Goal: Task Accomplishment & Management: Manage account settings

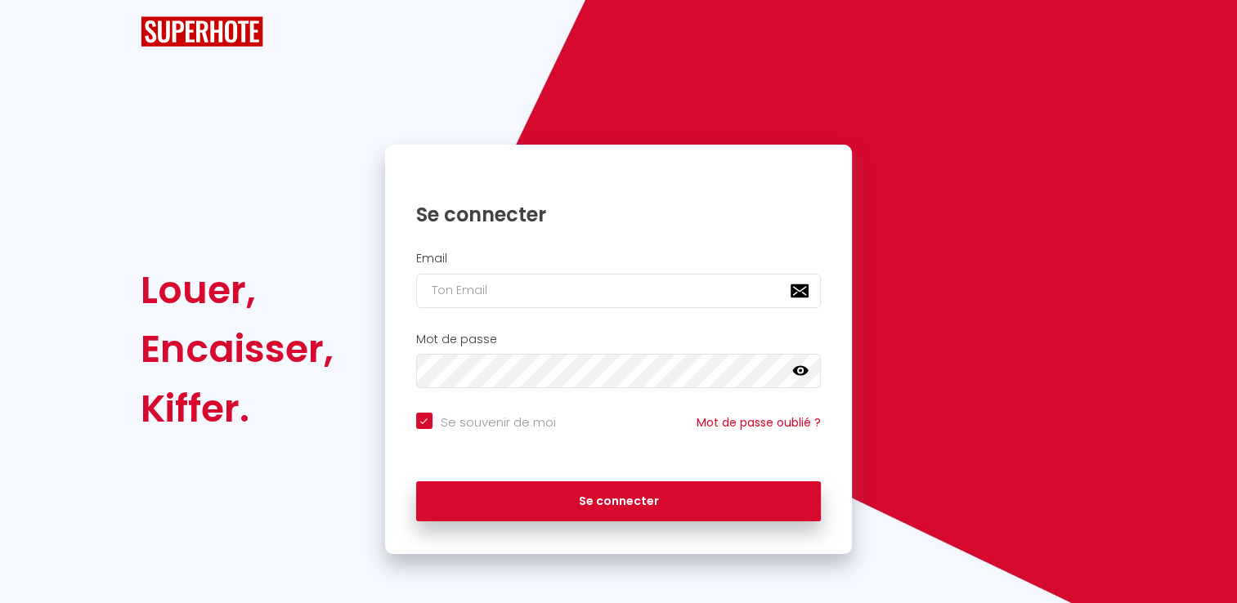
checkbox input "true"
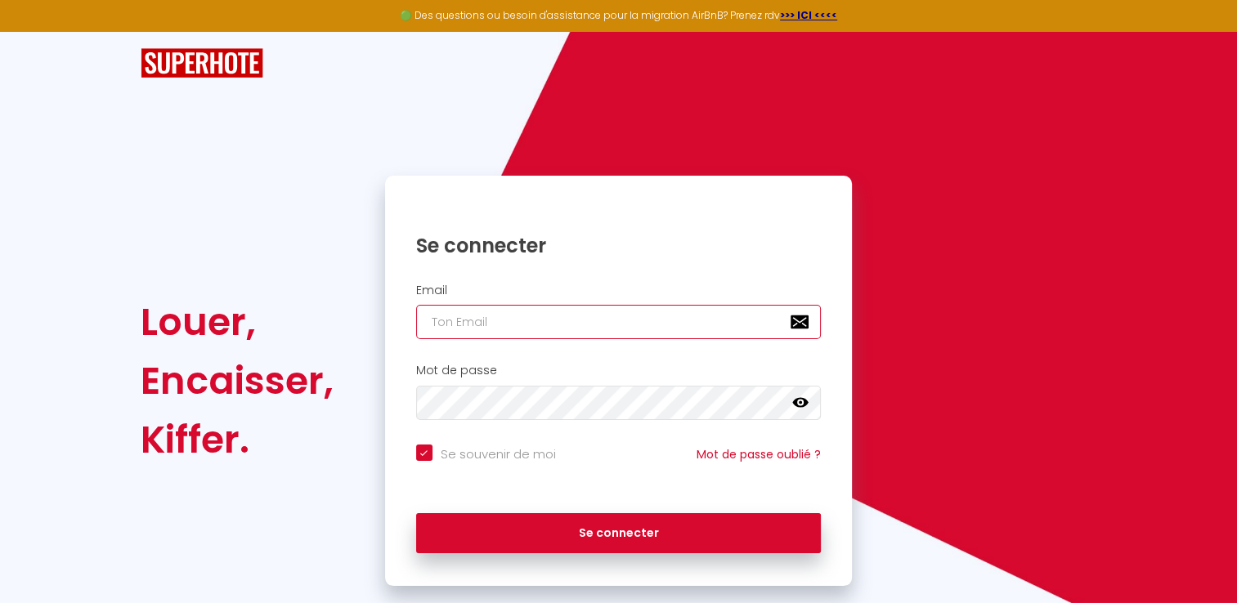
click at [566, 320] on input "email" at bounding box center [619, 322] width 406 height 34
type input "[EMAIL_ADDRESS][DOMAIN_NAME]"
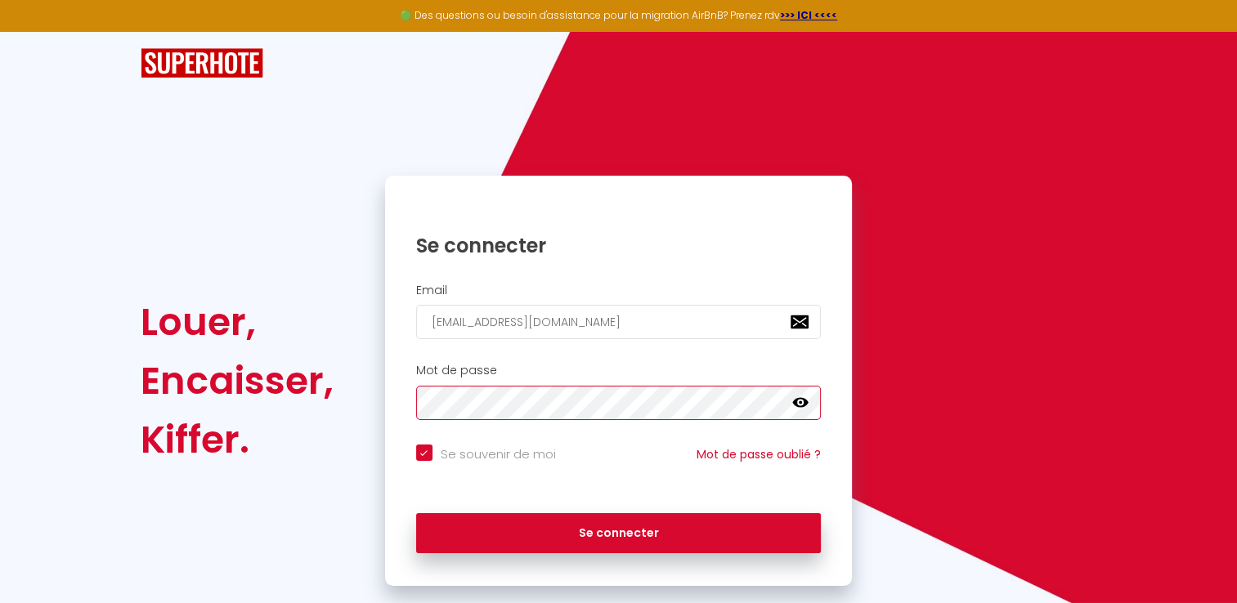
click at [416, 513] on button "Se connecter" at bounding box center [619, 533] width 406 height 41
checkbox input "true"
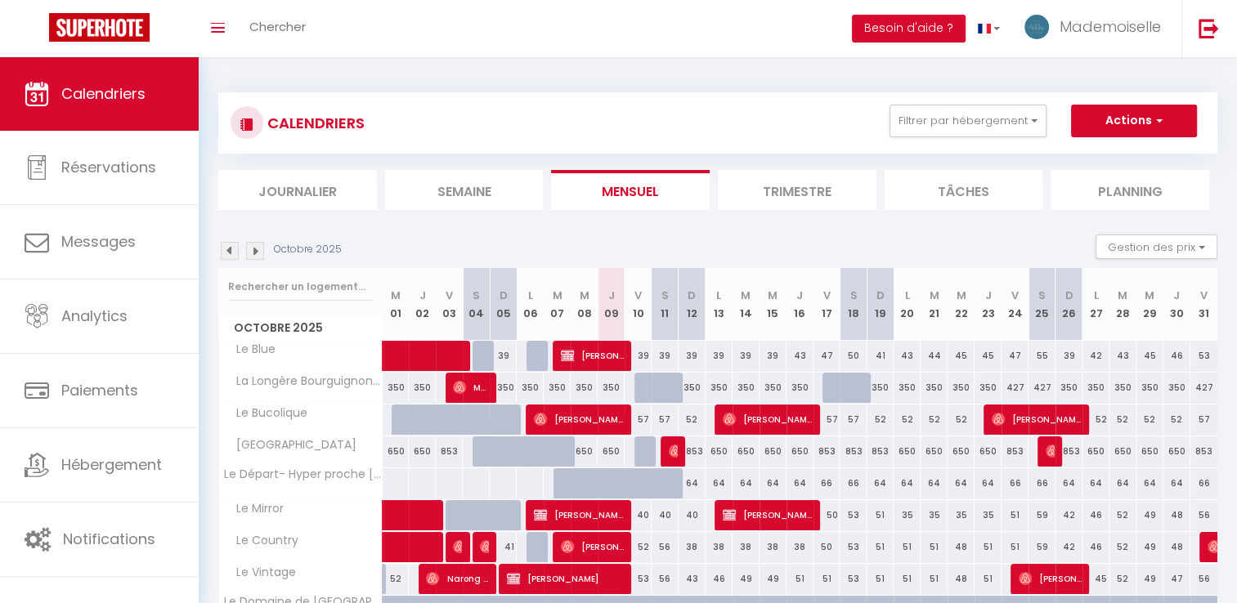
click at [260, 249] on img at bounding box center [255, 251] width 18 height 18
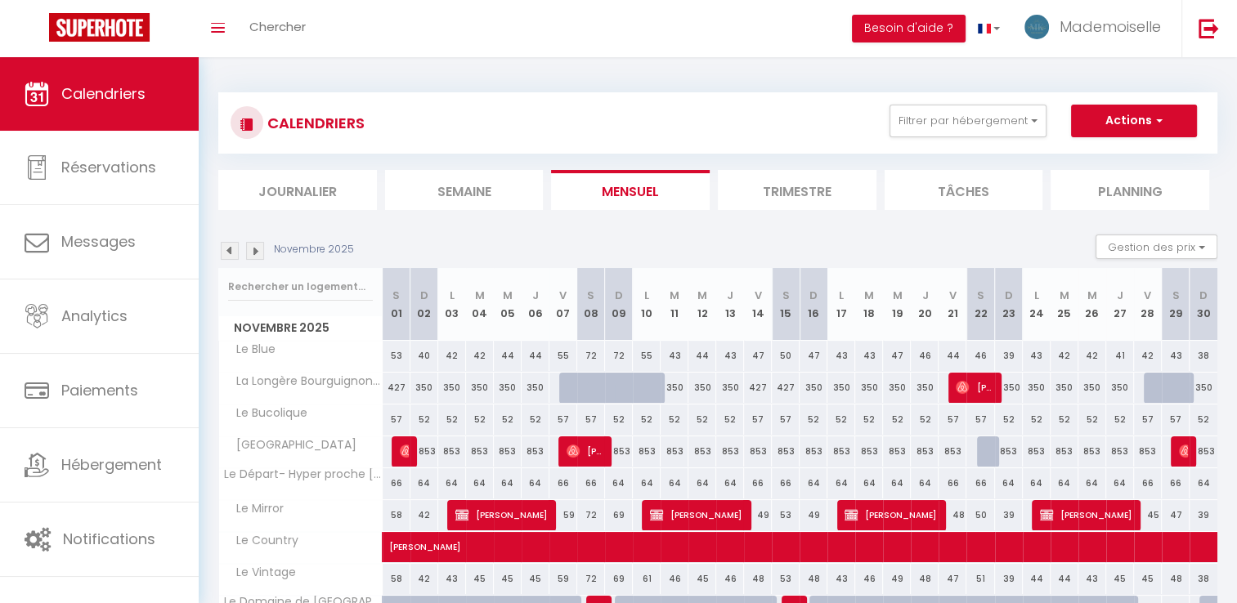
click at [259, 253] on img at bounding box center [255, 251] width 18 height 18
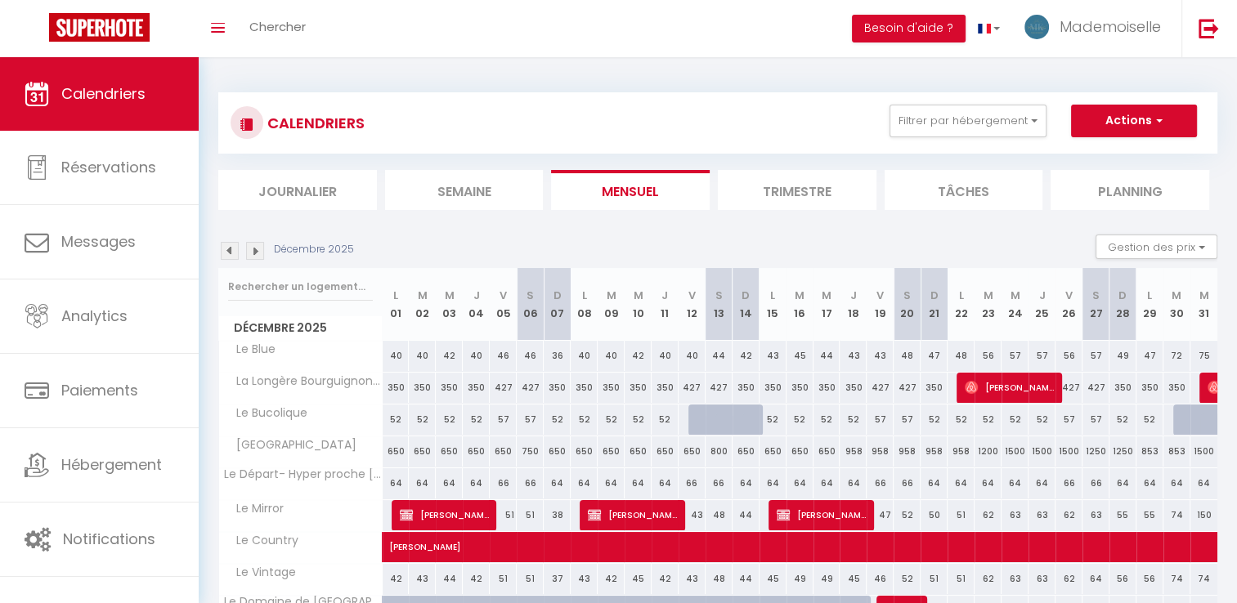
click at [259, 253] on img at bounding box center [255, 251] width 18 height 18
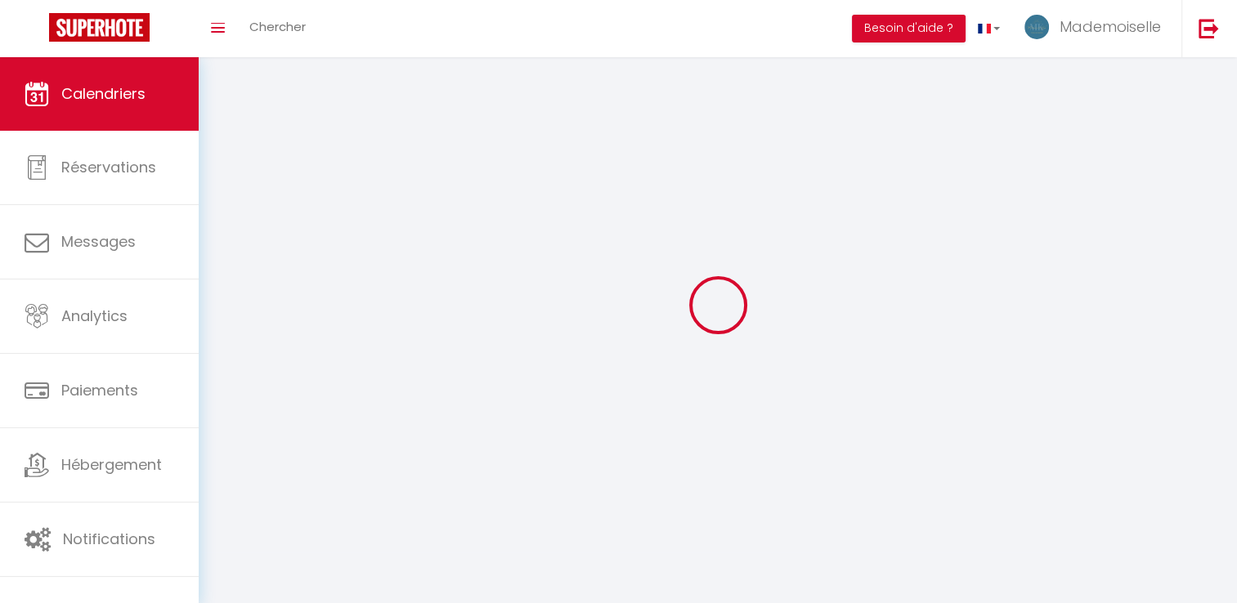
click at [259, 253] on div at bounding box center [717, 305] width 999 height 456
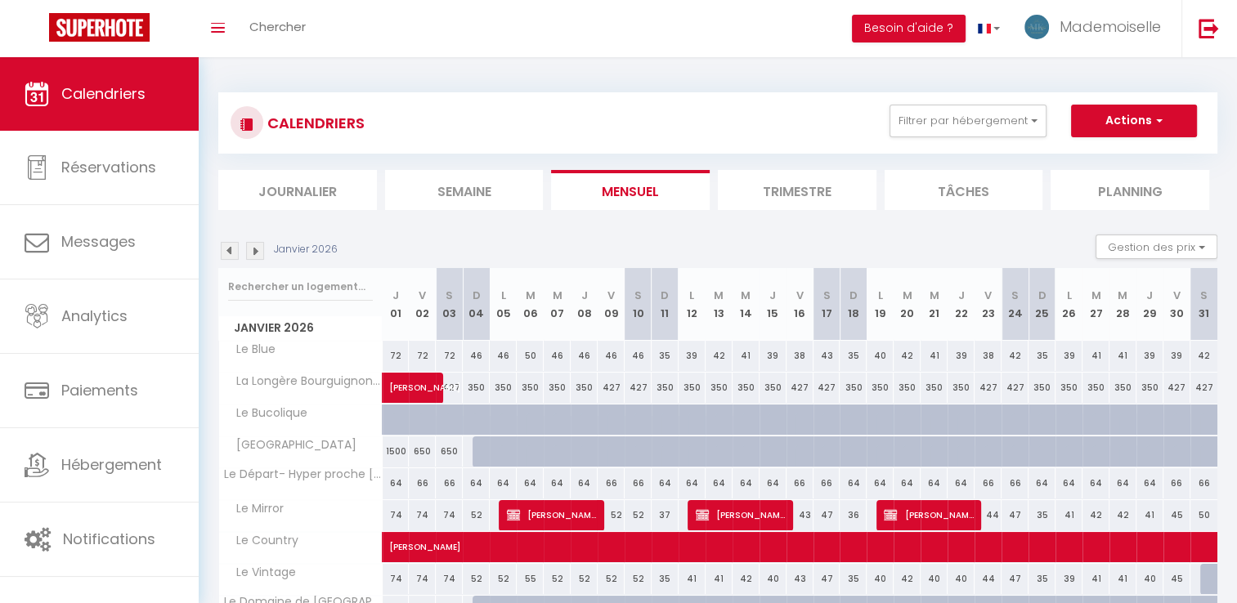
click at [260, 253] on img at bounding box center [255, 251] width 18 height 18
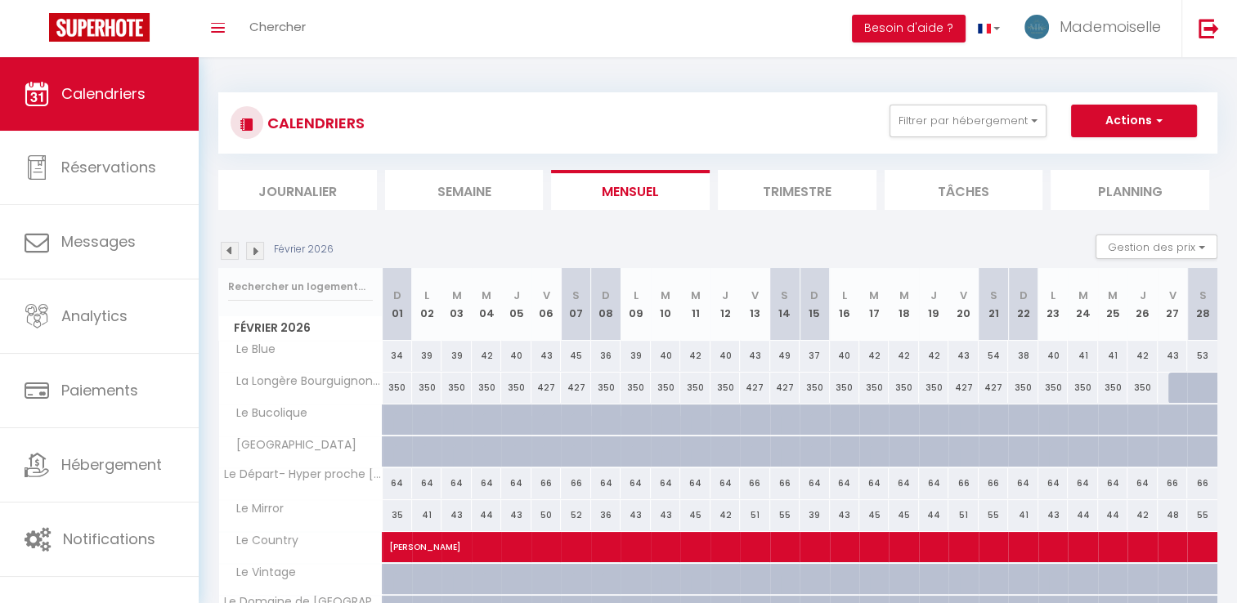
click at [232, 258] on img at bounding box center [230, 251] width 18 height 18
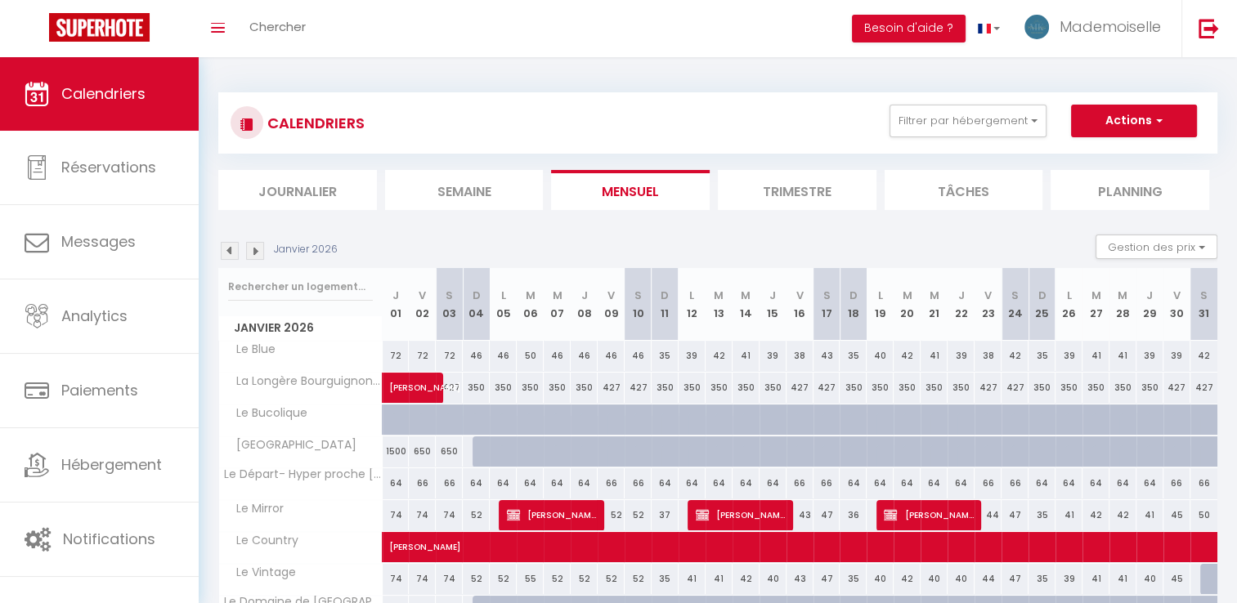
click at [232, 258] on img at bounding box center [230, 251] width 18 height 18
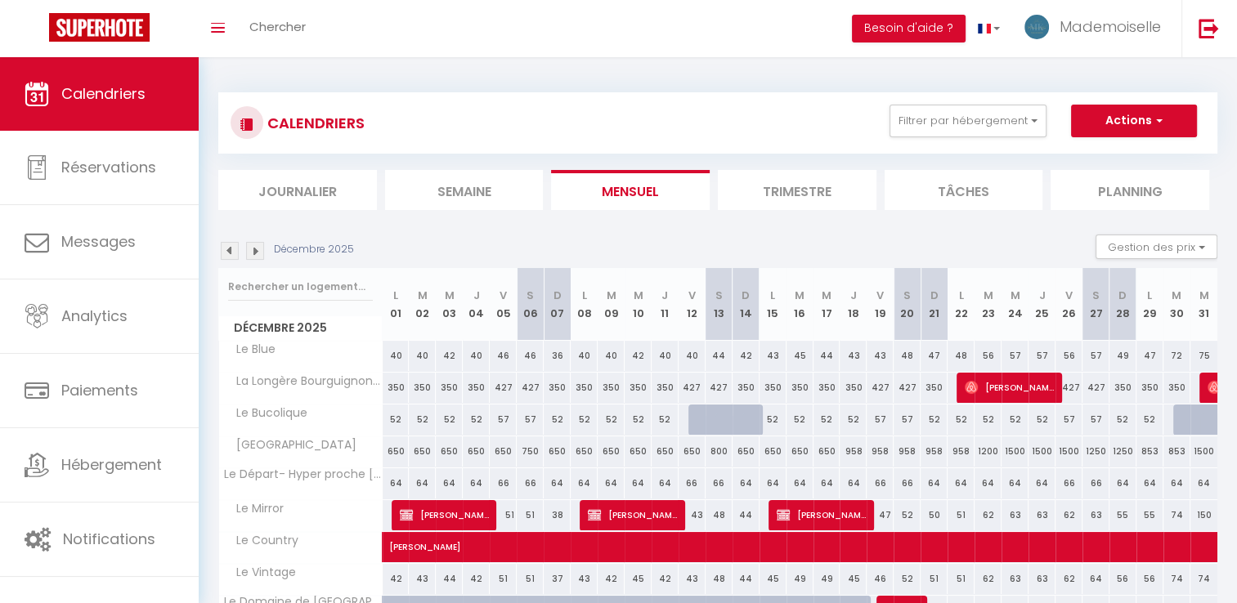
click at [232, 258] on img at bounding box center [230, 251] width 18 height 18
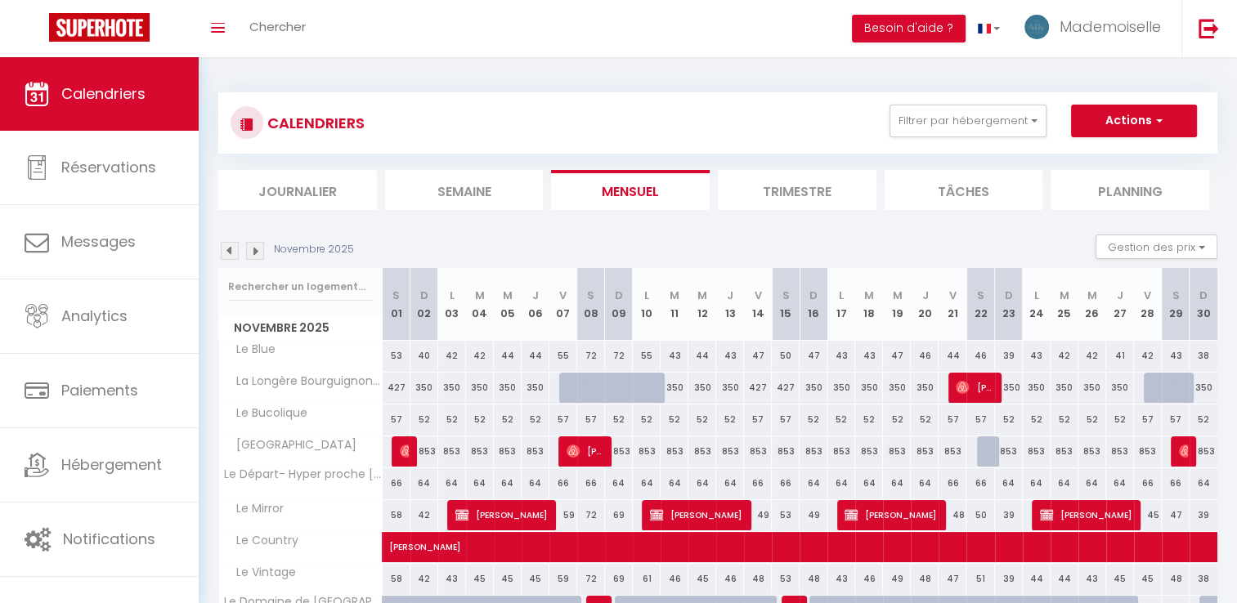
click at [232, 258] on img at bounding box center [230, 251] width 18 height 18
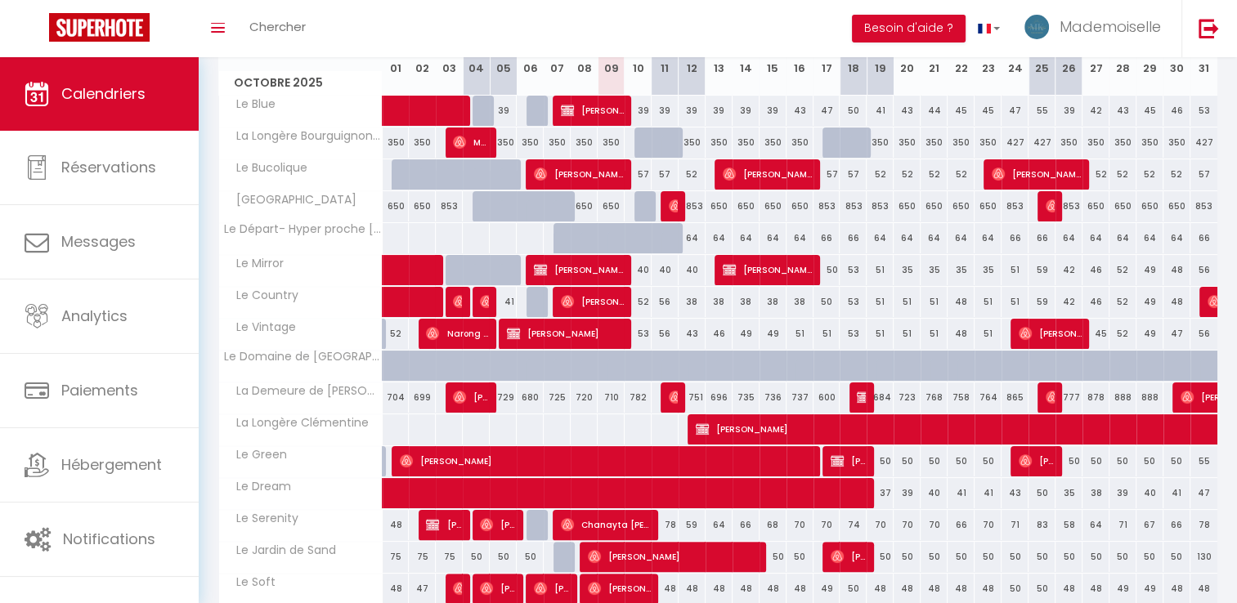
scroll to position [164, 0]
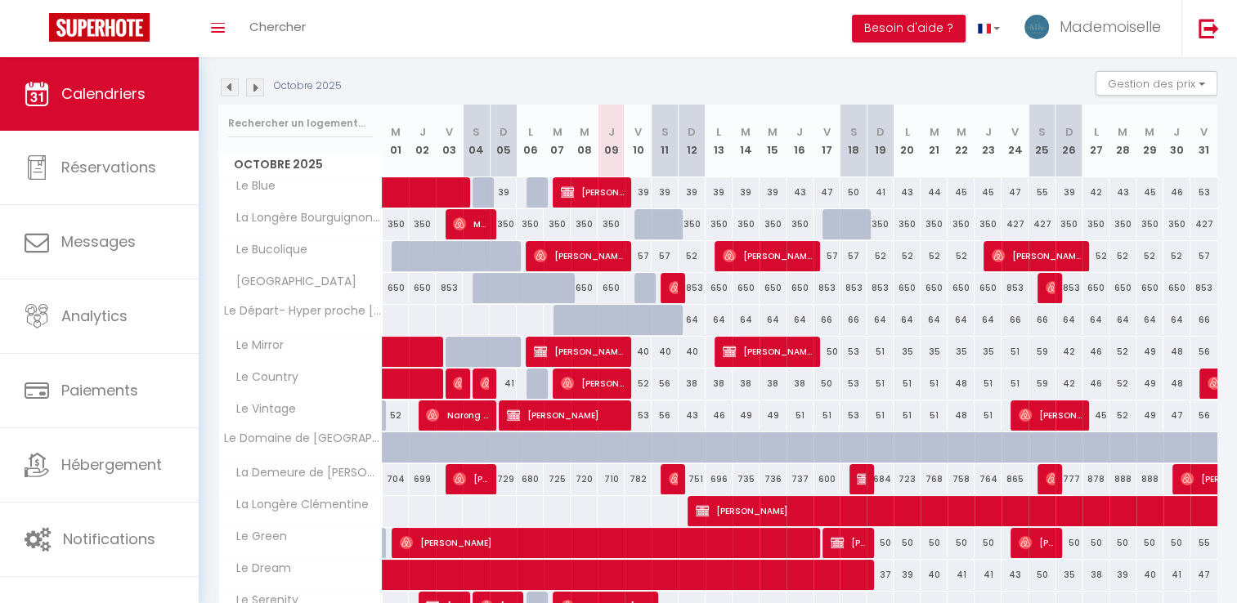
click at [256, 93] on img at bounding box center [255, 87] width 18 height 18
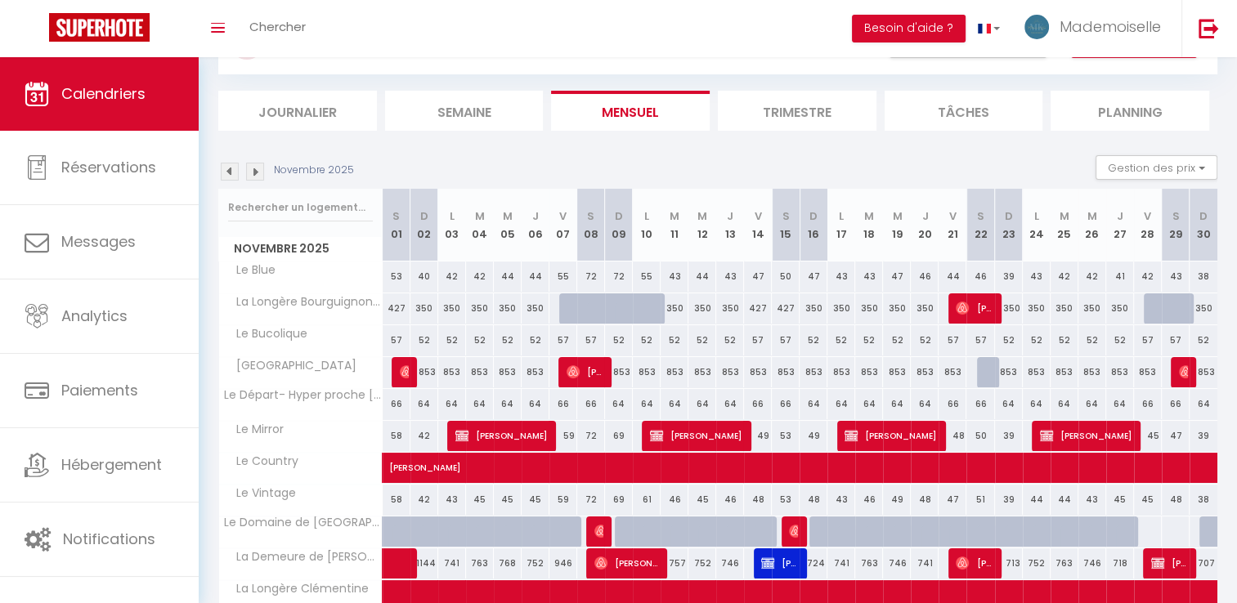
scroll to position [0, 0]
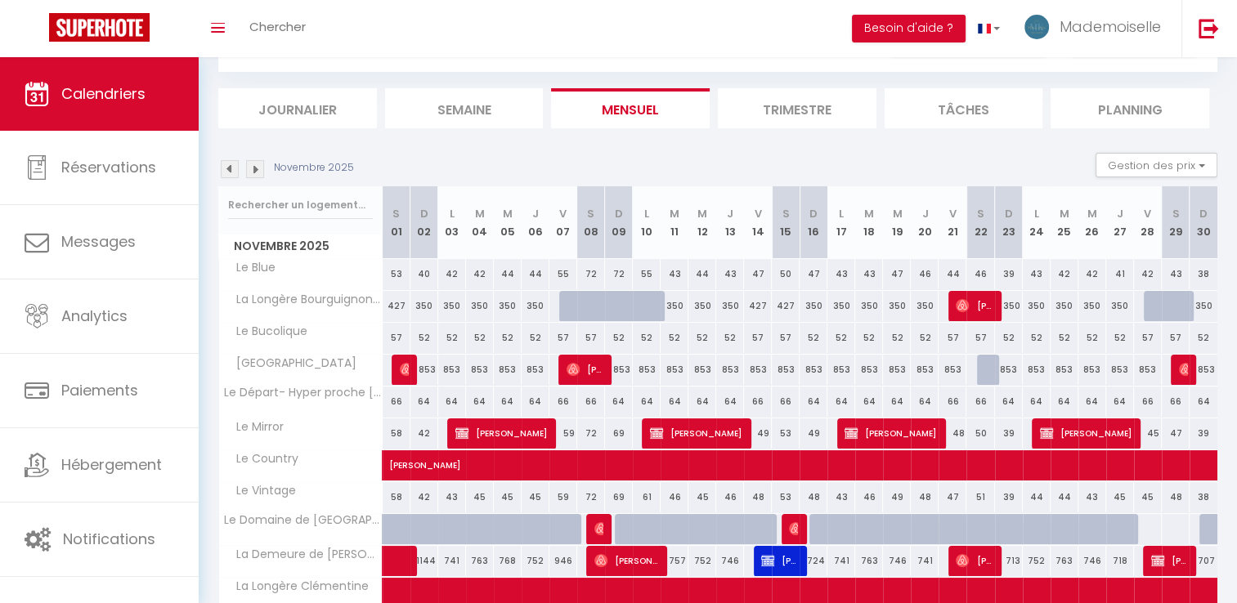
click at [229, 169] on img at bounding box center [230, 169] width 18 height 18
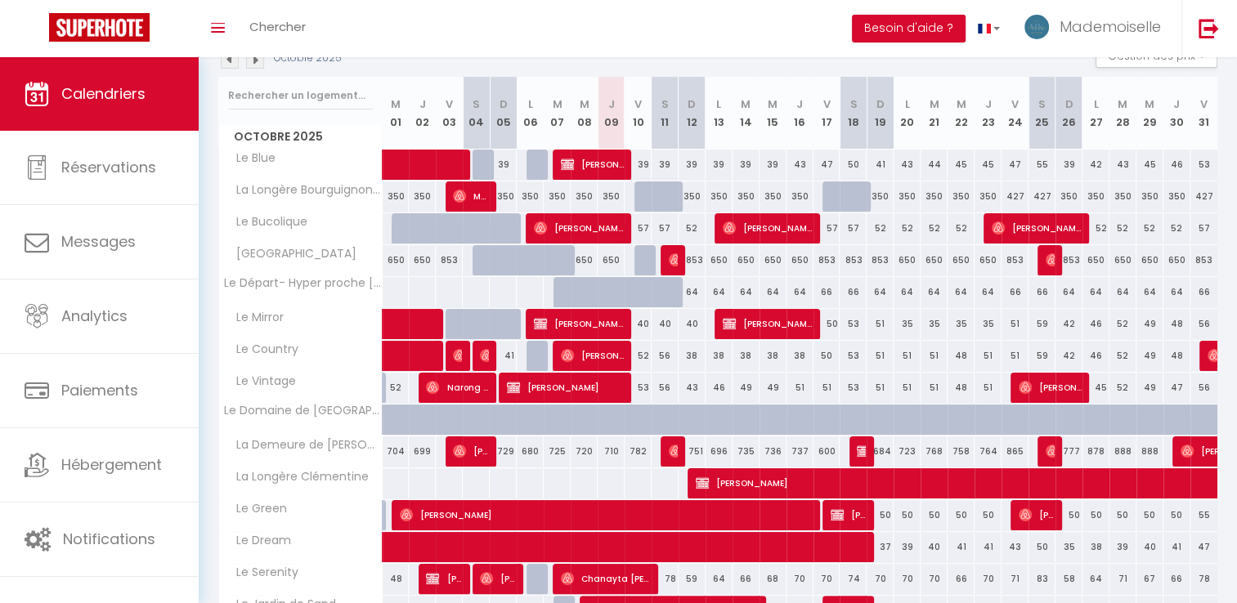
scroll to position [164, 0]
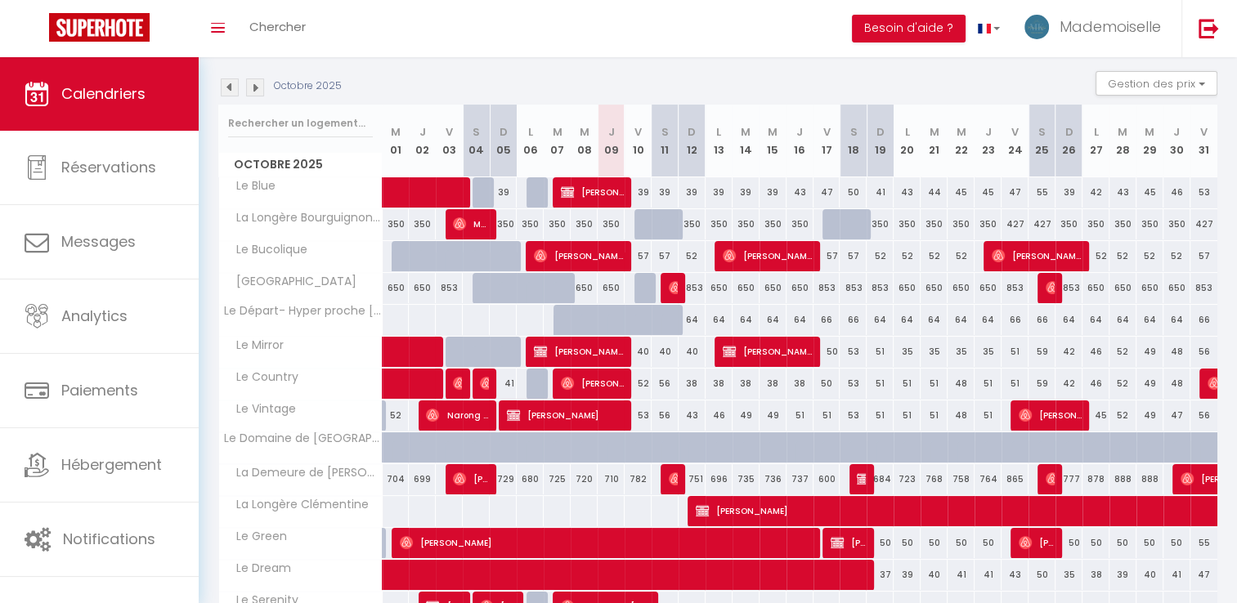
click at [252, 97] on div "Octobre 2025 Gestion des prix Nb Nuits minimum Règles Disponibilité" at bounding box center [717, 88] width 999 height 34
drag, startPoint x: 252, startPoint y: 97, endPoint x: 253, endPoint y: 86, distance: 11.6
click at [253, 86] on img at bounding box center [255, 87] width 18 height 18
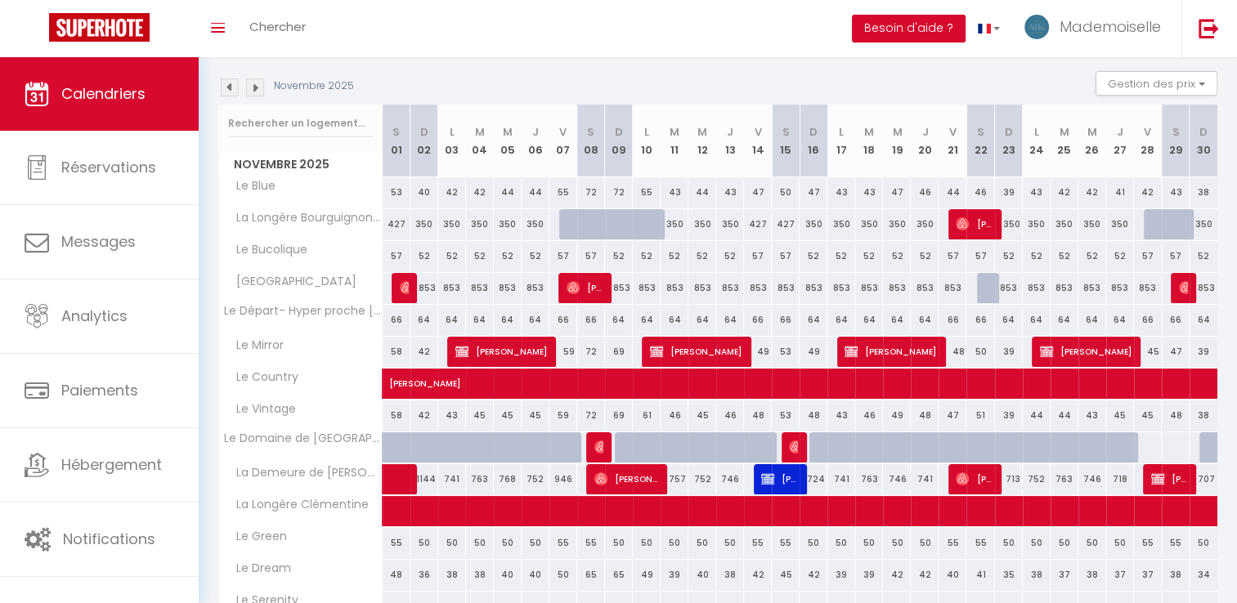
click at [258, 87] on img at bounding box center [255, 87] width 18 height 18
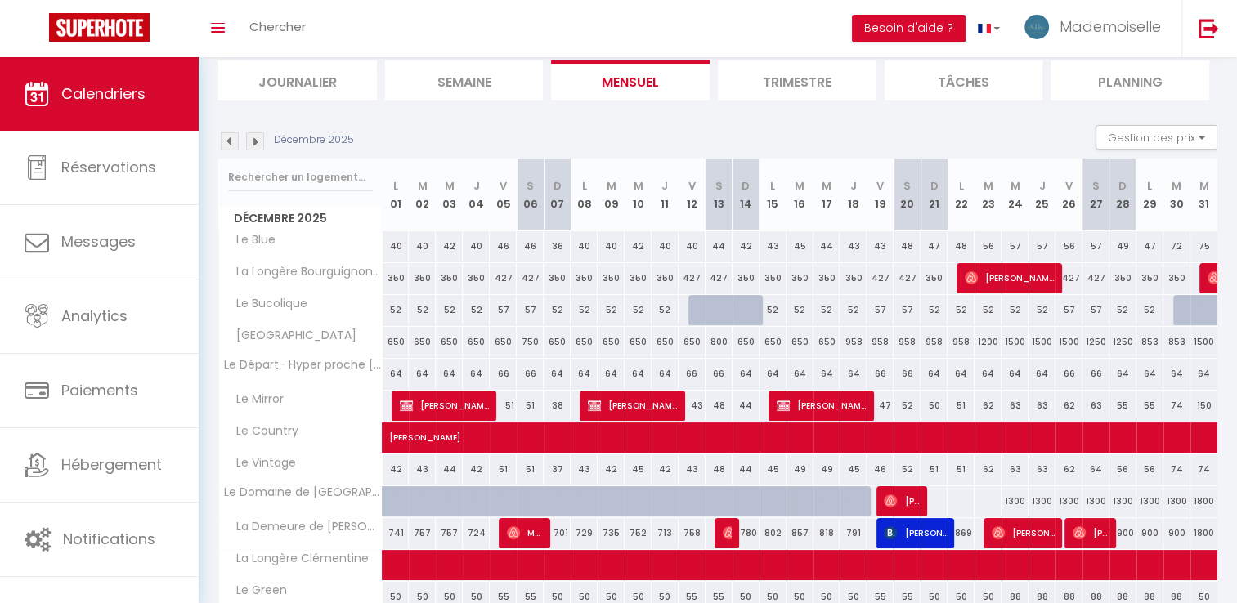
scroll to position [82, 0]
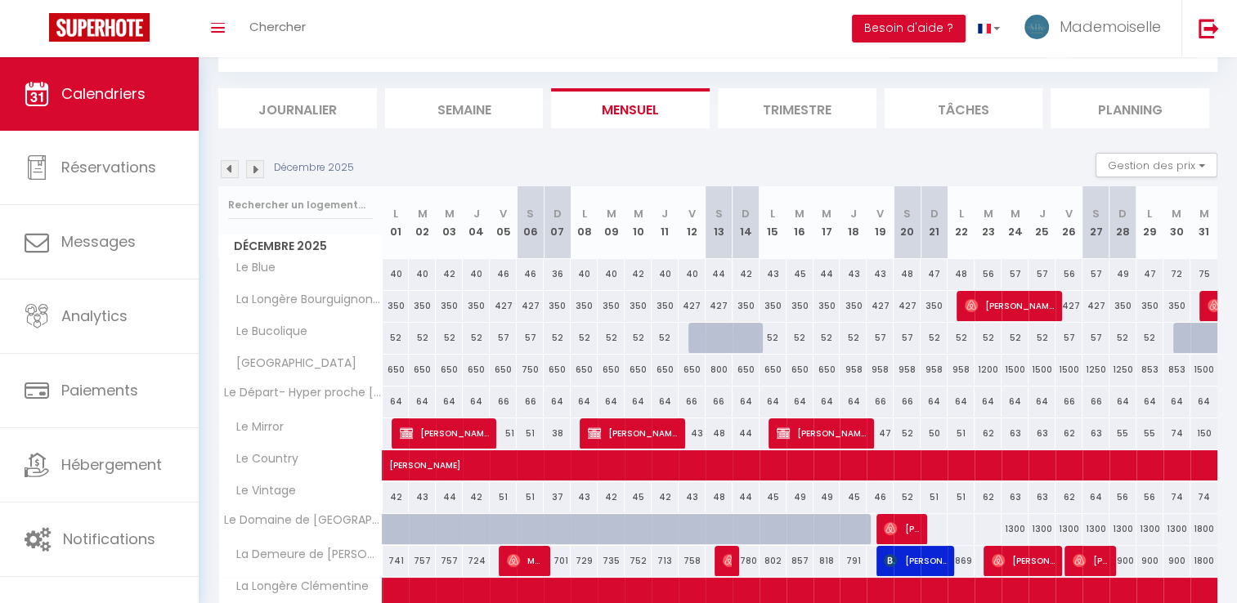
click at [251, 173] on img at bounding box center [255, 169] width 18 height 18
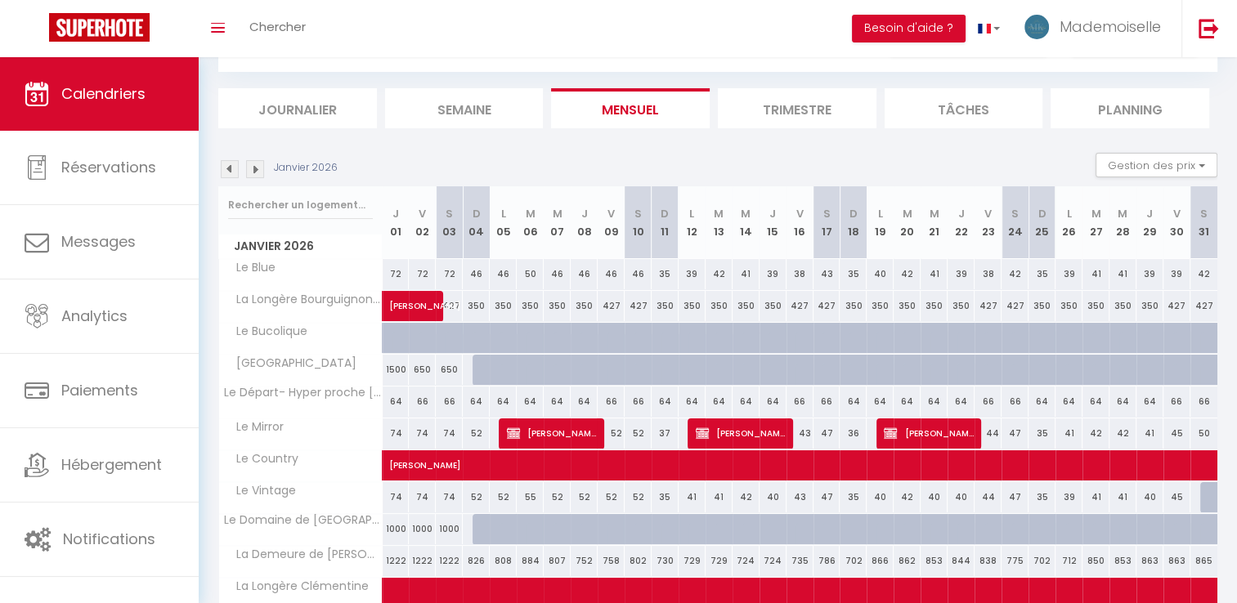
click at [258, 169] on img at bounding box center [255, 169] width 18 height 18
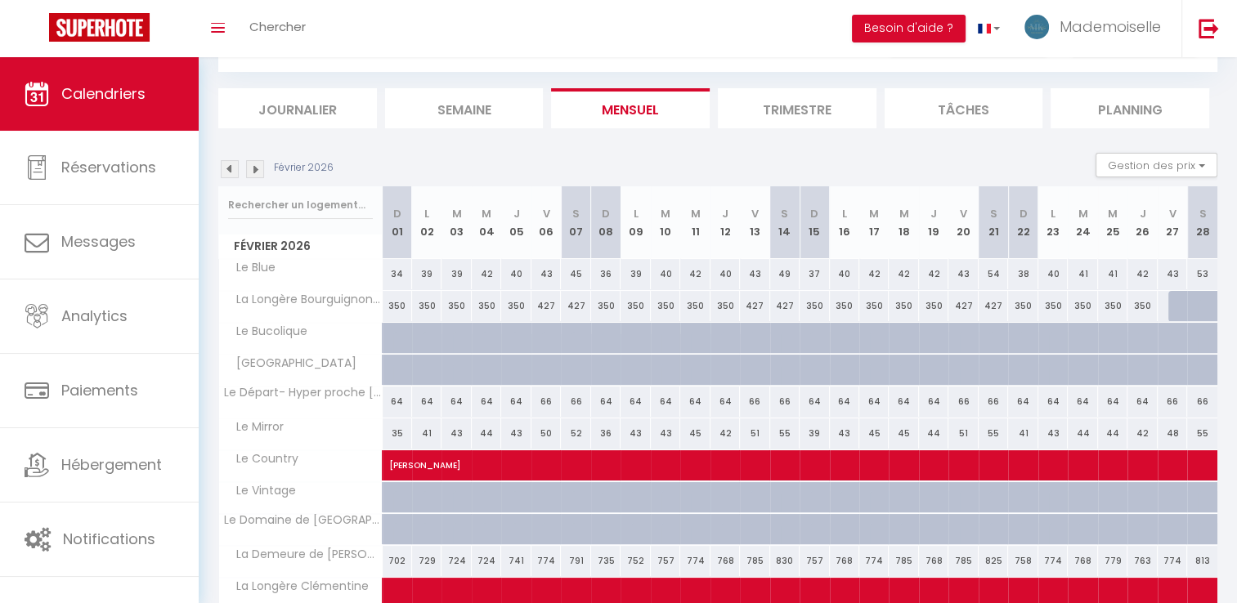
click at [263, 169] on img at bounding box center [255, 169] width 18 height 18
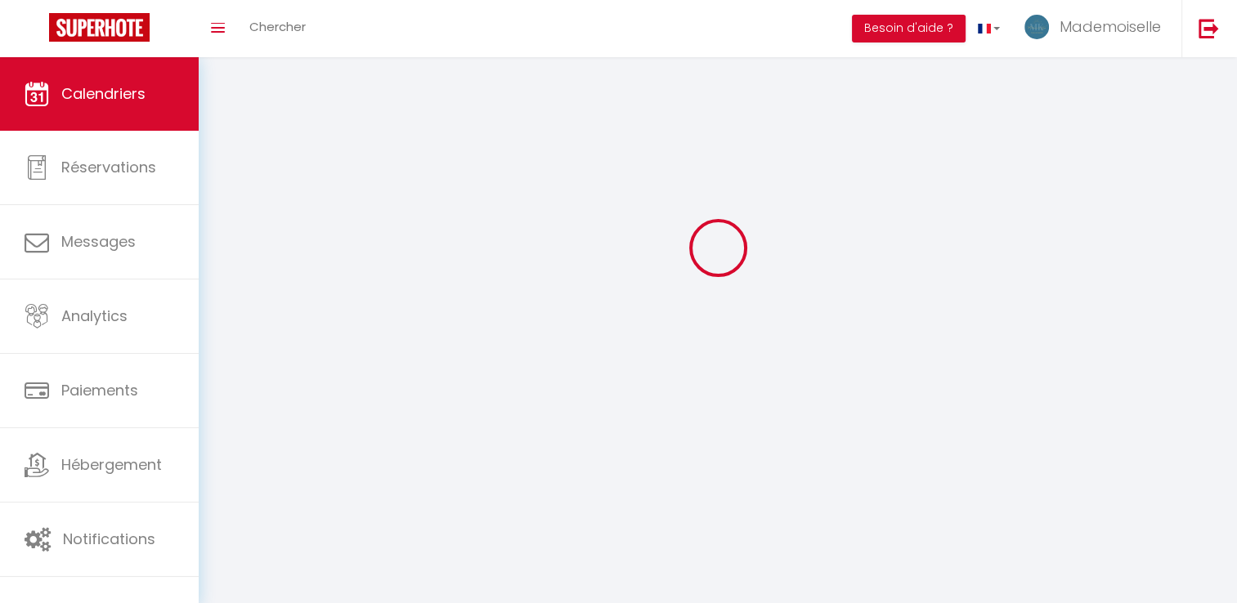
scroll to position [57, 0]
click at [263, 169] on div at bounding box center [717, 248] width 999 height 456
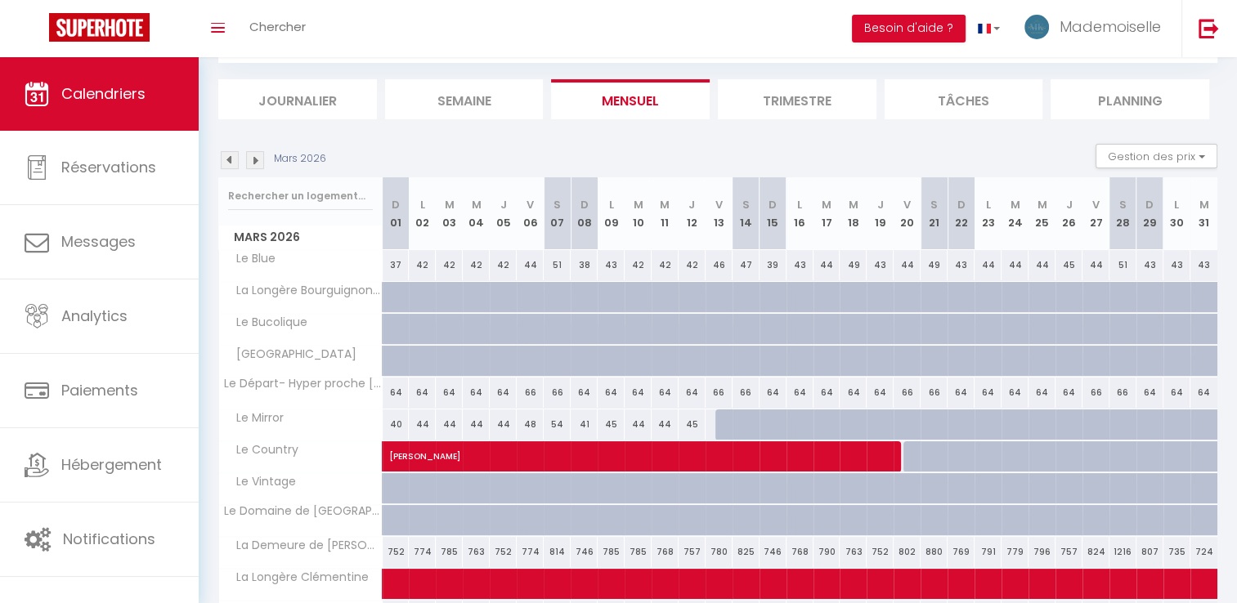
scroll to position [82, 0]
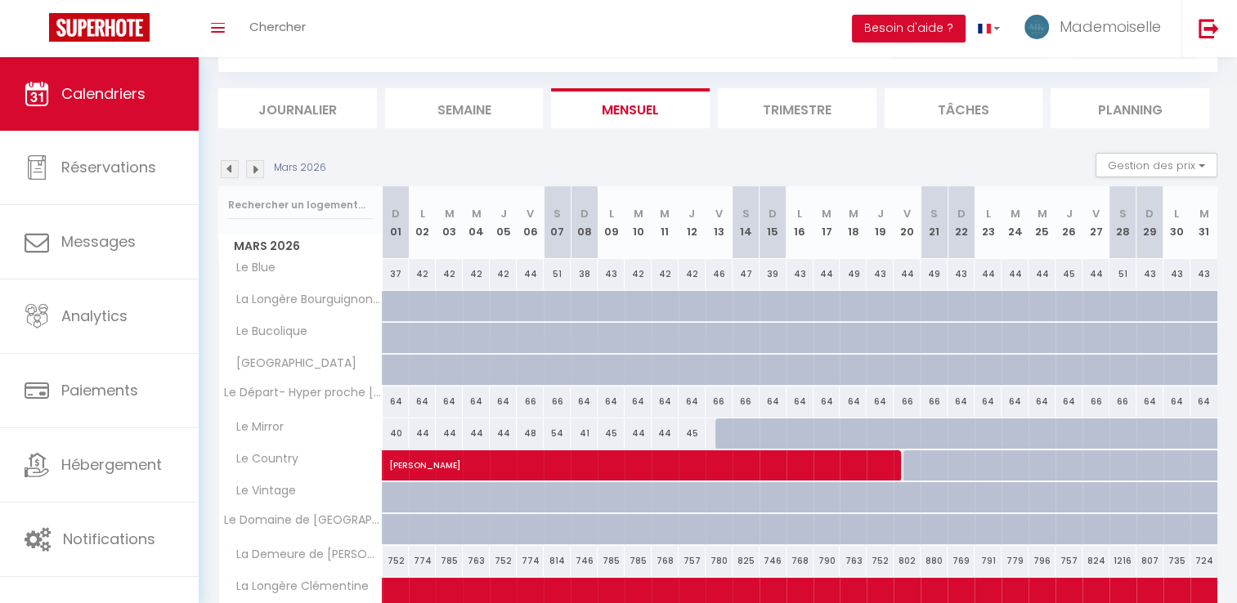
click at [255, 171] on img at bounding box center [255, 169] width 18 height 18
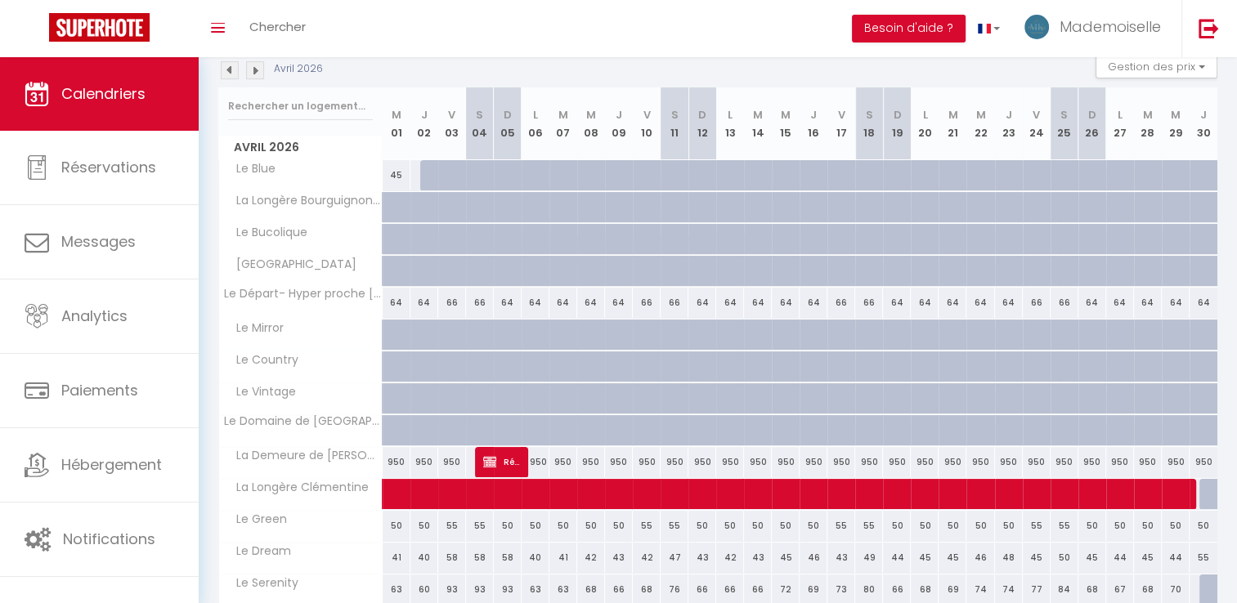
scroll to position [164, 0]
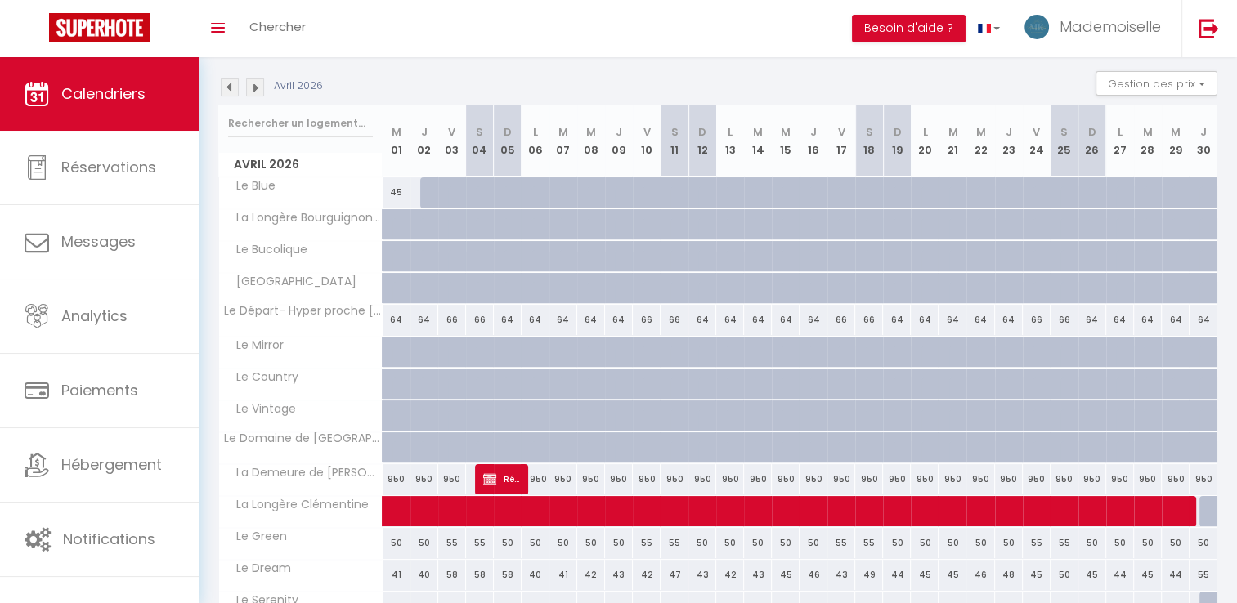
click at [226, 92] on img at bounding box center [230, 87] width 18 height 18
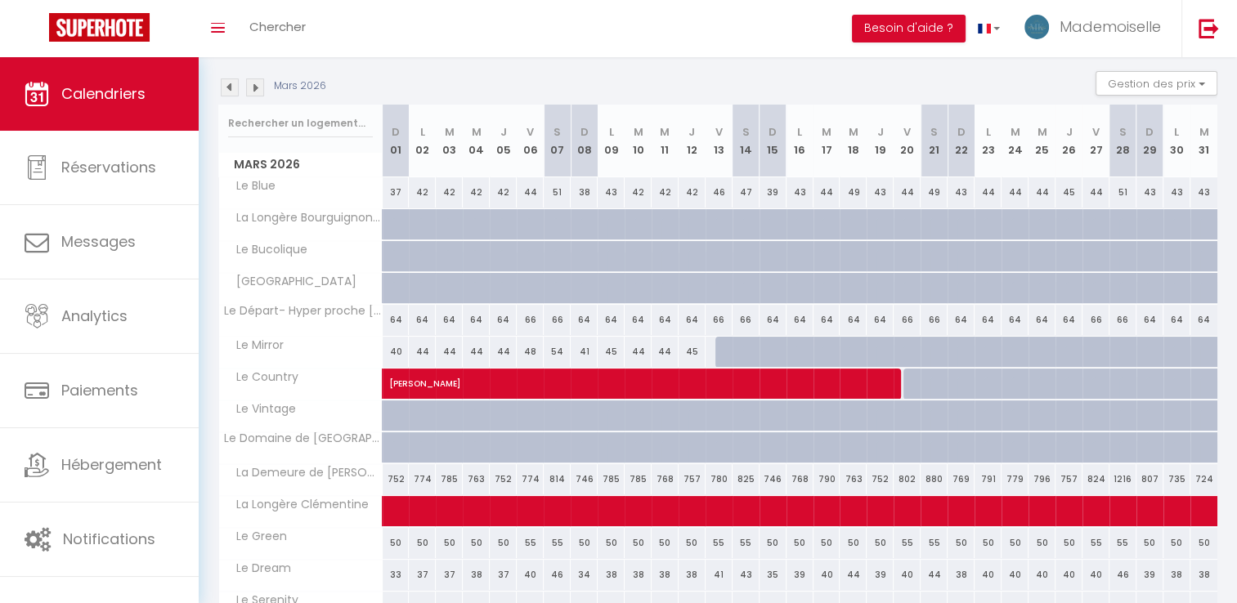
click at [226, 87] on img at bounding box center [230, 87] width 18 height 18
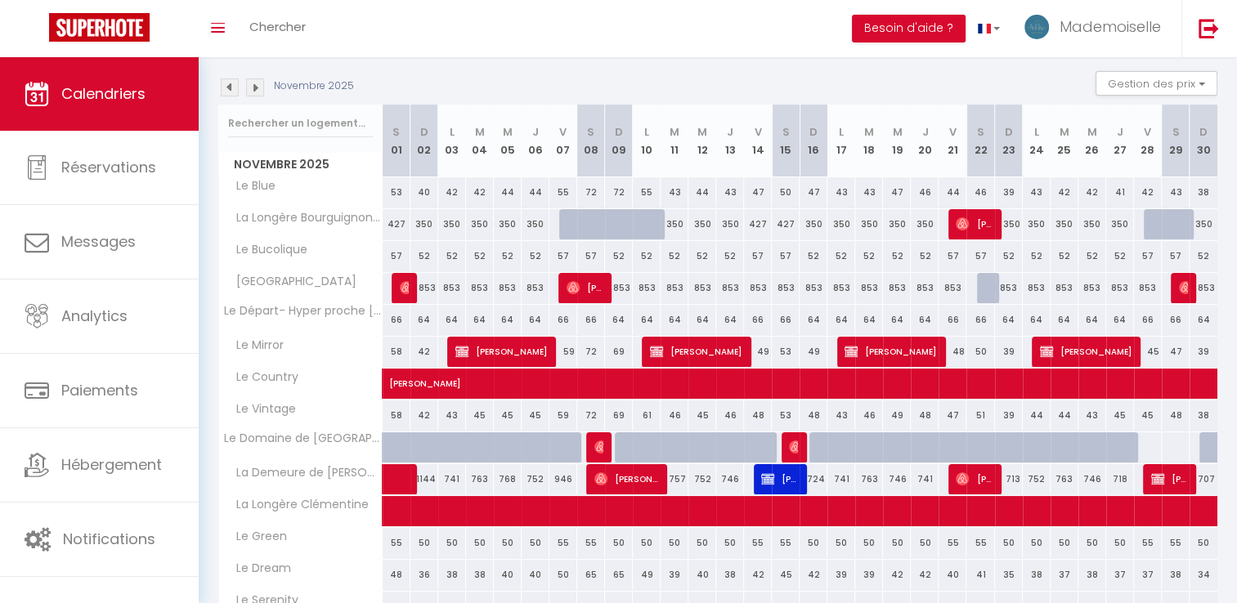
click at [226, 87] on img at bounding box center [230, 87] width 18 height 18
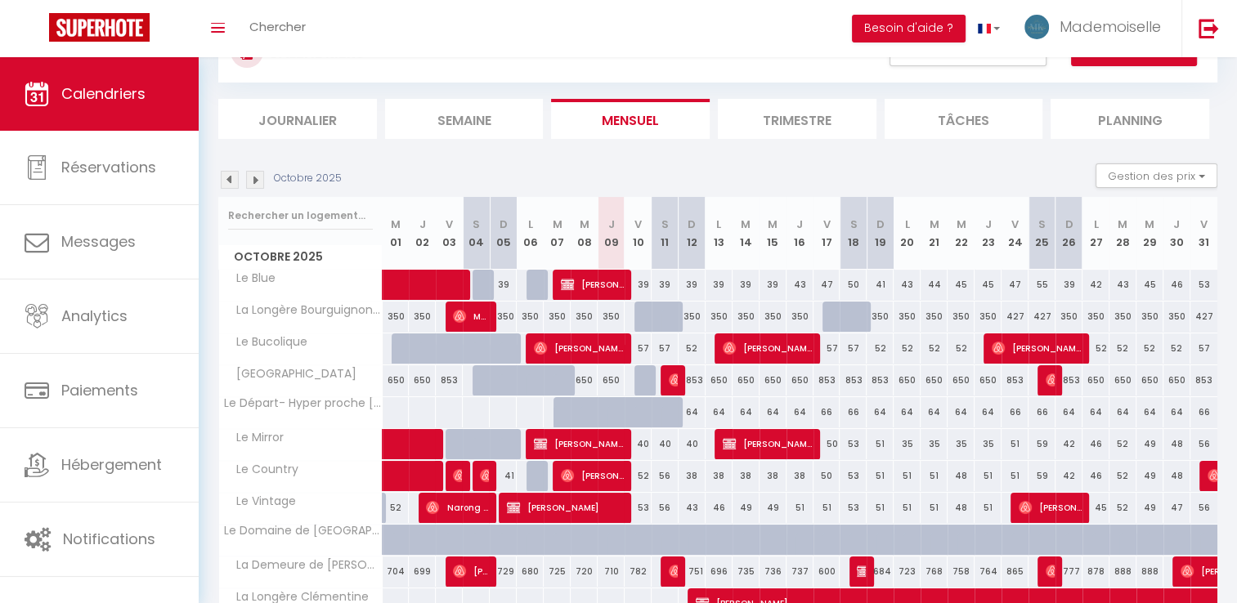
scroll to position [69, 0]
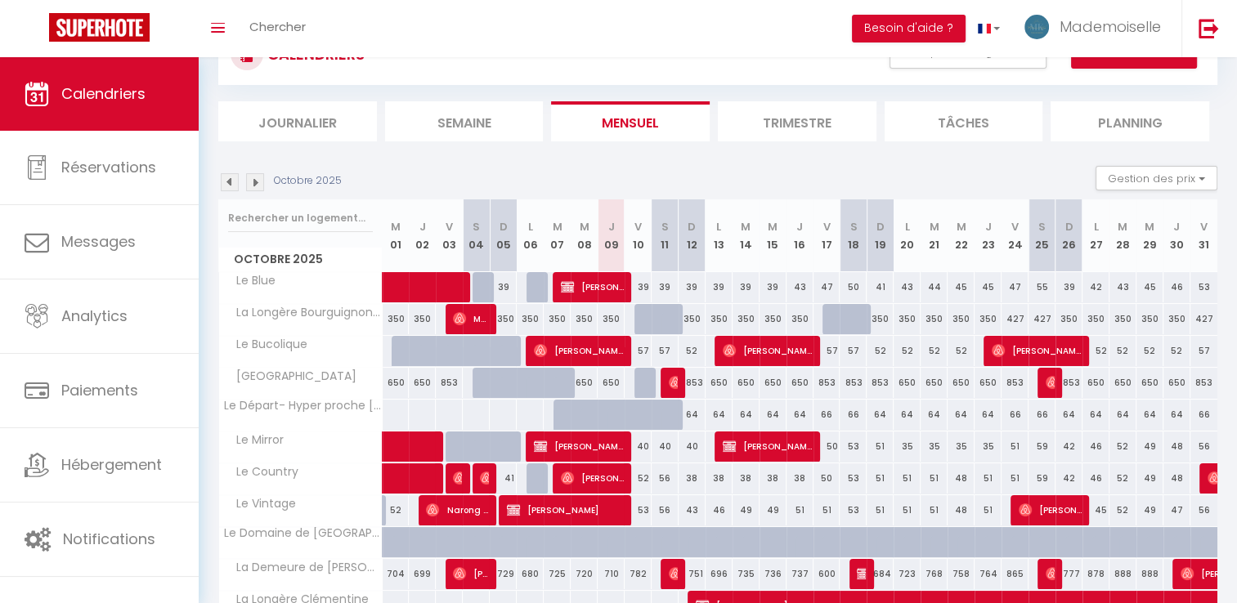
click at [253, 181] on img at bounding box center [255, 182] width 18 height 18
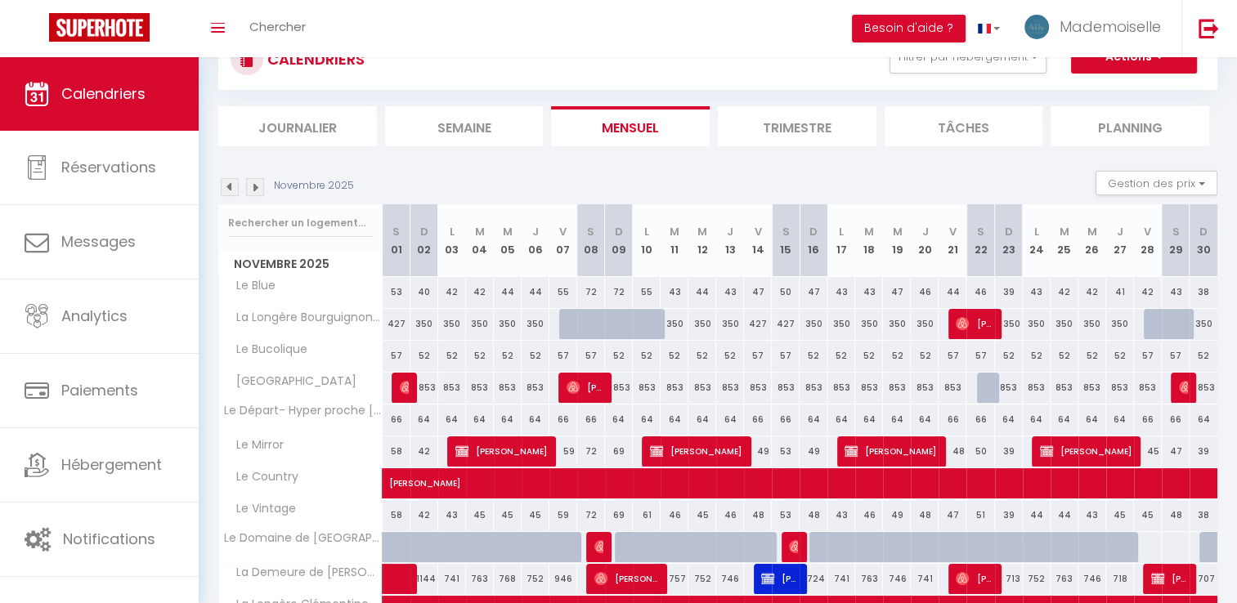
scroll to position [82, 0]
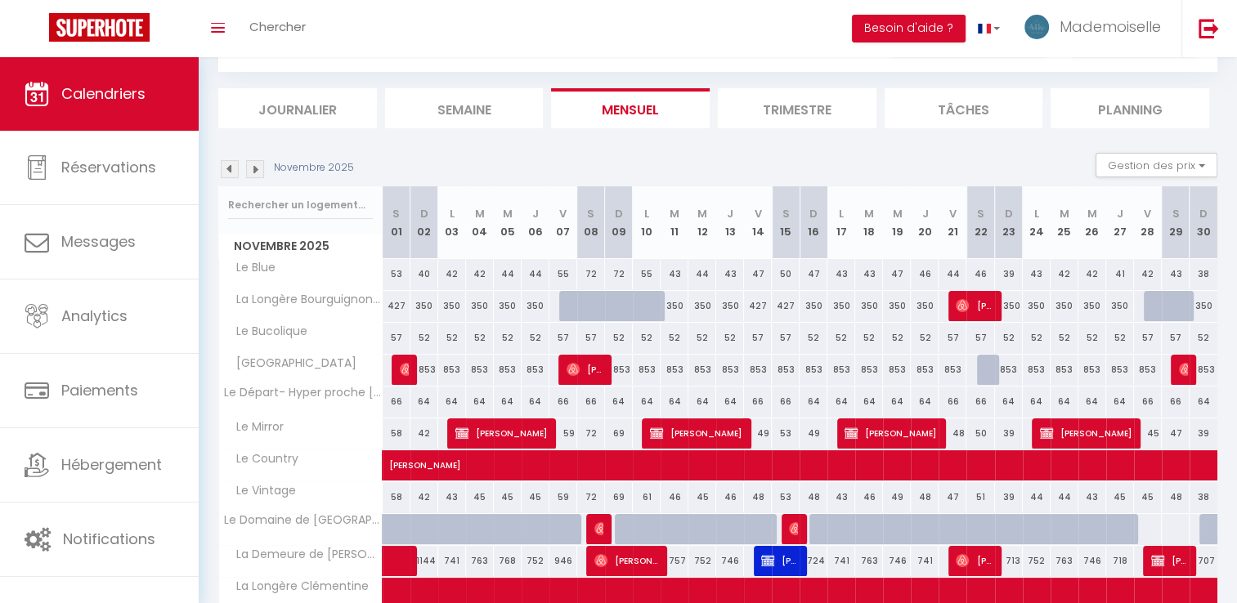
click at [255, 167] on img at bounding box center [255, 169] width 18 height 18
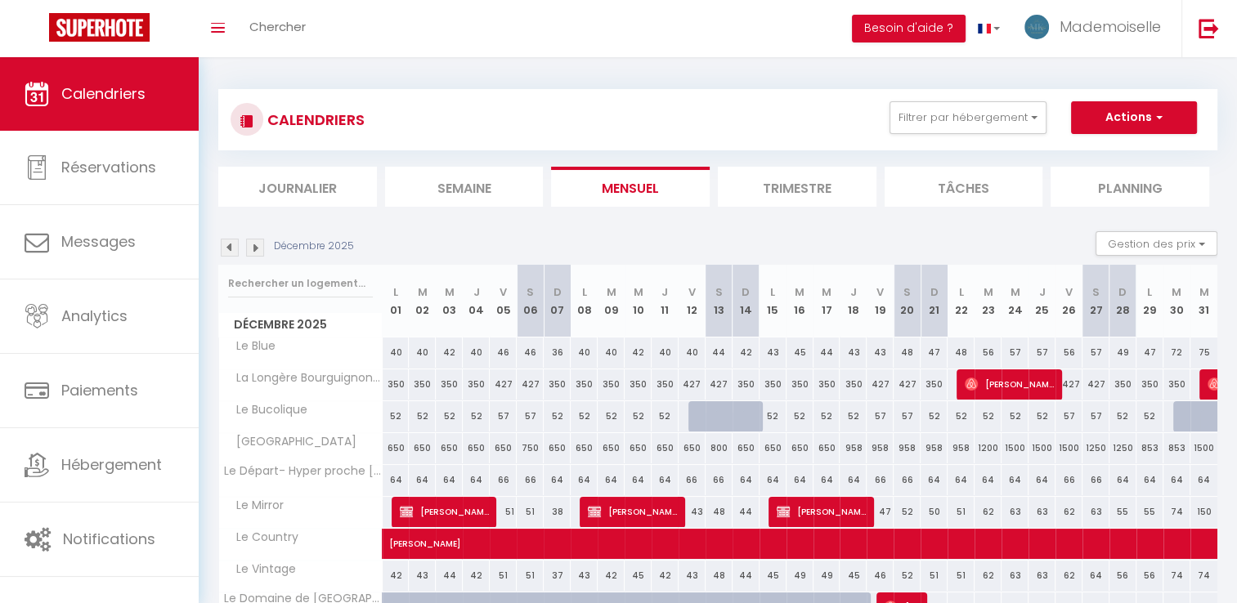
scroll to position [0, 0]
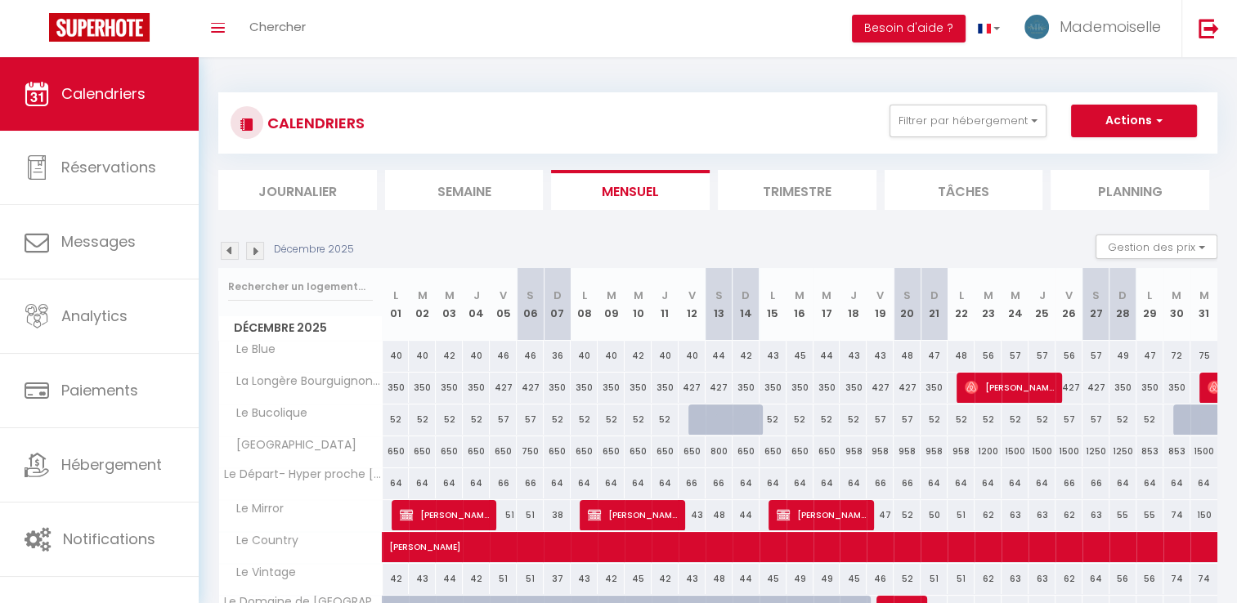
click at [264, 256] on div "Décembre 2025" at bounding box center [288, 251] width 141 height 18
click at [258, 253] on img at bounding box center [255, 251] width 18 height 18
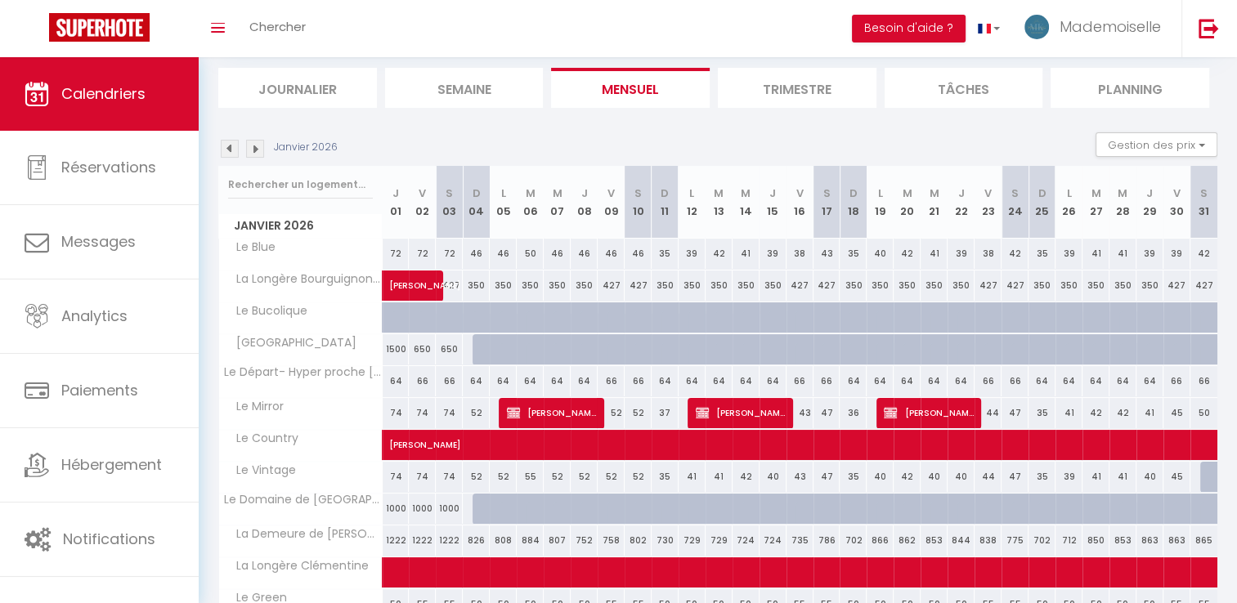
scroll to position [69, 0]
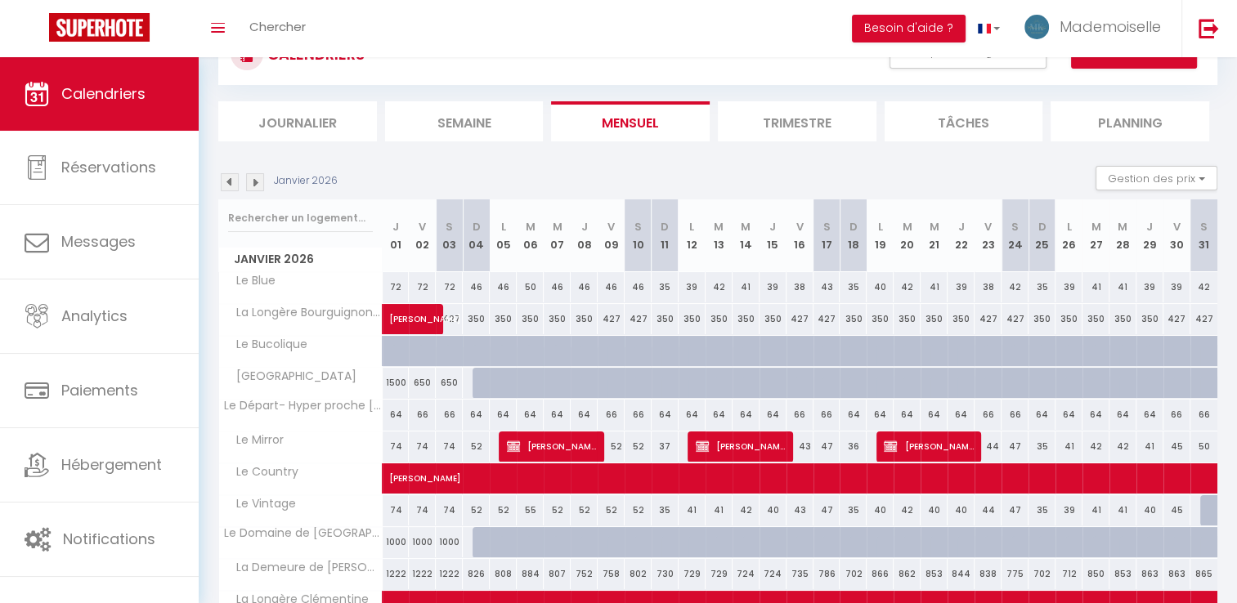
click at [257, 187] on img at bounding box center [255, 182] width 18 height 18
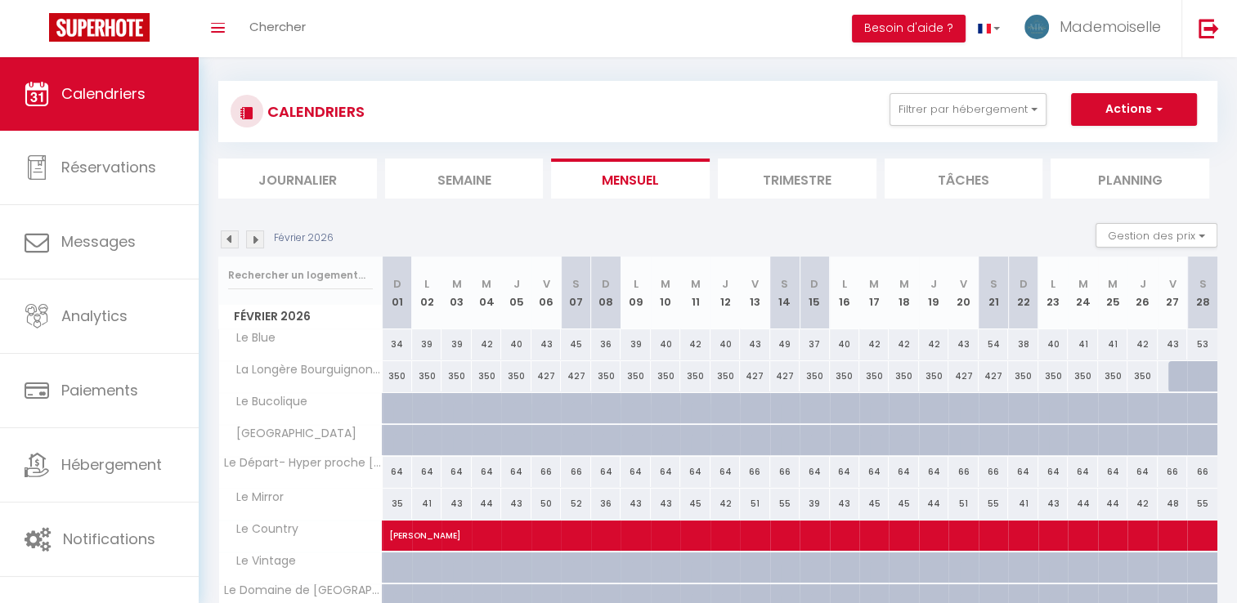
scroll to position [0, 0]
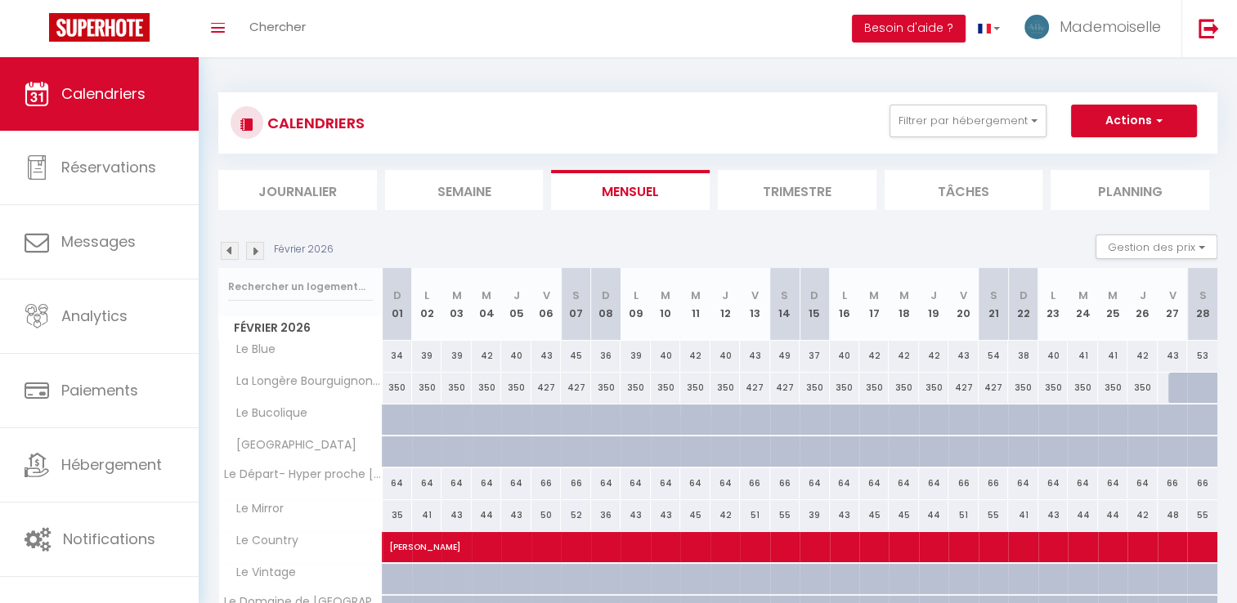
click at [255, 254] on img at bounding box center [255, 251] width 18 height 18
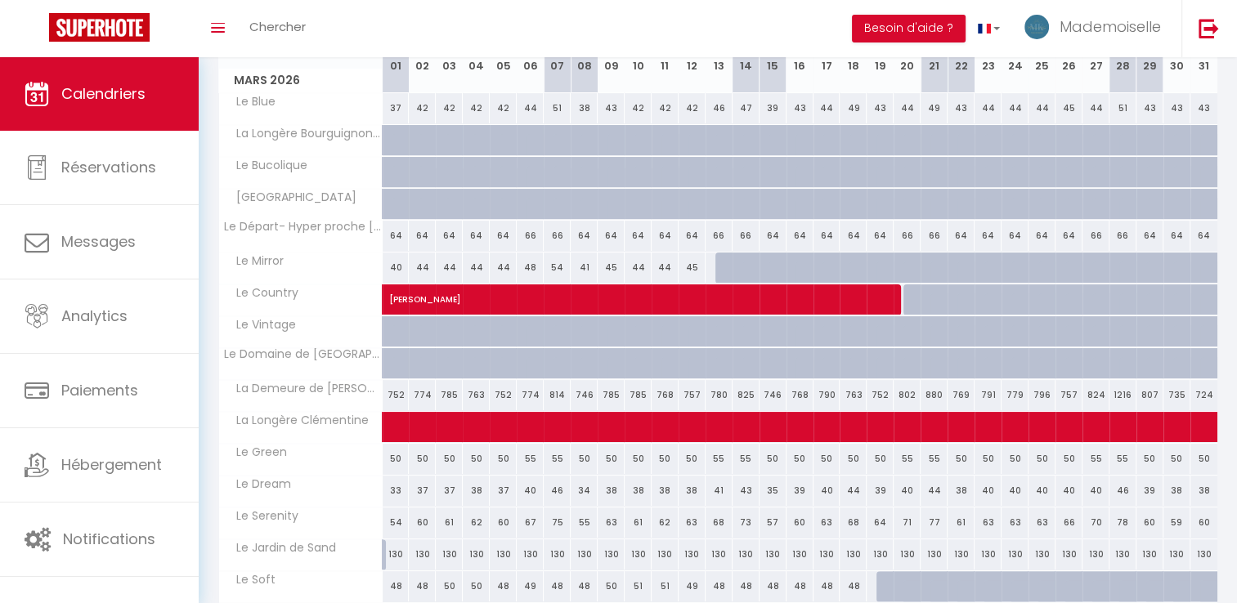
scroll to position [164, 0]
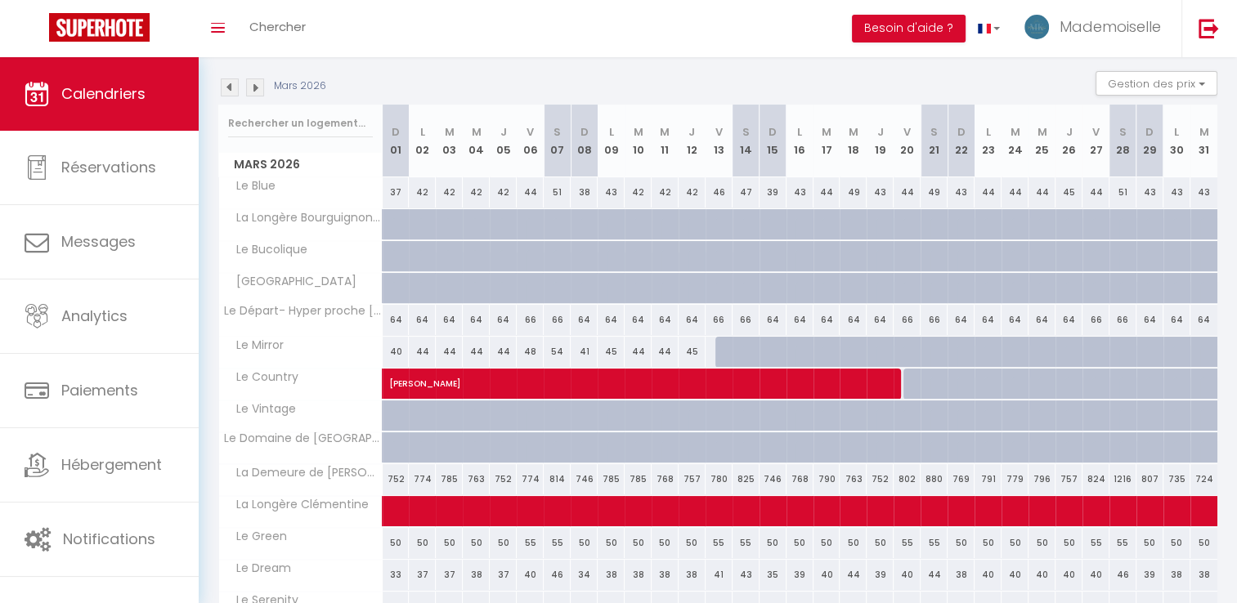
click at [261, 87] on img at bounding box center [255, 87] width 18 height 18
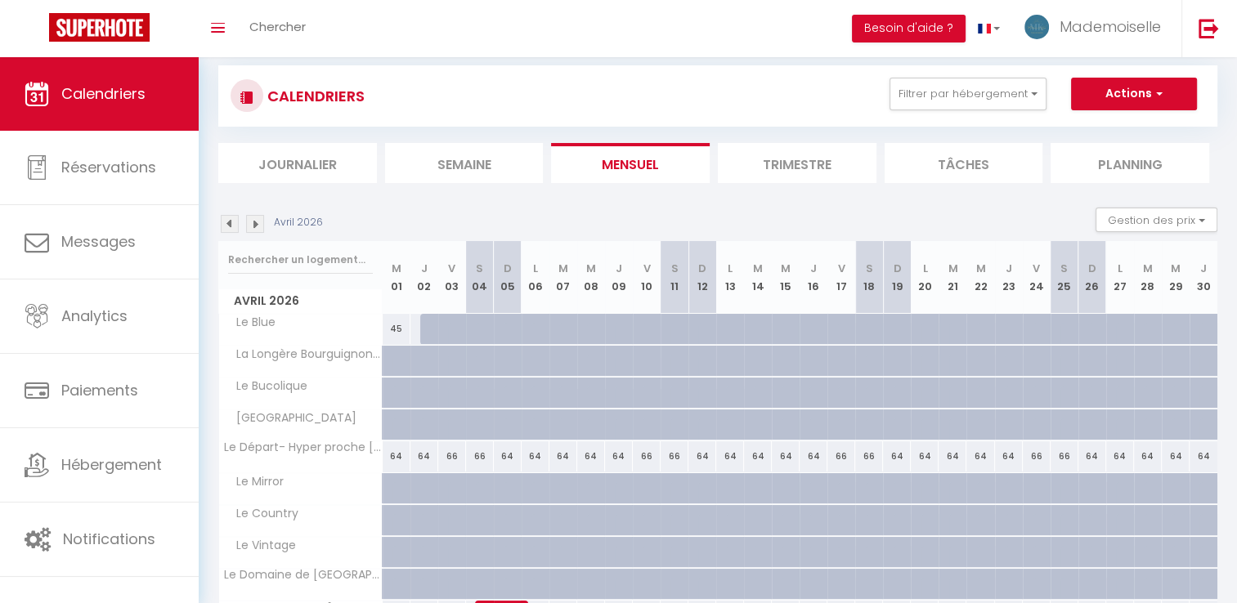
scroll to position [0, 0]
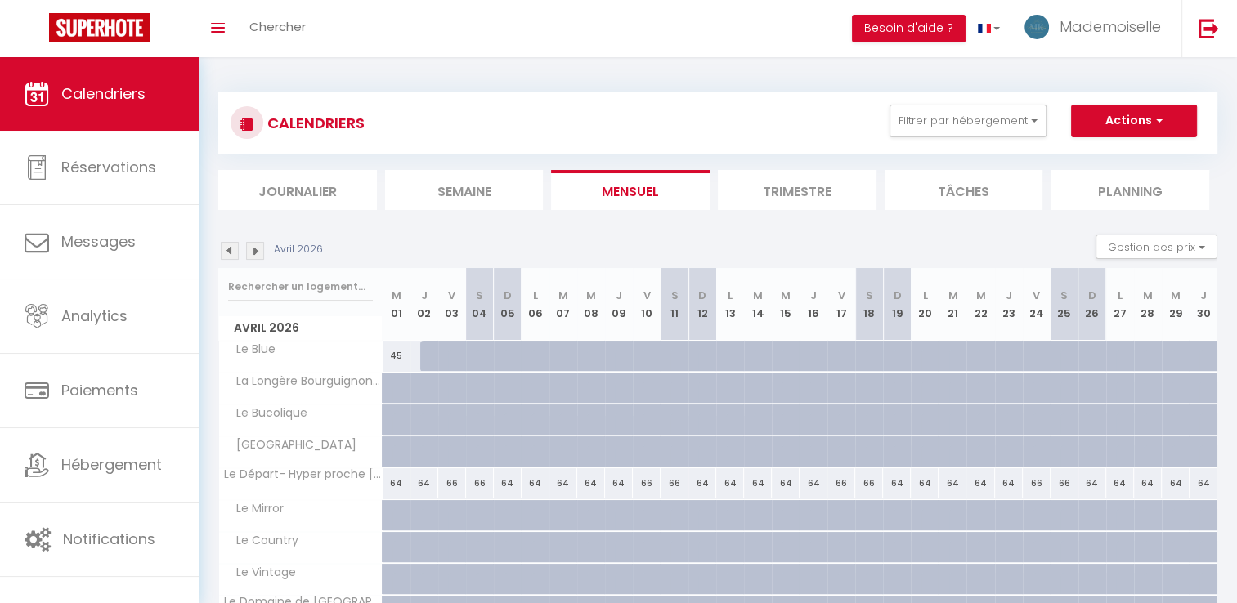
click at [679, 603] on html "🟢 Des questions ou besoin d'assistance pour la migration AirBnB? Prenez rdv >>>…" at bounding box center [618, 301] width 1237 height 603
click at [471, 83] on div "CALENDRIERS Filtrer par hébergement MK Le Blue Le Mirror Le Country Le Dream Le…" at bounding box center [717, 572] width 999 height 990
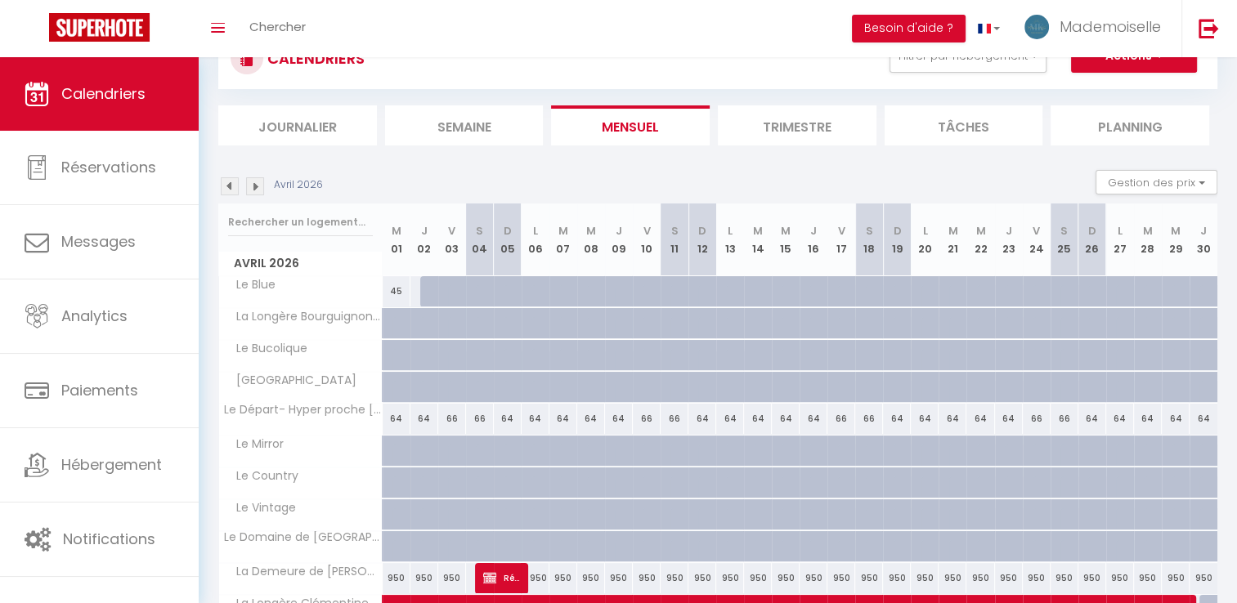
scroll to position [82, 0]
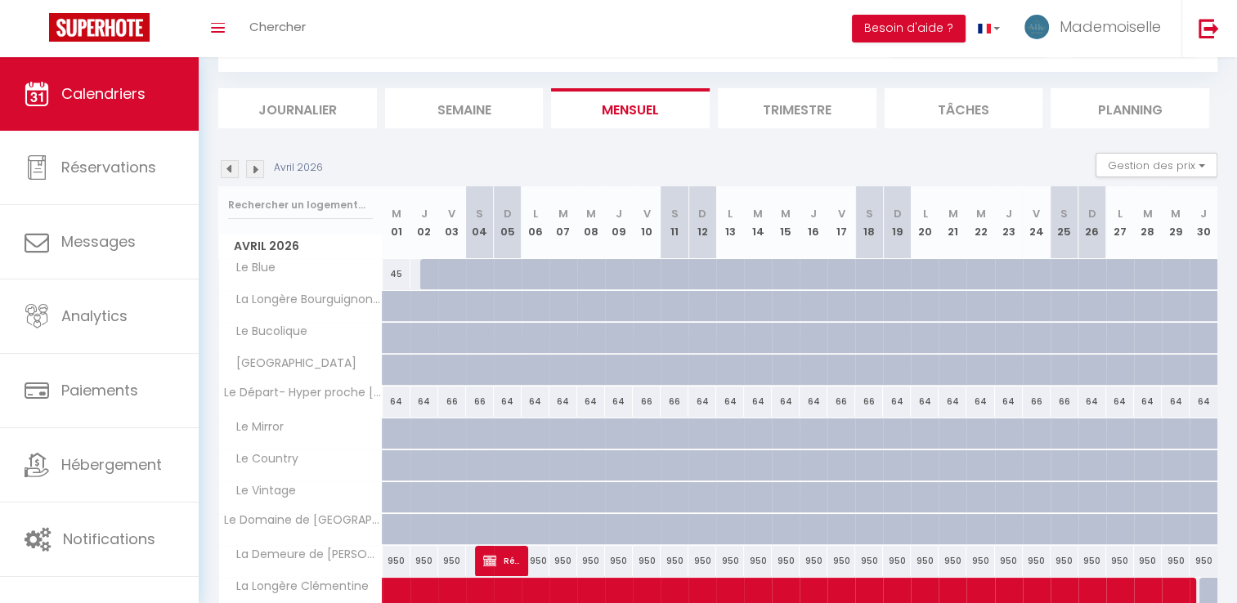
click at [222, 165] on img at bounding box center [230, 169] width 18 height 18
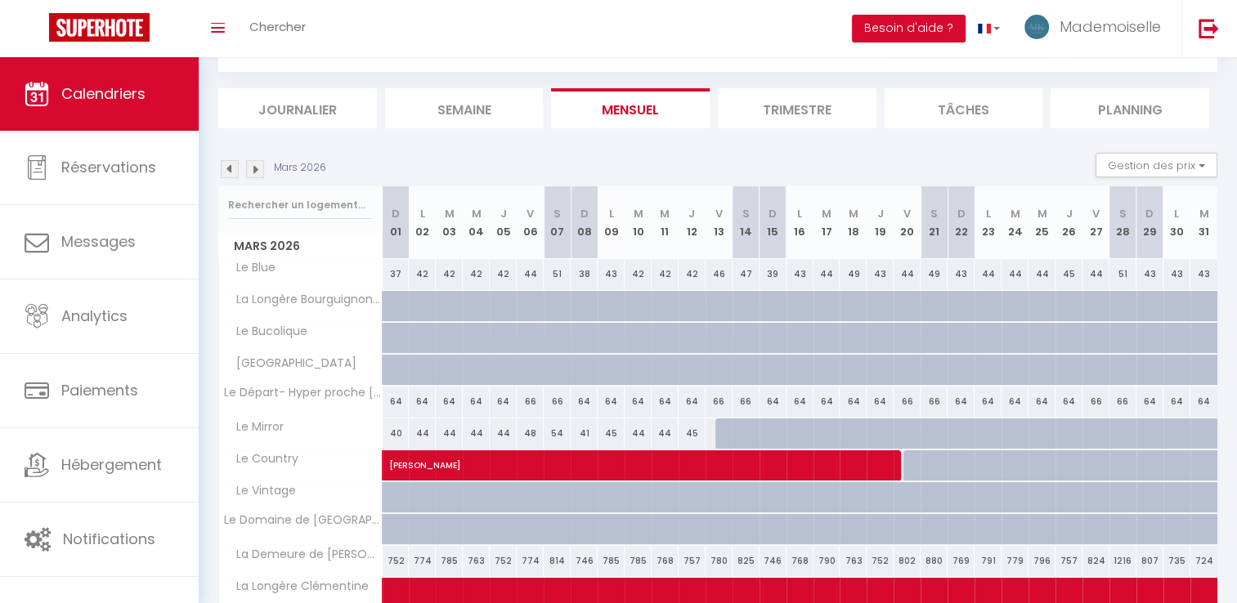
click at [225, 175] on img at bounding box center [230, 169] width 18 height 18
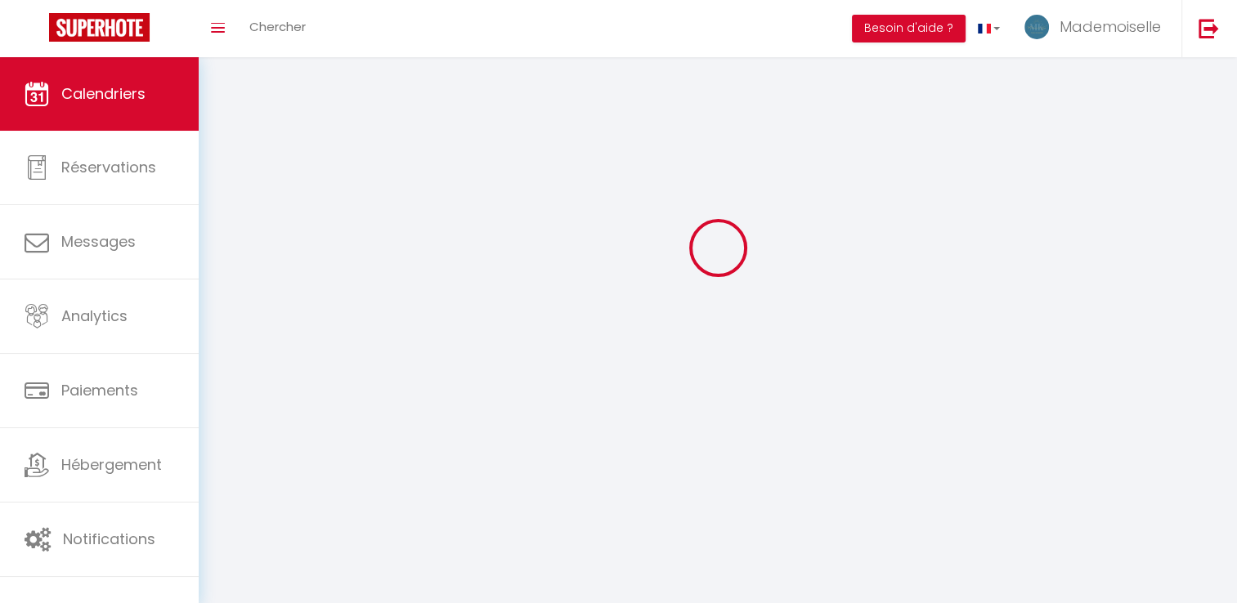
scroll to position [57, 0]
click at [225, 175] on div at bounding box center [717, 248] width 999 height 456
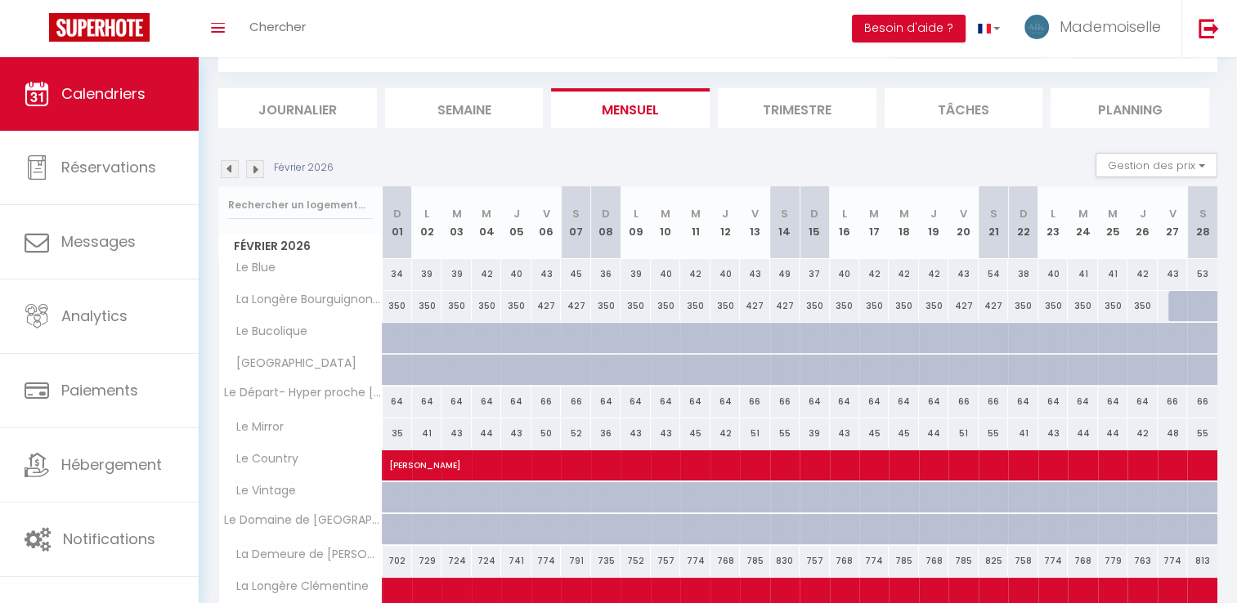
click at [228, 177] on img at bounding box center [230, 169] width 18 height 18
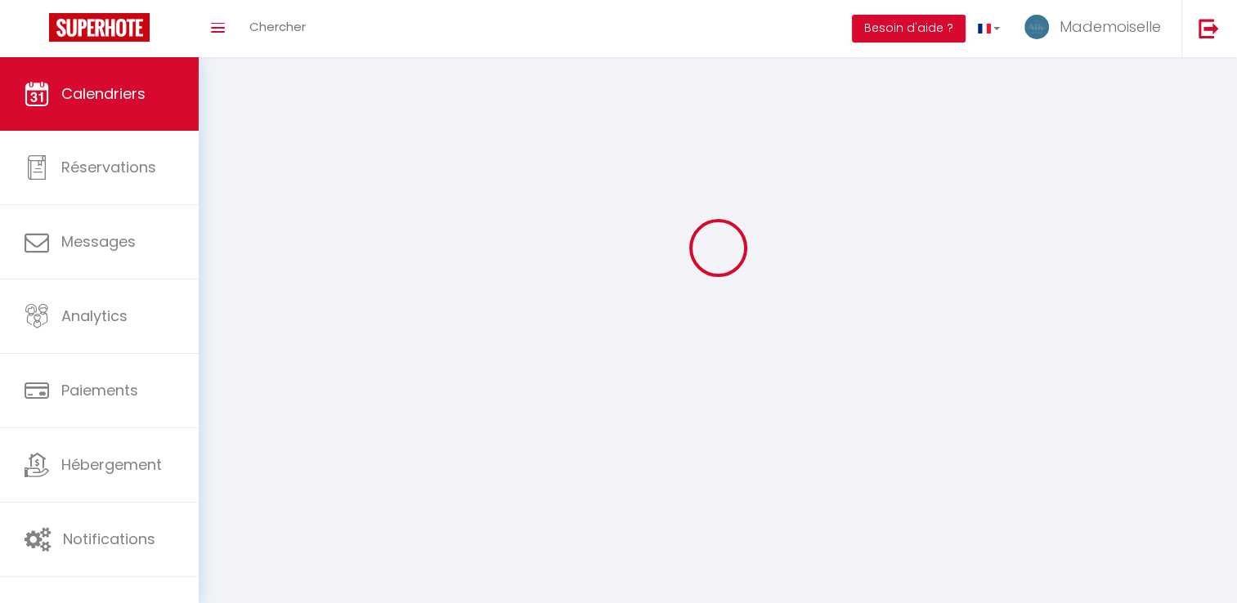
scroll to position [82, 0]
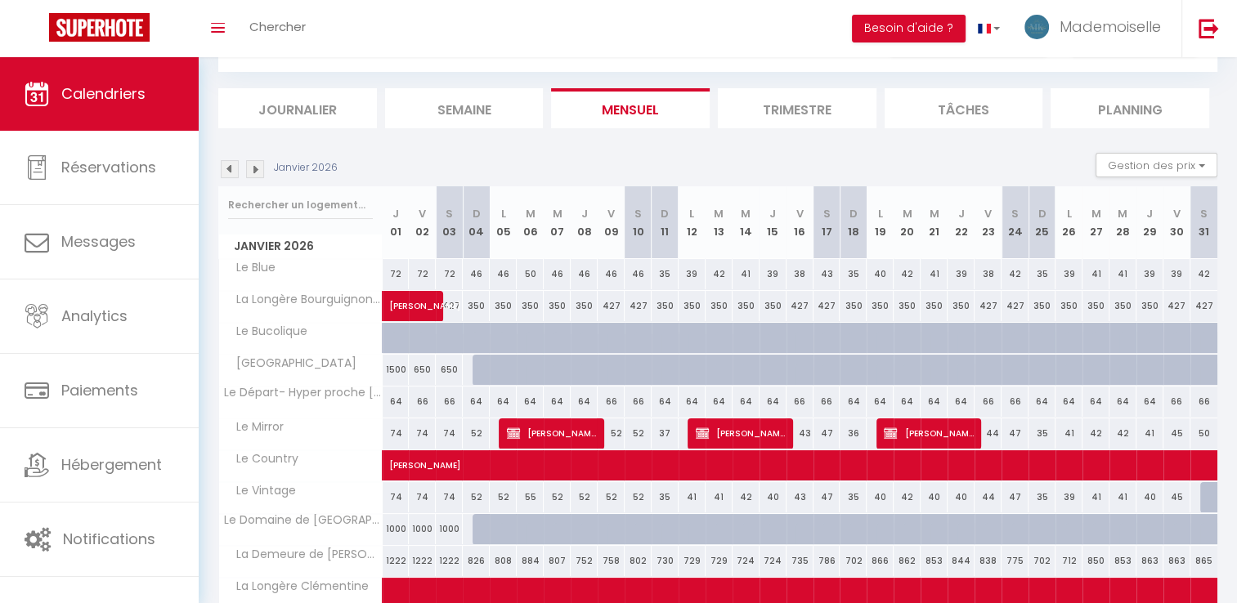
click at [231, 181] on div "Janvier 2026 Gestion des prix Nb Nuits minimum Règles Disponibilité" at bounding box center [717, 170] width 999 height 34
drag, startPoint x: 231, startPoint y: 181, endPoint x: 230, endPoint y: 173, distance: 8.2
click at [230, 173] on img at bounding box center [230, 169] width 18 height 18
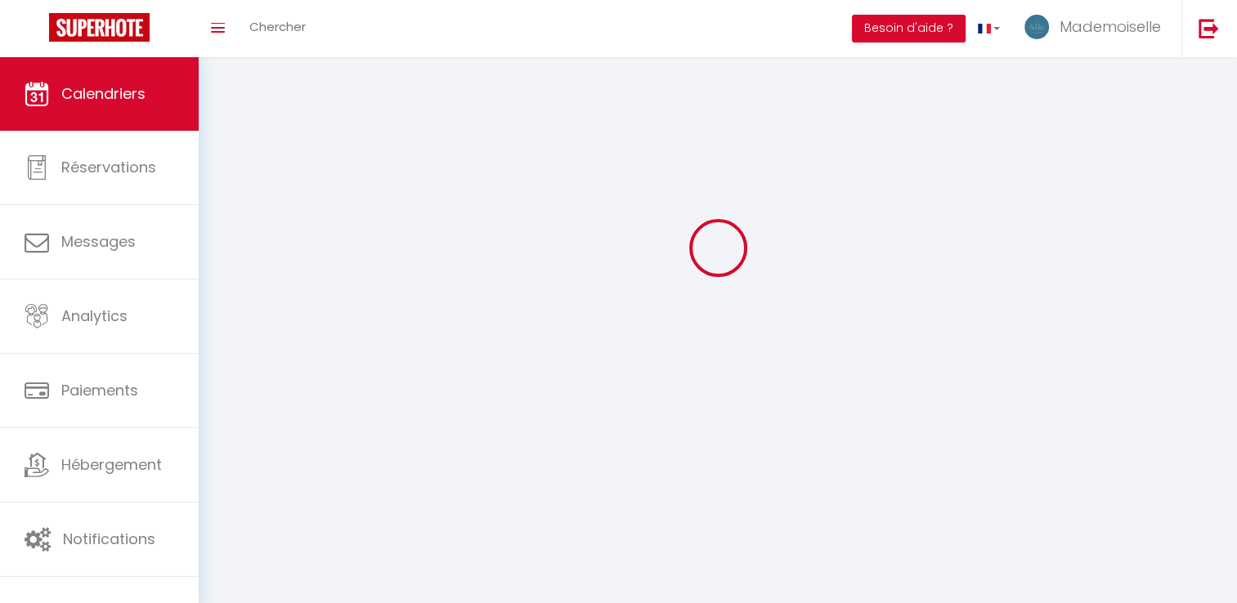
scroll to position [57, 0]
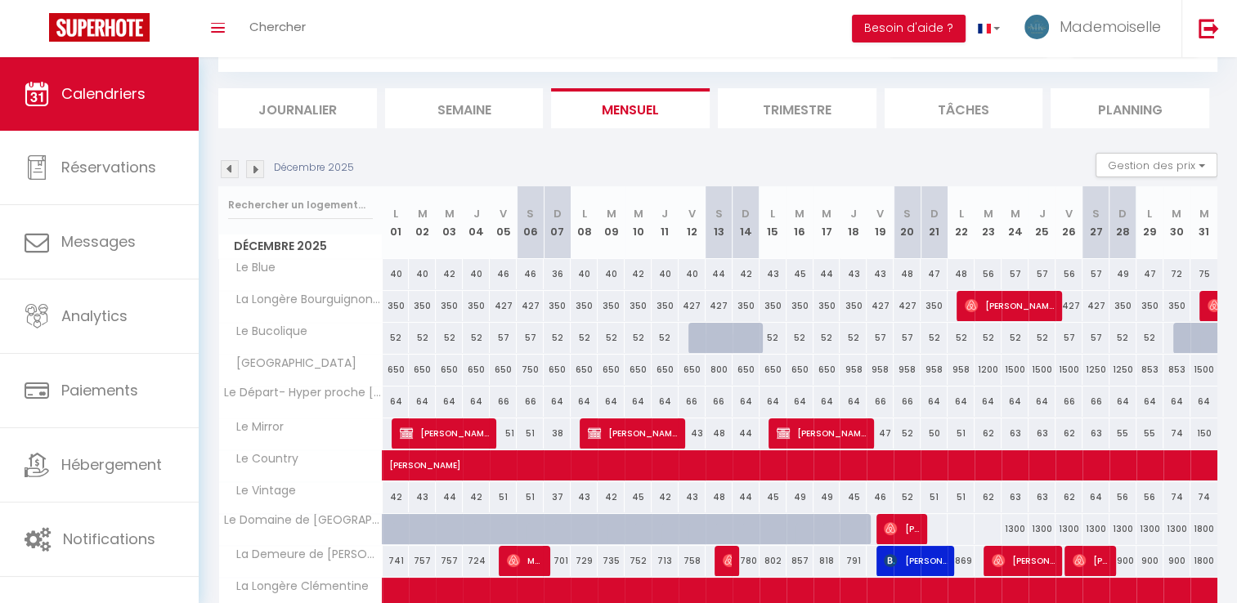
click at [230, 173] on img at bounding box center [230, 169] width 18 height 18
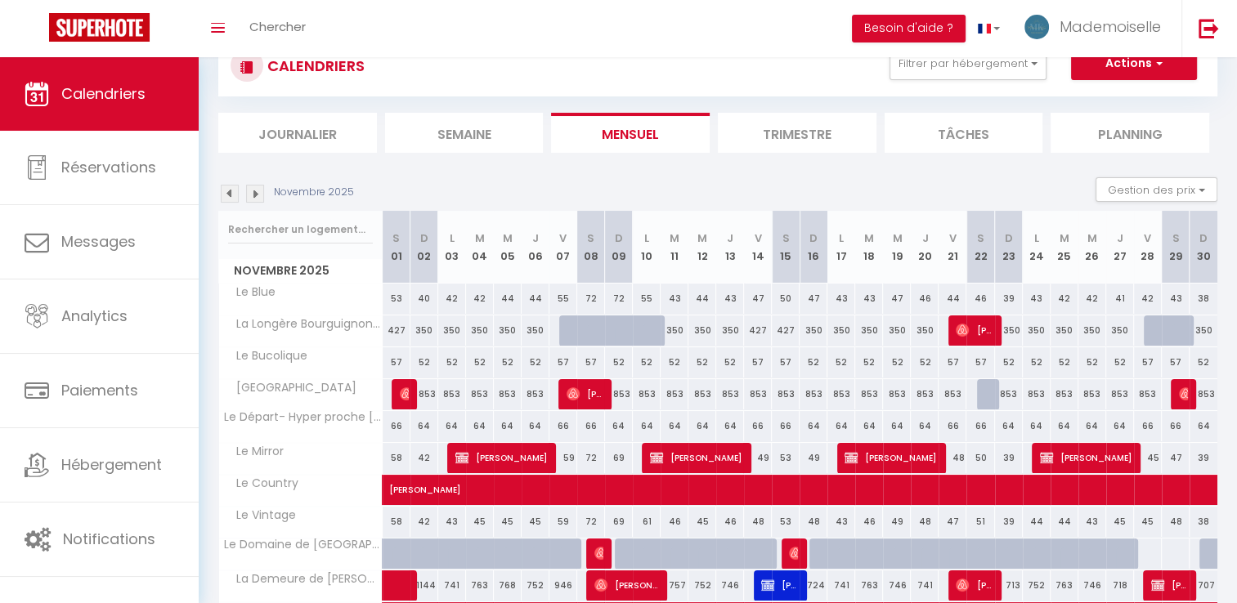
scroll to position [82, 0]
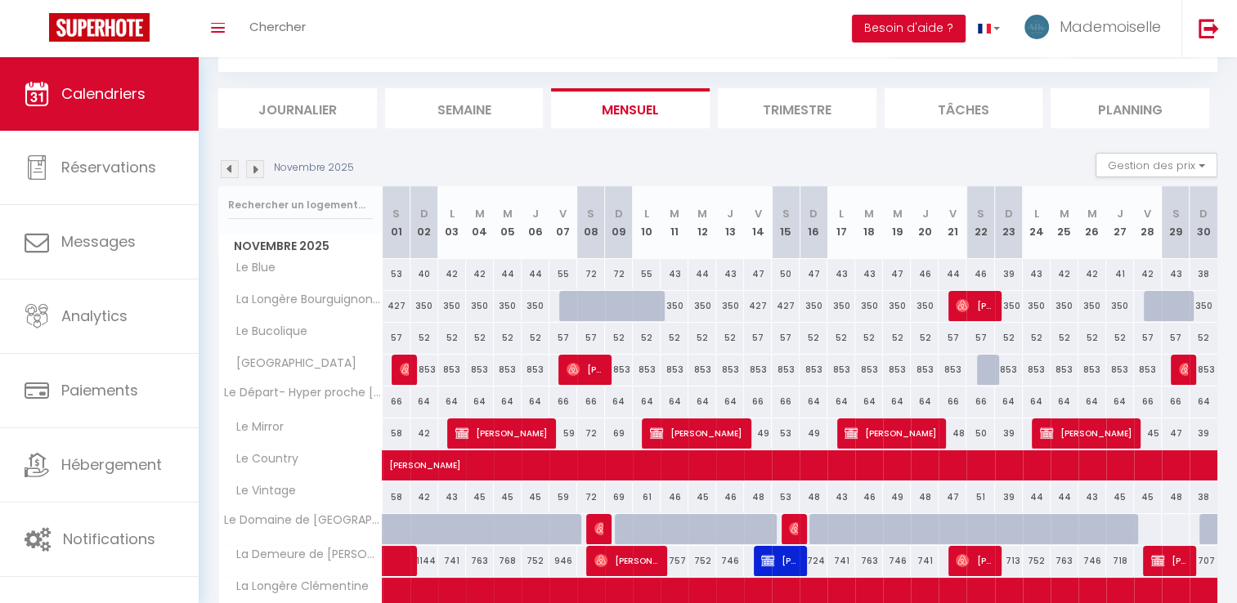
click at [229, 168] on img at bounding box center [230, 169] width 18 height 18
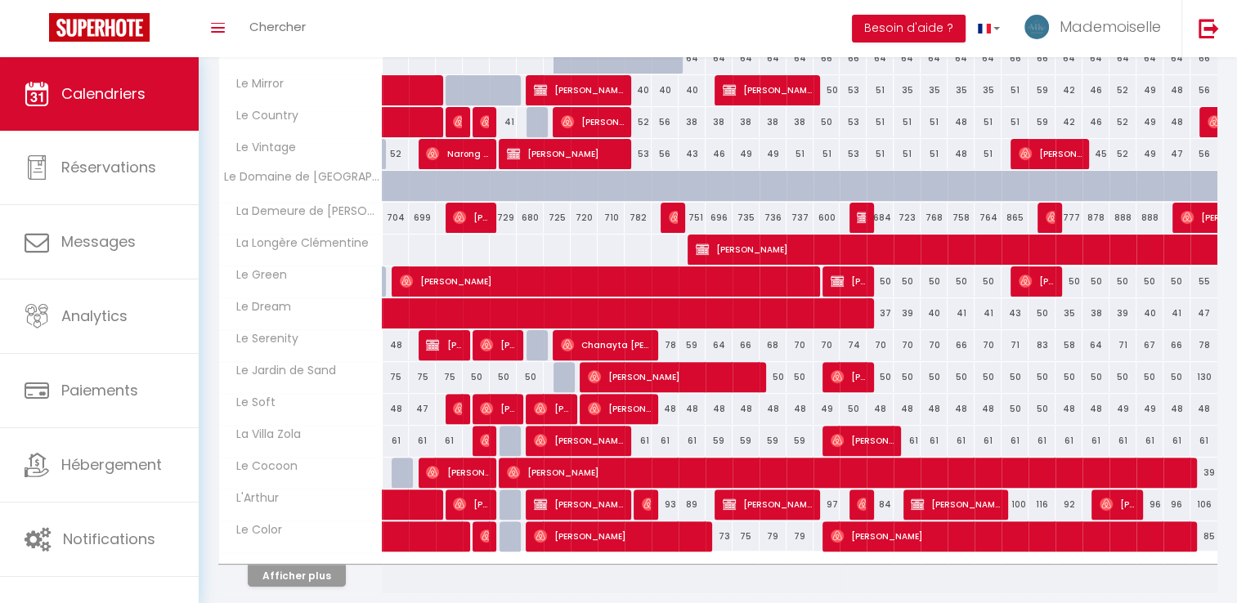
scroll to position [477, 0]
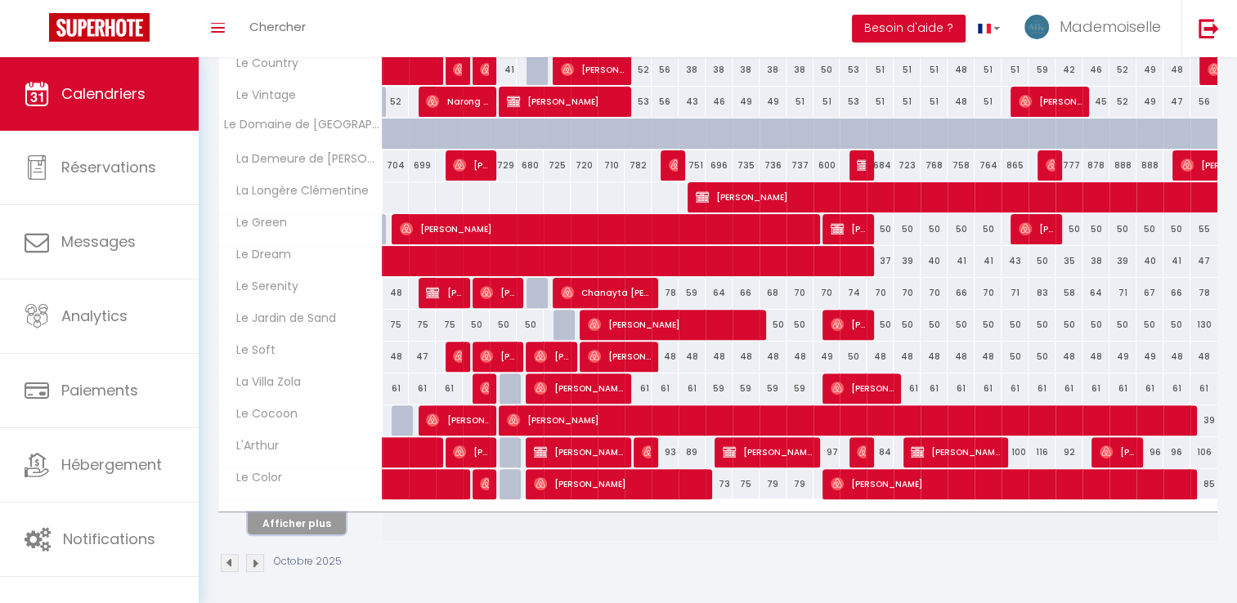
click at [334, 518] on button "Afficher plus" at bounding box center [297, 524] width 98 height 22
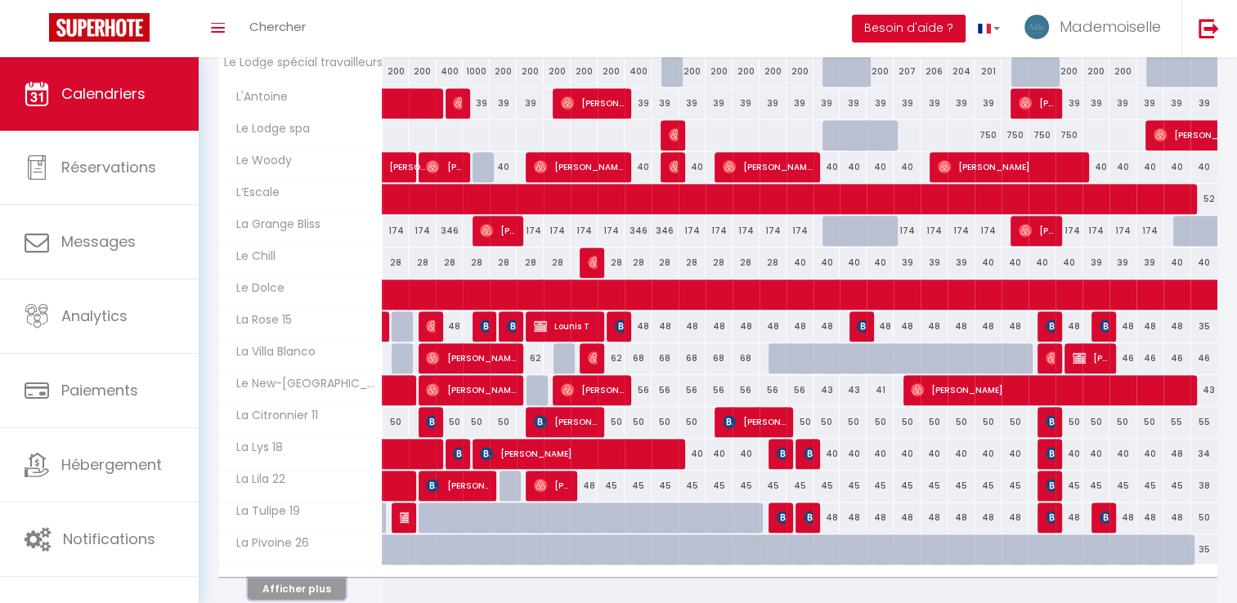
scroll to position [1112, 0]
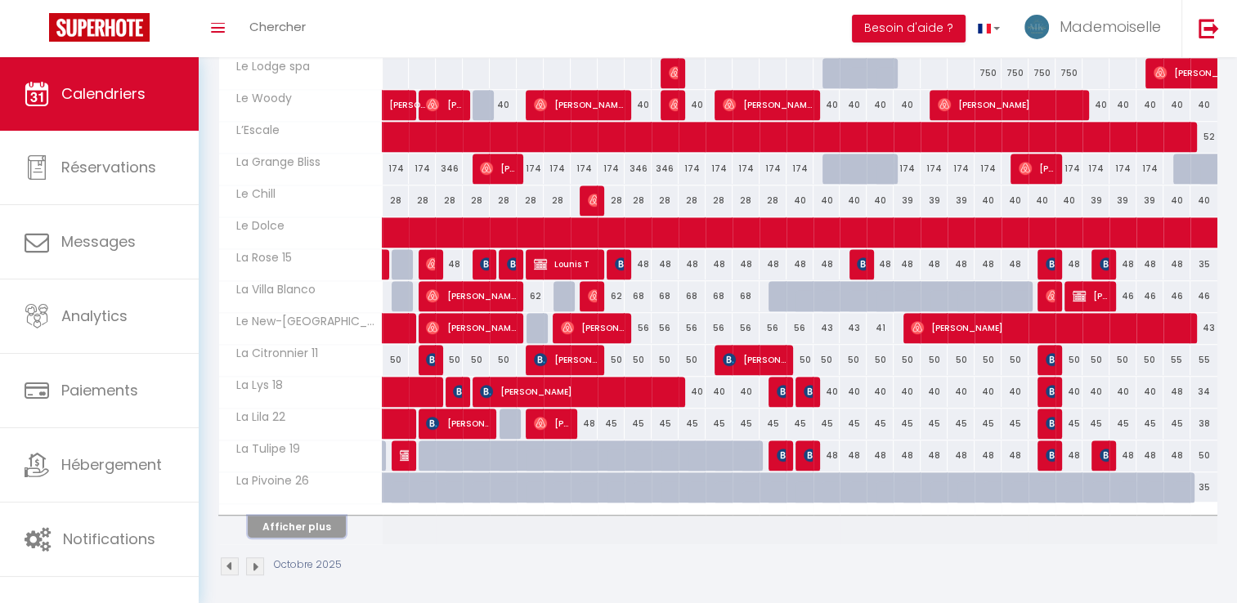
click at [294, 516] on button "Afficher plus" at bounding box center [297, 527] width 98 height 22
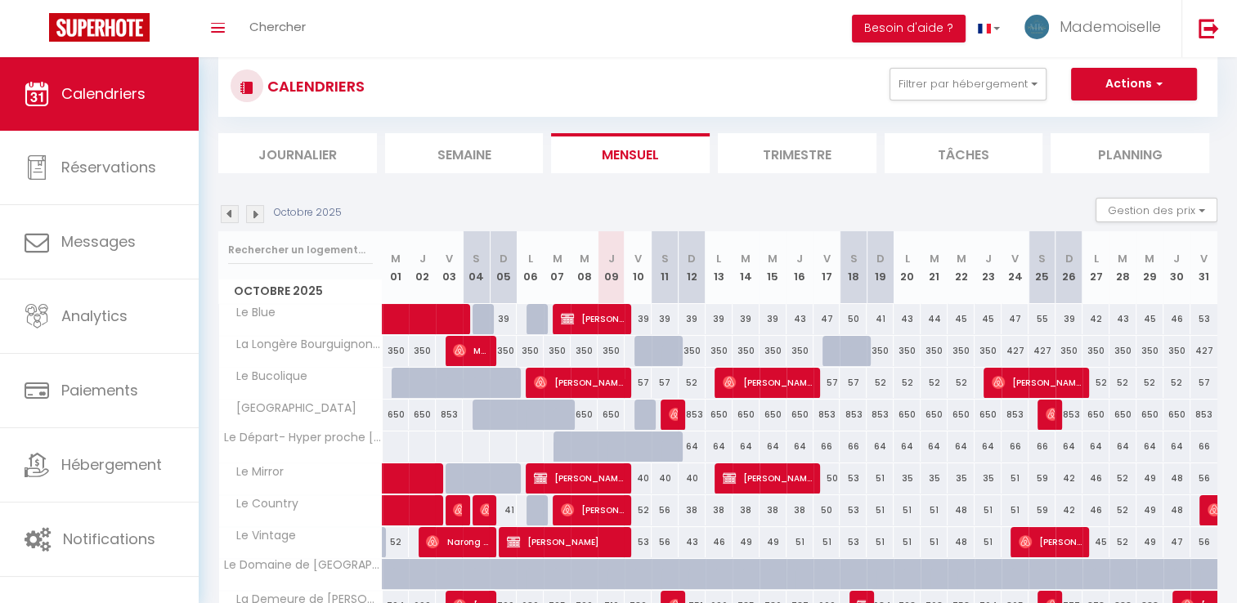
scroll to position [0, 0]
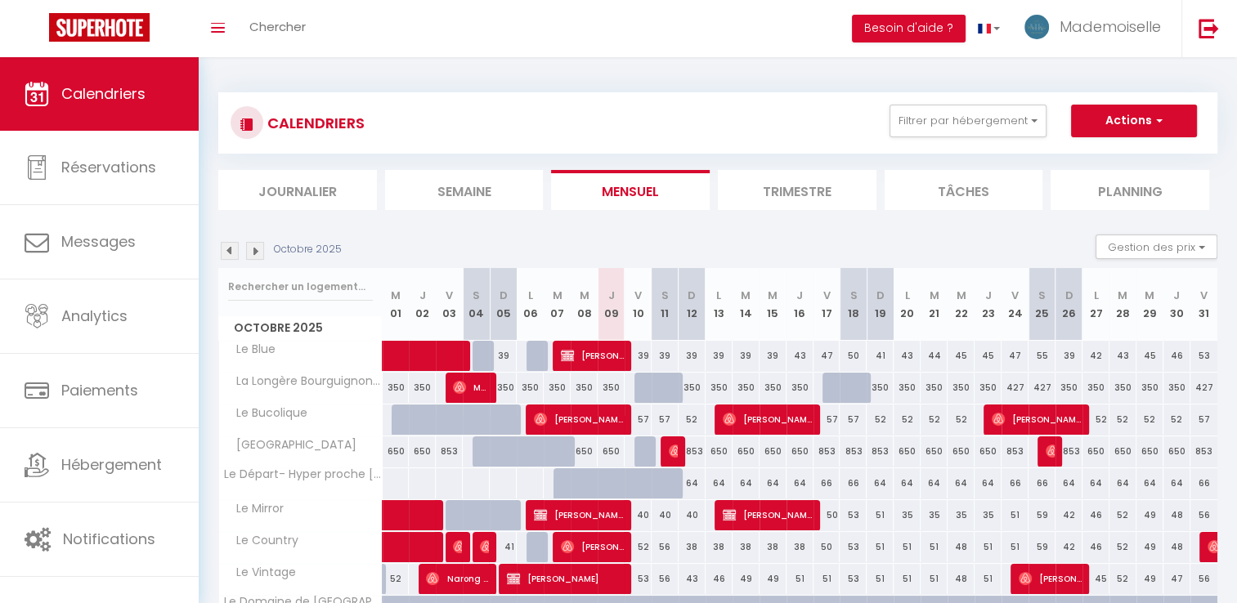
click at [260, 253] on img at bounding box center [255, 251] width 18 height 18
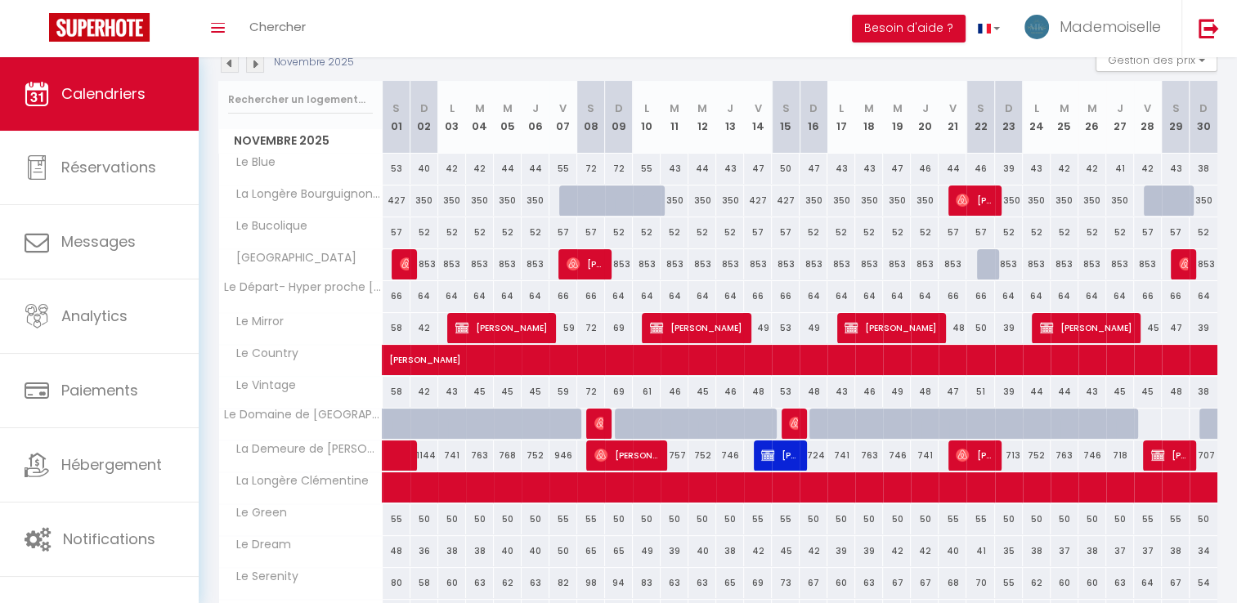
scroll to position [164, 0]
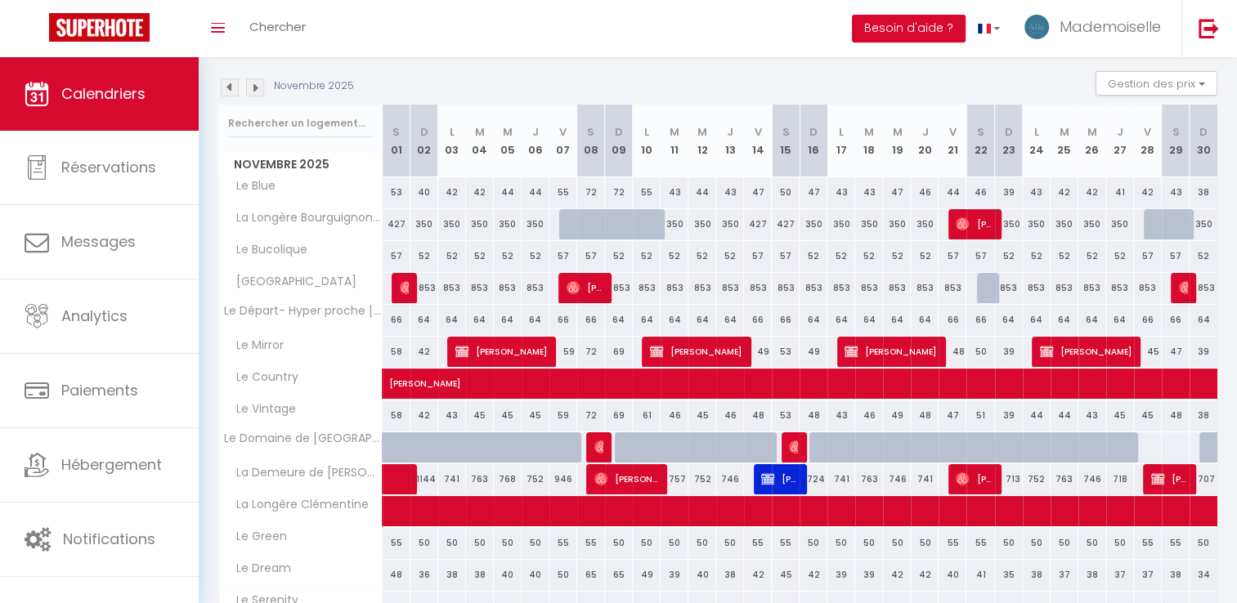
click at [258, 89] on img at bounding box center [255, 87] width 18 height 18
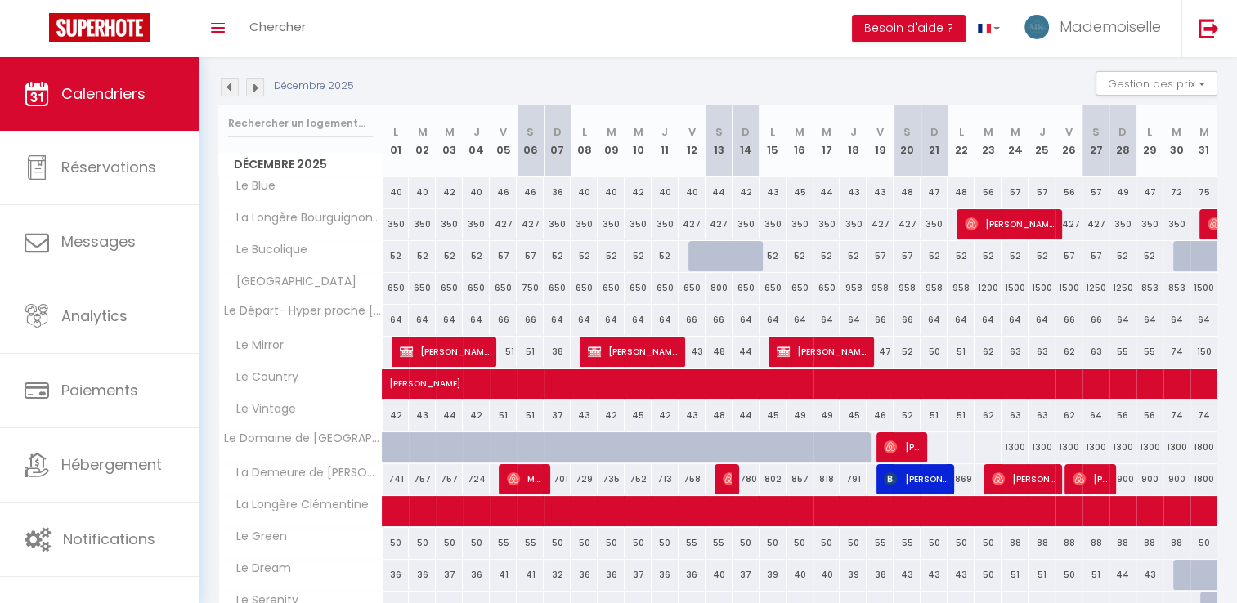
click at [255, 90] on img at bounding box center [255, 87] width 18 height 18
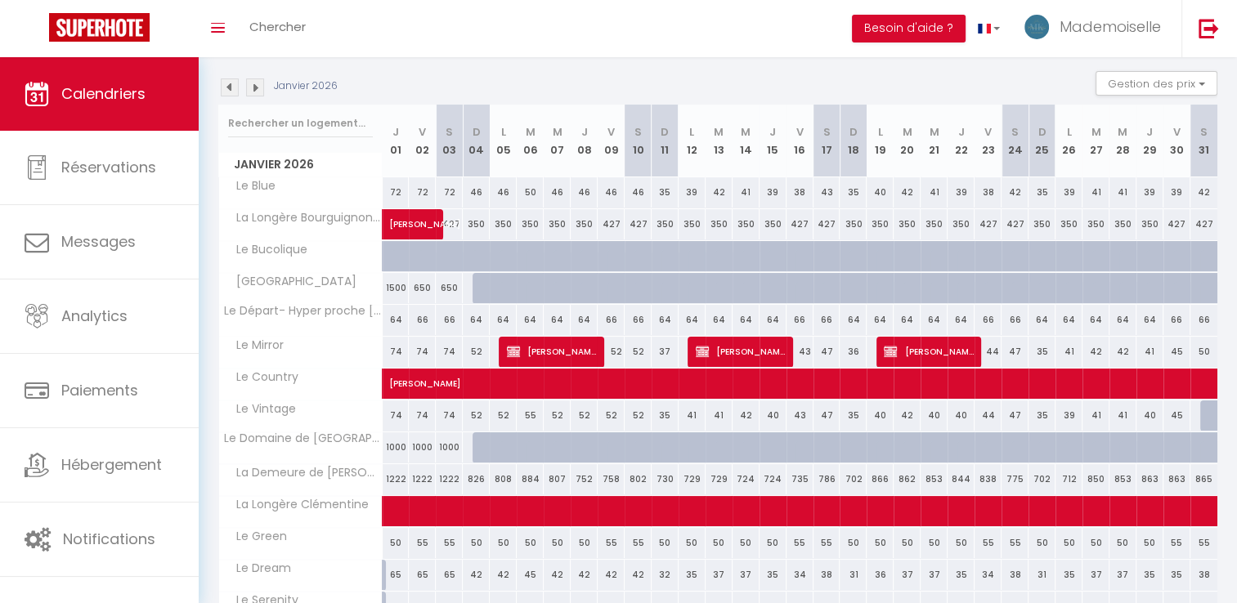
click at [221, 94] on img at bounding box center [230, 87] width 18 height 18
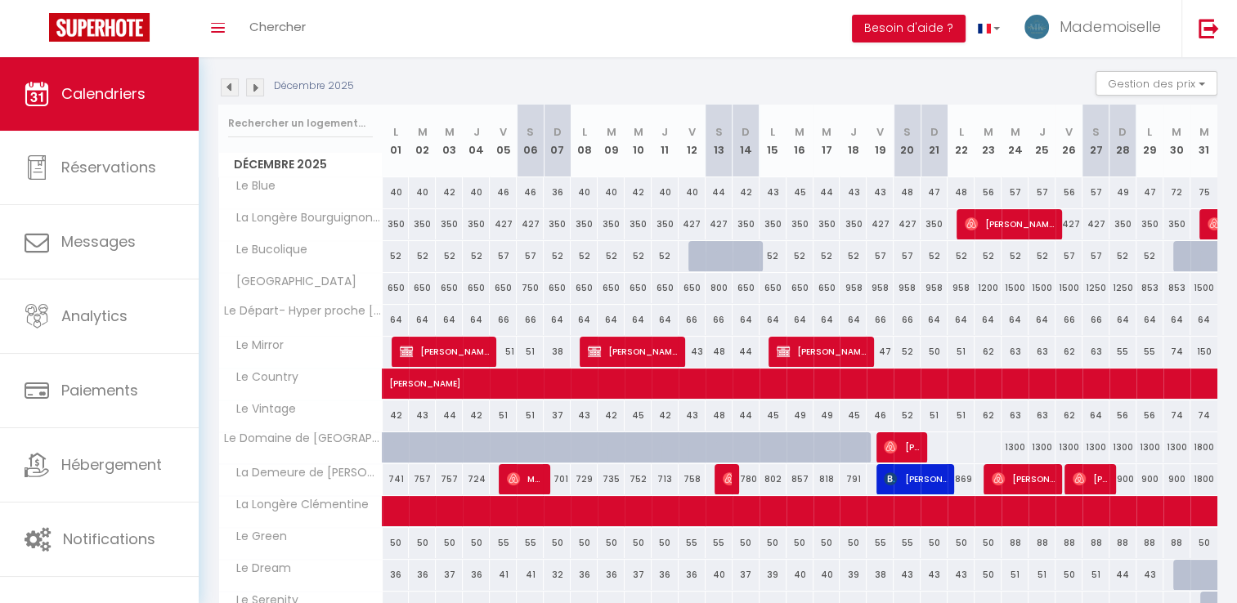
click at [227, 89] on img at bounding box center [230, 87] width 18 height 18
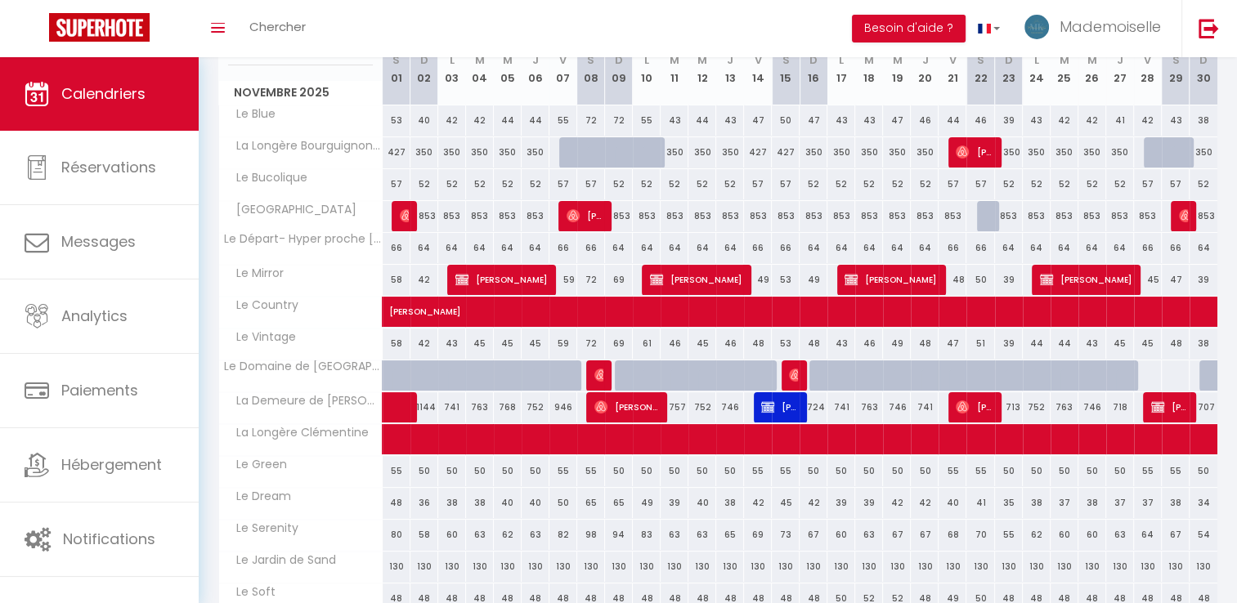
scroll to position [164, 0]
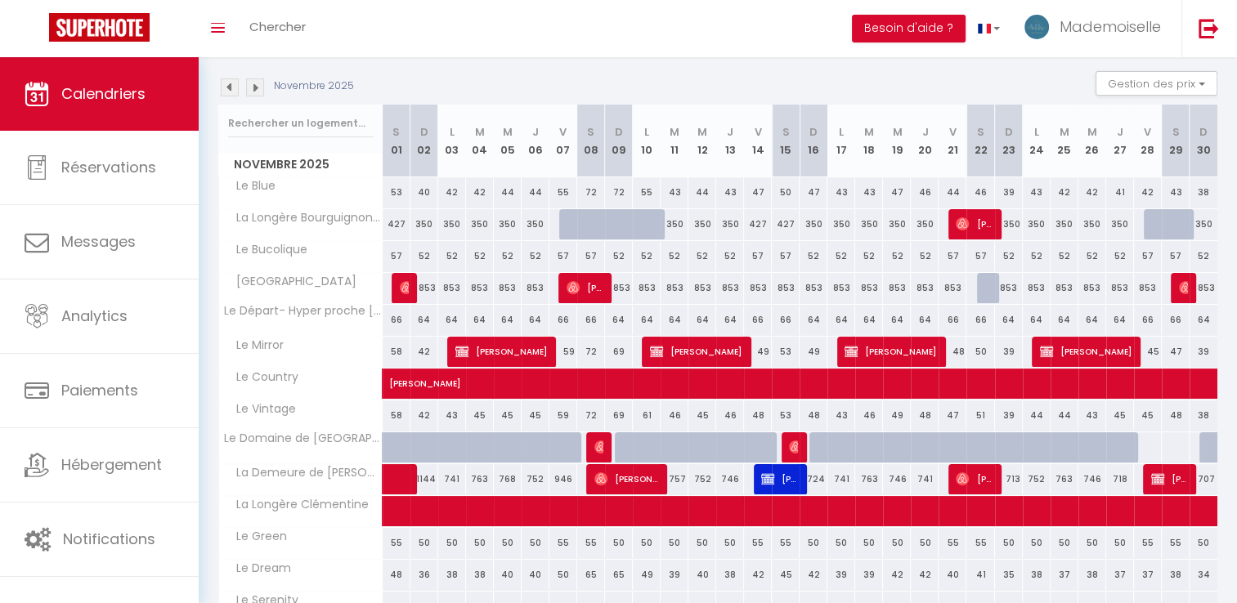
click at [232, 89] on img at bounding box center [230, 87] width 18 height 18
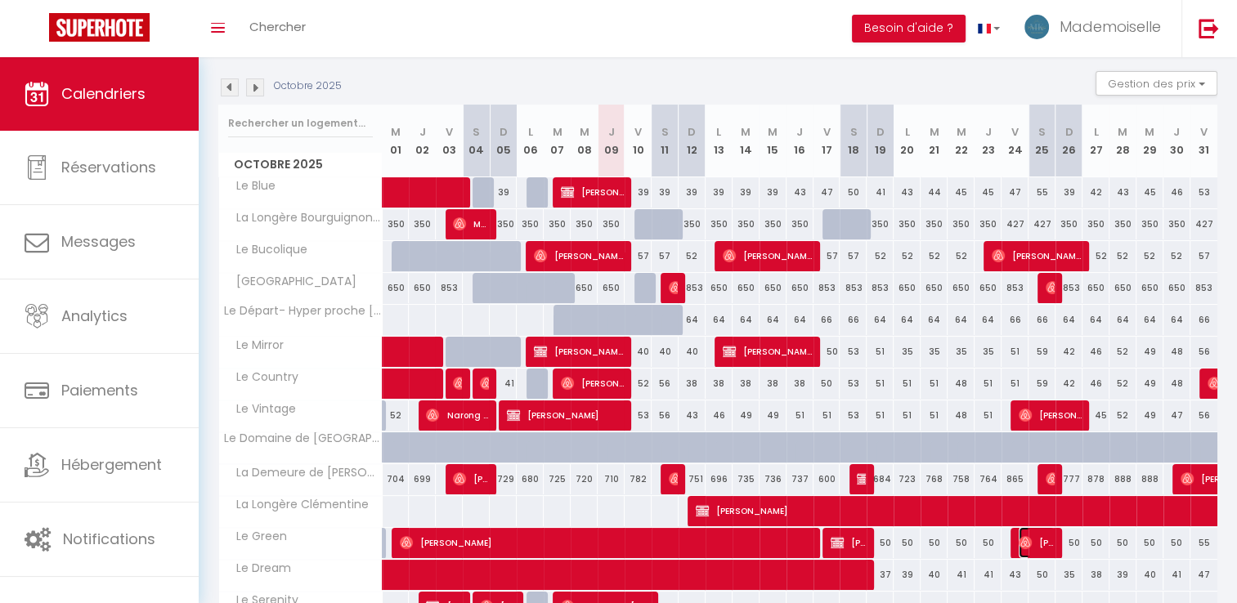
click at [1043, 547] on span "[PERSON_NAME]" at bounding box center [1037, 542] width 36 height 31
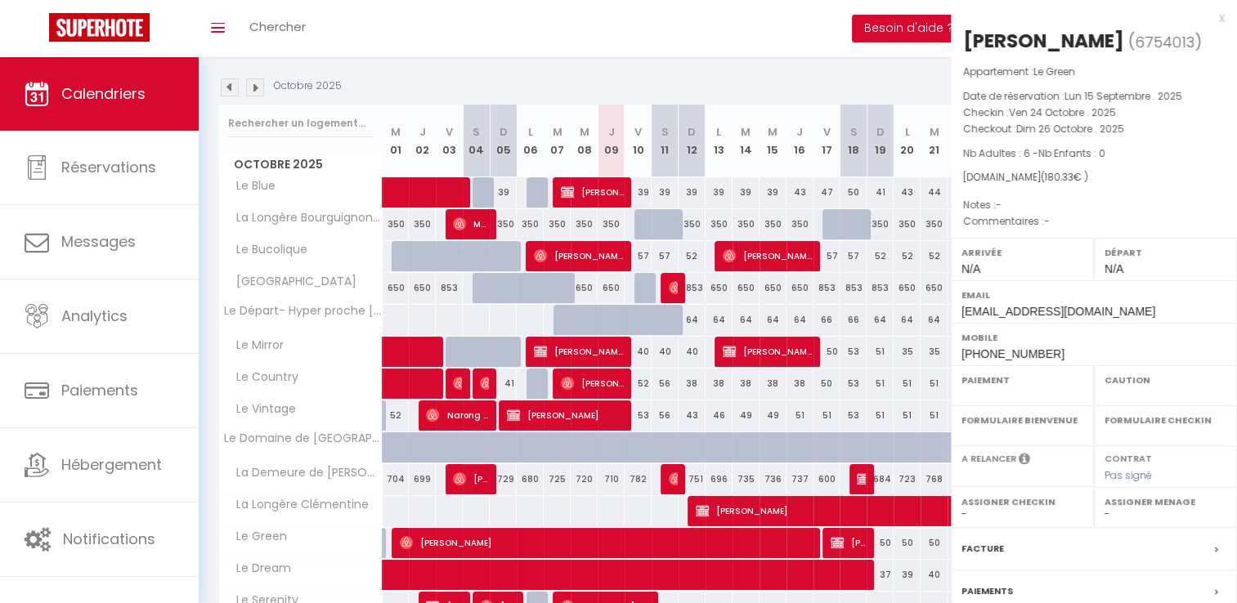
select select "OK"
select select "0"
select select "1"
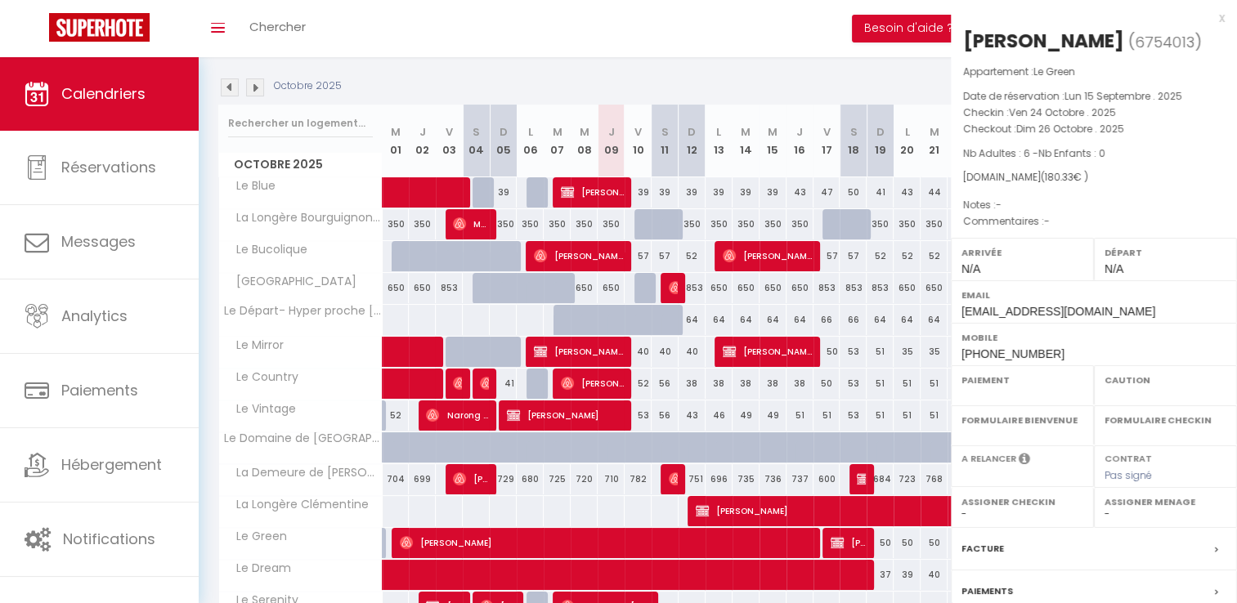
select select
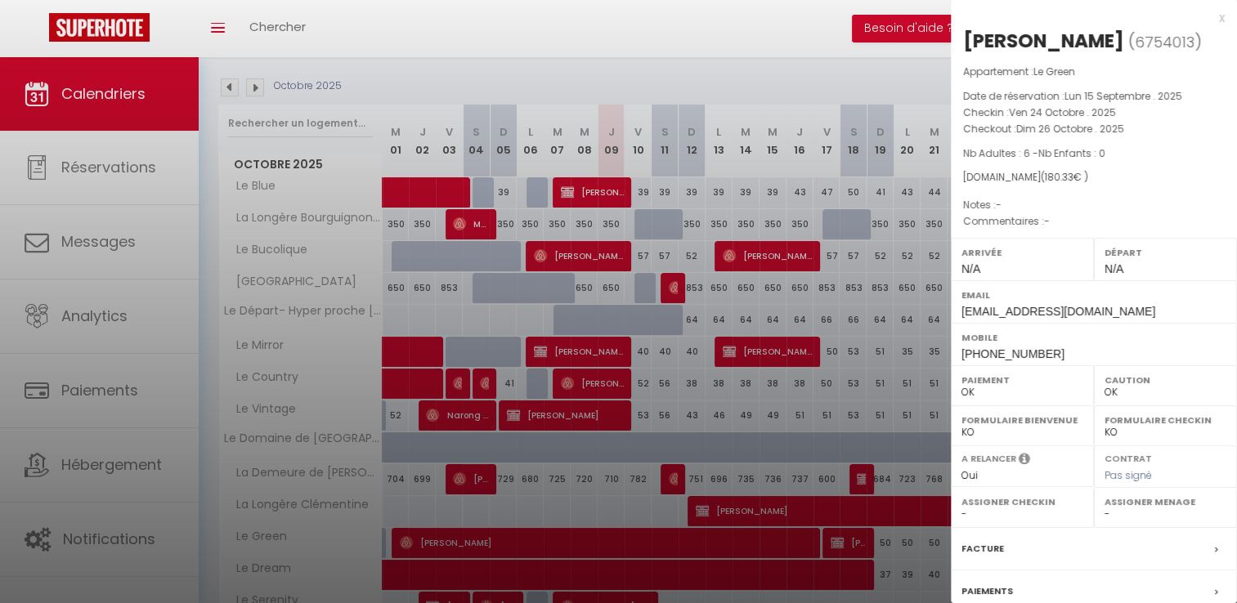
select select "52953"
click at [908, 314] on div at bounding box center [618, 301] width 1237 height 603
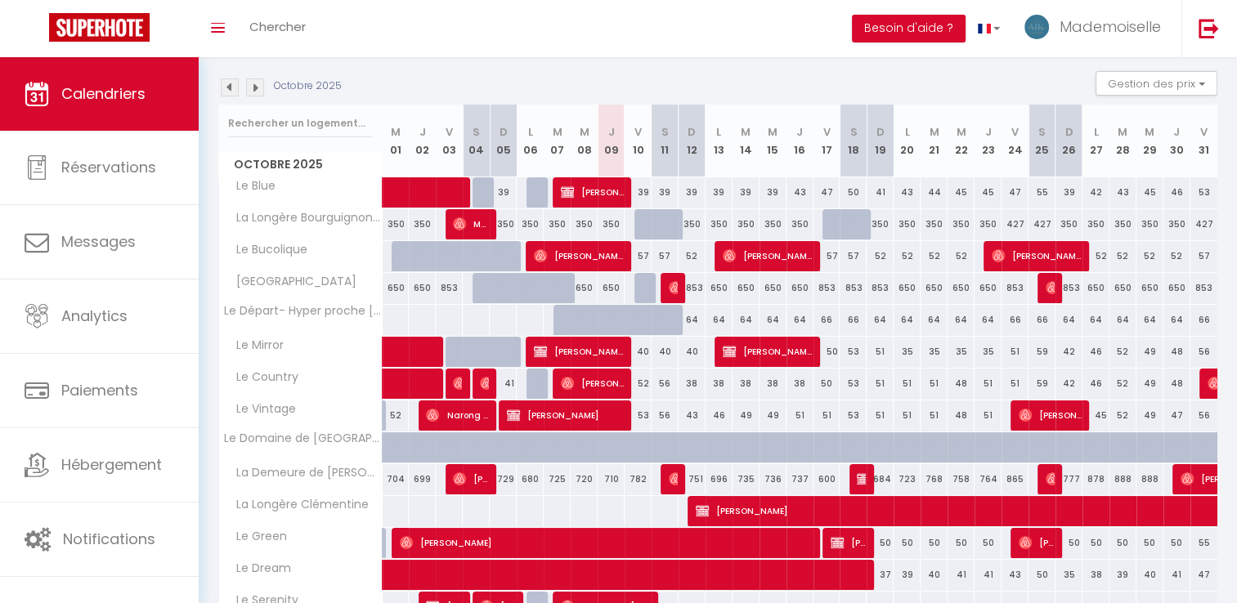
click at [251, 87] on img at bounding box center [255, 87] width 18 height 18
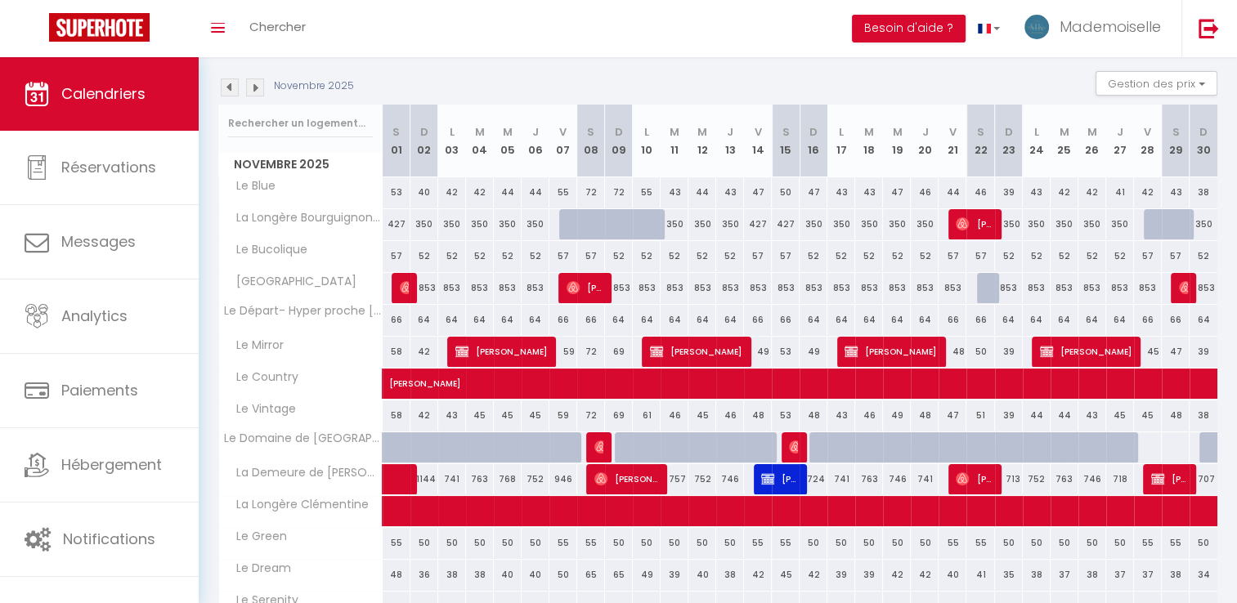
click at [256, 94] on img at bounding box center [255, 87] width 18 height 18
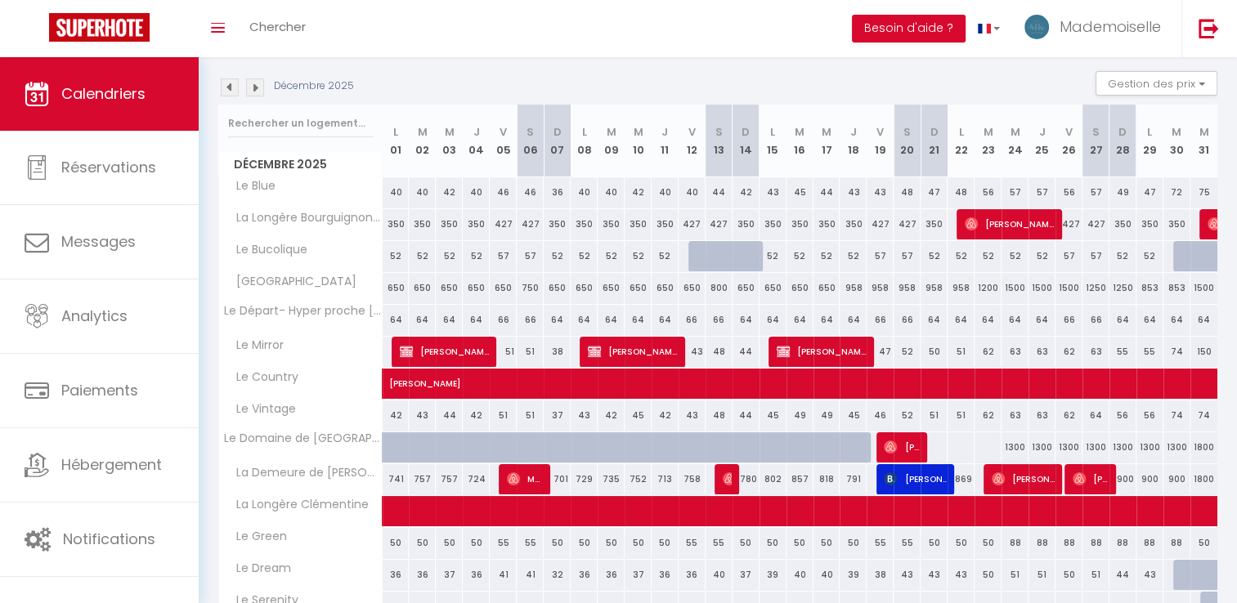
click at [252, 87] on img at bounding box center [255, 87] width 18 height 18
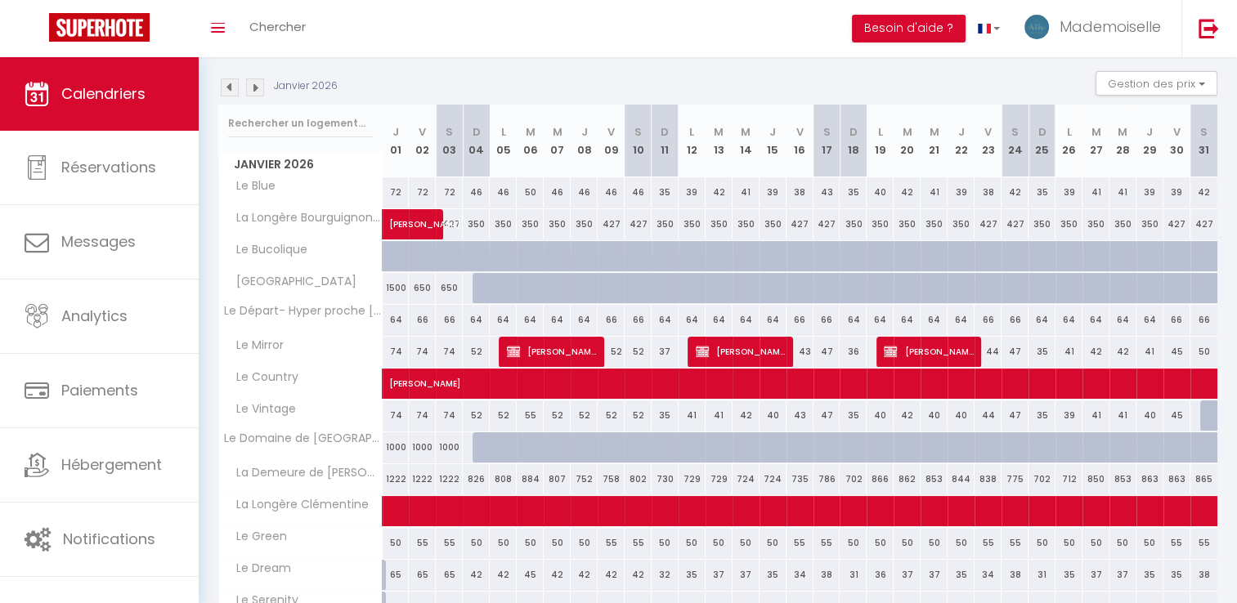
click at [252, 87] on img at bounding box center [255, 87] width 18 height 18
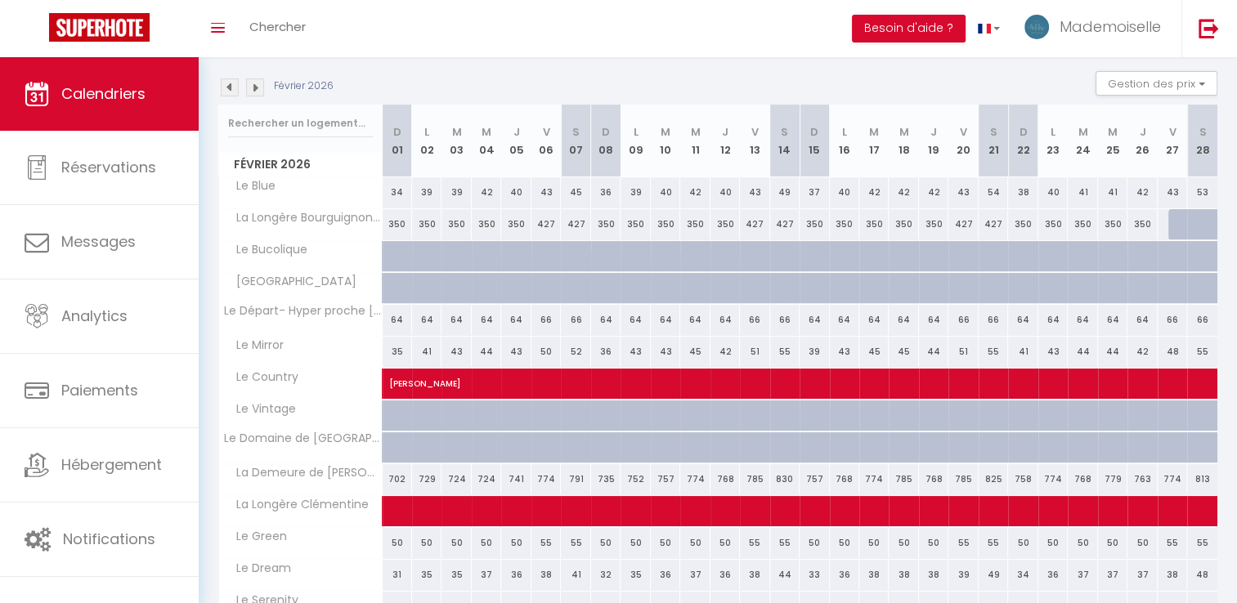
click at [252, 87] on img at bounding box center [255, 87] width 18 height 18
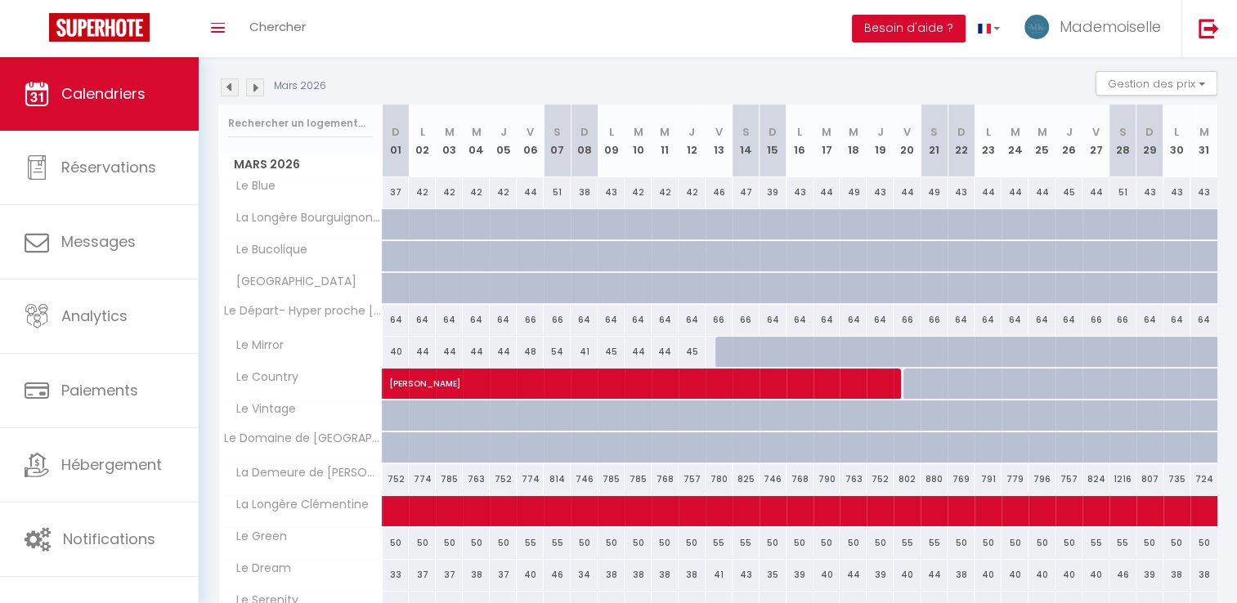
click at [252, 87] on img at bounding box center [255, 87] width 18 height 18
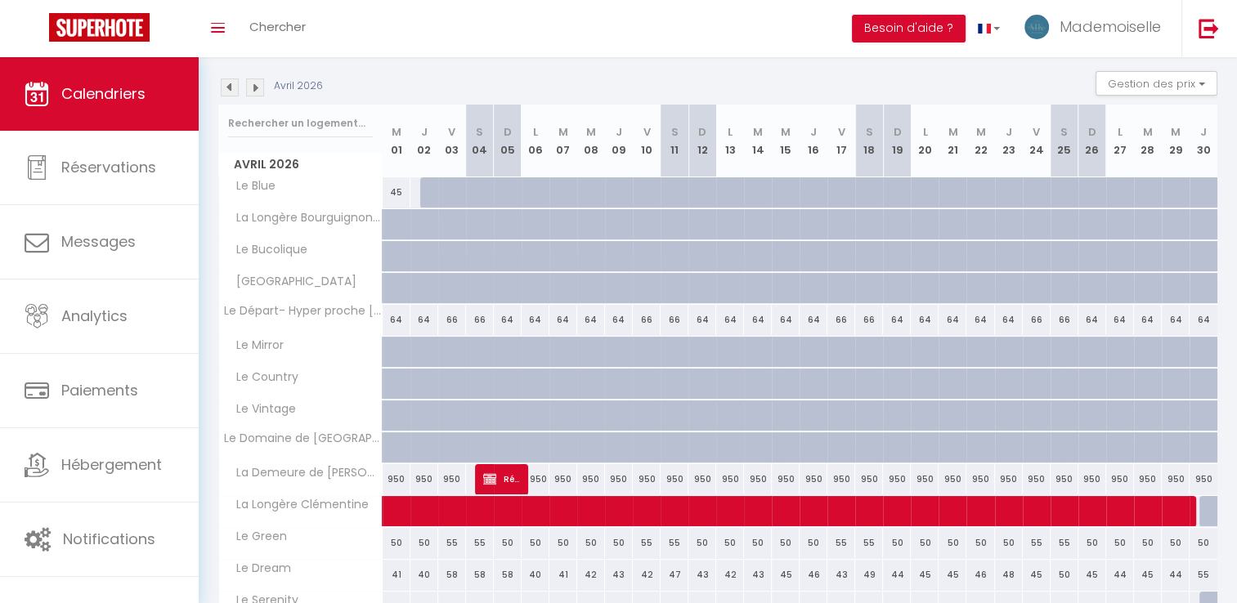
click at [252, 87] on img at bounding box center [255, 87] width 18 height 18
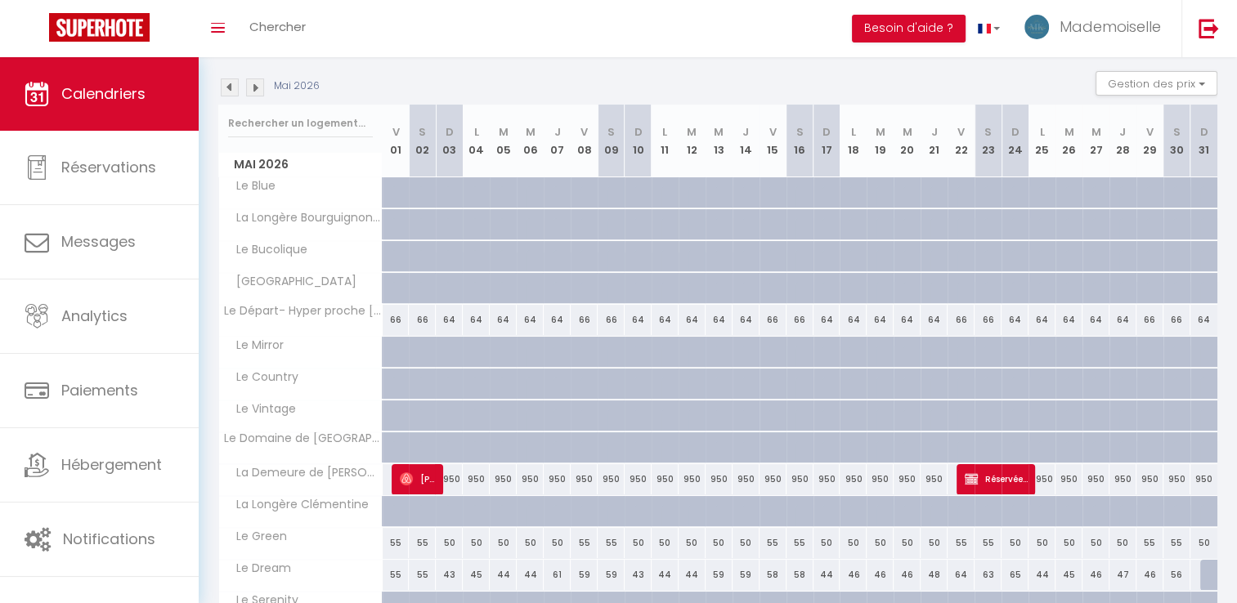
click at [252, 87] on img at bounding box center [255, 87] width 18 height 18
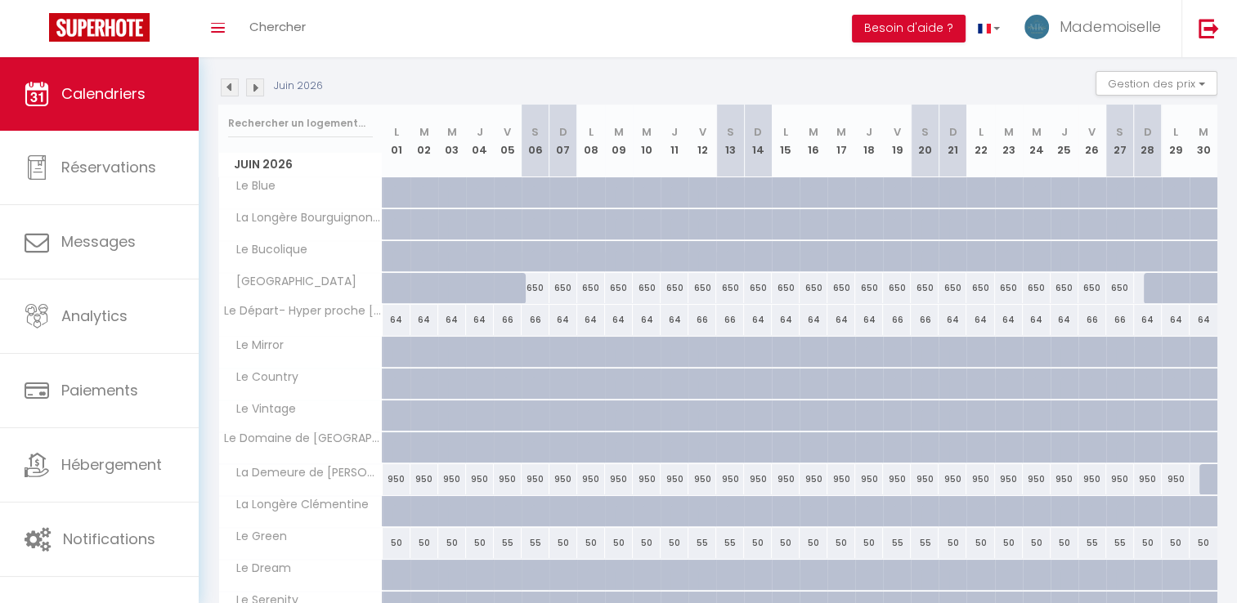
click at [234, 89] on img at bounding box center [230, 87] width 18 height 18
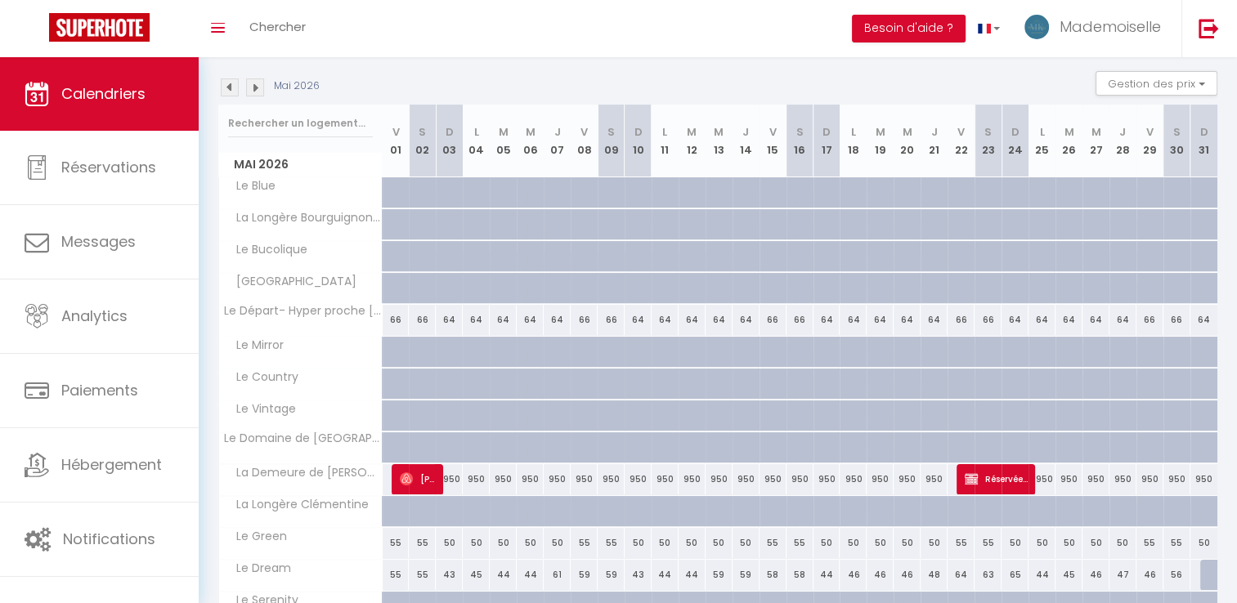
click at [226, 89] on img at bounding box center [230, 87] width 18 height 18
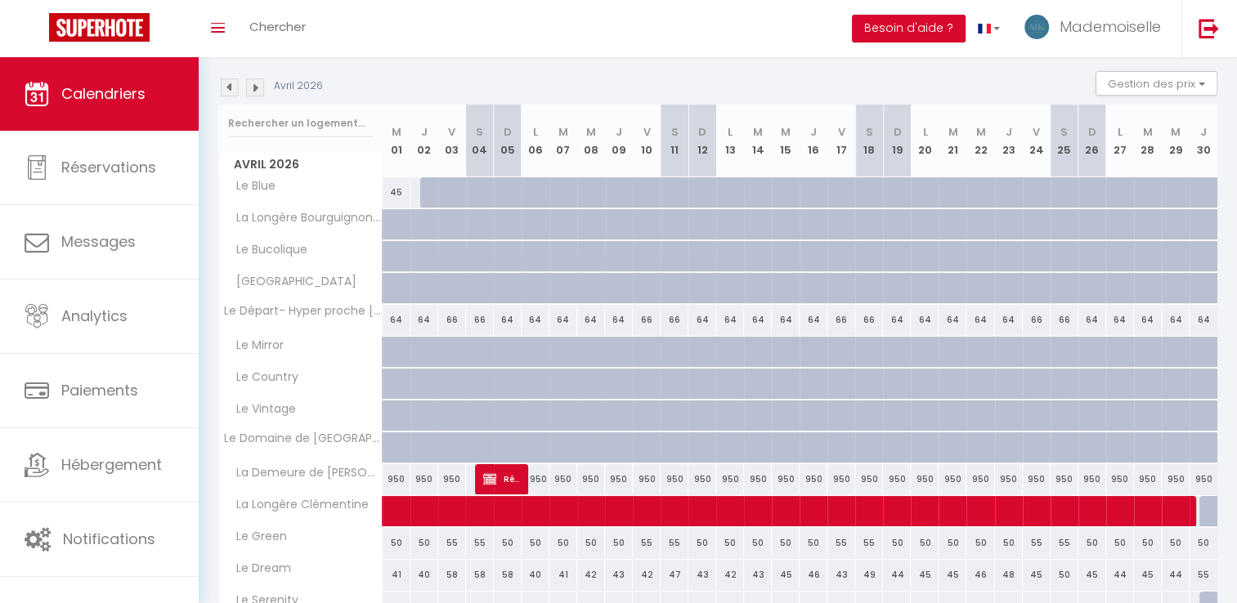
click at [226, 90] on img at bounding box center [230, 87] width 18 height 18
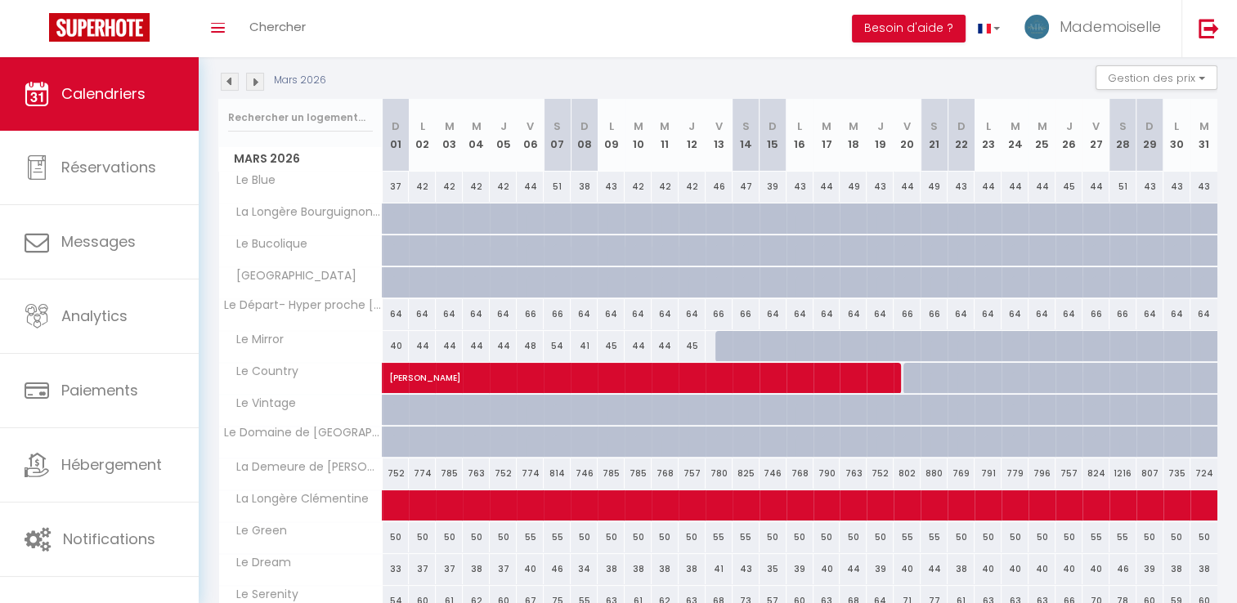
scroll to position [150, 0]
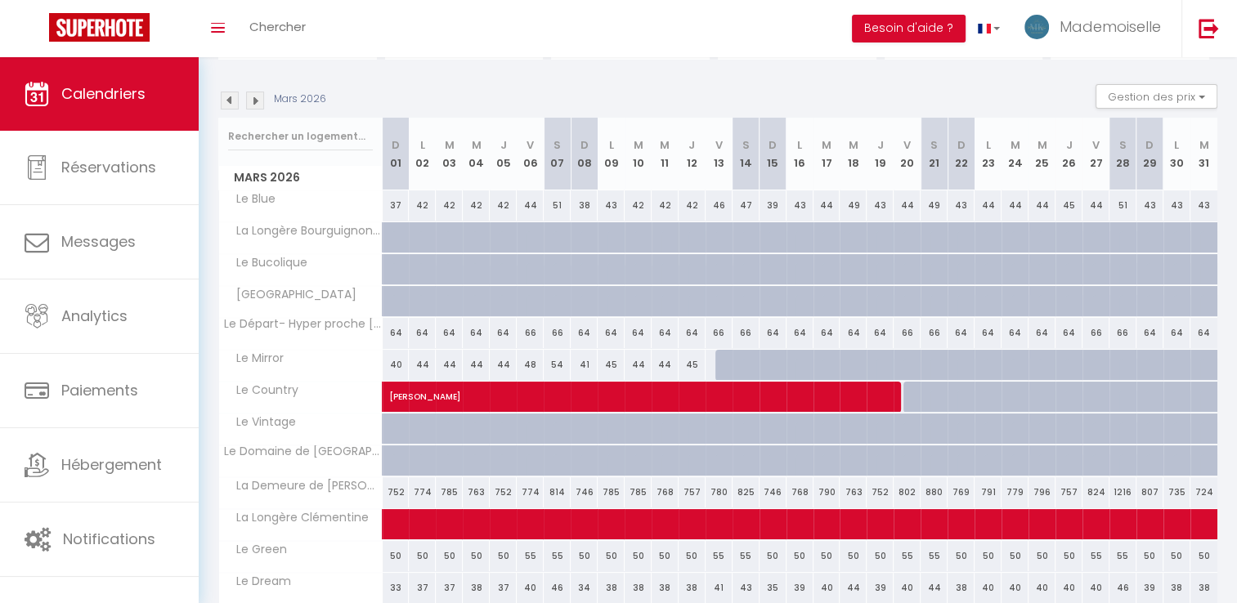
click at [219, 97] on div "Mars 2026" at bounding box center [274, 101] width 113 height 18
click at [224, 99] on img at bounding box center [230, 101] width 18 height 18
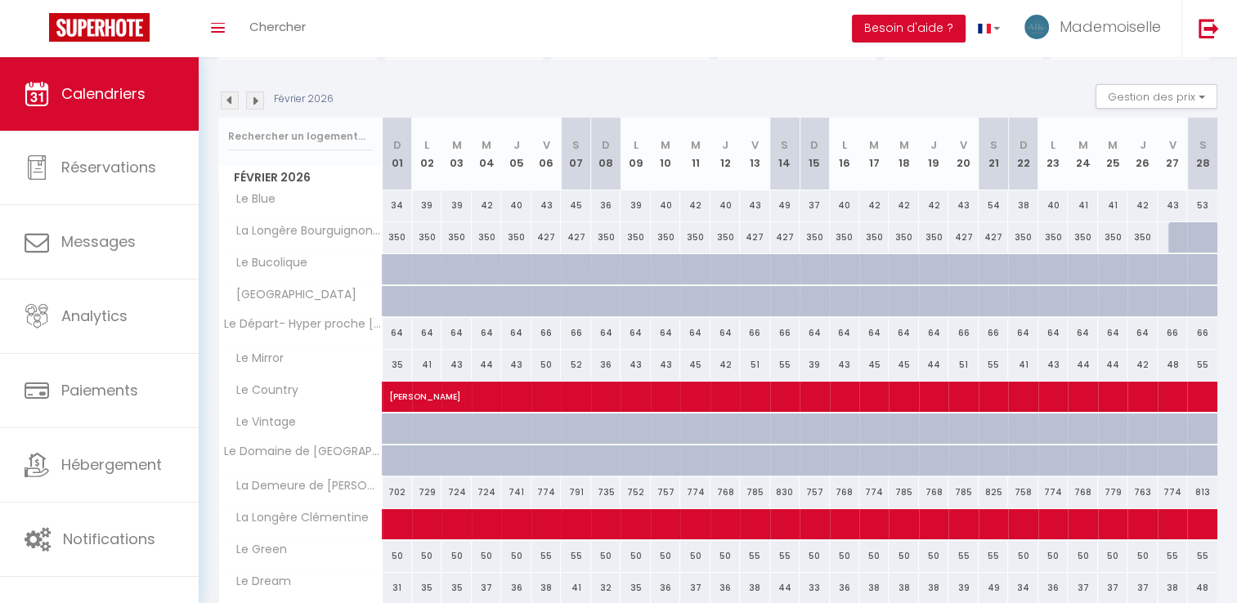
click at [229, 96] on img at bounding box center [230, 101] width 18 height 18
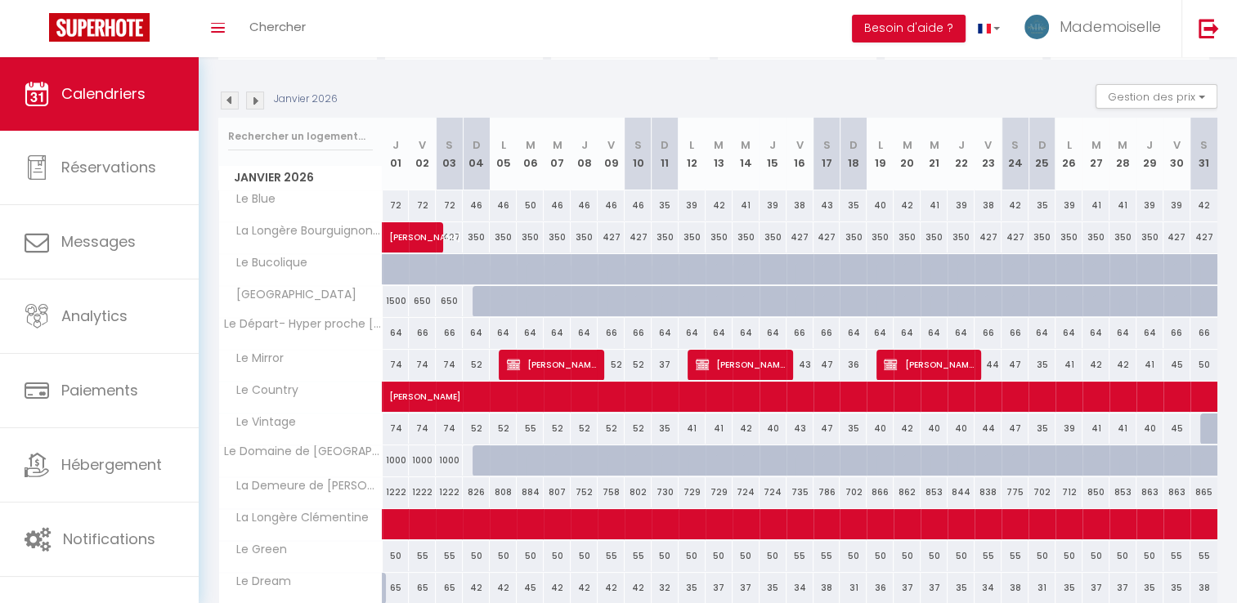
click at [232, 103] on img at bounding box center [230, 101] width 18 height 18
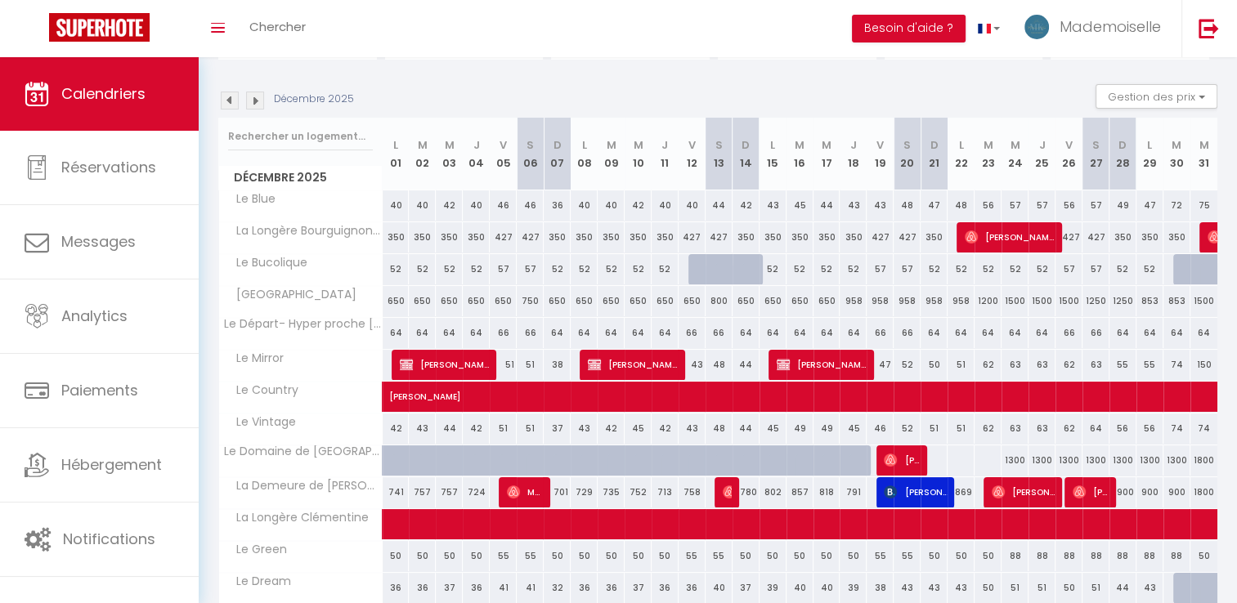
click at [231, 101] on img at bounding box center [230, 101] width 18 height 18
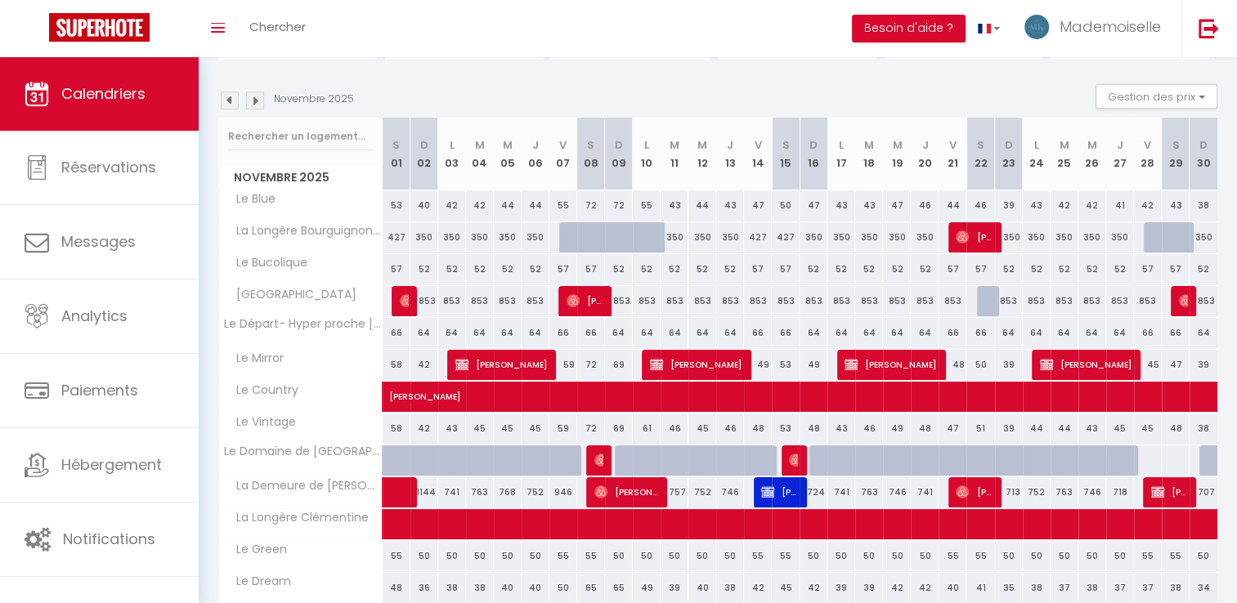
click at [228, 103] on img at bounding box center [230, 101] width 18 height 18
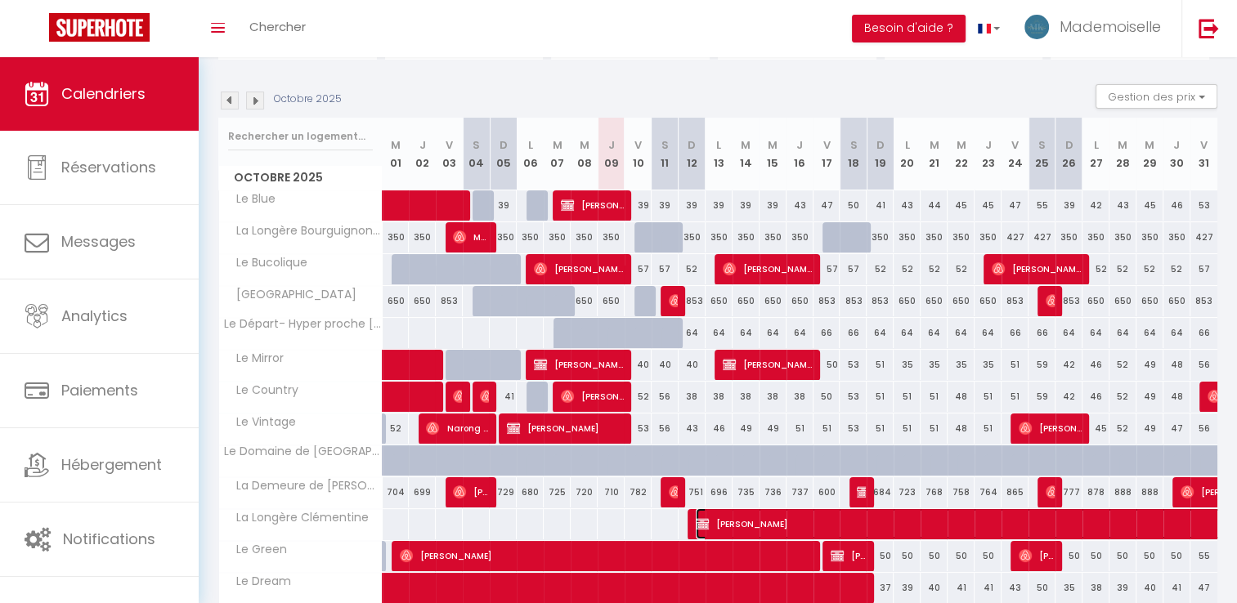
select select "KO"
select select
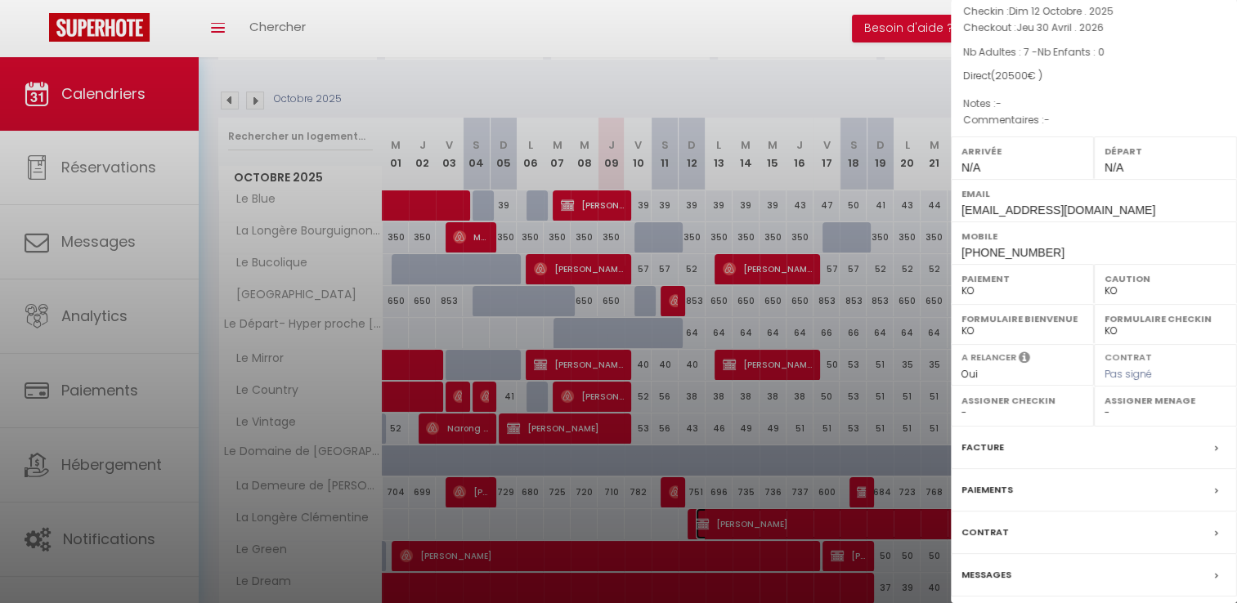
scroll to position [155, 0]
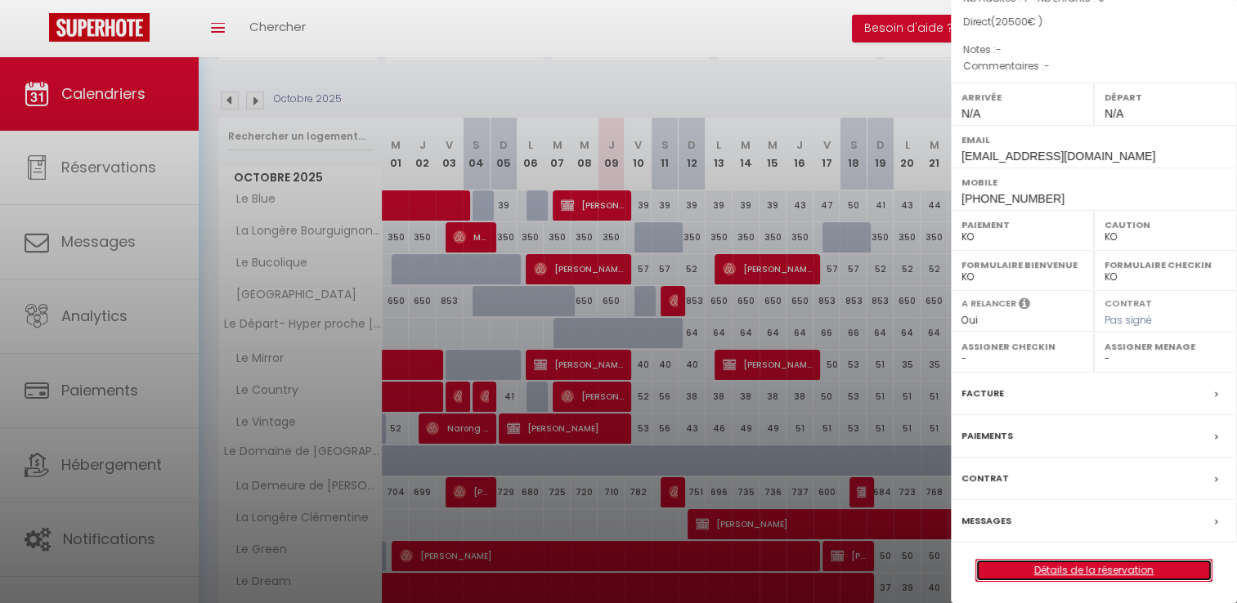
click at [1038, 567] on link "Détails de la réservation" at bounding box center [1093, 570] width 235 height 21
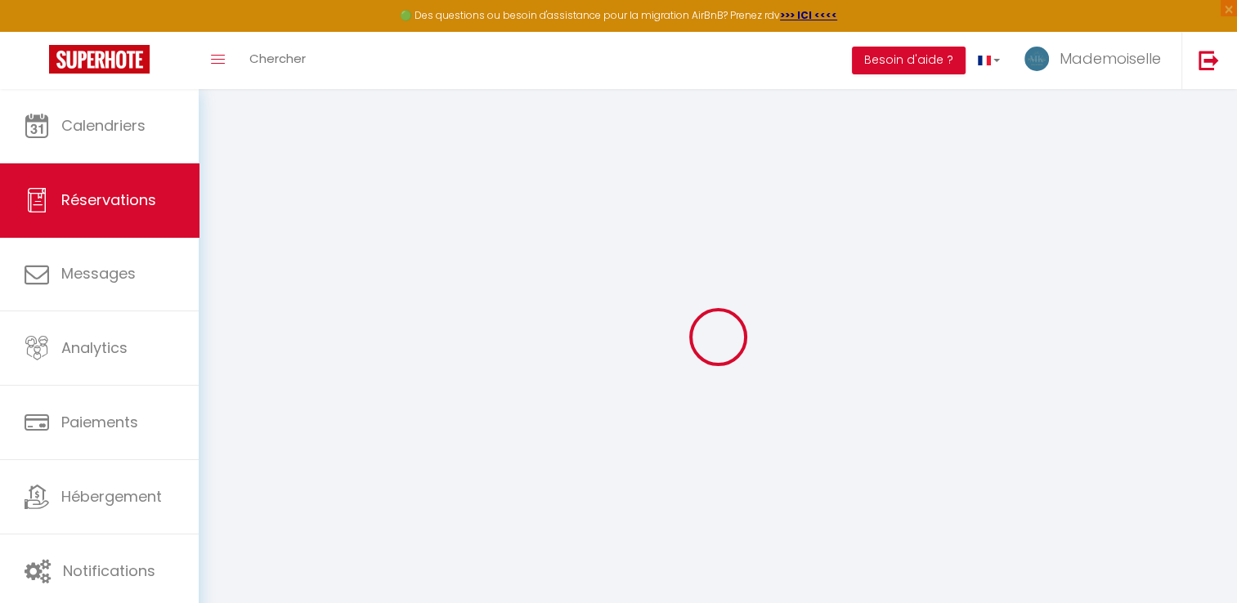
select select
checkbox input "false"
select select
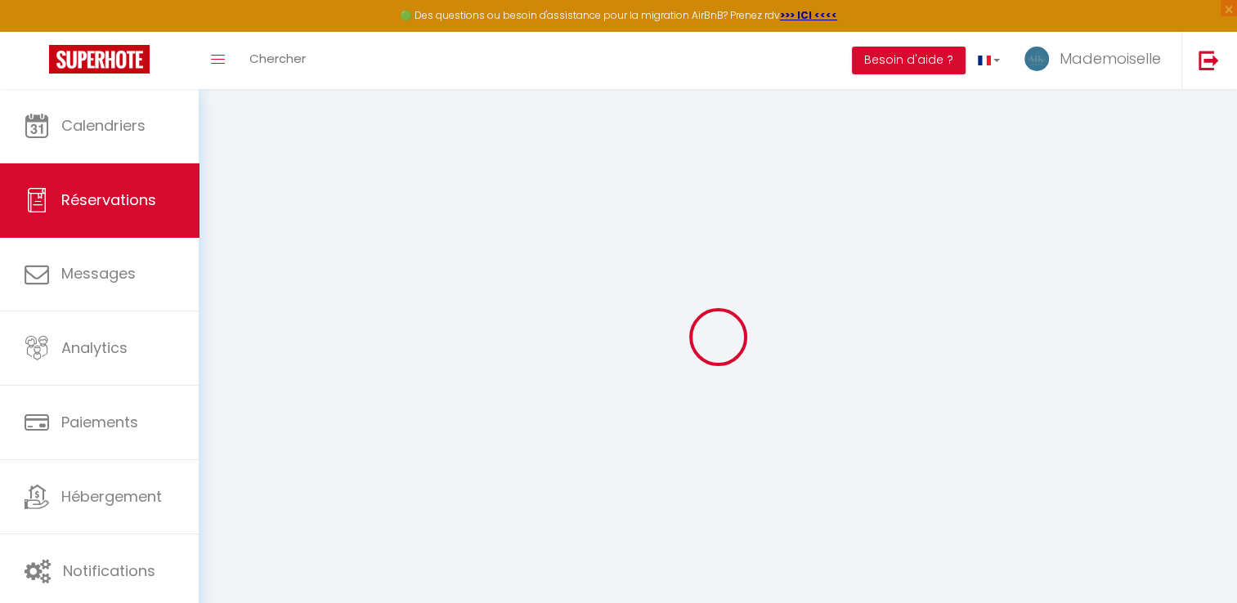
checkbox input "false"
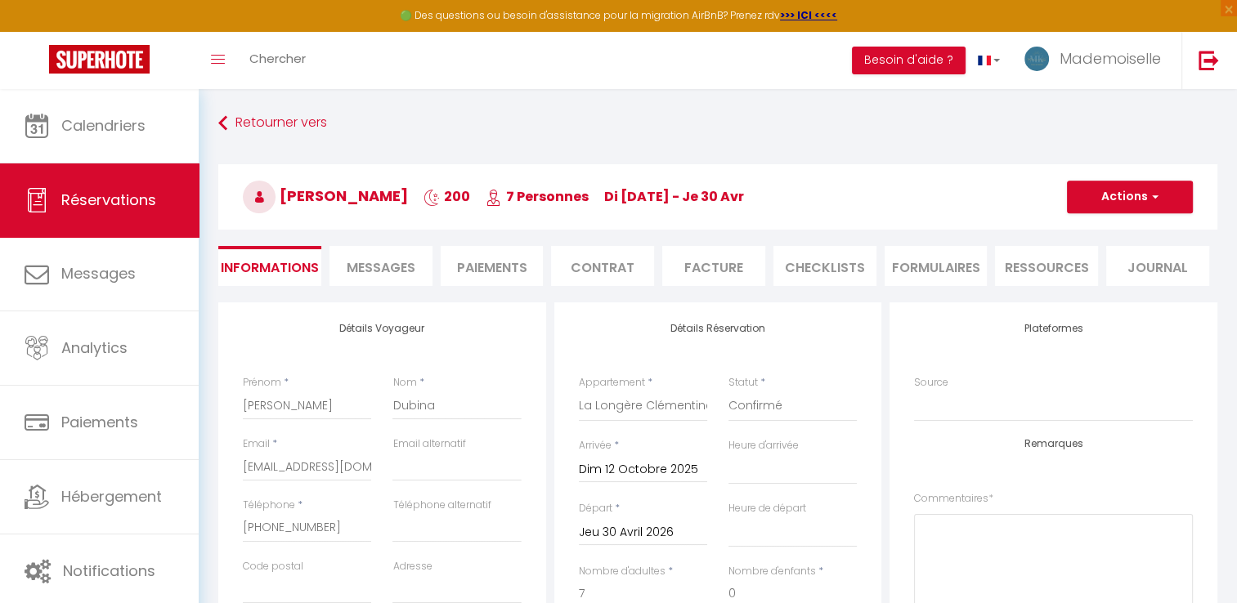
select select
checkbox input "false"
select select
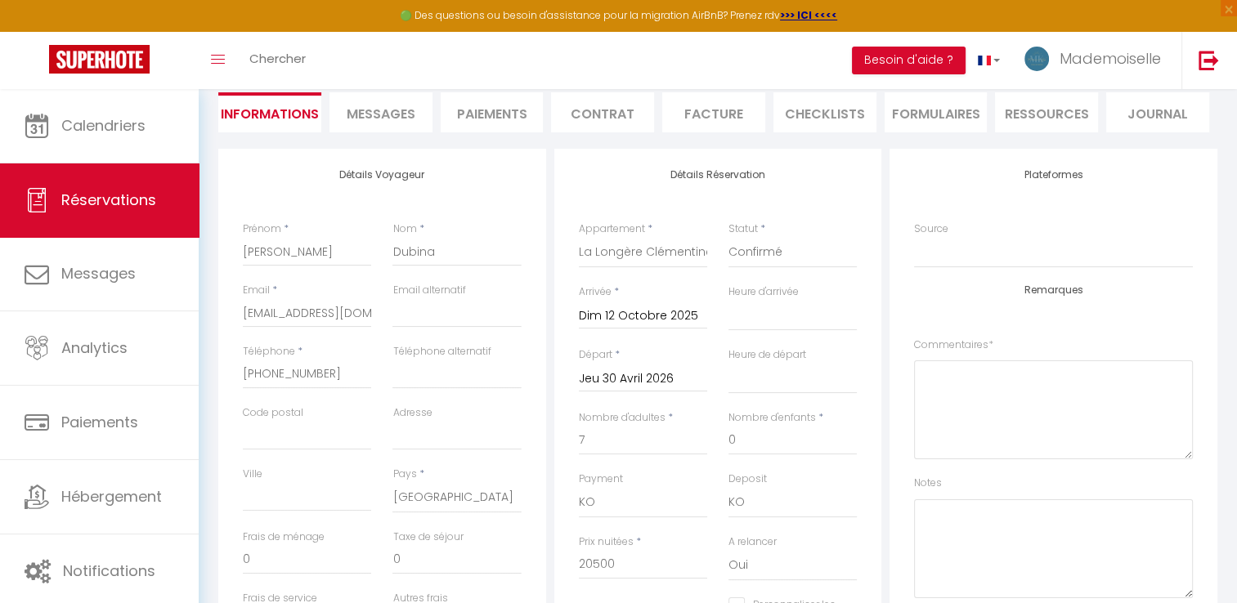
scroll to position [245, 0]
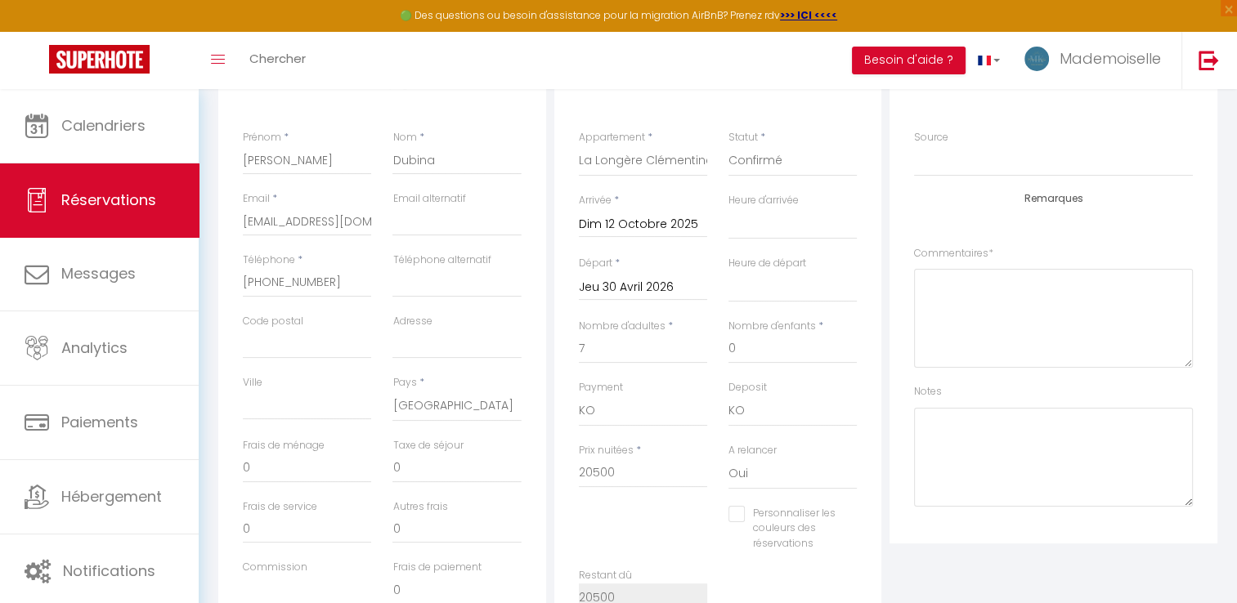
click at [621, 288] on input "Jeu 30 Avril 2026" at bounding box center [643, 287] width 128 height 21
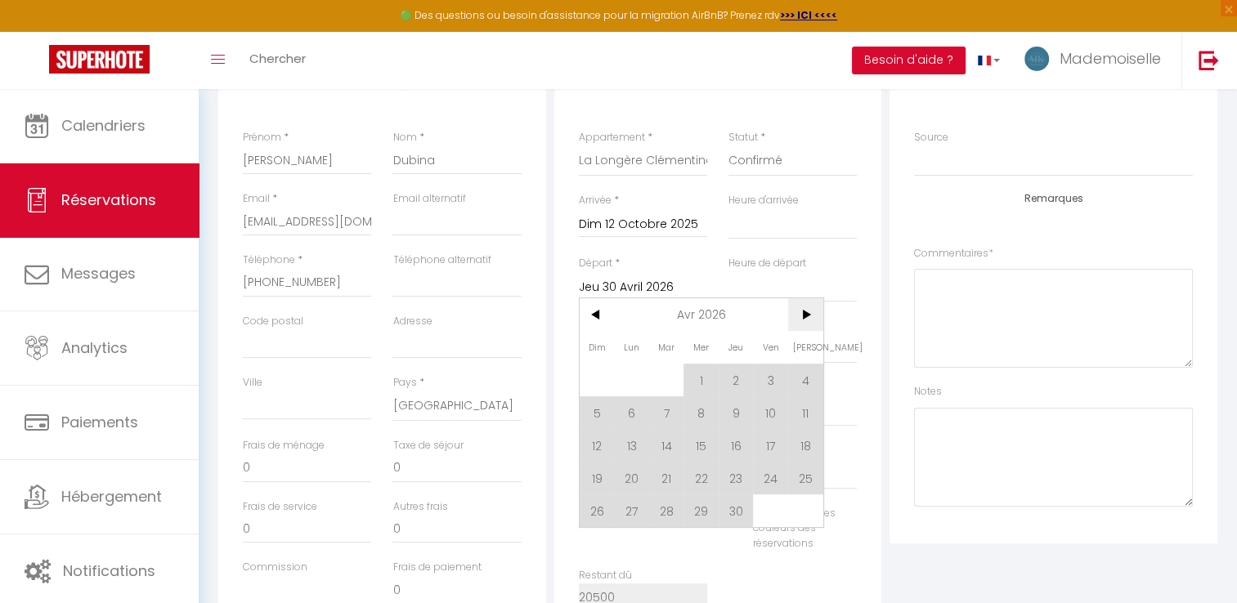
click at [796, 310] on span ">" at bounding box center [805, 314] width 35 height 33
click at [598, 314] on span "<" at bounding box center [597, 314] width 35 height 33
click at [597, 316] on span "<" at bounding box center [597, 314] width 35 height 33
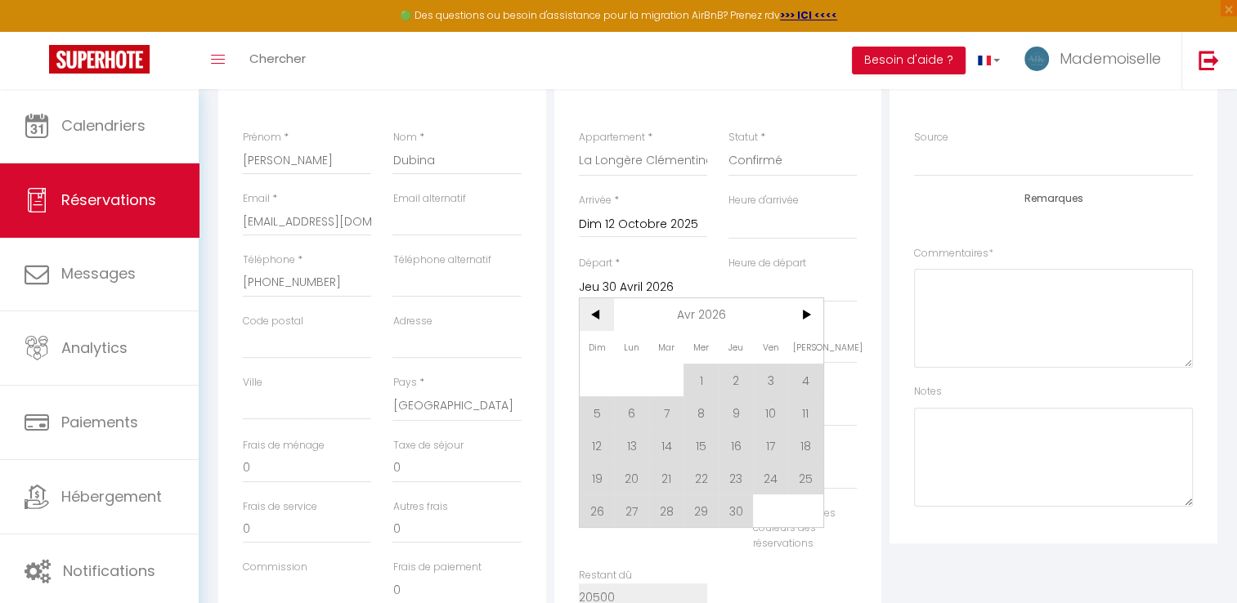
click at [597, 316] on span "<" at bounding box center [597, 314] width 35 height 33
click at [814, 313] on span ">" at bounding box center [805, 314] width 35 height 33
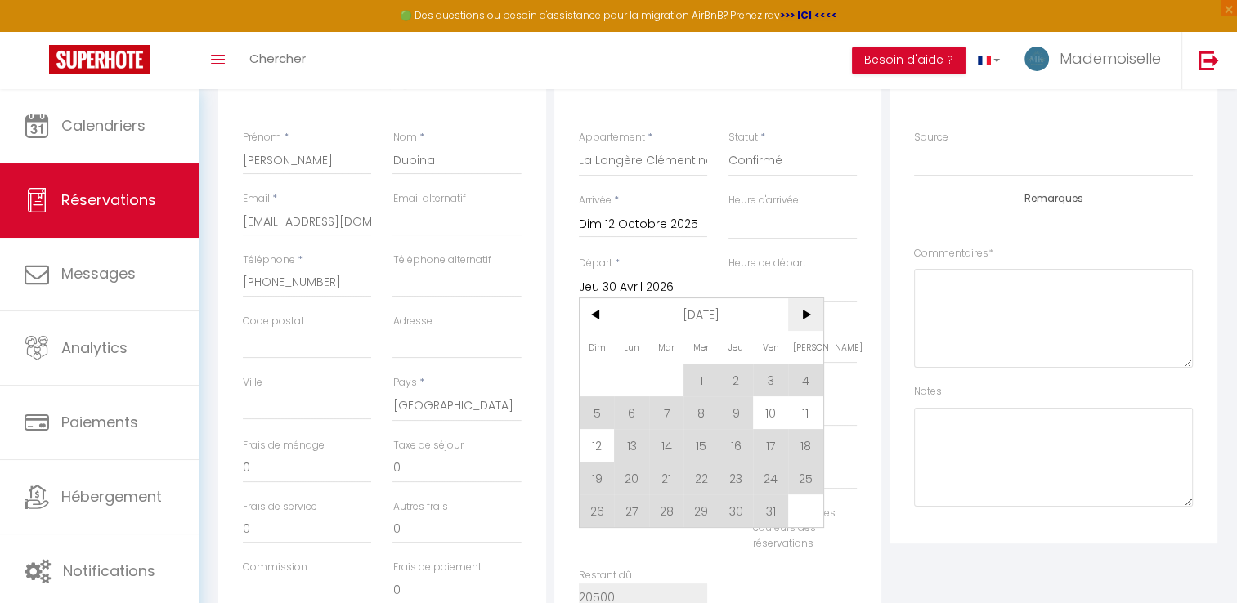
click at [815, 313] on span ">" at bounding box center [805, 314] width 35 height 33
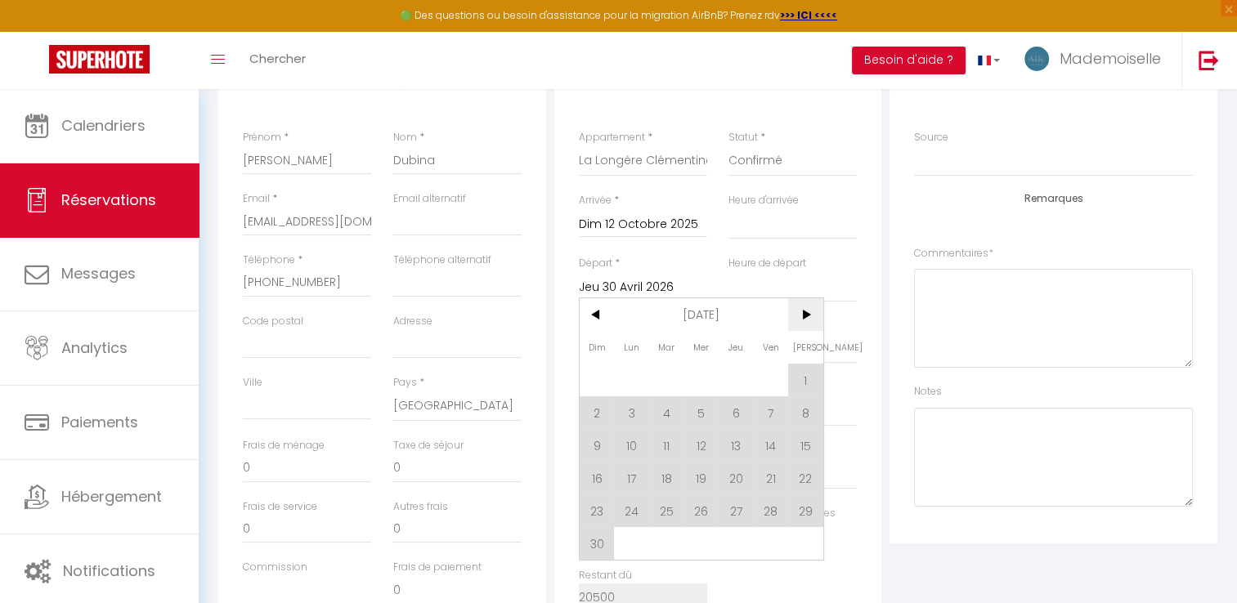
click at [815, 313] on span ">" at bounding box center [805, 314] width 35 height 33
click at [598, 319] on span "<" at bounding box center [597, 314] width 35 height 33
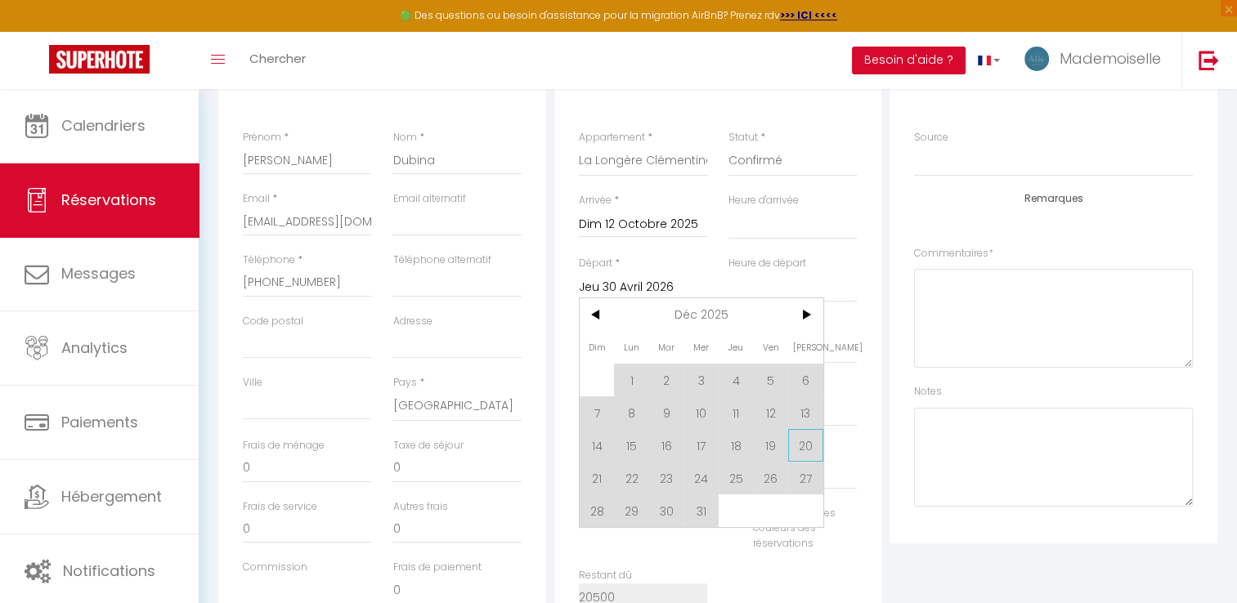
click at [804, 441] on span "20" at bounding box center [805, 445] width 35 height 33
select select
type input "Sam 20 Décembre 2025"
select select
checkbox input "false"
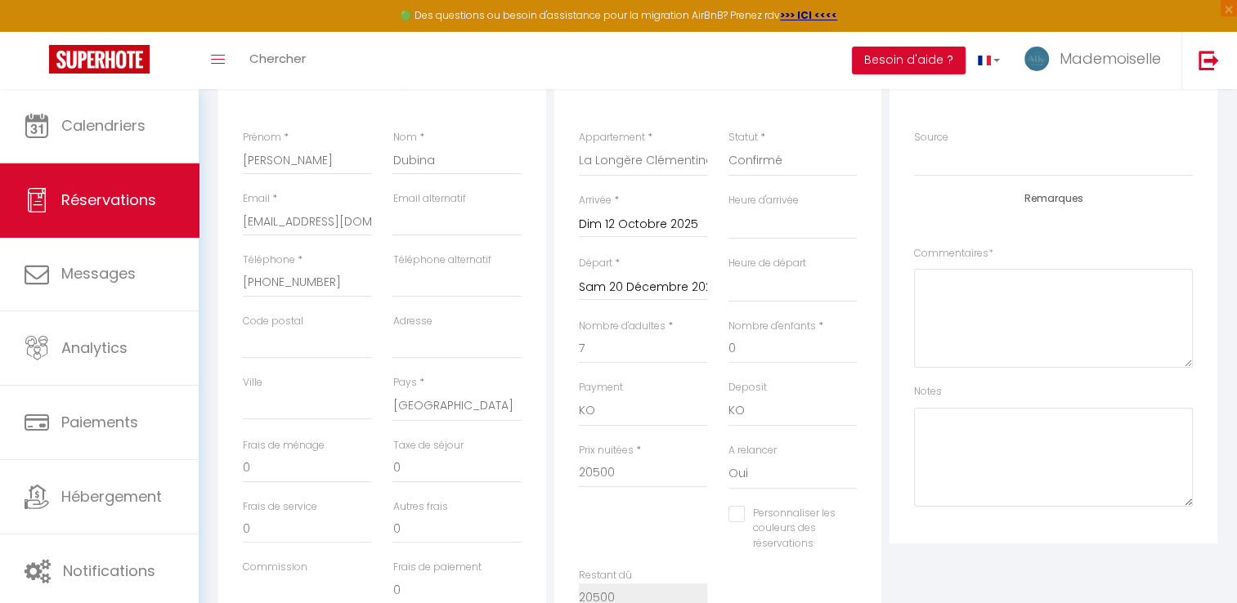
select select
type input "0"
checkbox input "false"
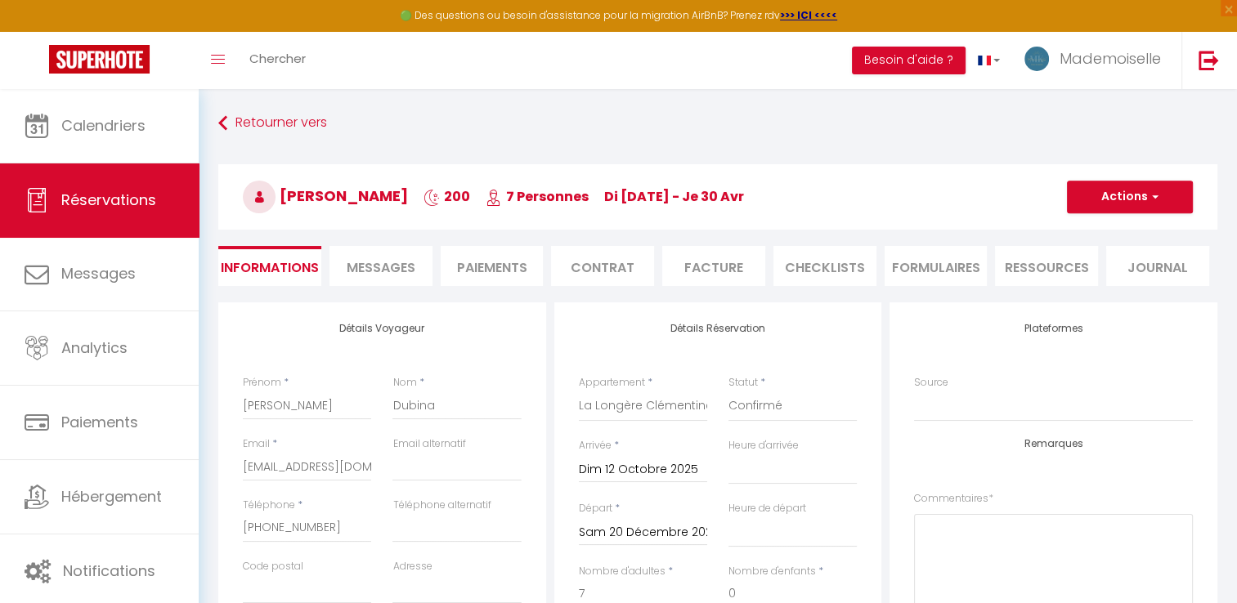
scroll to position [0, 0]
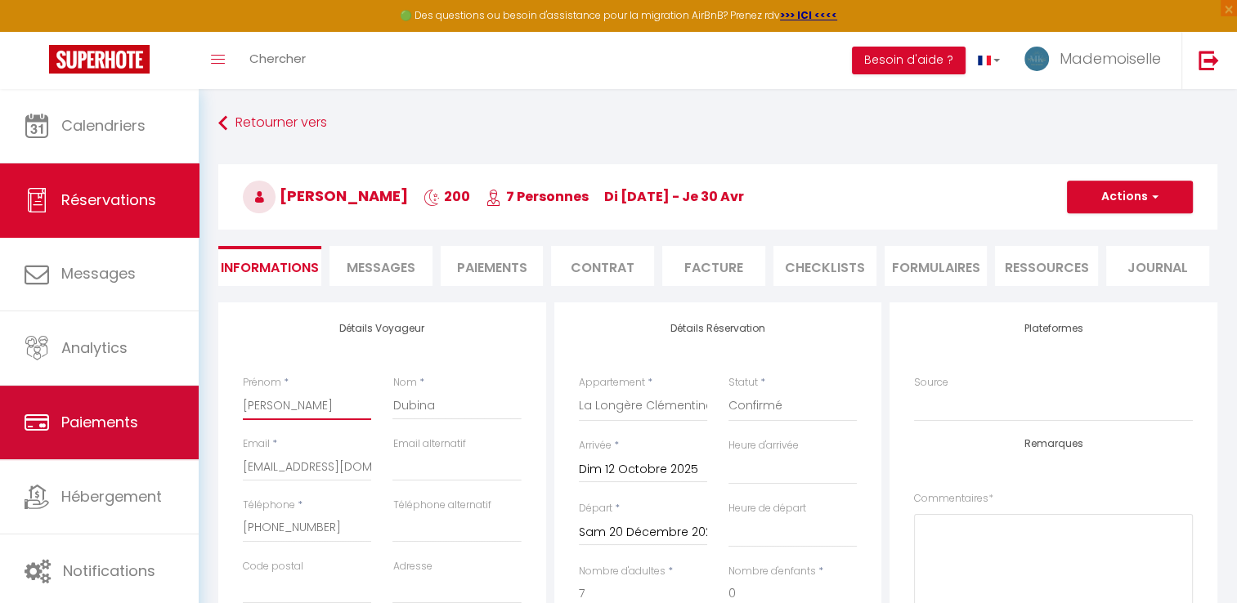
drag, startPoint x: 315, startPoint y: 404, endPoint x: 168, endPoint y: 404, distance: 146.3
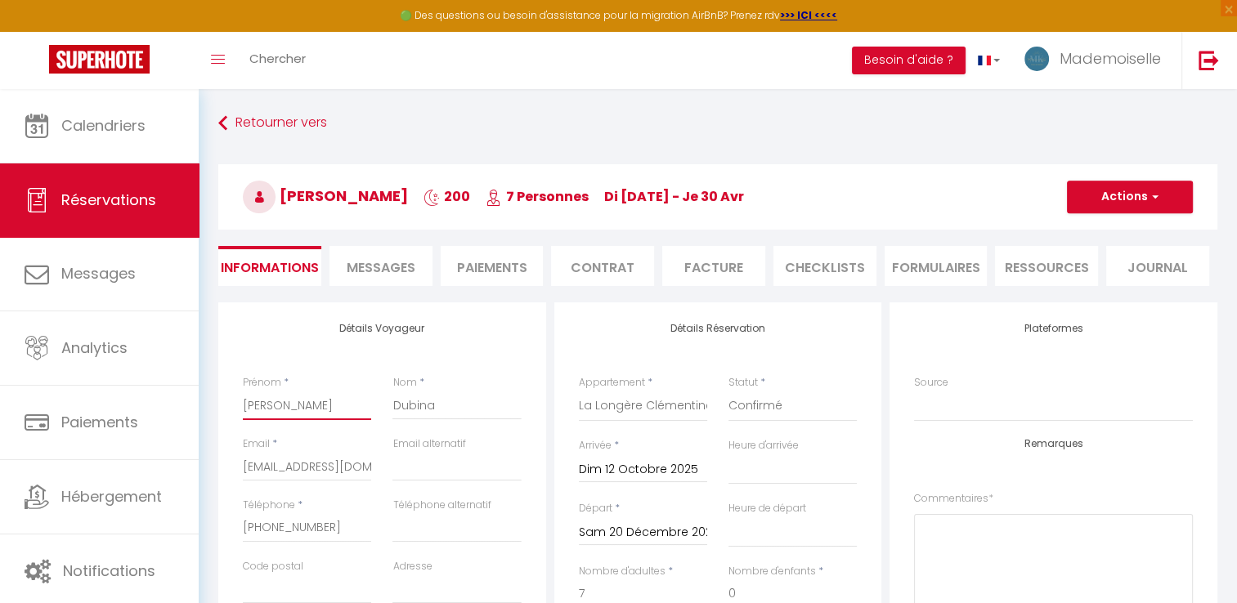
type input "S"
select select
checkbox input "false"
type input "SO"
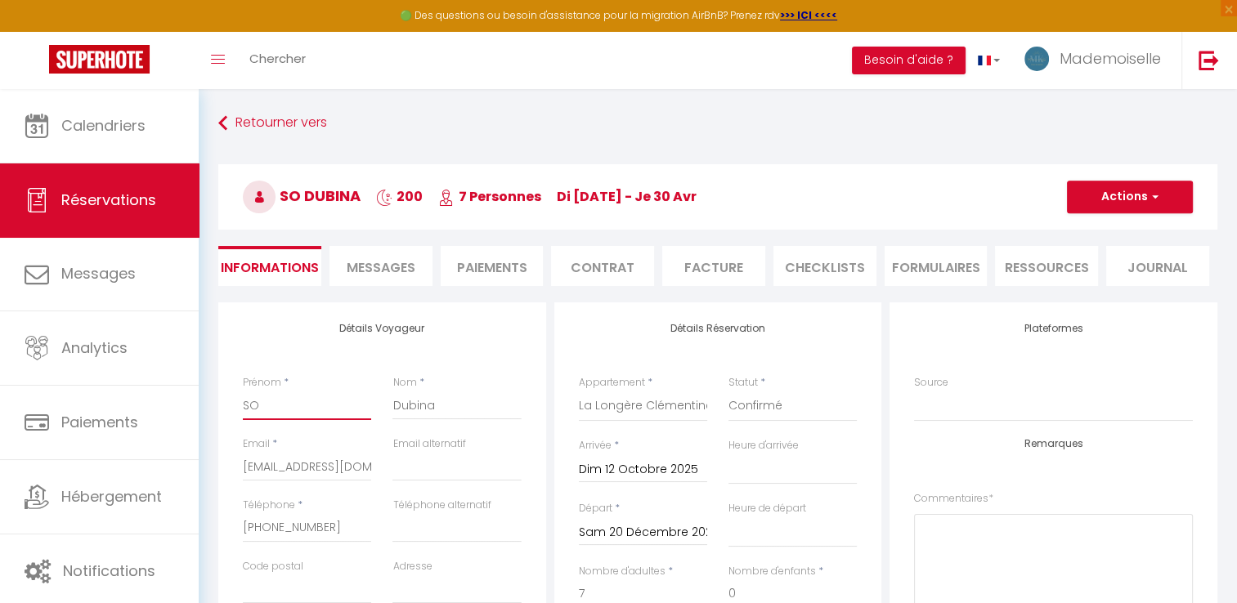
select select
checkbox input "false"
type input "SOL"
select select
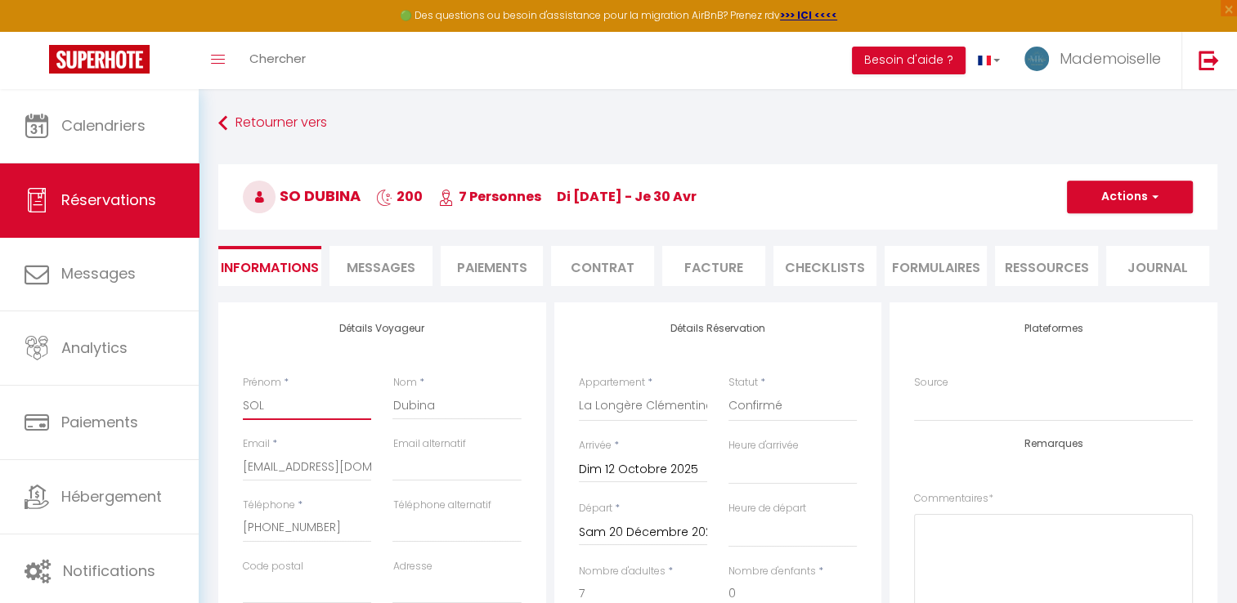
select select
checkbox input "false"
type input "SOLA"
select select
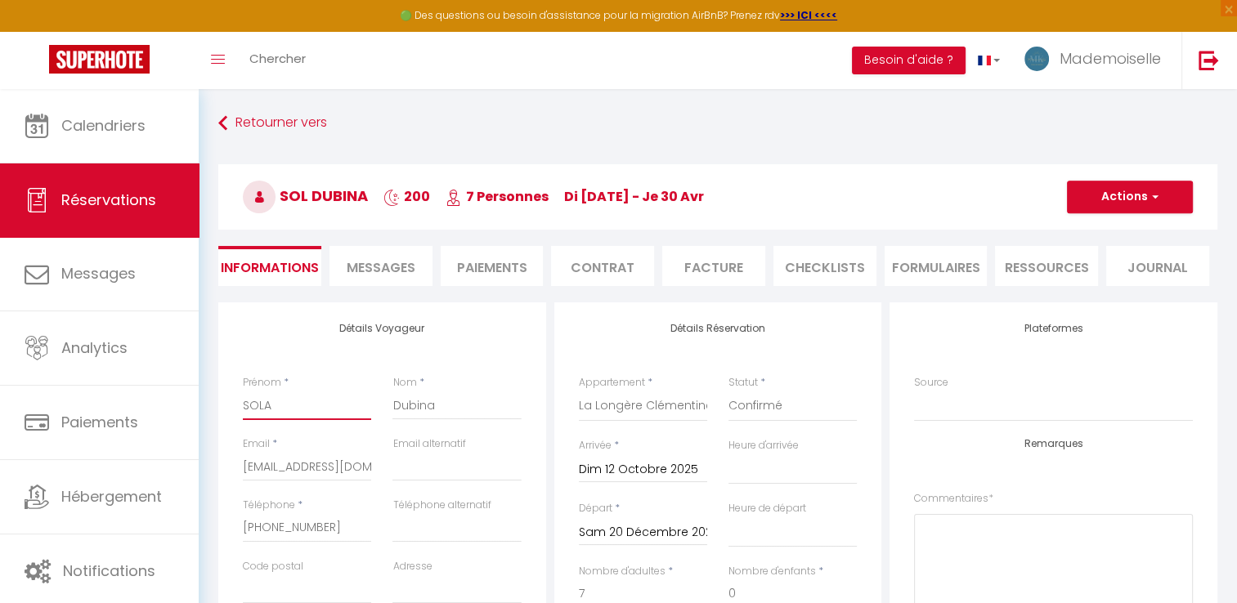
checkbox input "false"
type input "SOLAR"
select select
checkbox input "false"
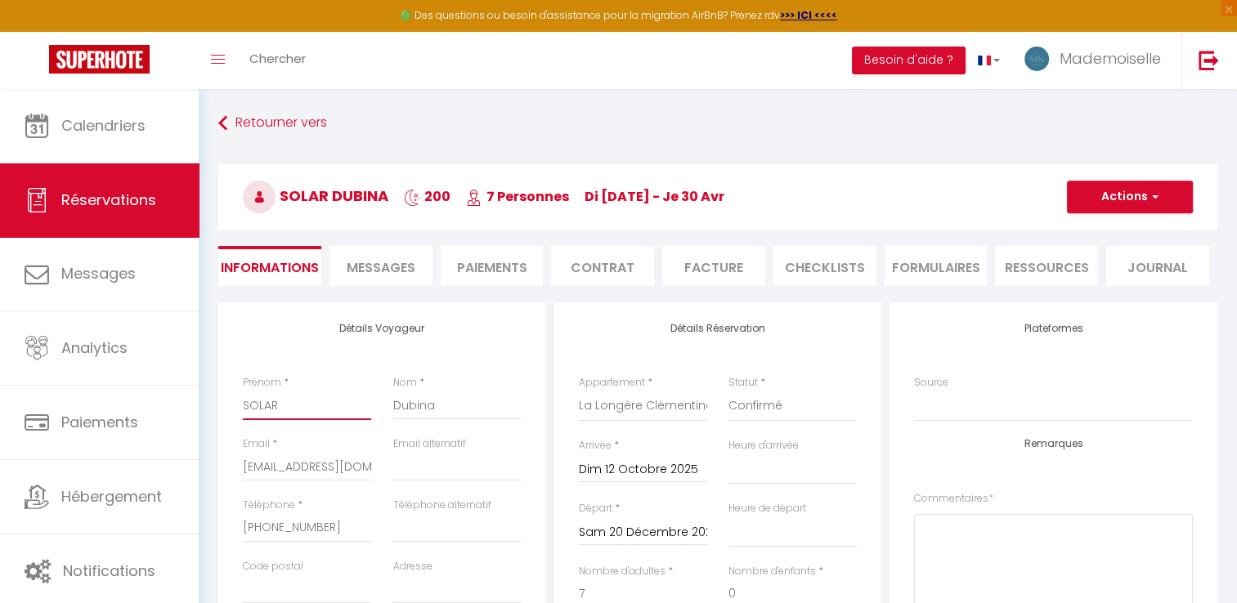
type input "SOLAR"
select select
checkbox input "false"
type input "SOLAR F"
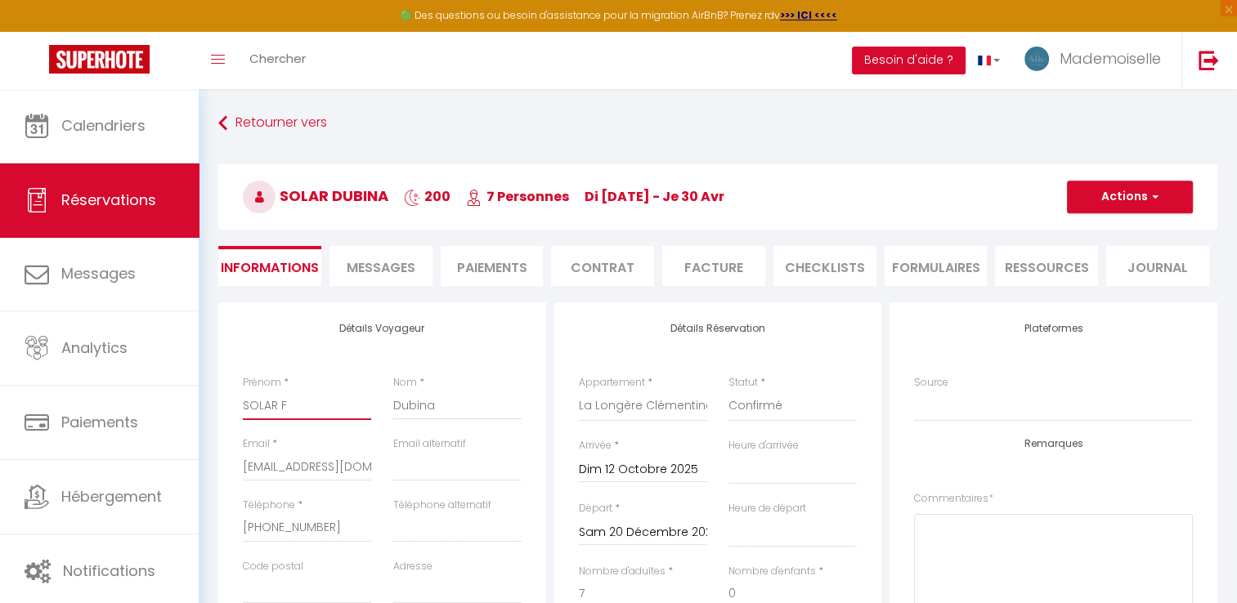
select select
checkbox input "false"
type input "SOLAR FOR"
select select
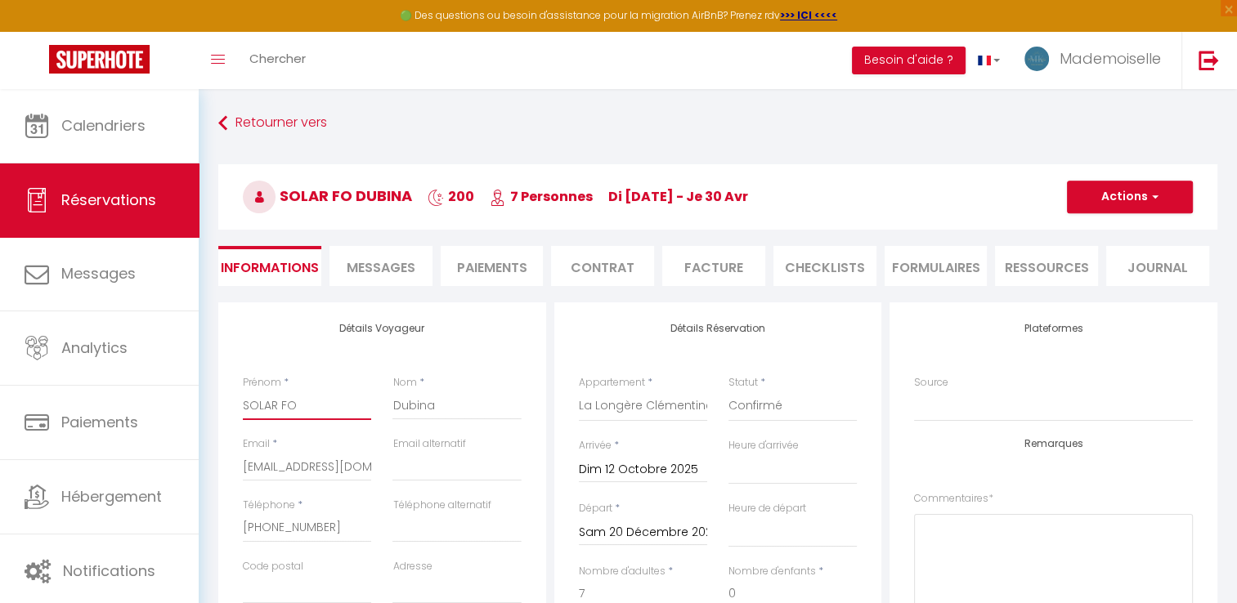
select select
checkbox input "false"
select select
checkbox input "false"
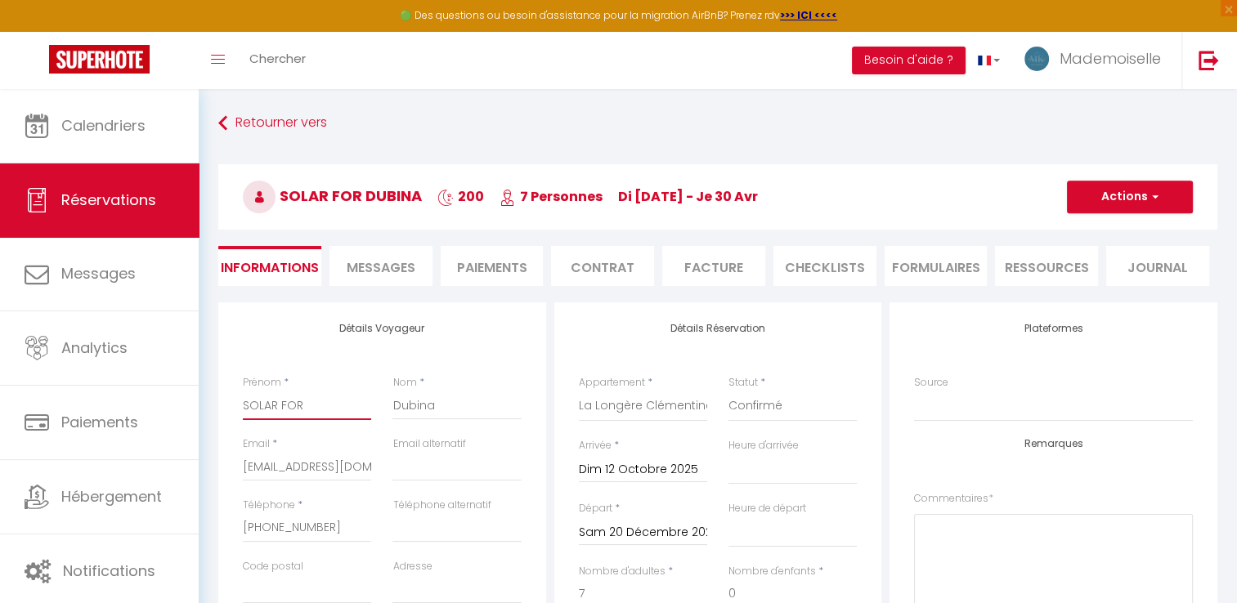
type input "SOLAR FOR"
select select
checkbox input "false"
type input "SOLAR FOR Y"
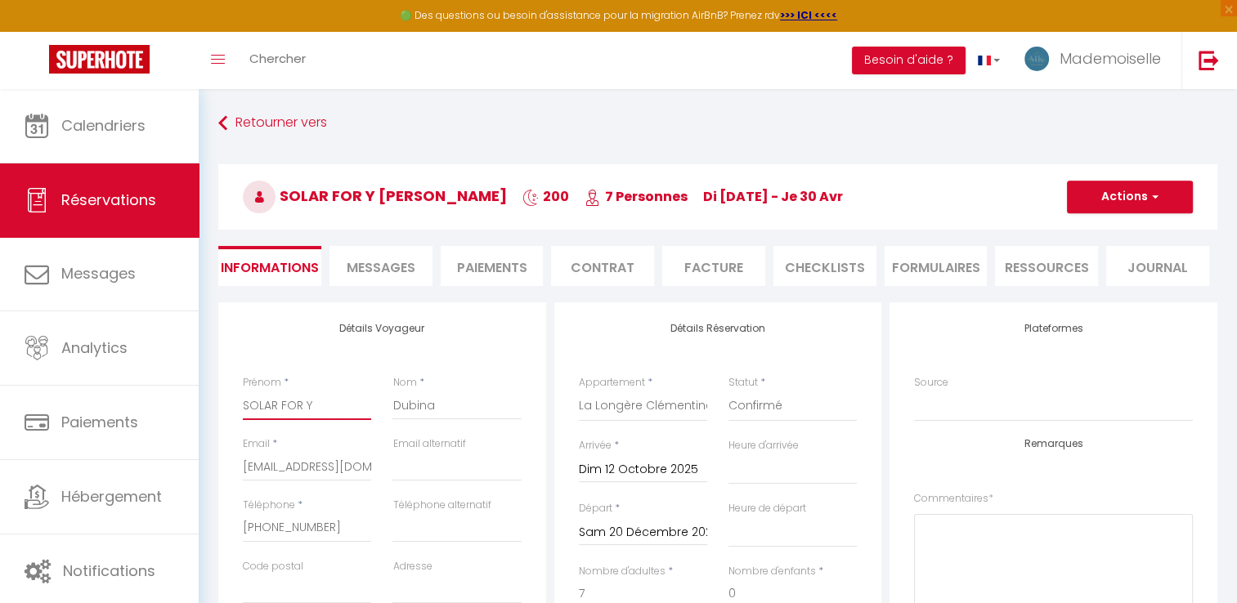
select select
checkbox input "false"
type input "SOLAR FOR YO"
select select
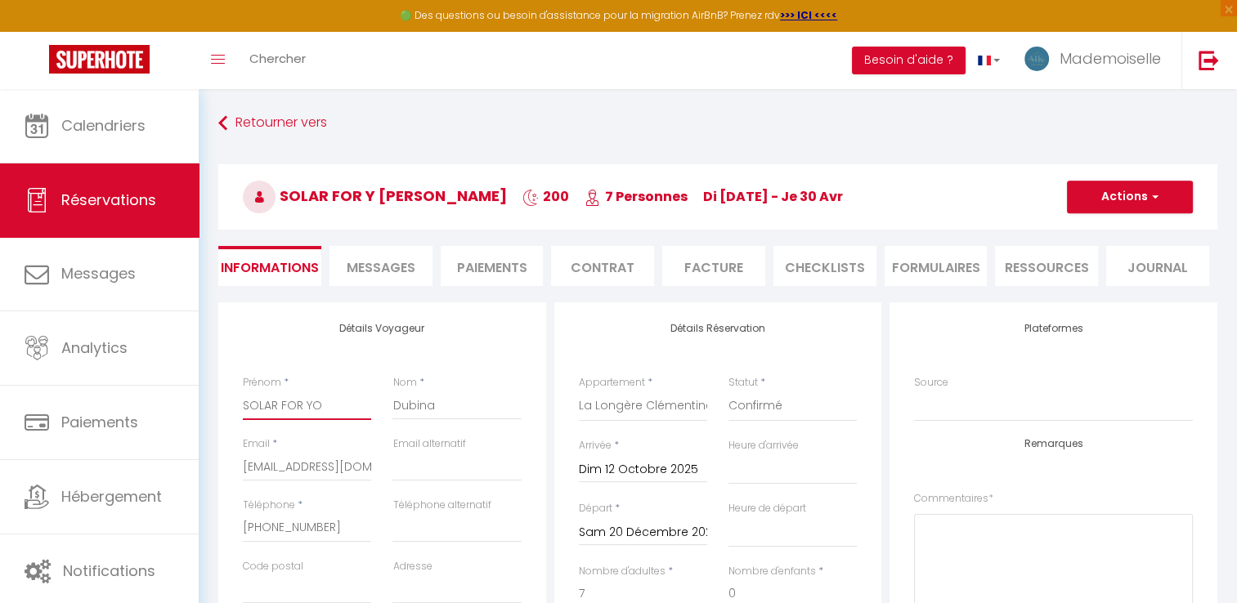
select select
checkbox input "false"
type input "SOLAR FOR YOU"
select select
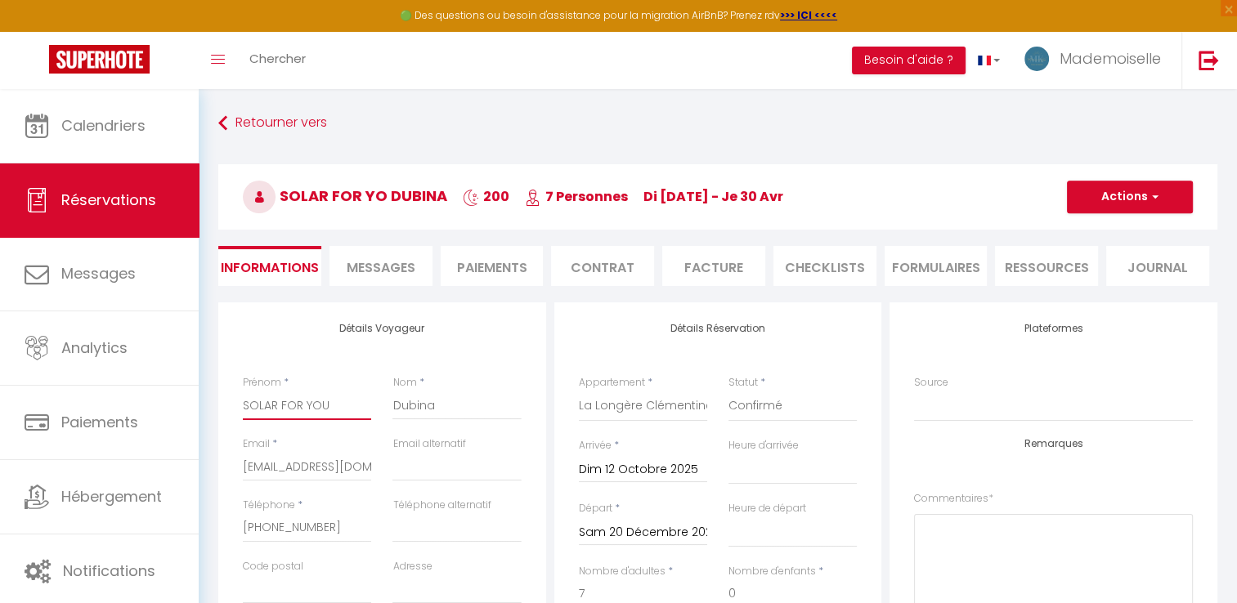
checkbox input "false"
type input "SOLAR FOR YOU"
drag, startPoint x: 456, startPoint y: 407, endPoint x: 338, endPoint y: 385, distance: 119.8
click at [334, 404] on div "Prénom * SOLAR FOR YOU Nom * Dubina" at bounding box center [382, 405] width 300 height 61
type input "F"
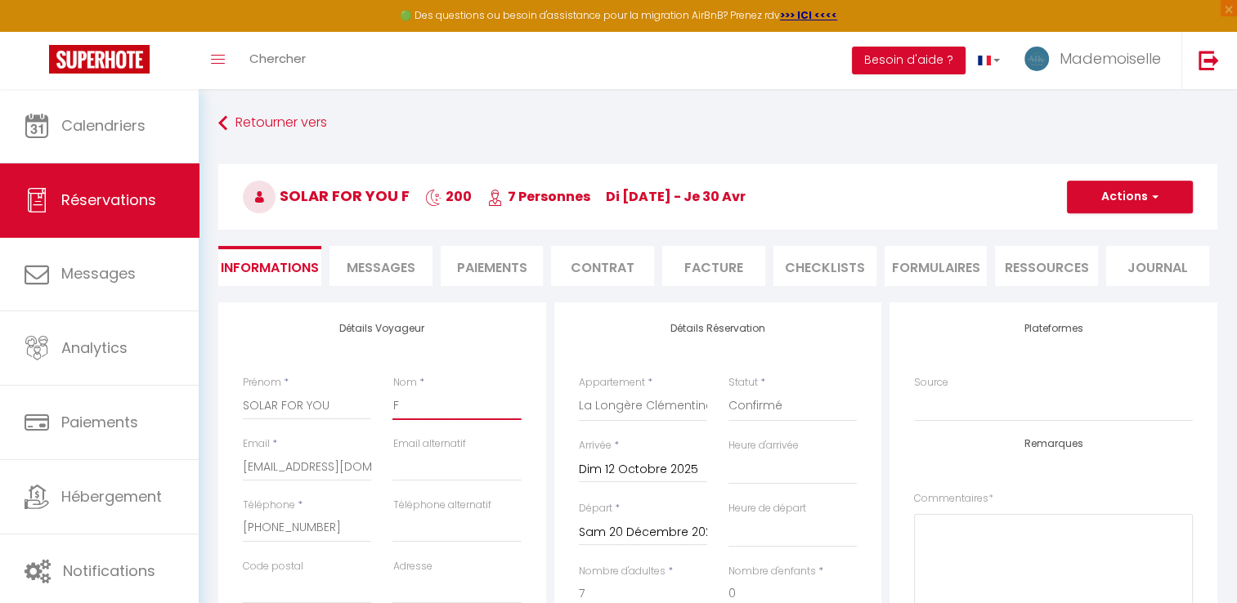
select select
checkbox input "false"
type input "FO"
select select
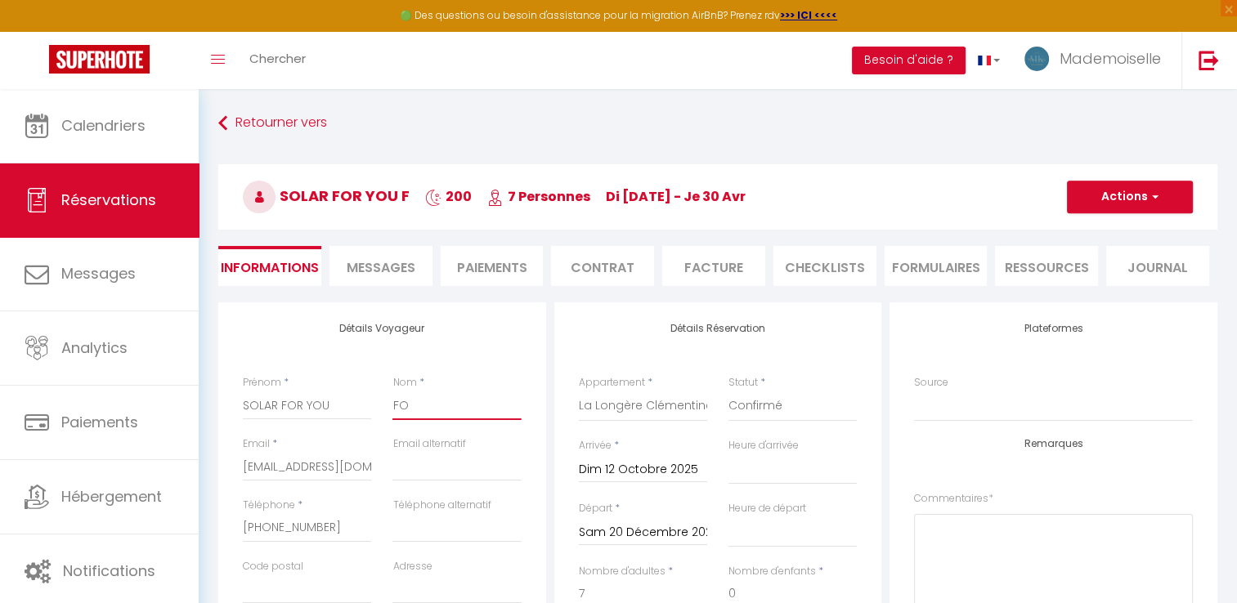
select select
checkbox input "false"
type input "FOR"
select select
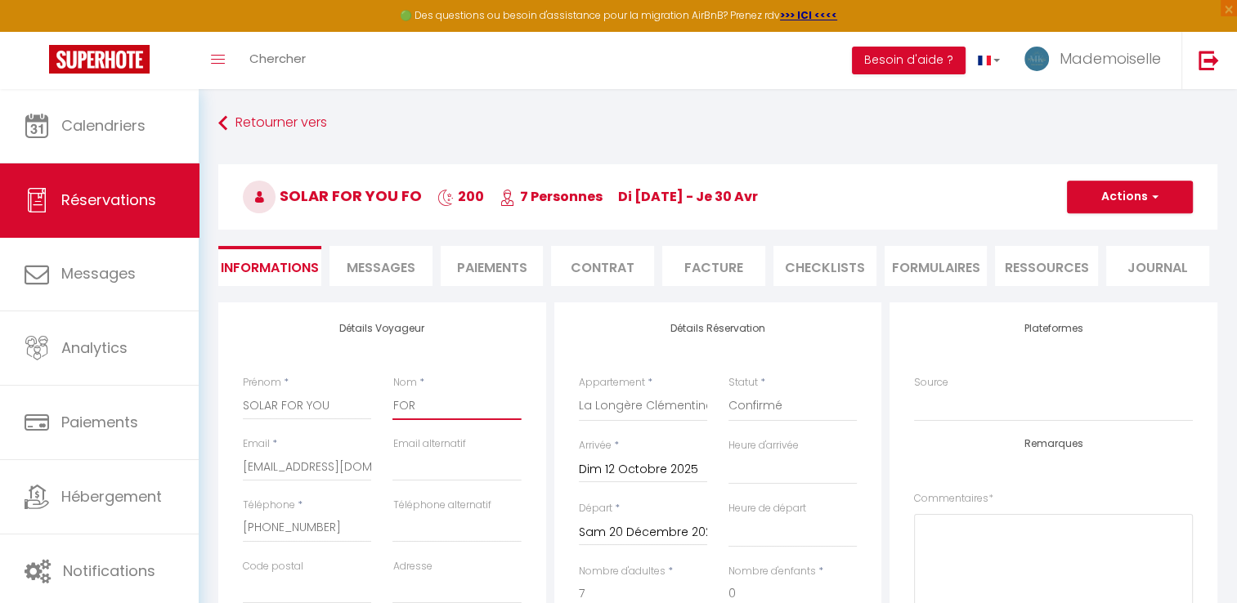
checkbox input "false"
type input "FOR"
select select
checkbox input "false"
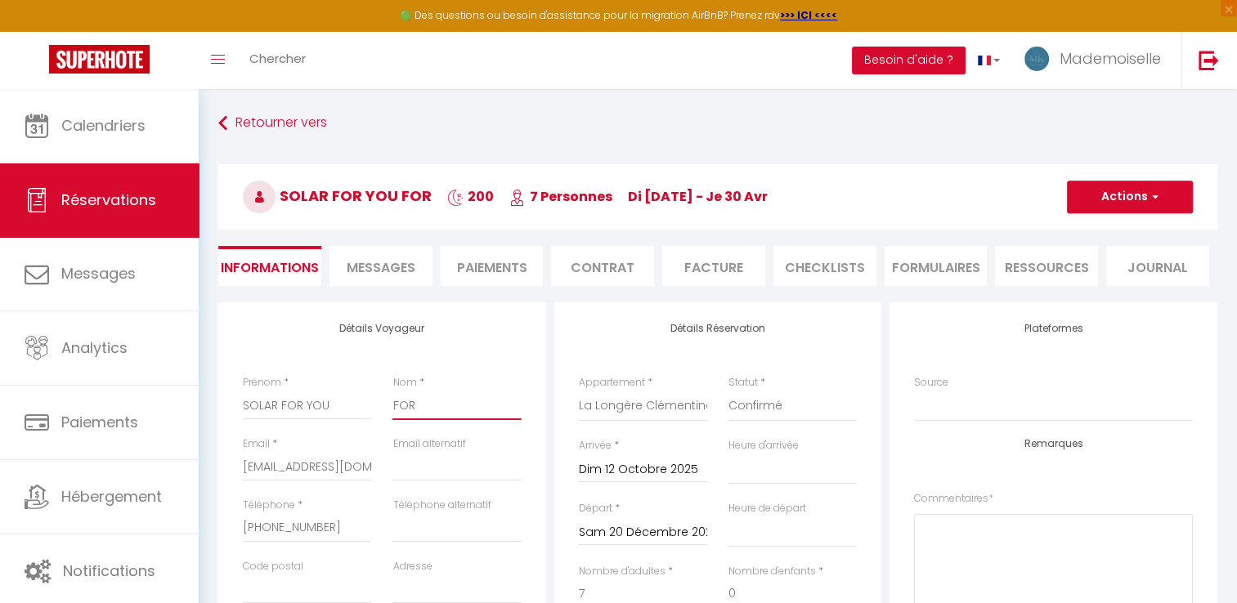
type input "FOR Y"
select select
checkbox input "false"
type input "FOR YO"
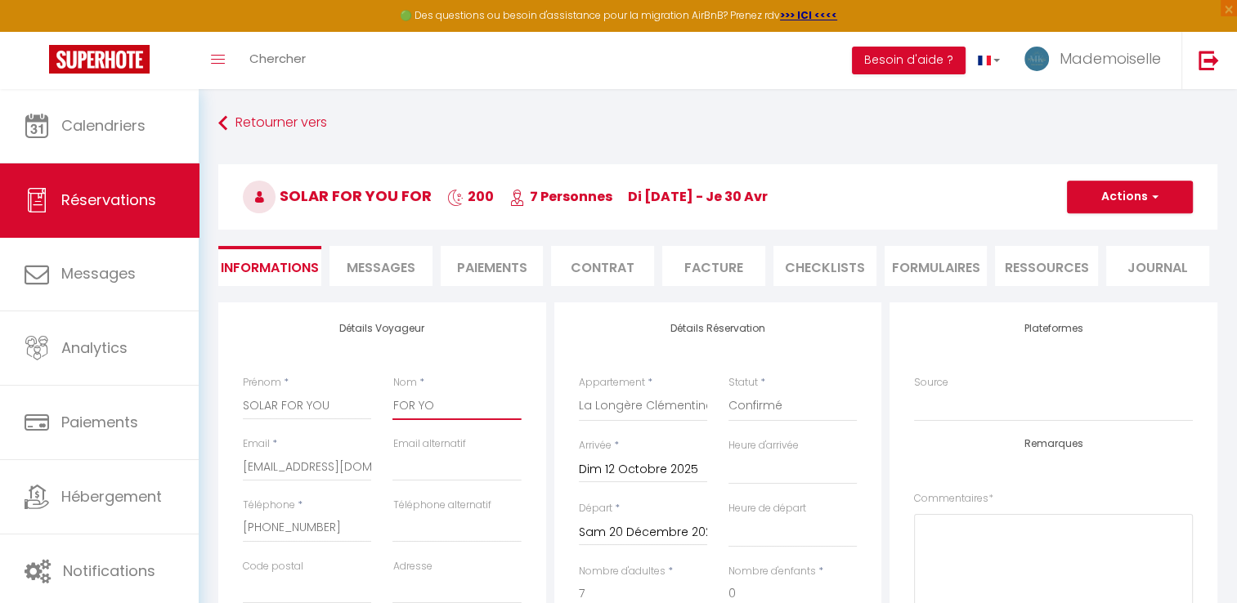
select select
checkbox input "false"
type input "FOR YOU"
select select
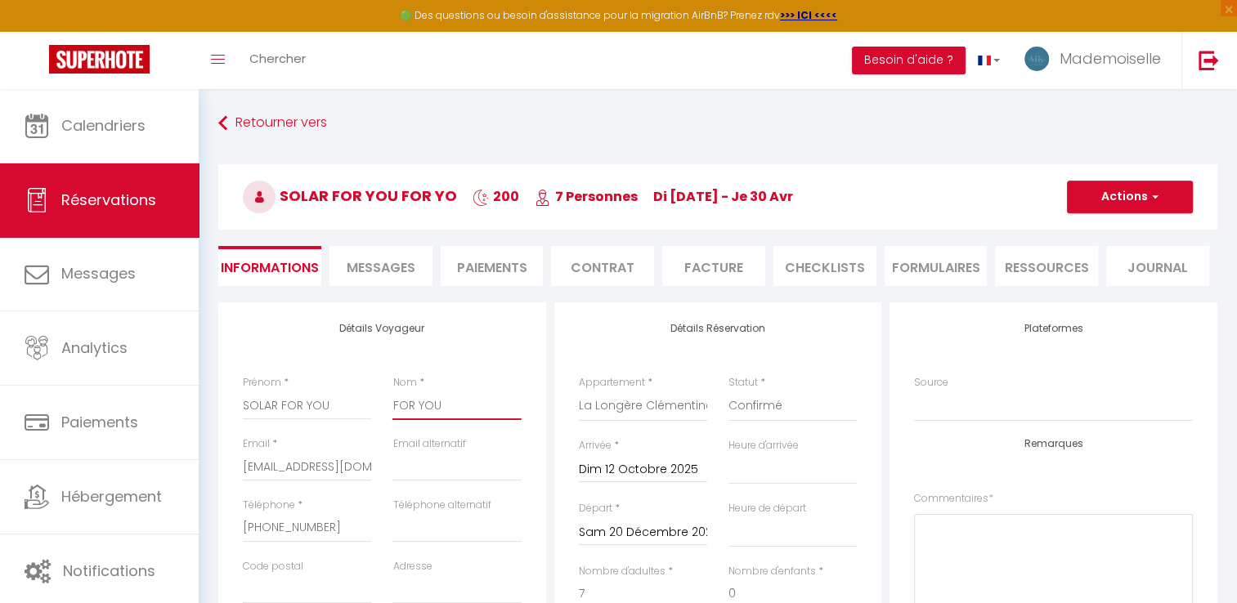
select select
checkbox input "false"
type input "FOR YOU"
click at [348, 412] on input "SOLAR FOR YOU" at bounding box center [307, 405] width 128 height 29
type input "SOLAR FOR YO"
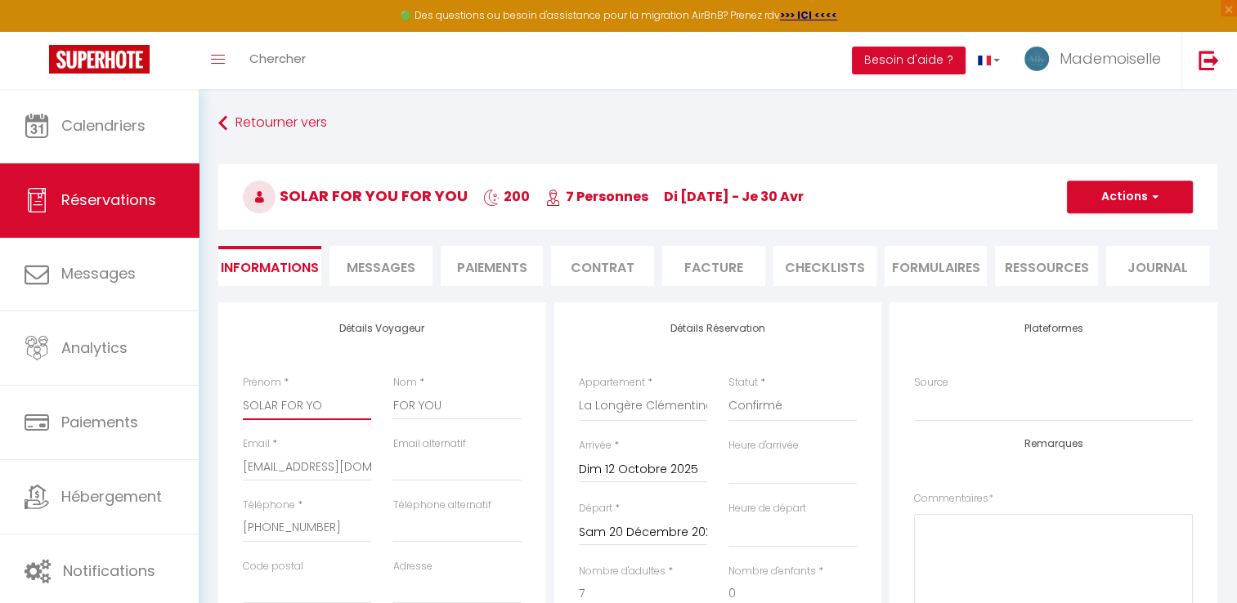
select select
checkbox input "false"
type input "SOLAR FOR Y"
select select
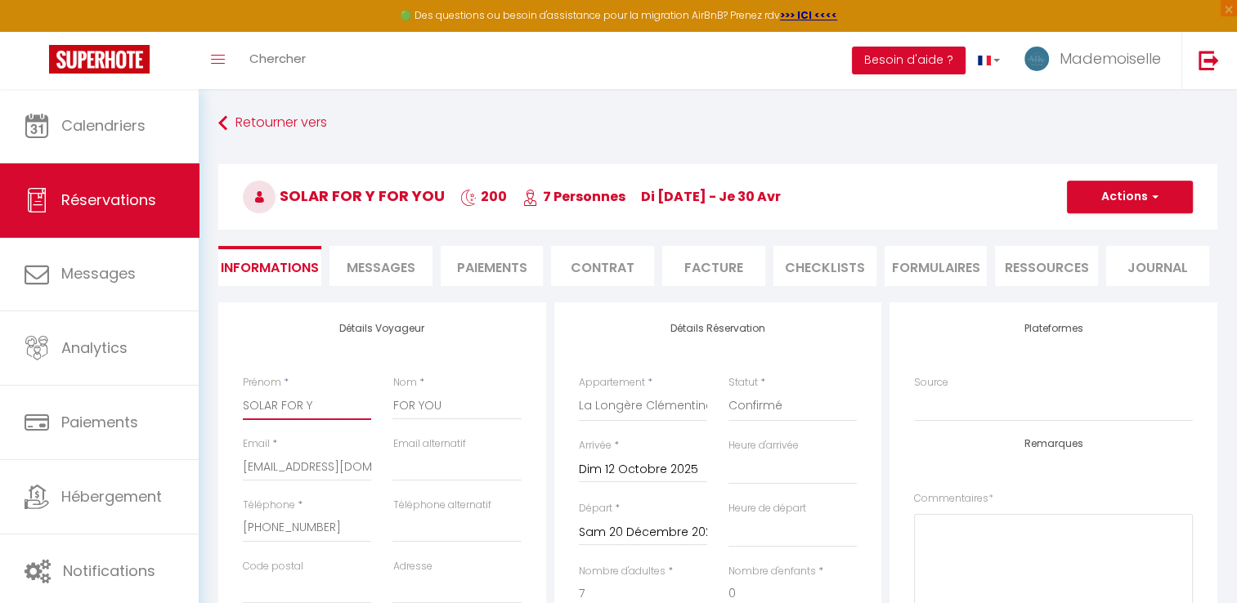
select select
checkbox input "false"
type input "SOLAR FOR"
select select
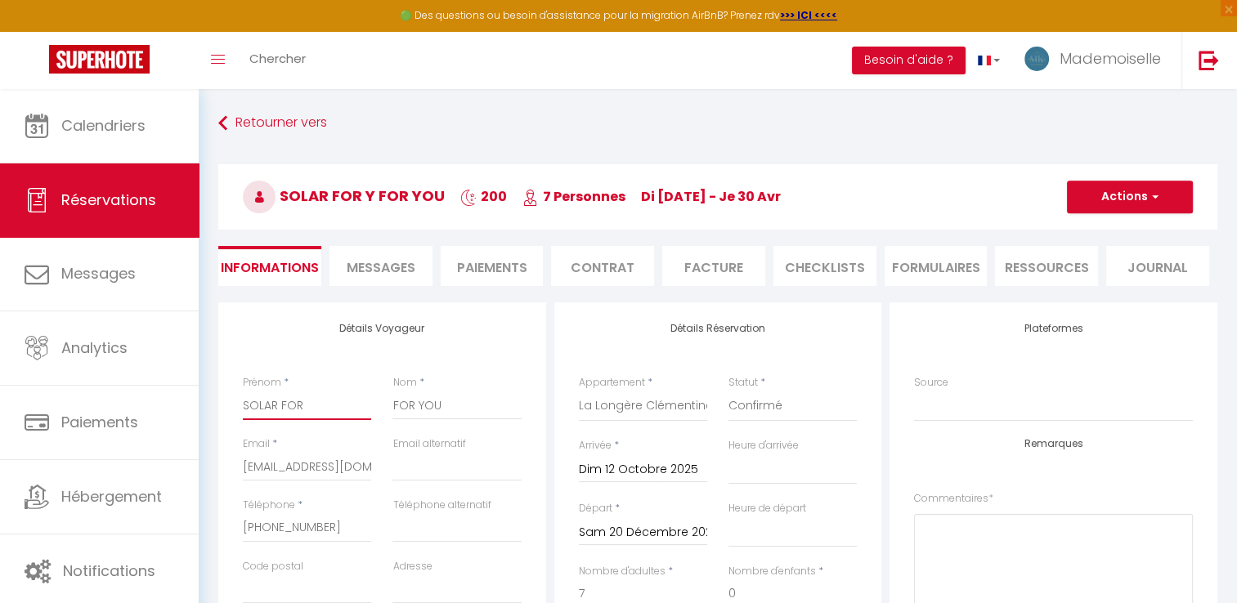
checkbox input "false"
type input "SOLAR FOR"
select select
checkbox input "false"
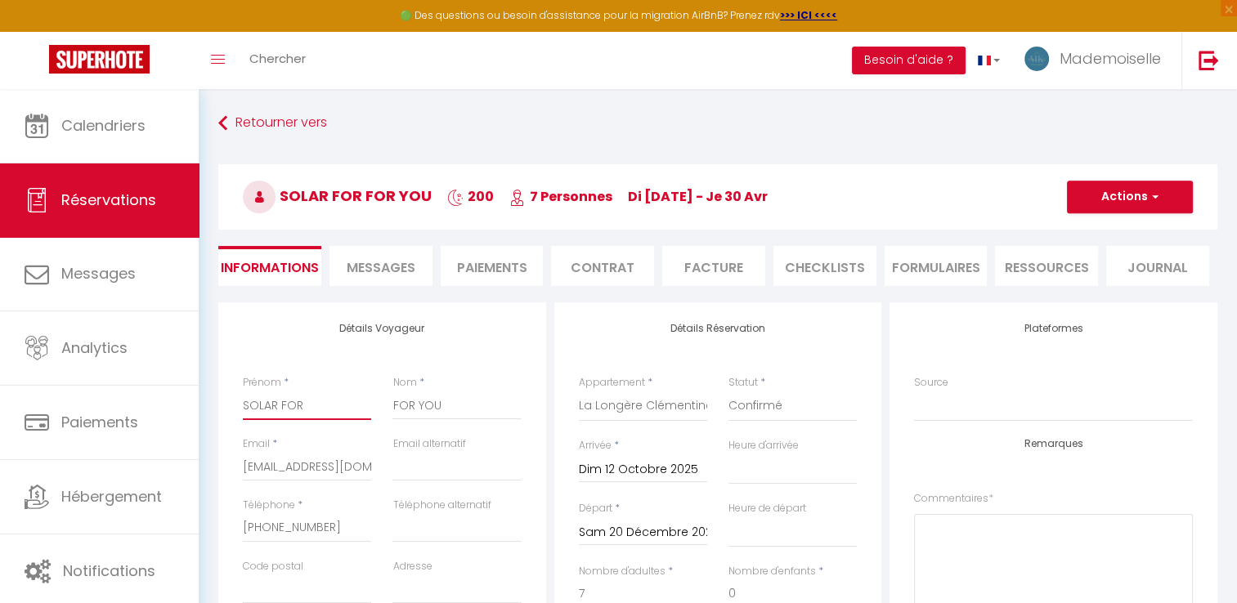
type input "SOLAR FO"
select select
checkbox input "false"
type input "SOLAR F"
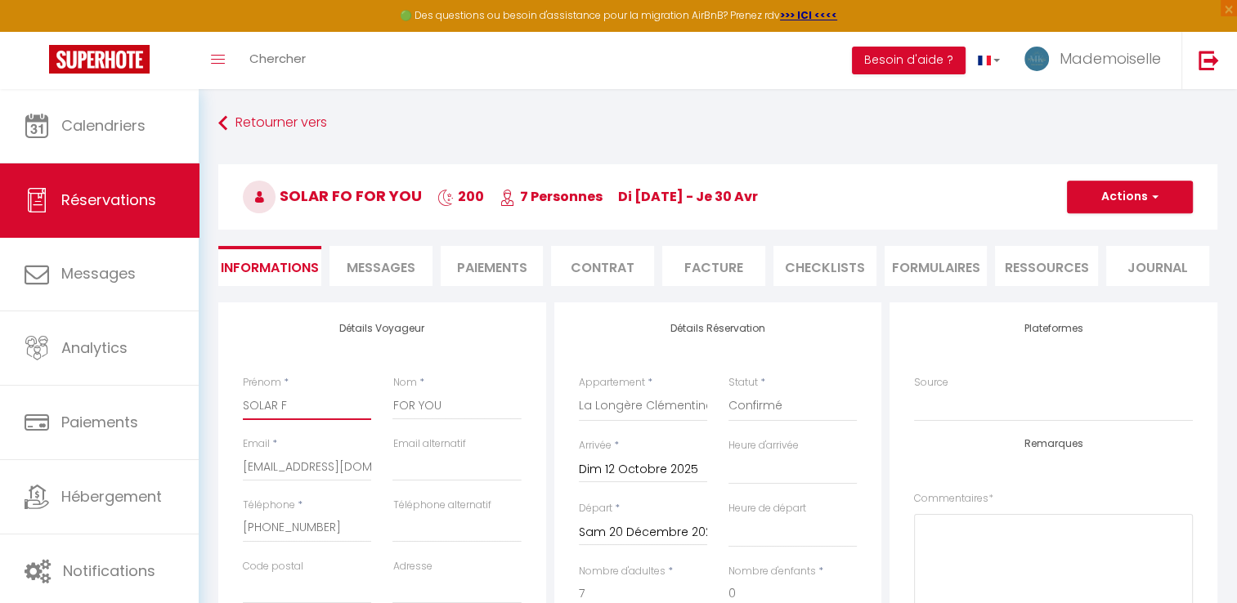
select select
checkbox input "false"
type input "SOLAR"
select select
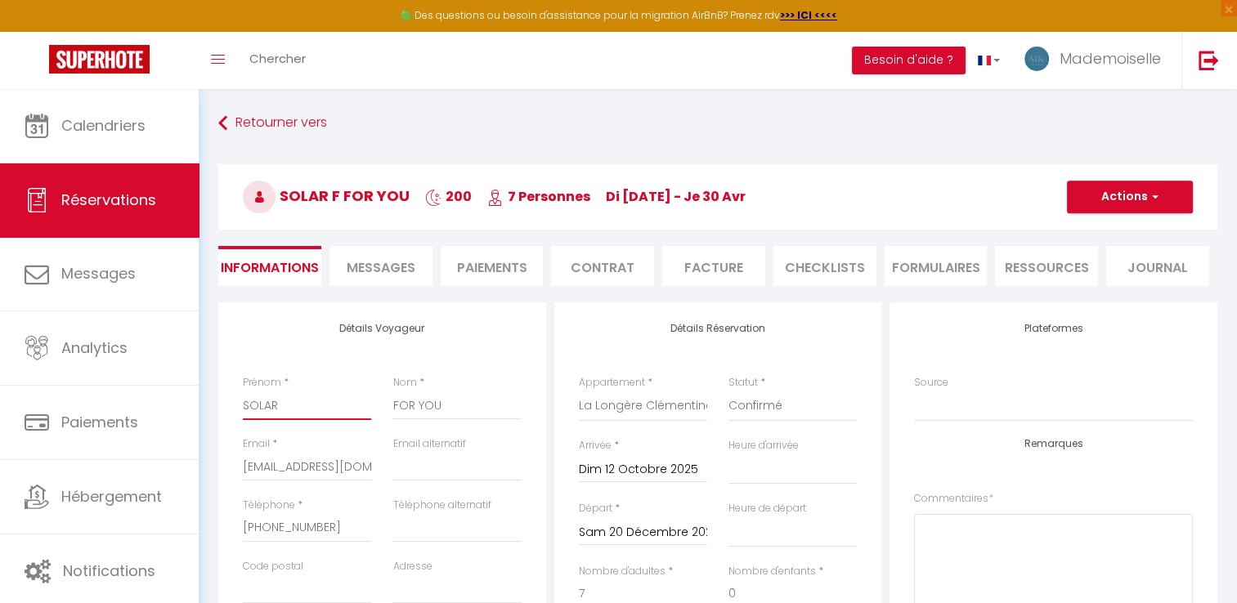
select select
checkbox input "false"
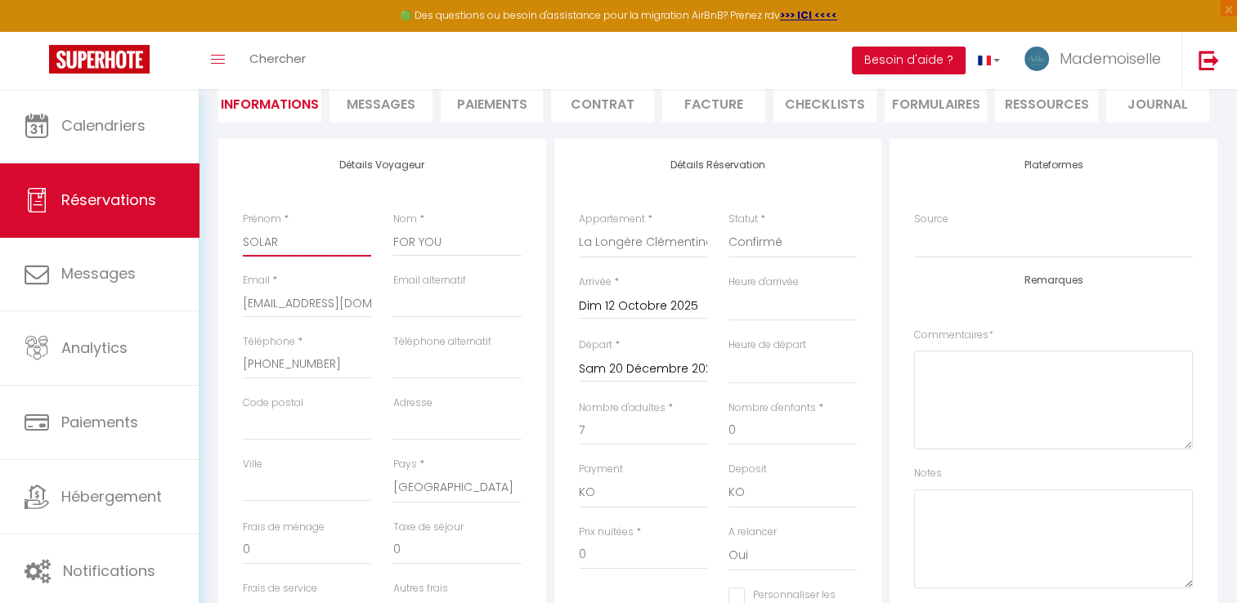
scroll to position [245, 0]
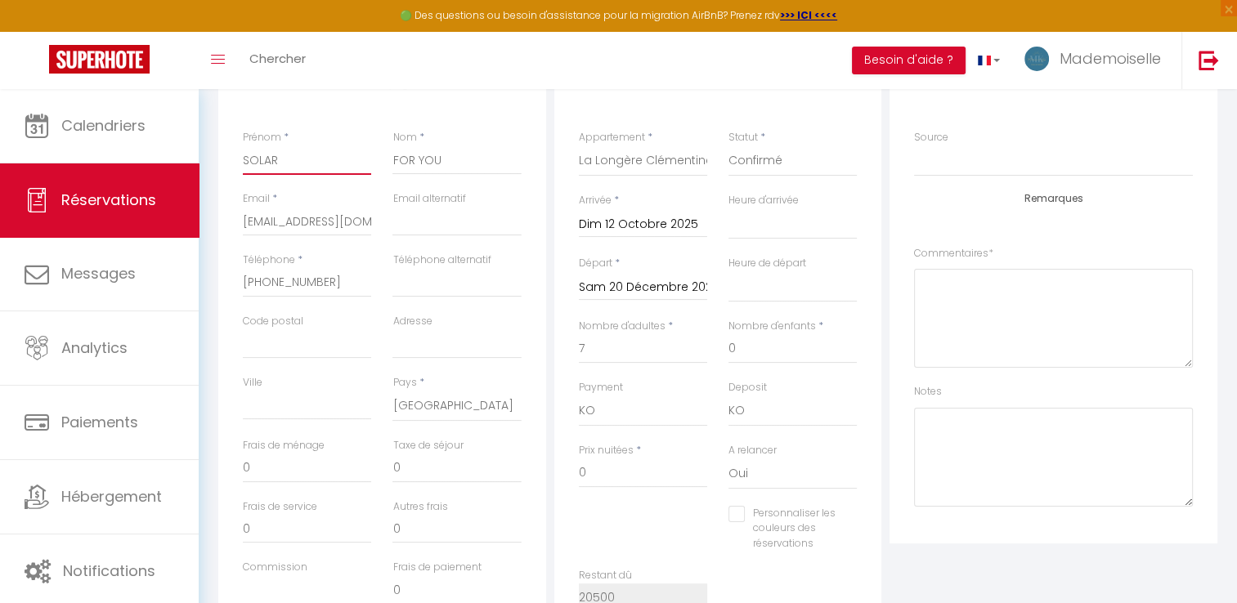
type input "SOLAR"
click at [314, 344] on input "Code postal" at bounding box center [307, 343] width 128 height 29
type input "0"
select select
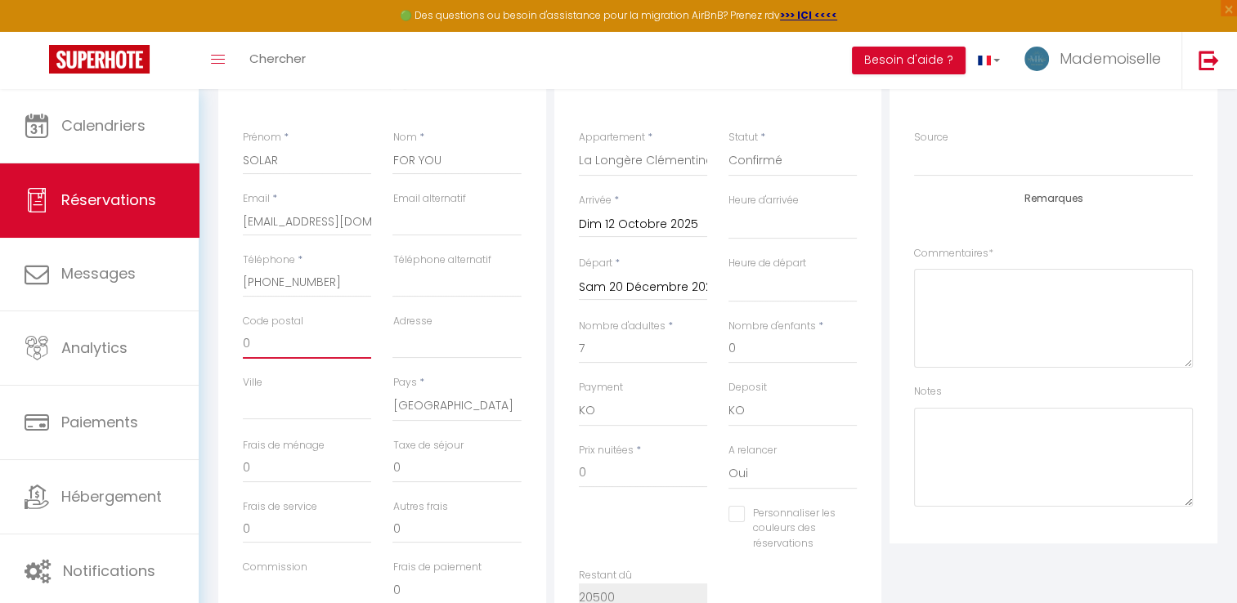
checkbox input "false"
type input "00"
select select
checkbox input "false"
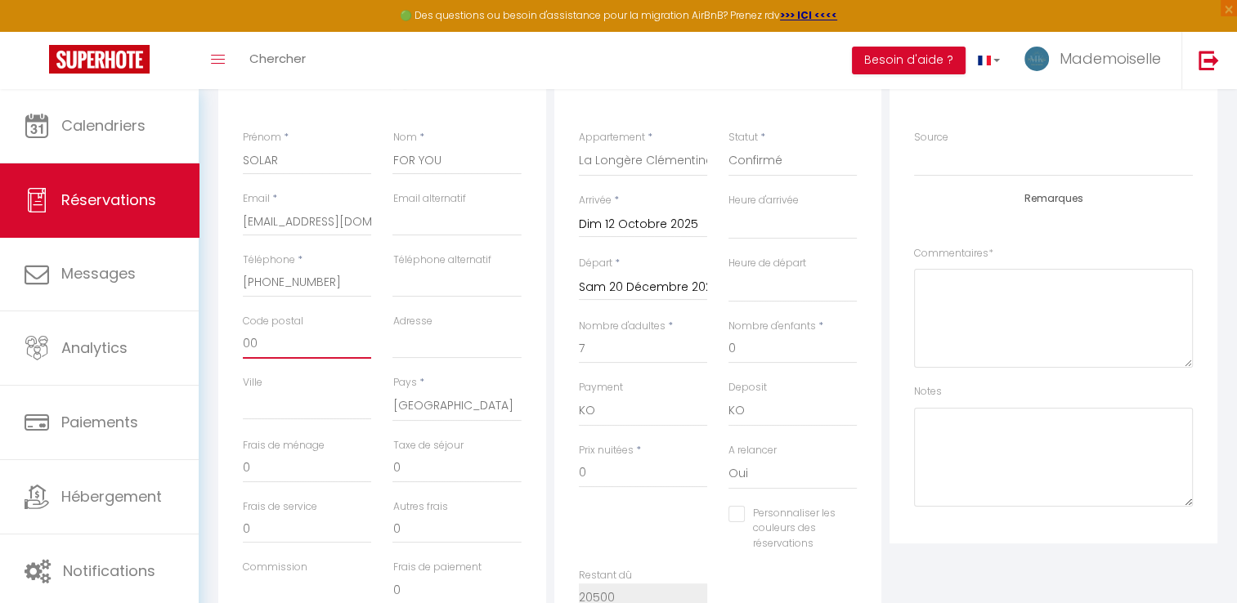
type input "006"
select select
checkbox input "false"
type input "0068"
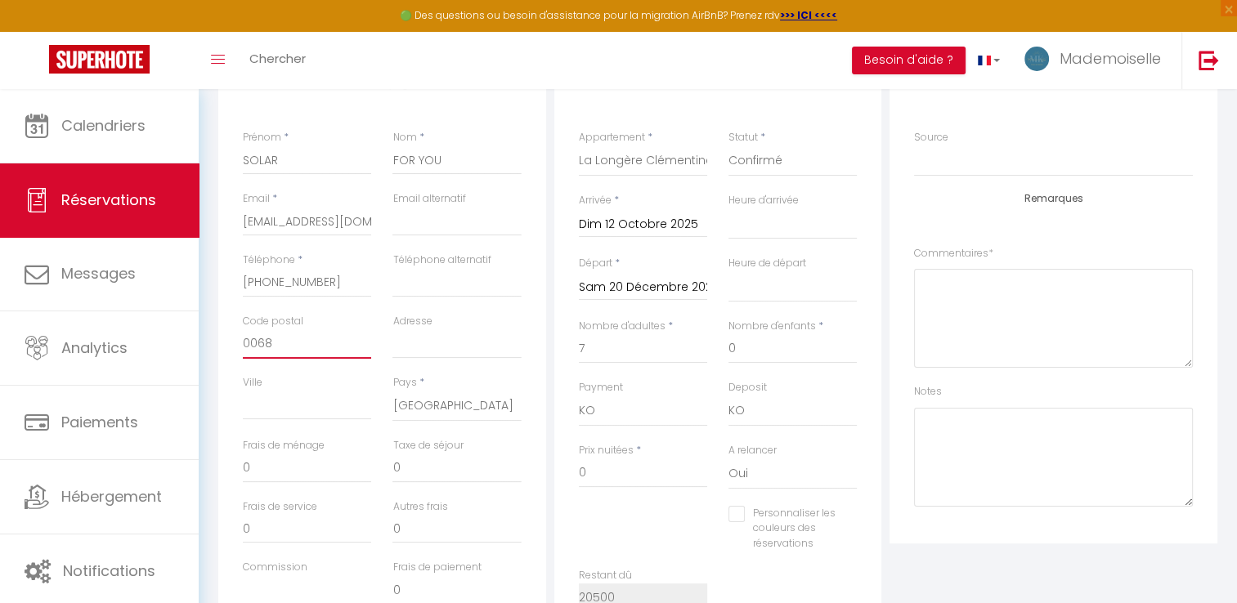
select select
checkbox input "false"
type input "00685"
select select
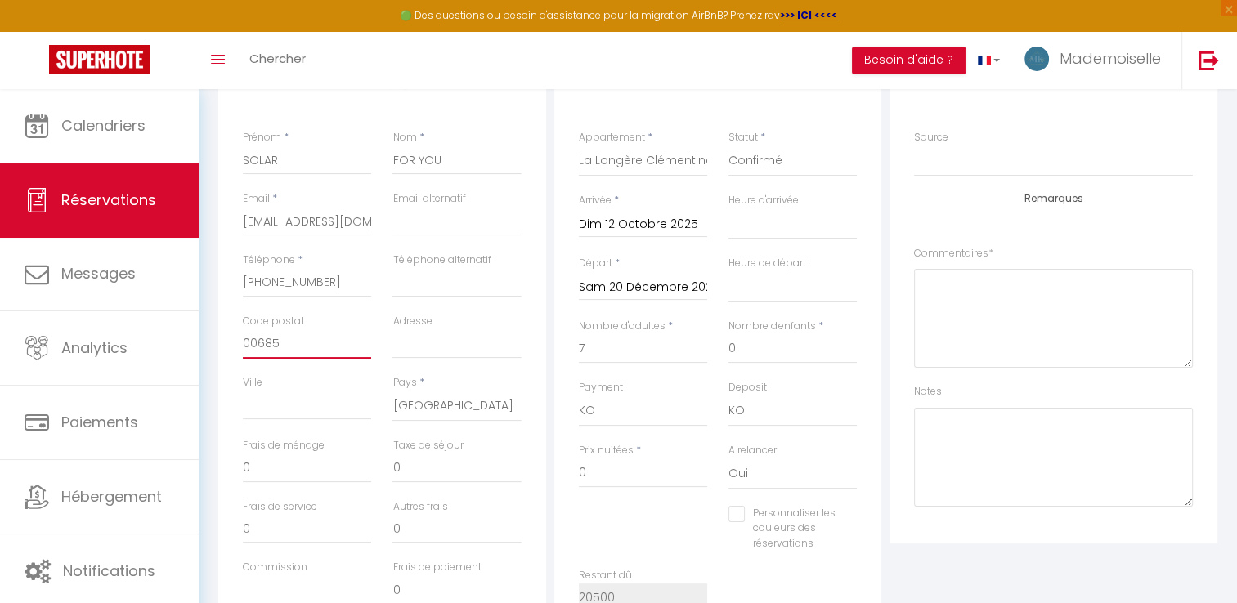
select select
checkbox input "false"
type input "00685"
click at [266, 416] on input "Ville" at bounding box center [307, 405] width 128 height 29
type input "W"
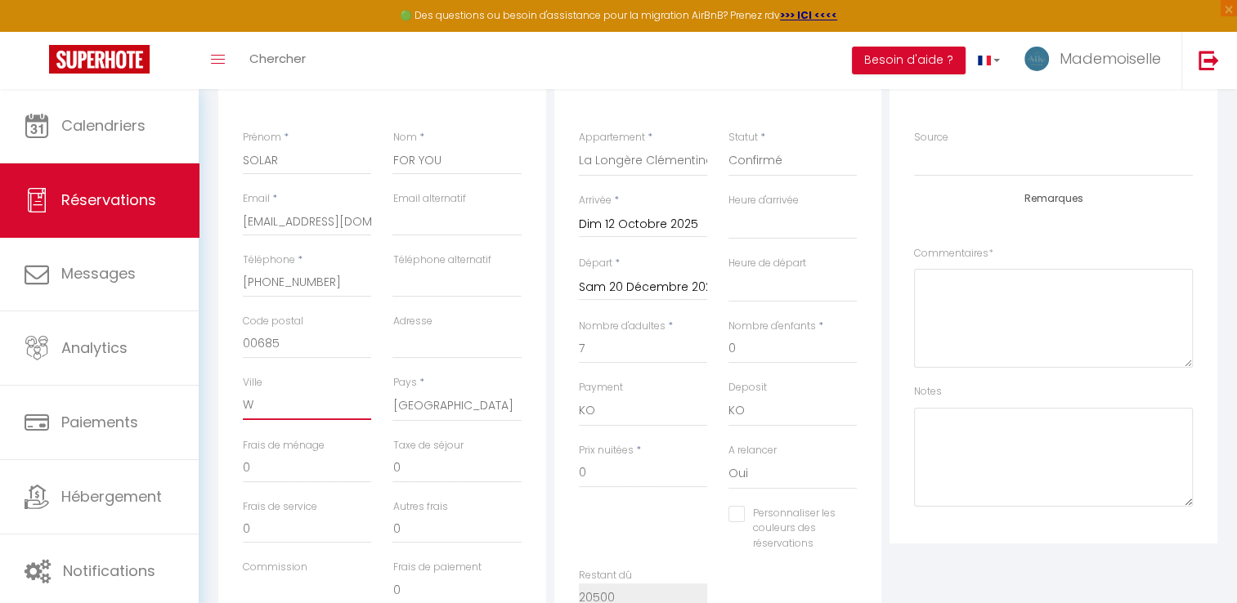
select select
checkbox input "false"
type input "WA"
select select
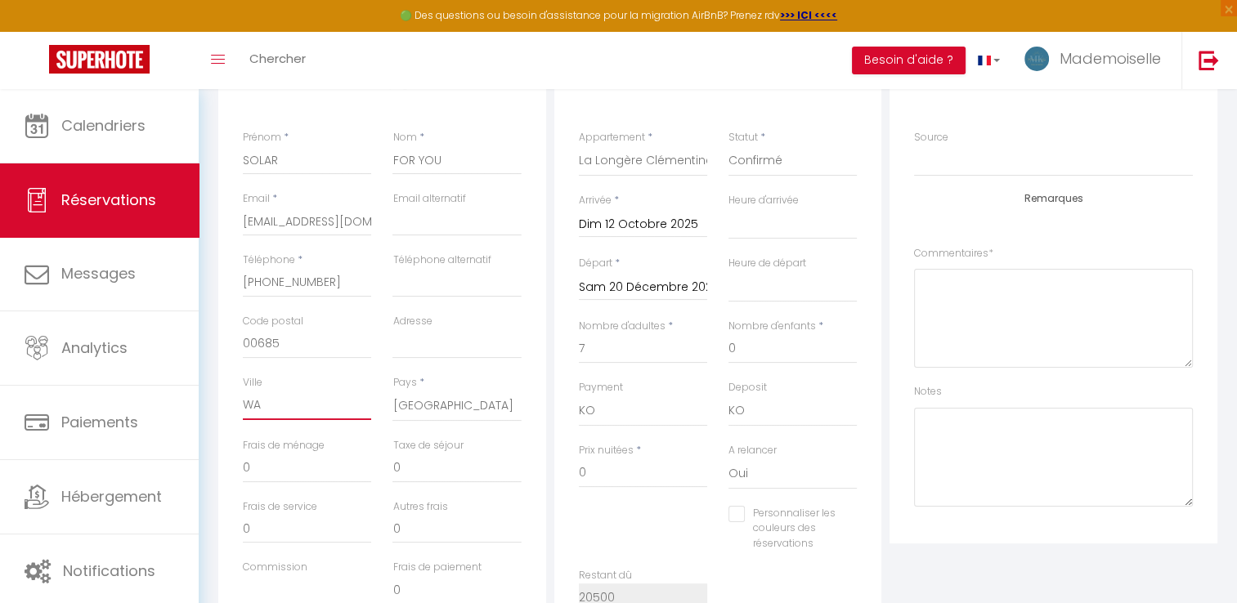
select select
checkbox input "false"
type input "WAR"
select select
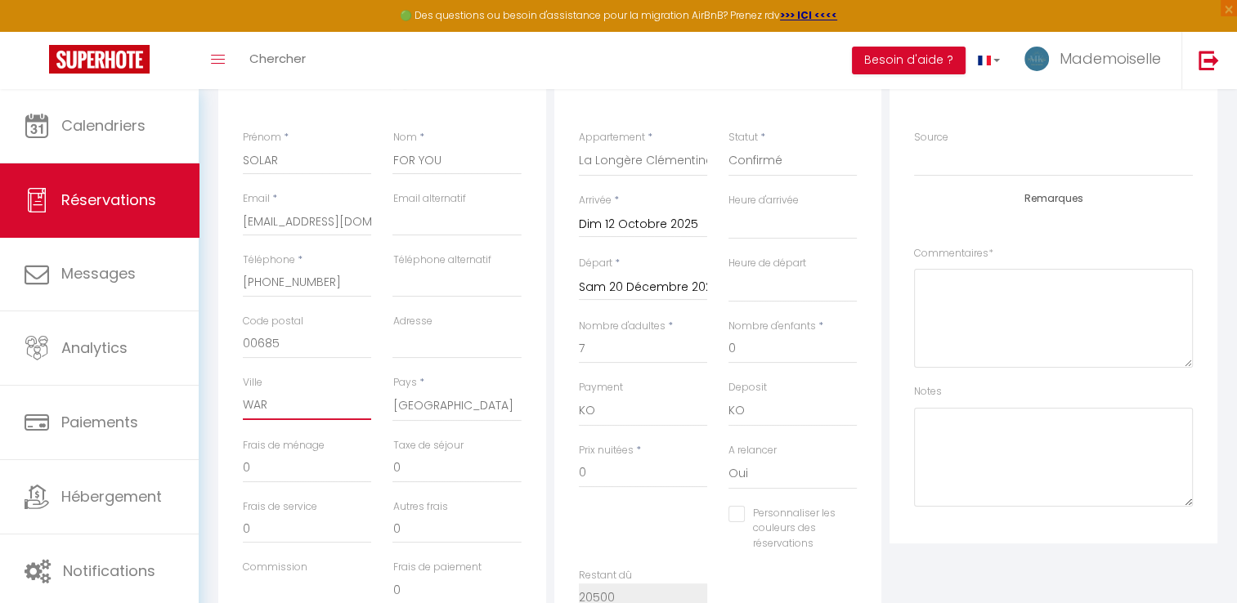
checkbox input "false"
type input "WARA"
select select
checkbox input "false"
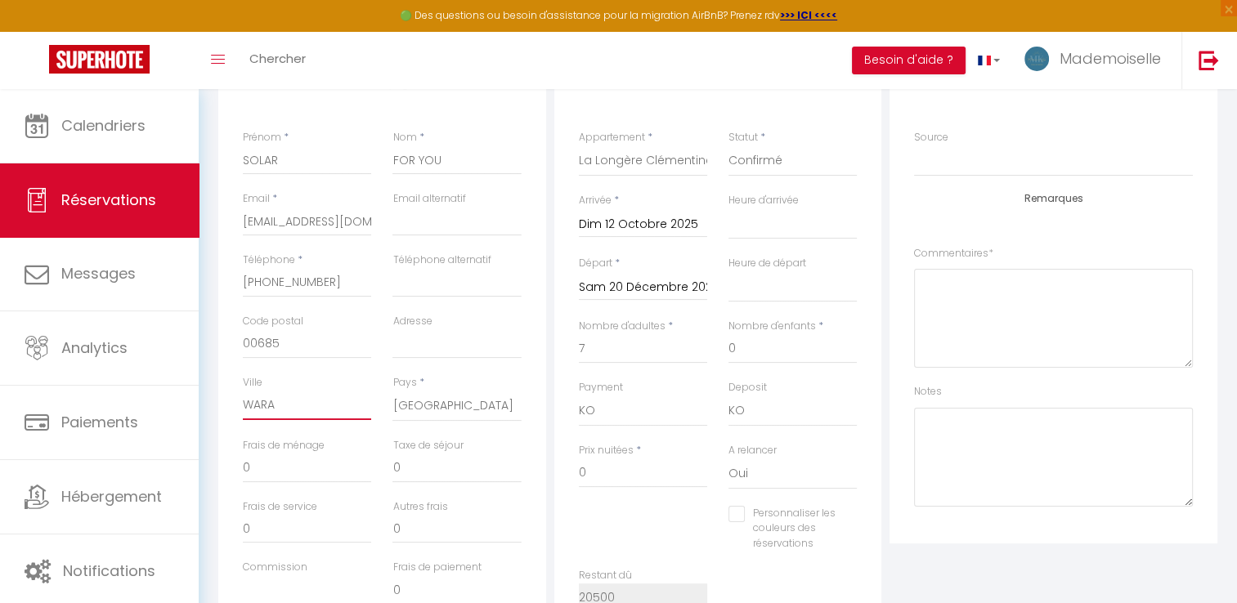
type input "WARAS"
select select
checkbox input "false"
type input "WARASZ"
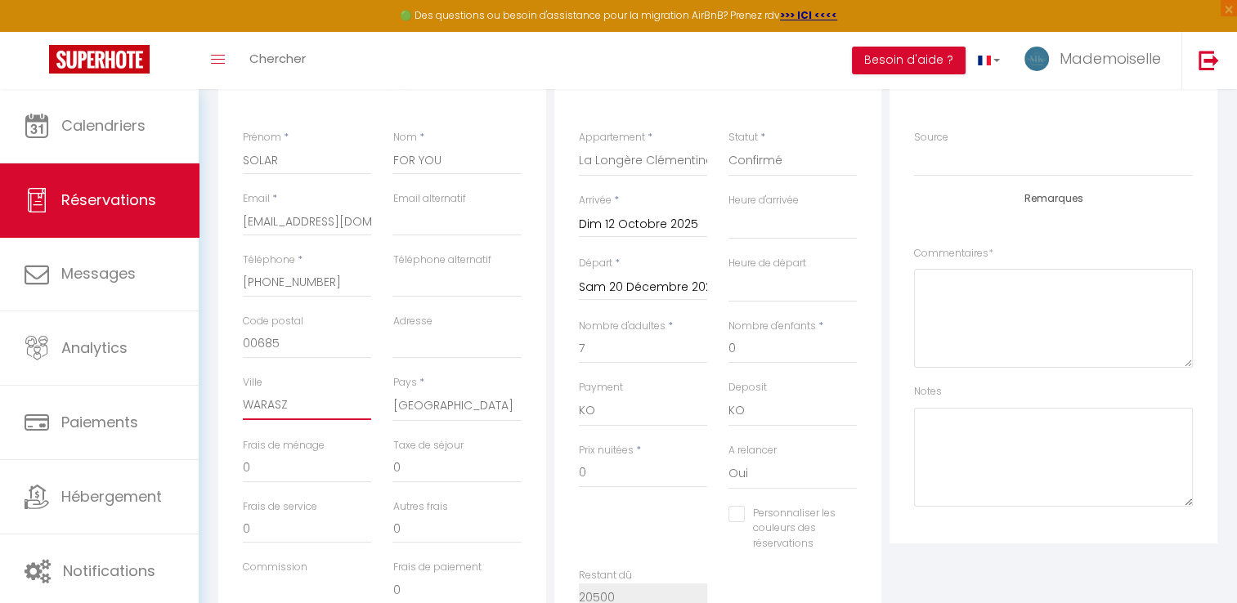
select select
checkbox input "false"
type input "WARASZA"
select select
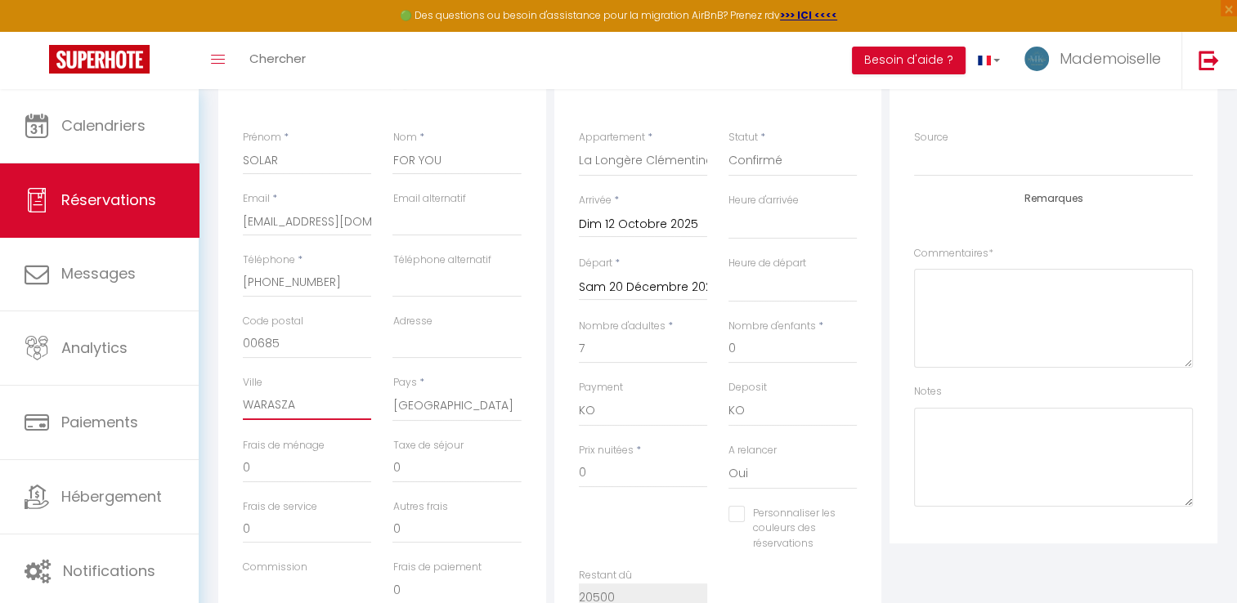
select select
checkbox input "false"
type input "WARASZAW"
select select
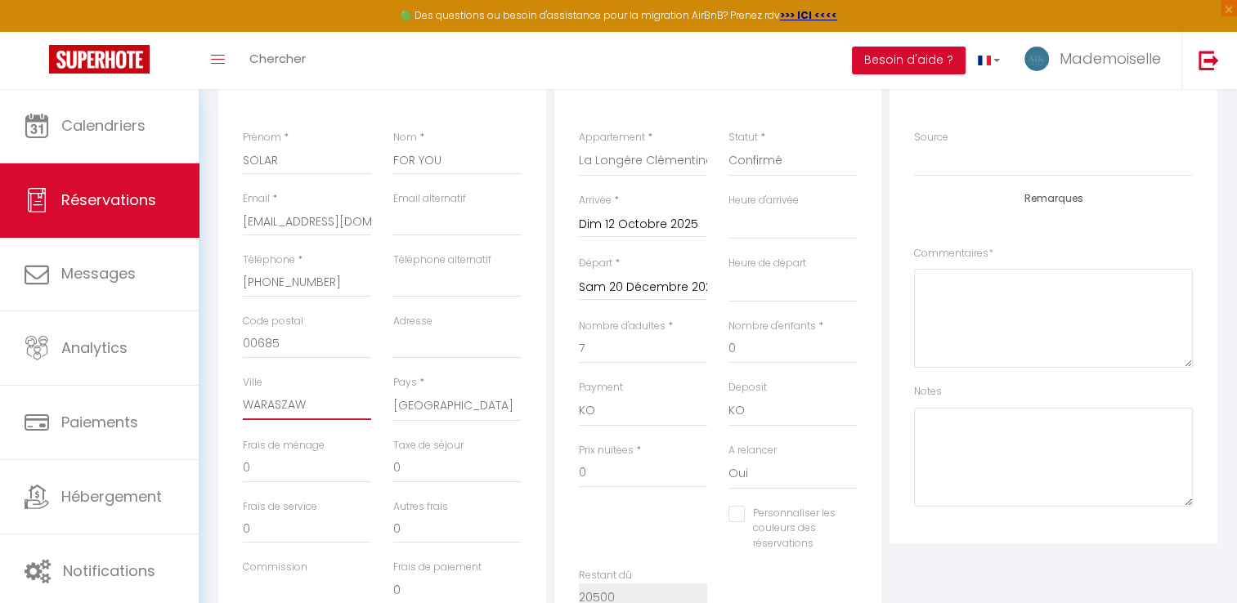
checkbox input "false"
type input "WARASZAWA"
select select
checkbox input "false"
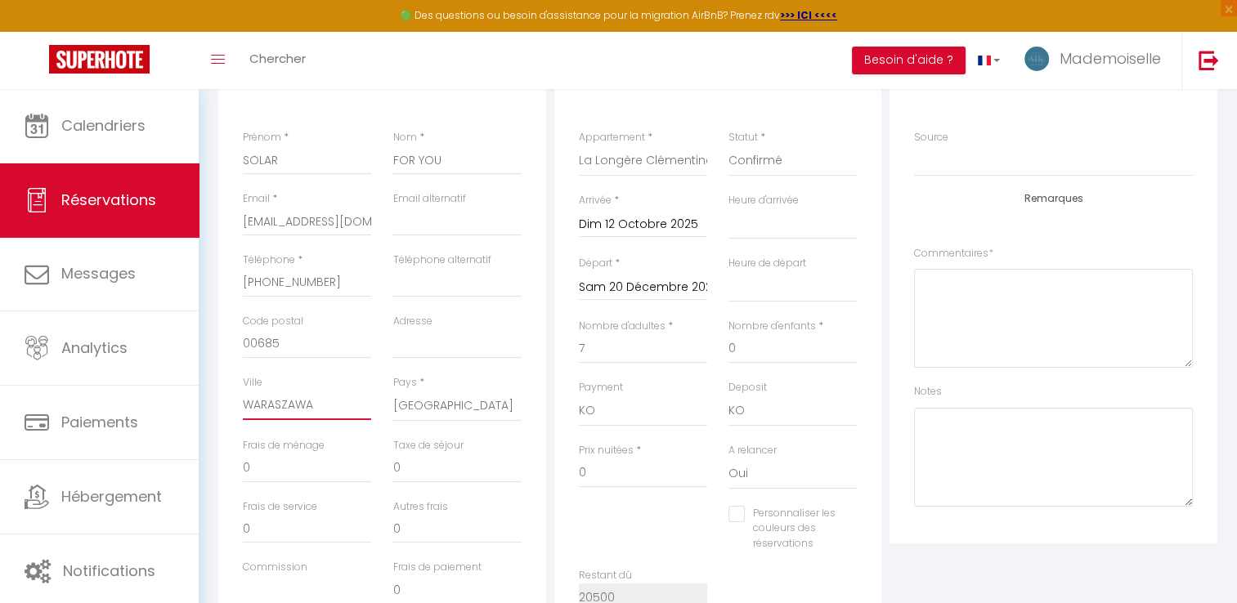
type input "WARASZAWA"
click at [445, 410] on select "[GEOGRAPHIC_DATA] [GEOGRAPHIC_DATA] [GEOGRAPHIC_DATA] [GEOGRAPHIC_DATA] [GEOGRA…" at bounding box center [456, 406] width 128 height 31
click at [448, 406] on select "[GEOGRAPHIC_DATA] [GEOGRAPHIC_DATA] [GEOGRAPHIC_DATA] [GEOGRAPHIC_DATA] [GEOGRA…" at bounding box center [456, 406] width 128 height 31
click at [445, 406] on select "[GEOGRAPHIC_DATA] [GEOGRAPHIC_DATA] [GEOGRAPHIC_DATA] [GEOGRAPHIC_DATA] [GEOGRA…" at bounding box center [456, 406] width 128 height 31
click at [392, 391] on select "[GEOGRAPHIC_DATA] [GEOGRAPHIC_DATA] [GEOGRAPHIC_DATA] [GEOGRAPHIC_DATA] [GEOGRA…" at bounding box center [456, 406] width 128 height 31
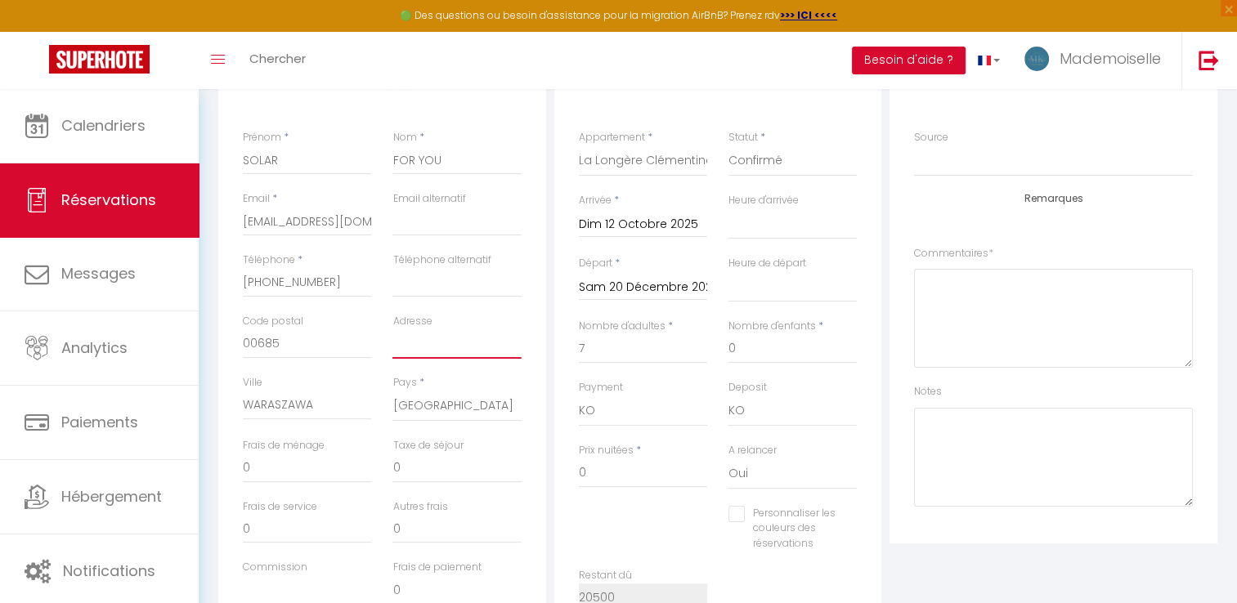
click at [430, 344] on input "Adresse" at bounding box center [456, 343] width 128 height 29
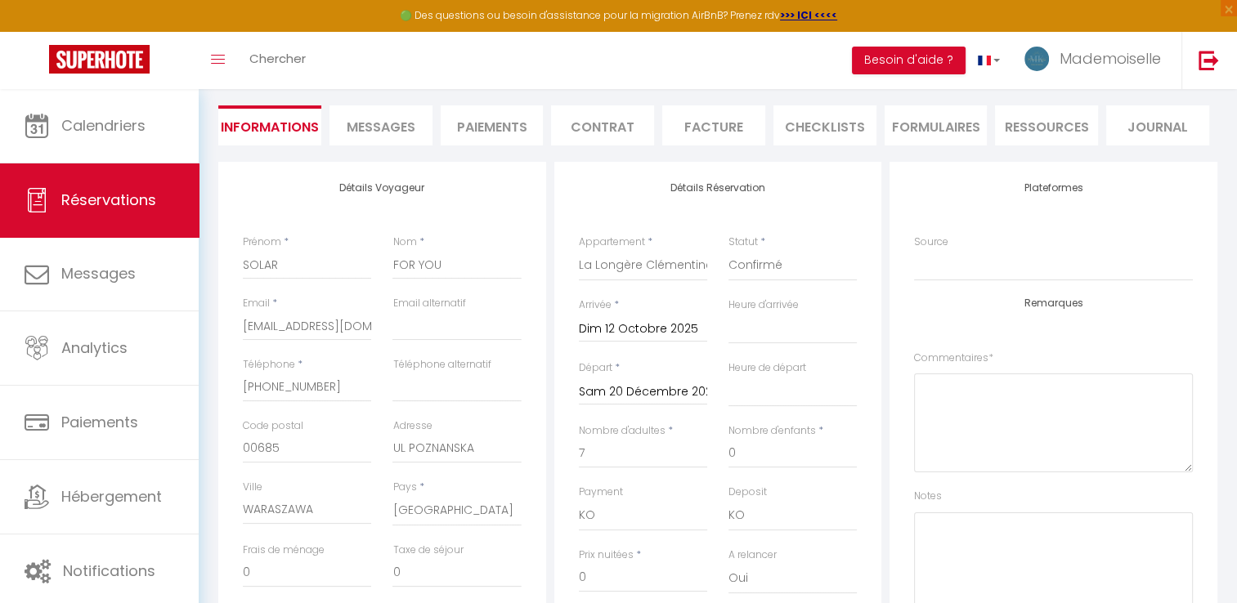
scroll to position [55, 0]
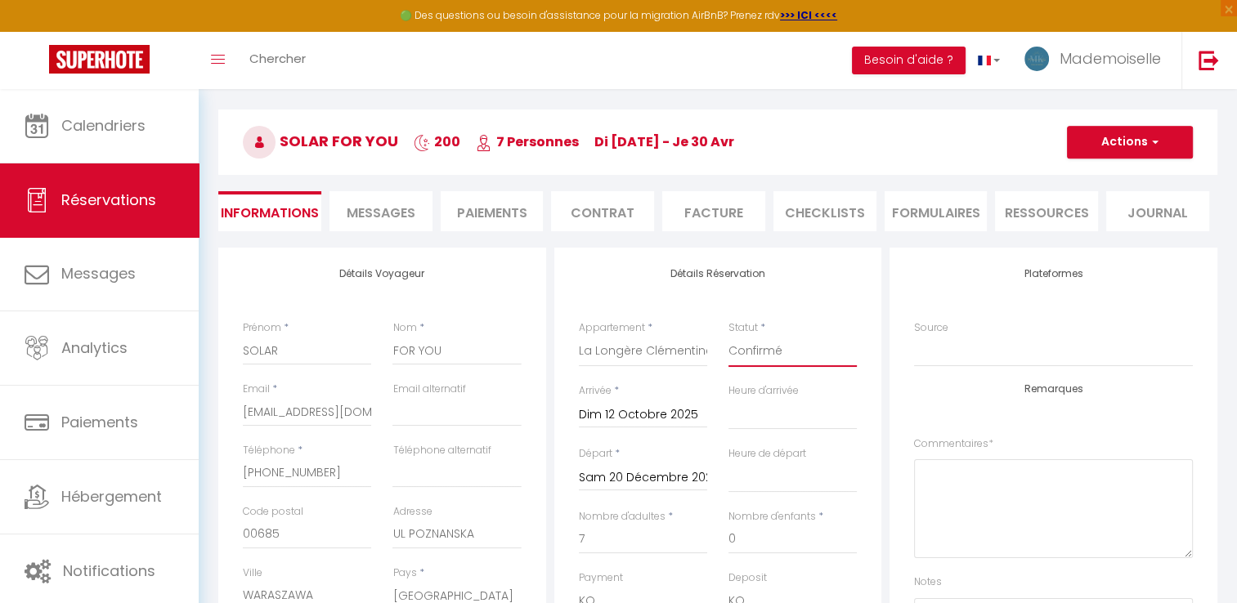
click at [768, 349] on select "Confirmé Non Confirmé [PERSON_NAME] par le voyageur No Show Request" at bounding box center [792, 351] width 128 height 31
click at [728, 336] on select "Confirmé Non Confirmé [PERSON_NAME] par le voyageur No Show Request" at bounding box center [792, 351] width 128 height 31
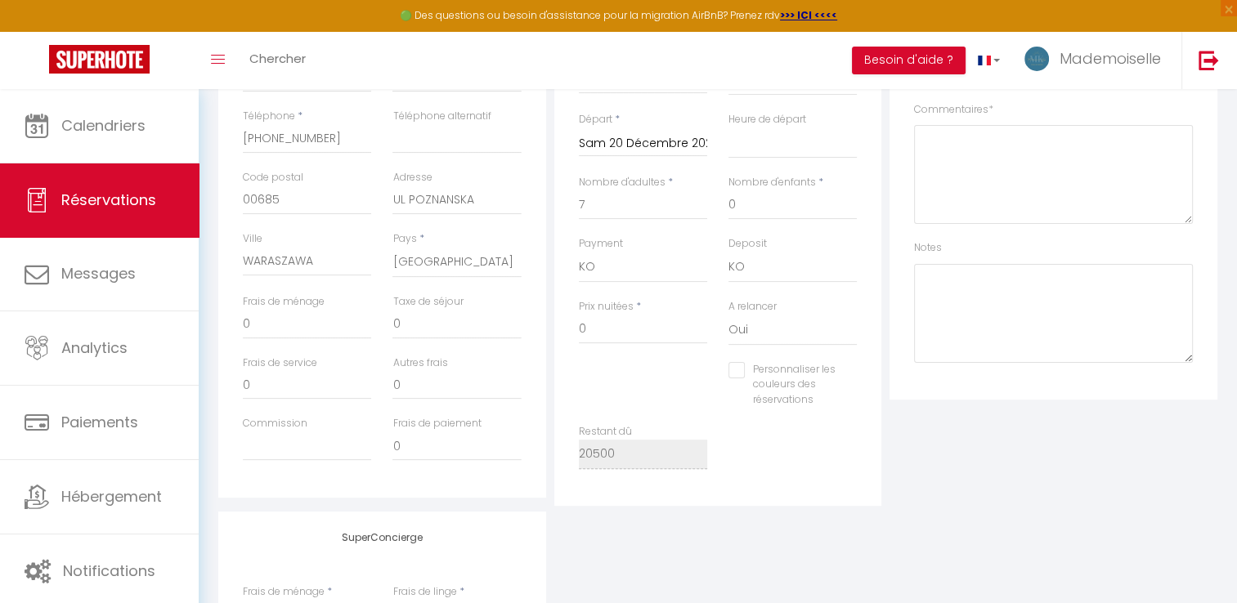
scroll to position [382, 0]
click at [618, 332] on input "0" at bounding box center [643, 336] width 128 height 29
drag, startPoint x: 618, startPoint y: 334, endPoint x: 486, endPoint y: 332, distance: 132.5
click at [486, 332] on div "Détails Voyageur Prénom * SOLAR Nom * FOR YOU Email * [EMAIL_ADDRESS][DOMAIN_NA…" at bounding box center [717, 217] width 1007 height 593
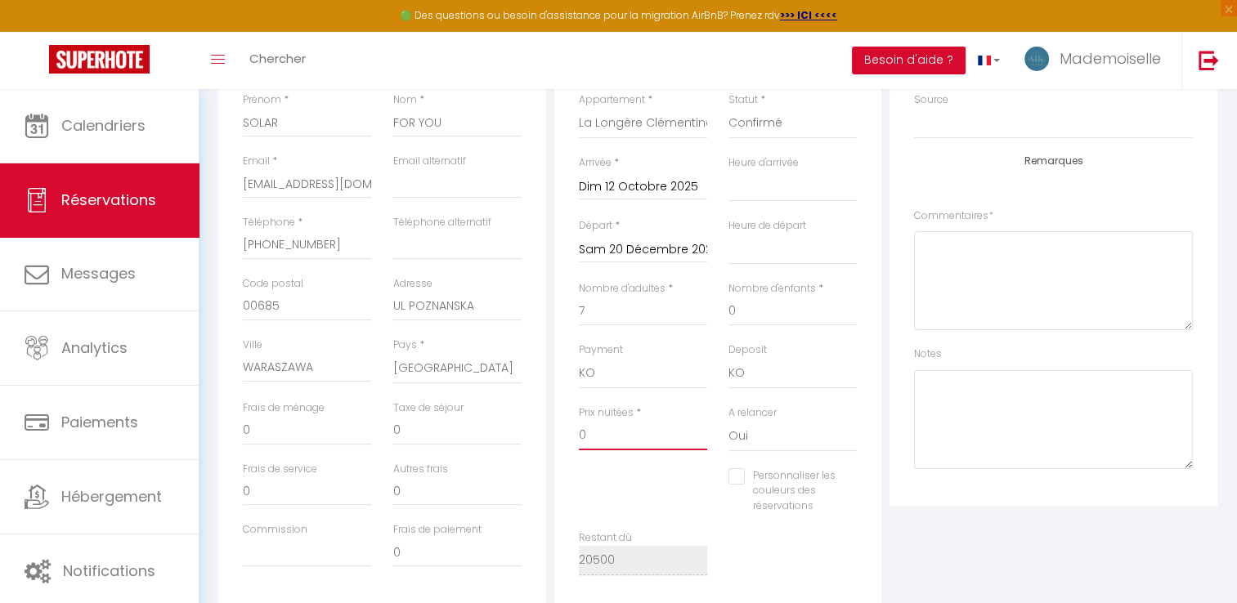
scroll to position [300, 0]
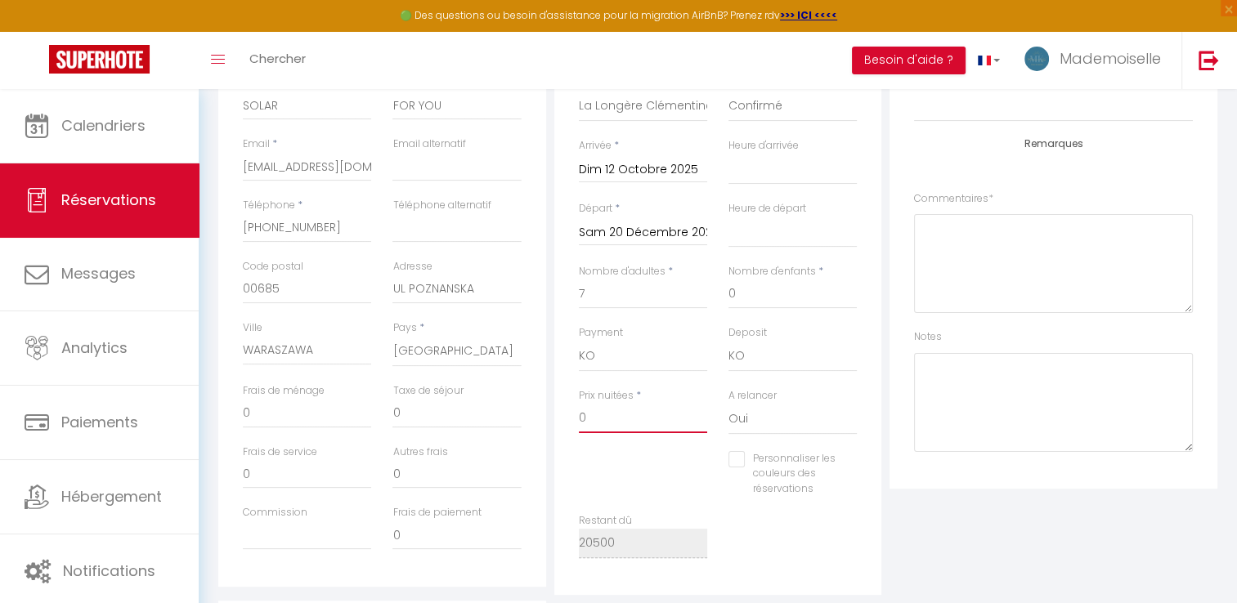
click at [635, 423] on input "0" at bounding box center [643, 418] width 128 height 29
drag, startPoint x: 635, startPoint y: 423, endPoint x: 519, endPoint y: 423, distance: 116.1
click at [519, 423] on div "Détails Voyageur Prénom * SOLAR Nom * FOR YOU Email * [EMAIL_ADDRESS][DOMAIN_NA…" at bounding box center [717, 298] width 1007 height 593
click at [776, 419] on select "Oui Non" at bounding box center [792, 419] width 128 height 31
click at [647, 431] on input "9258" at bounding box center [643, 418] width 128 height 29
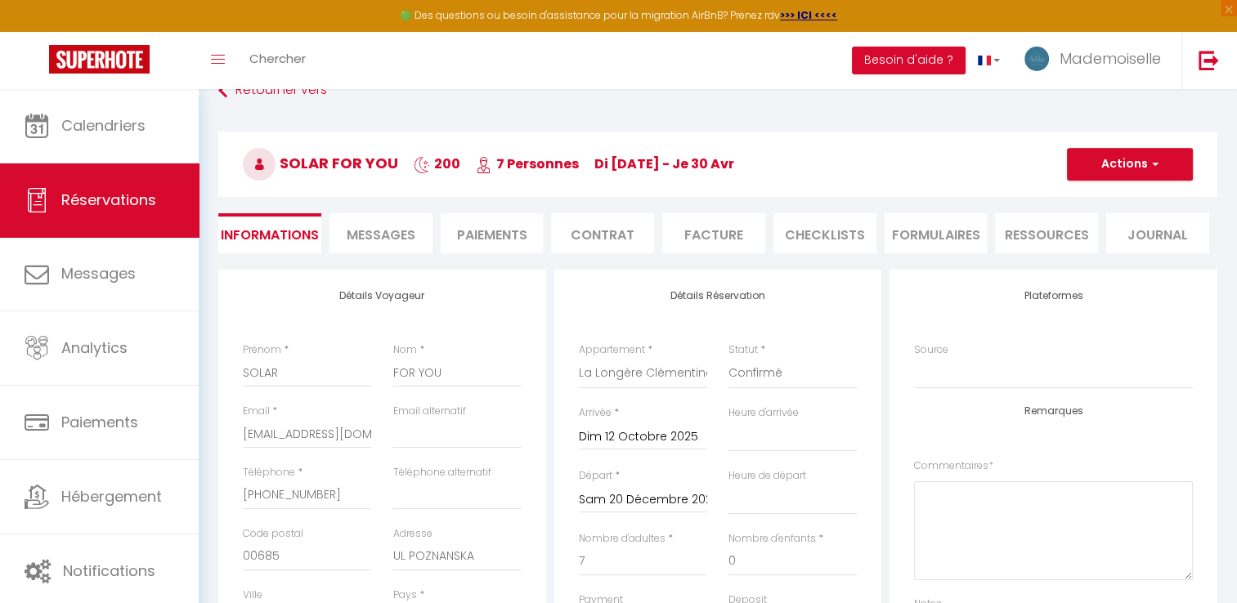
scroll to position [0, 0]
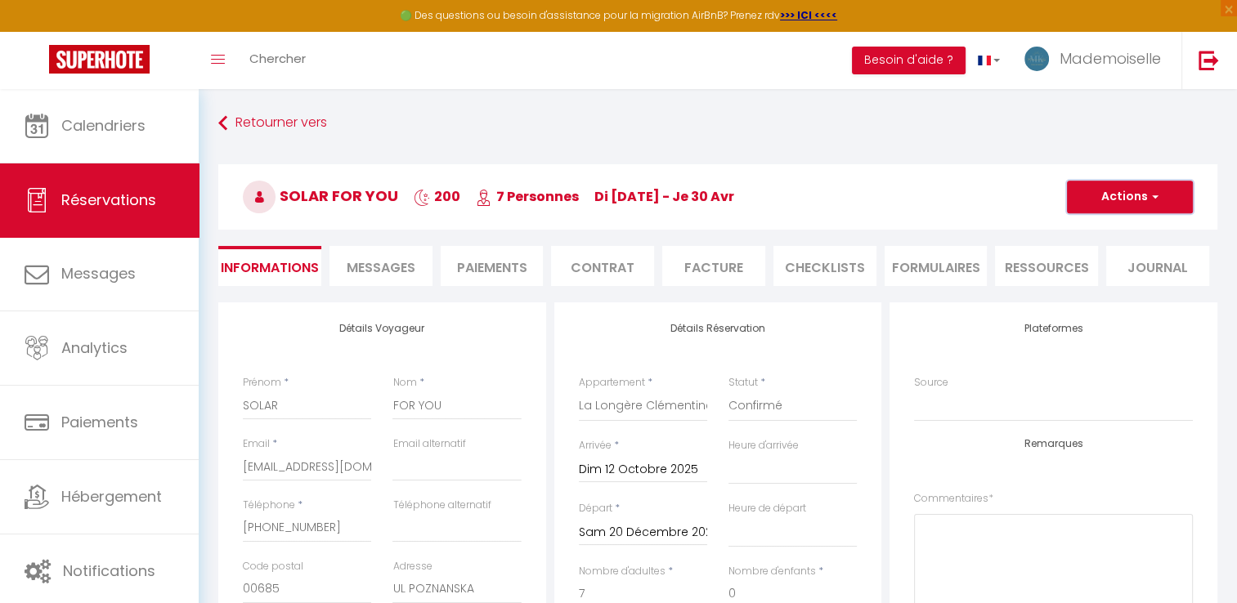
click at [1125, 210] on button "Actions" at bounding box center [1130, 197] width 126 height 33
click at [1091, 272] on link "Supprimer" at bounding box center [1113, 275] width 129 height 21
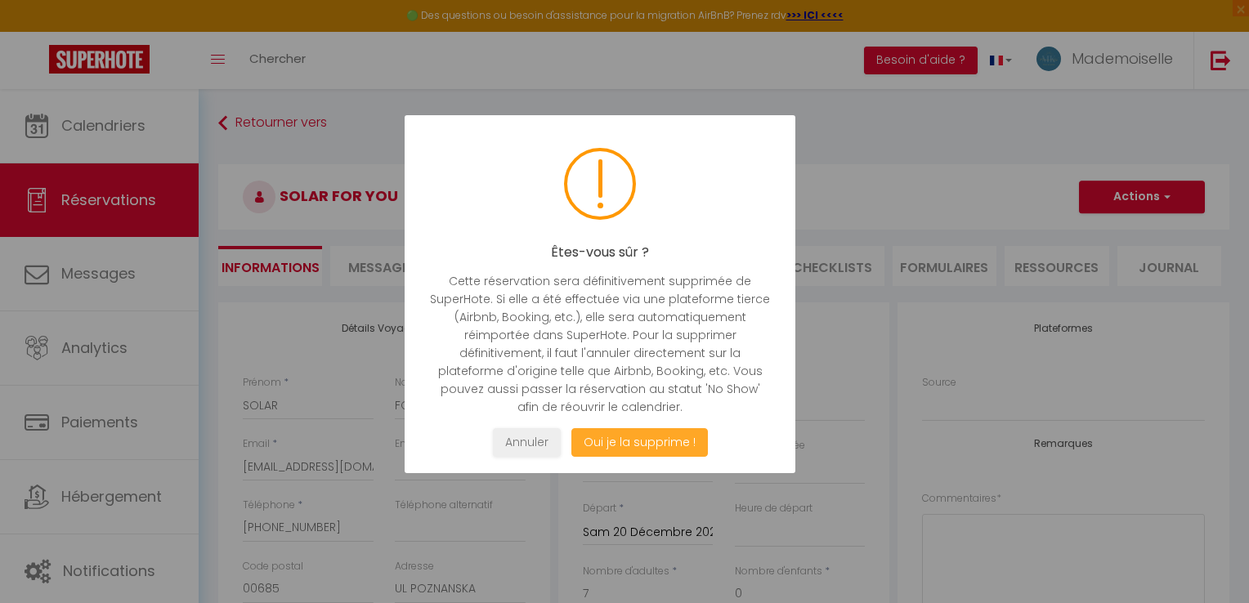
click at [606, 435] on button "Oui je la supprime !" at bounding box center [639, 442] width 137 height 29
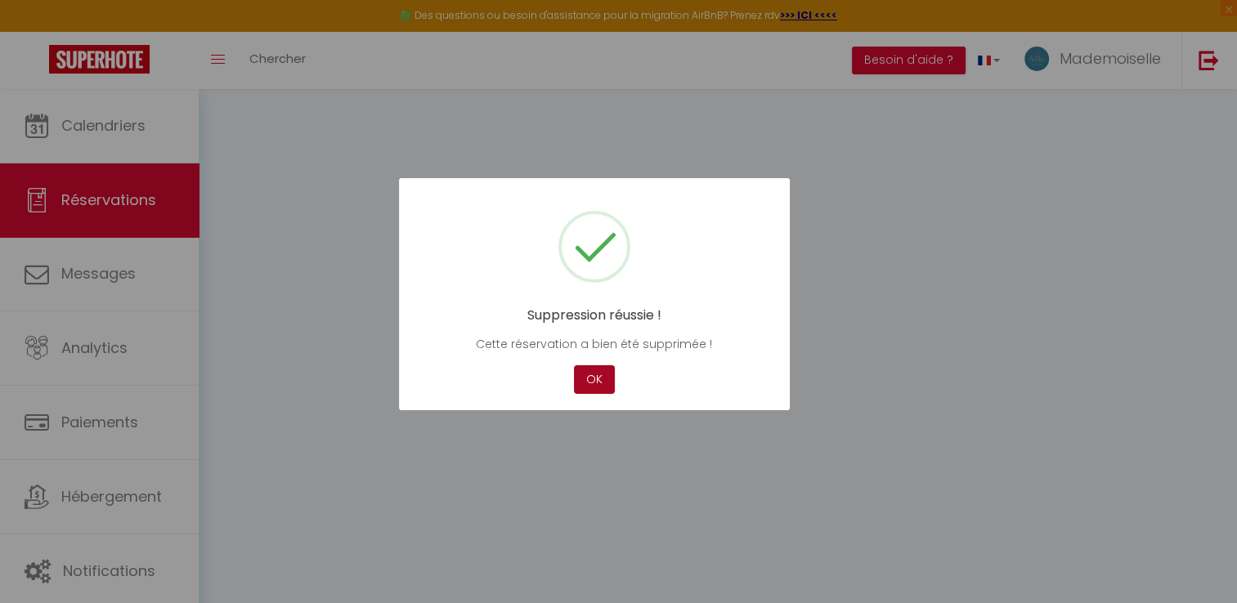
click at [598, 383] on button "OK" at bounding box center [594, 379] width 41 height 29
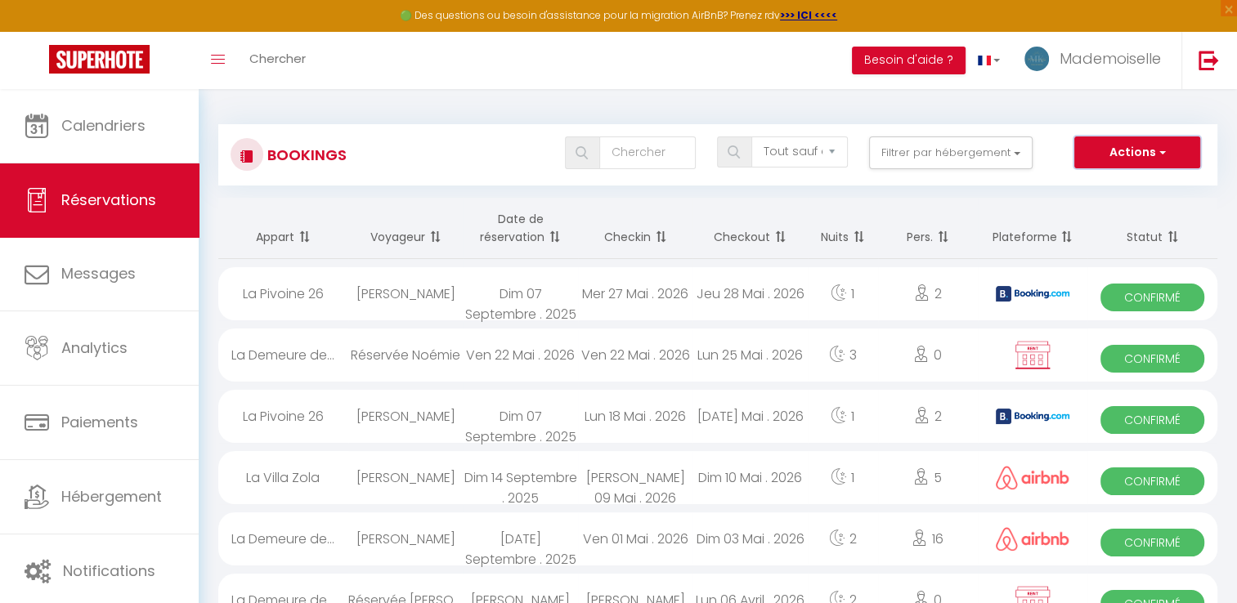
click at [1131, 159] on button "Actions" at bounding box center [1137, 153] width 126 height 33
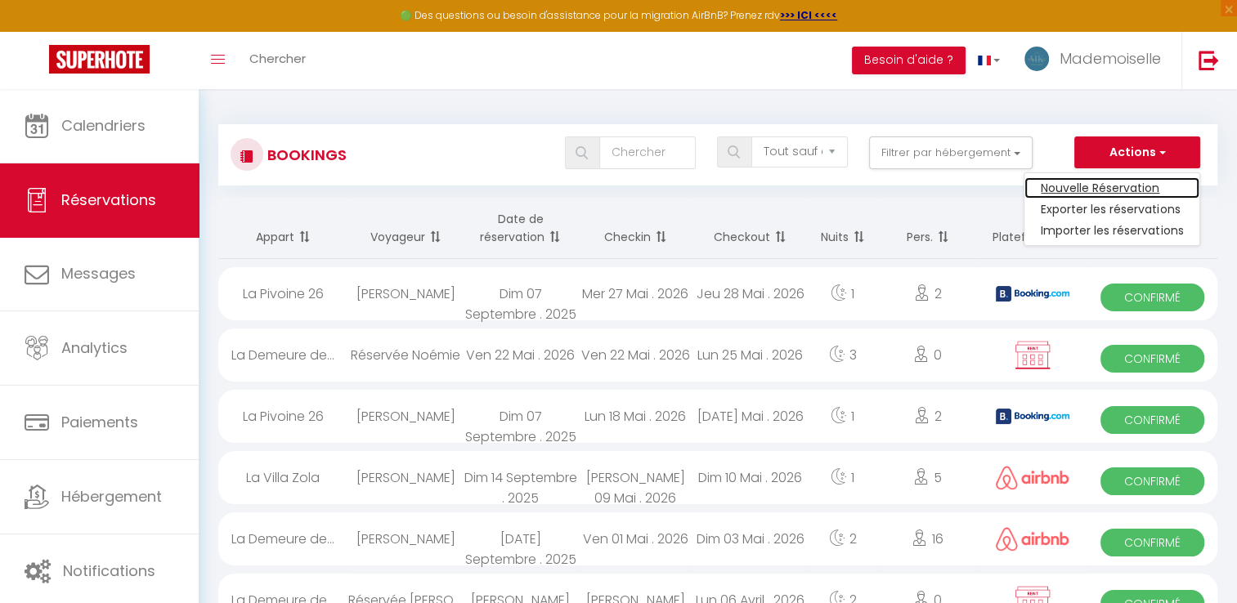
click at [1123, 183] on link "Nouvelle Réservation" at bounding box center [1111, 187] width 175 height 21
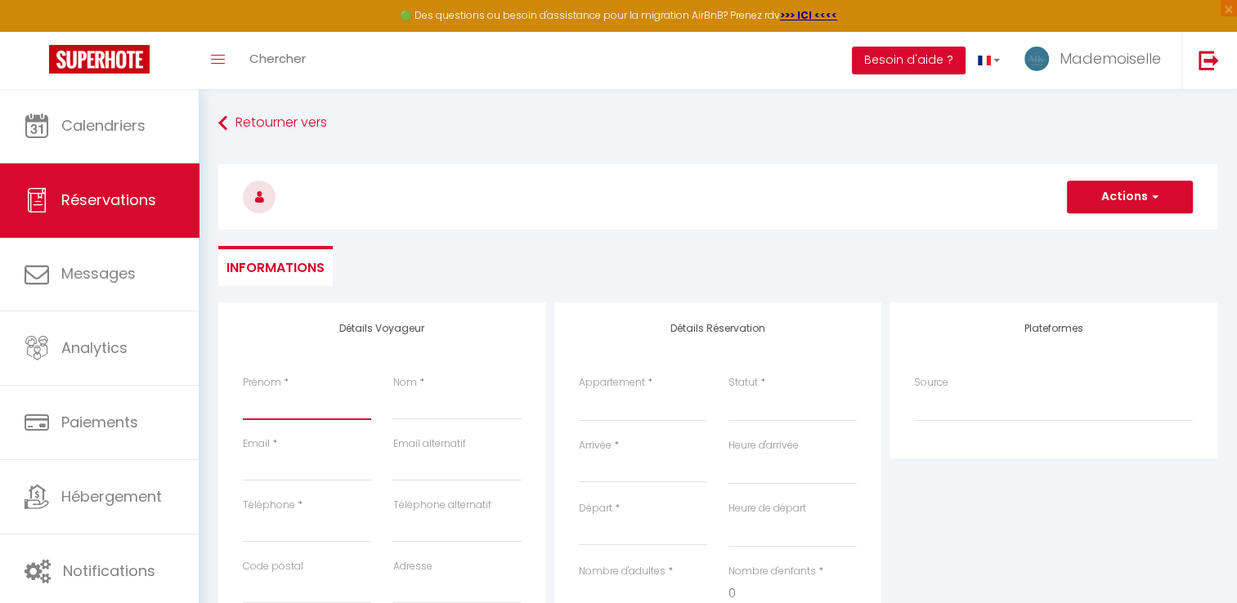
click at [320, 404] on input "Prénom" at bounding box center [307, 405] width 128 height 29
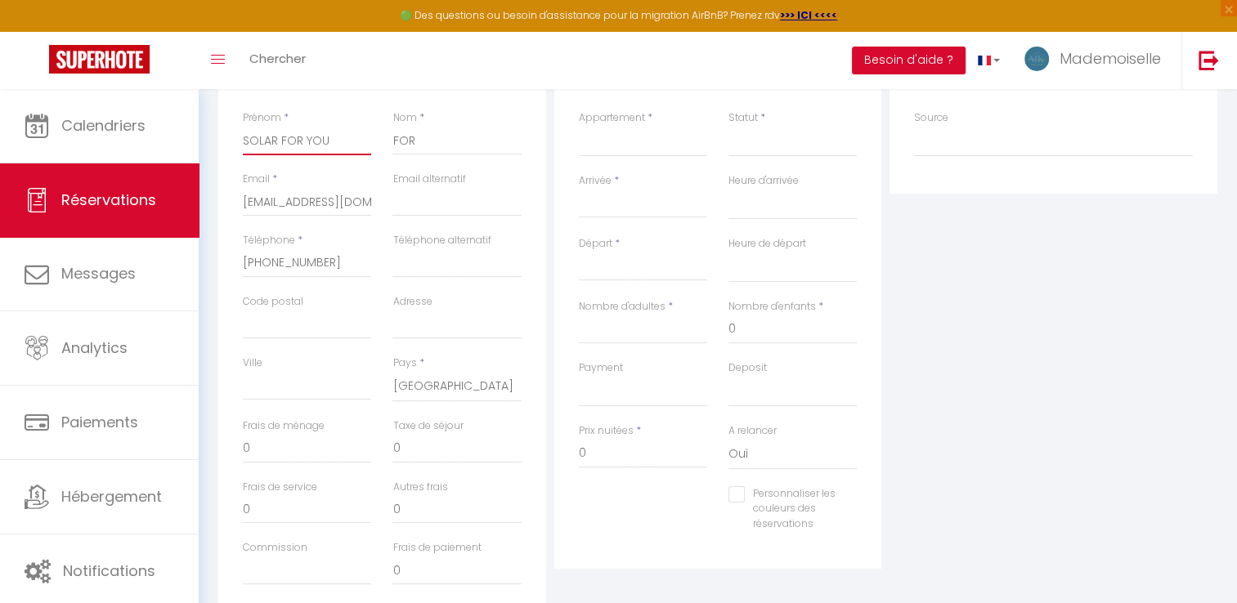
scroll to position [327, 0]
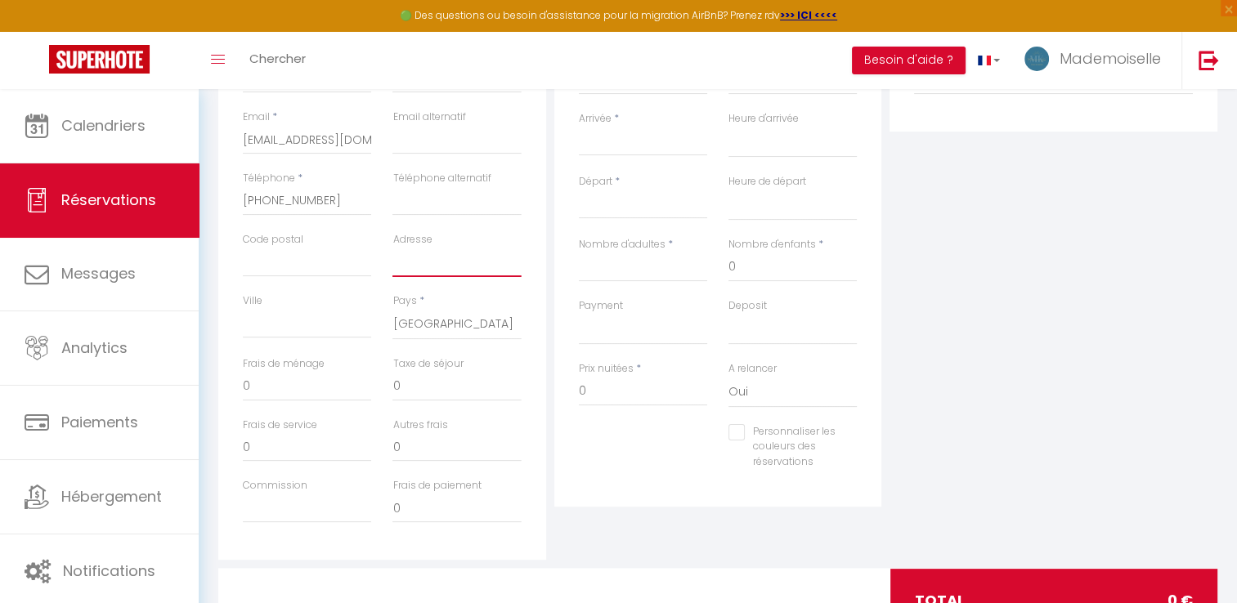
click at [470, 270] on input "Adresse" at bounding box center [456, 262] width 128 height 29
click at [329, 325] on input "Ville" at bounding box center [307, 323] width 128 height 29
click at [330, 258] on input "Code postal" at bounding box center [307, 262] width 128 height 29
click at [456, 260] on input "Adresse" at bounding box center [456, 262] width 128 height 29
click at [451, 319] on select "[GEOGRAPHIC_DATA] [GEOGRAPHIC_DATA] [GEOGRAPHIC_DATA] [GEOGRAPHIC_DATA] [GEOGRA…" at bounding box center [456, 324] width 128 height 31
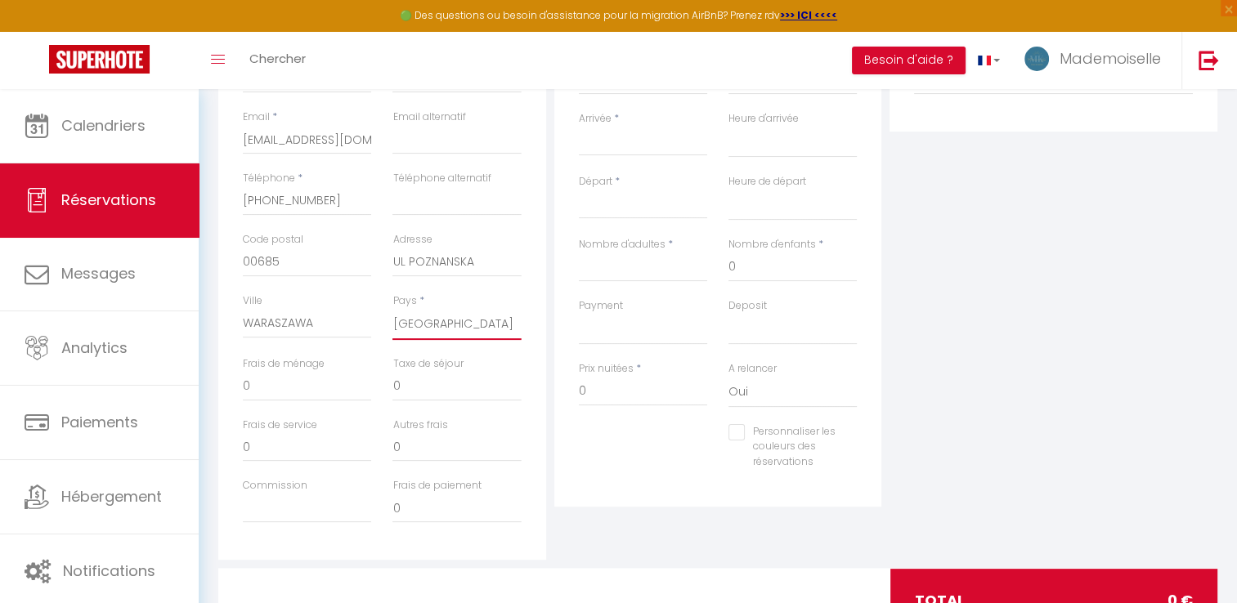
click at [392, 309] on select "[GEOGRAPHIC_DATA] [GEOGRAPHIC_DATA] [GEOGRAPHIC_DATA] [GEOGRAPHIC_DATA] [GEOGRA…" at bounding box center [456, 324] width 128 height 31
click at [594, 388] on input "0" at bounding box center [643, 391] width 128 height 29
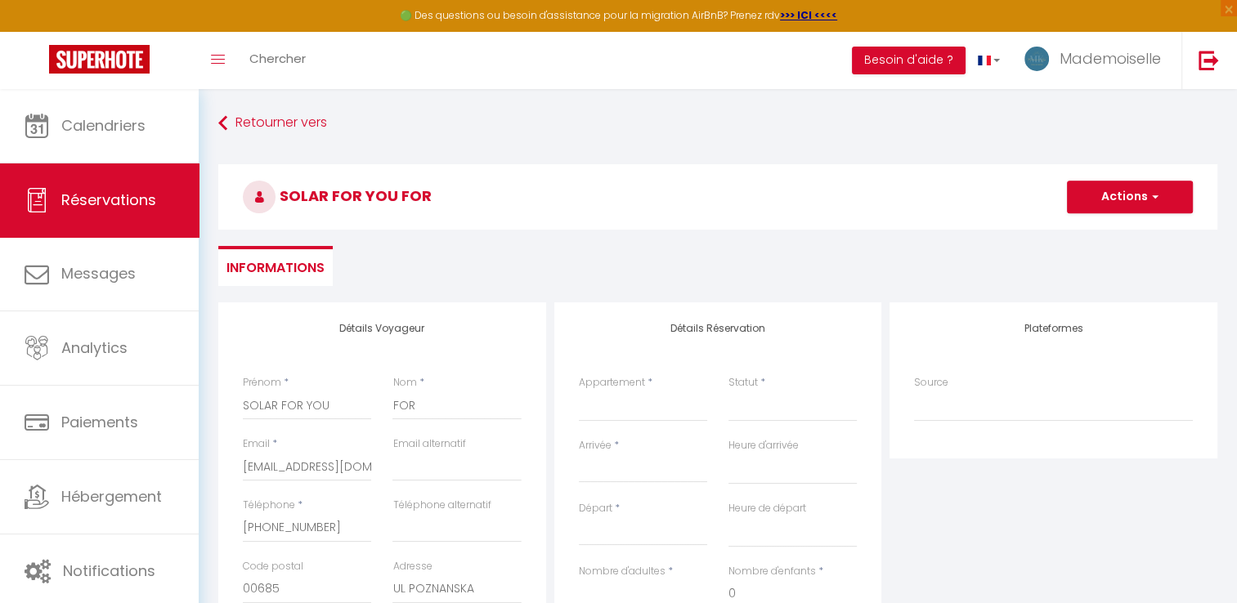
scroll to position [164, 0]
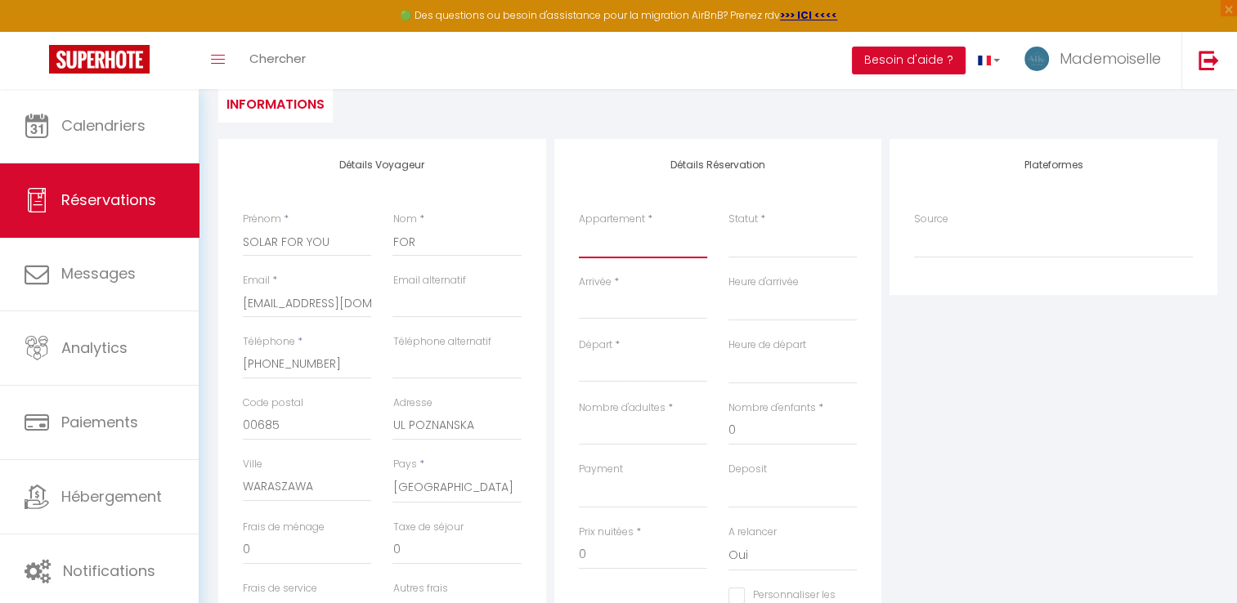
click at [595, 247] on select "Le Blue Le Mirror Le Country Le Vintage Le Domaine de La Margottière La Demeure…" at bounding box center [643, 242] width 128 height 31
click at [579, 227] on select "Le Blue Le Mirror Le Country Le Vintage Le Domaine de La Margottière La Demeure…" at bounding box center [643, 242] width 128 height 31
click at [750, 255] on select "Confirmé Non Confirmé [PERSON_NAME] par le voyageur No Show Request" at bounding box center [792, 242] width 128 height 31
click at [728, 227] on select "Confirmé Non Confirmé [PERSON_NAME] par le voyageur No Show Request" at bounding box center [792, 242] width 128 height 31
click at [640, 314] on input "Arrivée" at bounding box center [643, 306] width 128 height 21
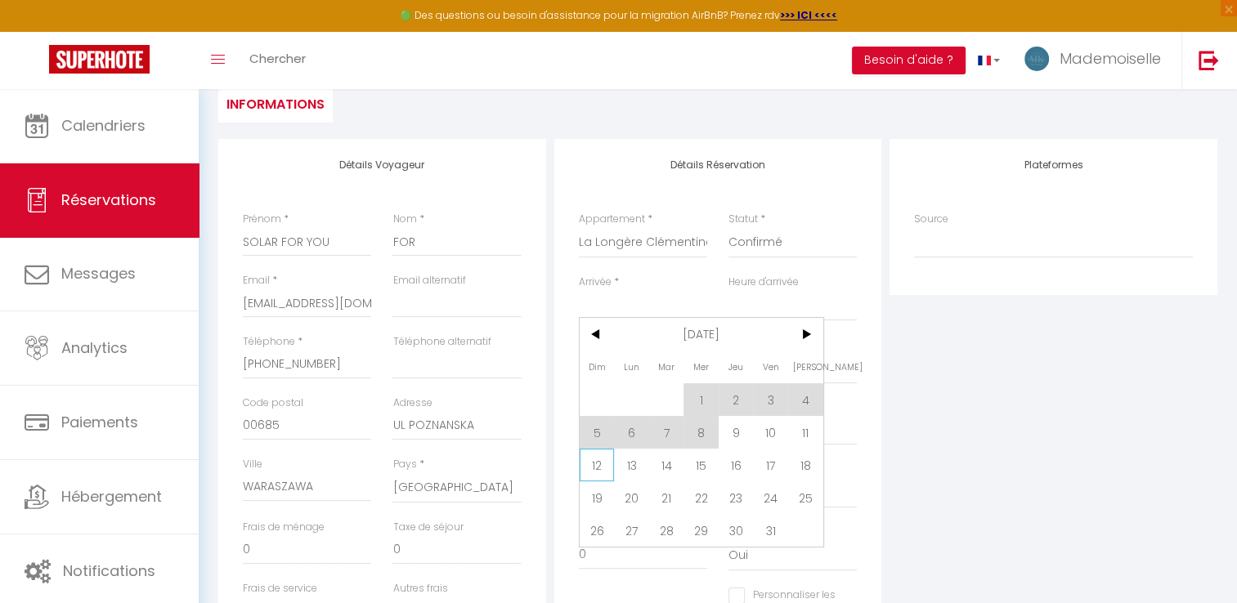
click at [594, 461] on span "12" at bounding box center [597, 465] width 35 height 33
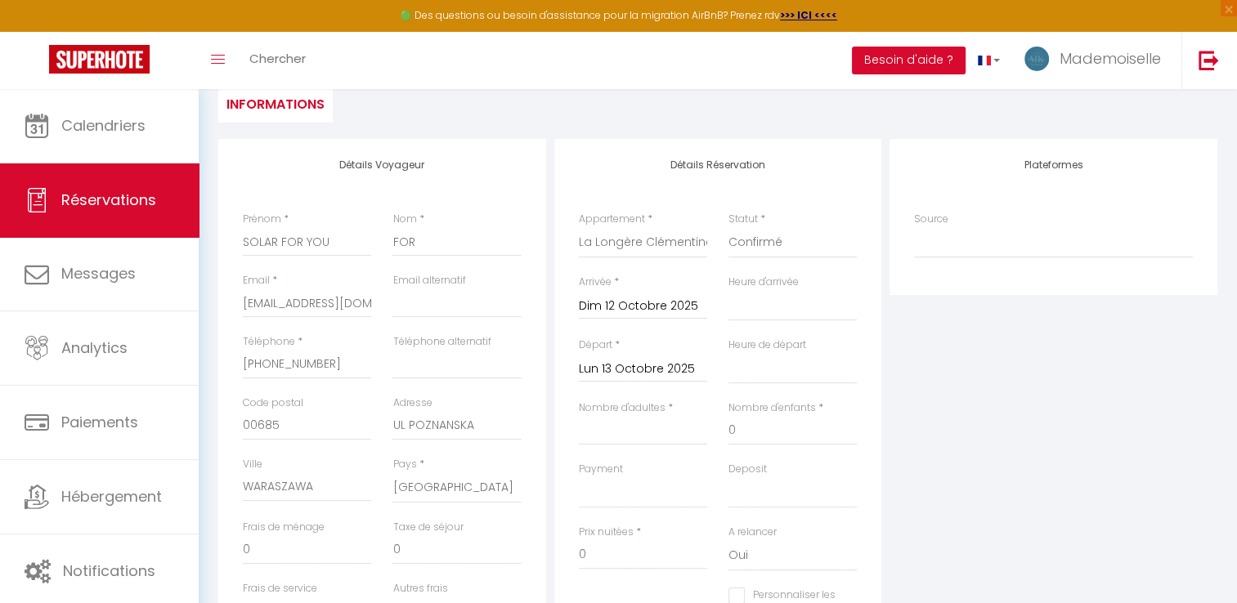
click at [675, 372] on input "Lun 13 Octobre 2025" at bounding box center [643, 369] width 128 height 21
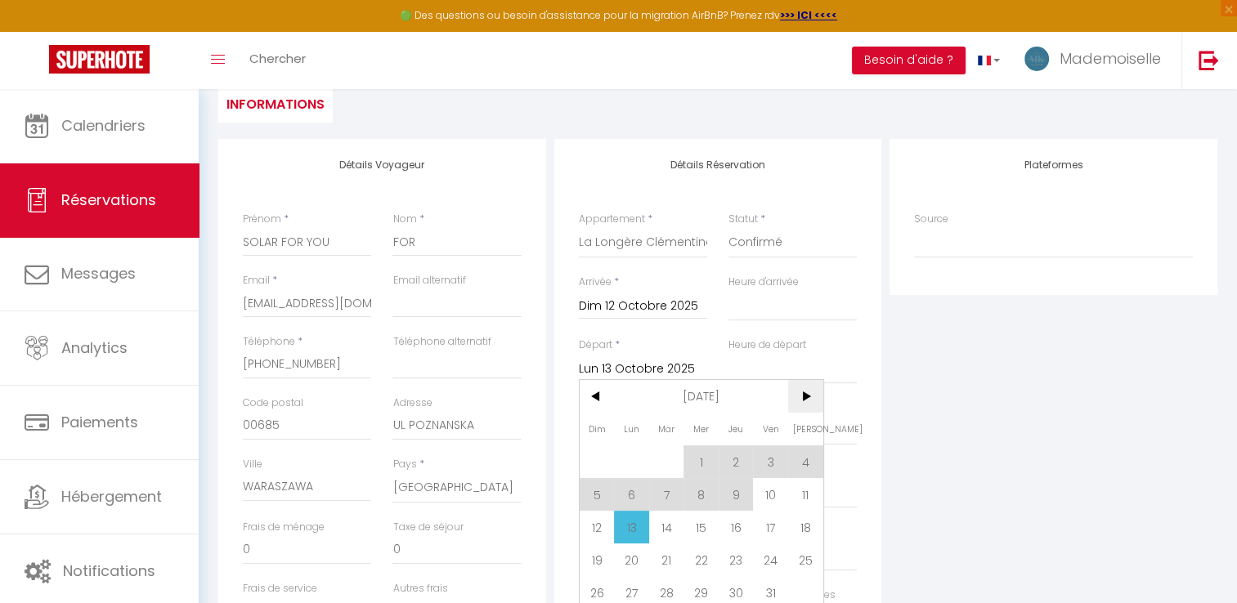
click at [808, 401] on span ">" at bounding box center [805, 396] width 35 height 33
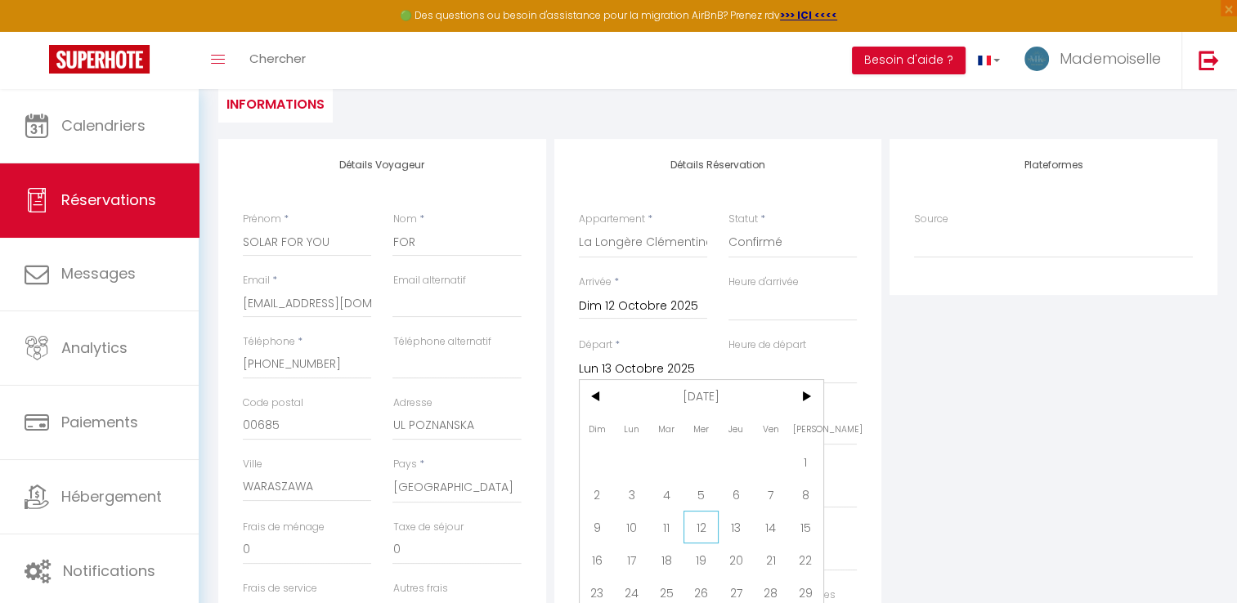
click at [702, 531] on span "12" at bounding box center [700, 527] width 35 height 33
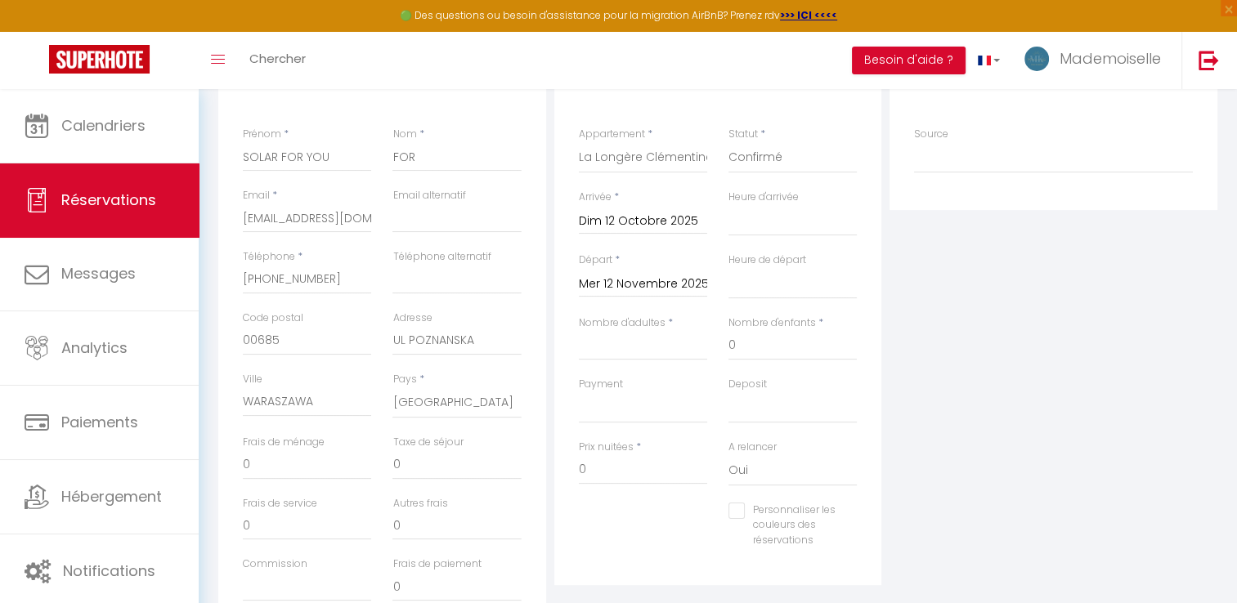
scroll to position [327, 0]
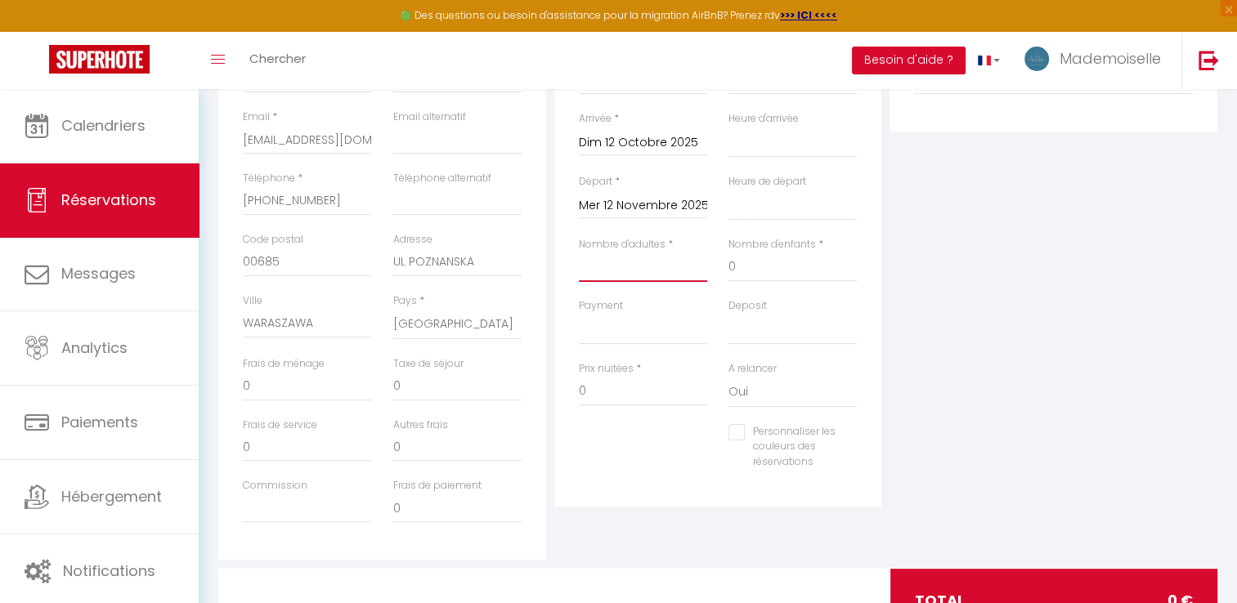
click at [616, 266] on input "Nombre d'adultes" at bounding box center [643, 267] width 128 height 29
click at [602, 391] on input "0" at bounding box center [643, 391] width 128 height 29
drag, startPoint x: 602, startPoint y: 391, endPoint x: 543, endPoint y: 381, distance: 59.7
click at [543, 381] on div "Détails Voyageur Prénom * SOLAR FOR YOU Nom * FOR Email * [EMAIL_ADDRESS][DOMAI…" at bounding box center [717, 267] width 1007 height 585
click at [958, 348] on div "Plateformes Source Direct [DOMAIN_NAME] [DOMAIN_NAME] Chalet montagne Expedia G…" at bounding box center [1053, 267] width 336 height 585
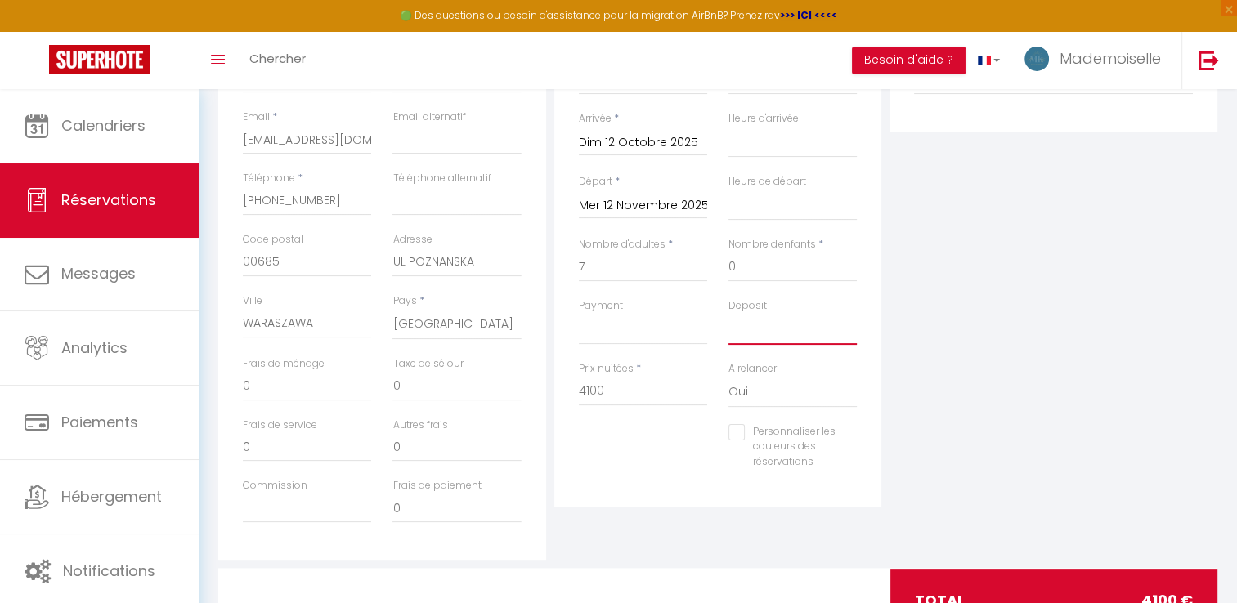
click at [742, 334] on select "OK KO" at bounding box center [792, 329] width 128 height 31
click at [760, 332] on select "OK KO" at bounding box center [792, 329] width 128 height 31
click at [935, 334] on div "Plateformes Source Direct [DOMAIN_NAME] [DOMAIN_NAME] Chalet montagne Expedia G…" at bounding box center [1053, 267] width 336 height 585
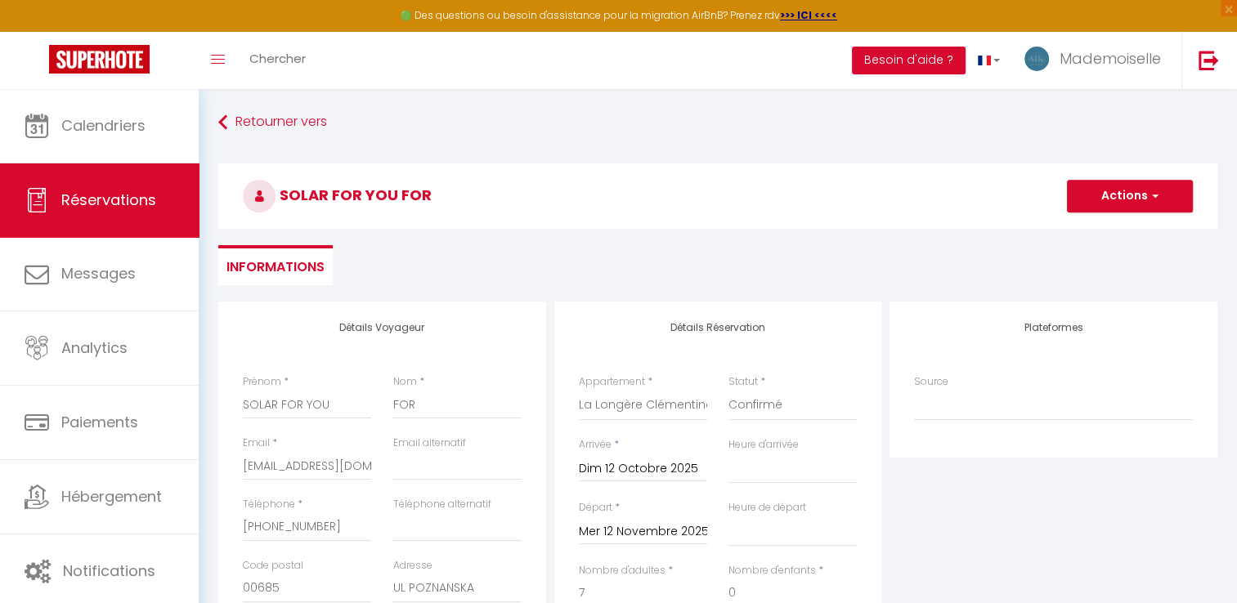
scroll to position [0, 0]
click at [1113, 204] on button "Actions" at bounding box center [1130, 197] width 126 height 33
click at [1092, 234] on link "Enregistrer" at bounding box center [1113, 232] width 129 height 21
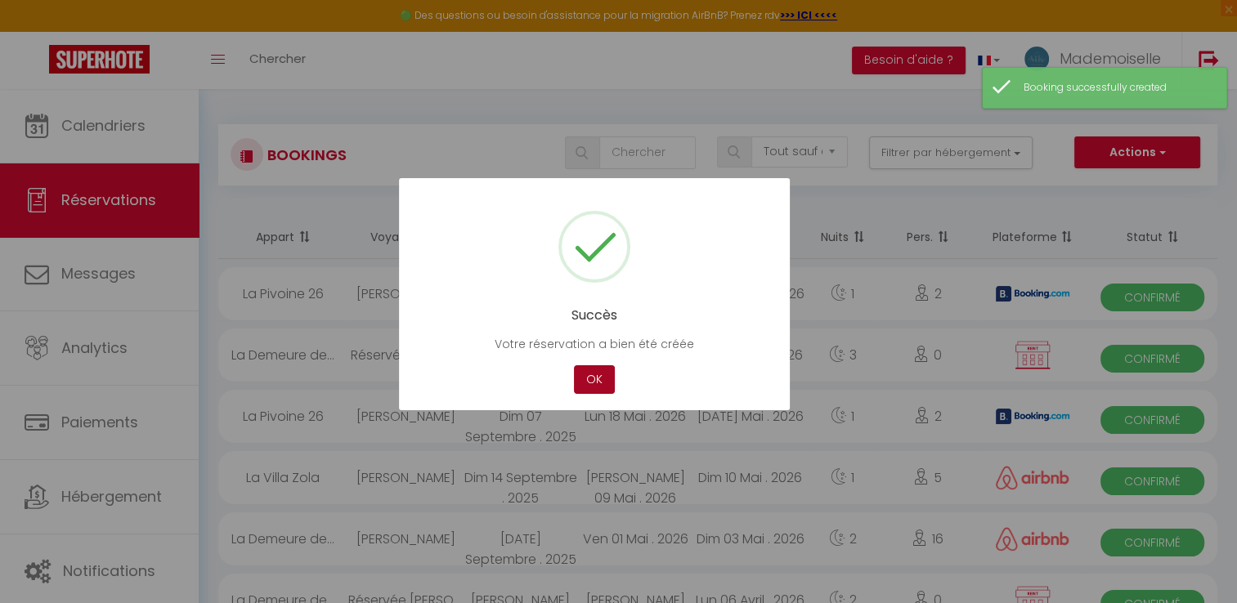
click at [582, 379] on button "OK" at bounding box center [594, 379] width 41 height 29
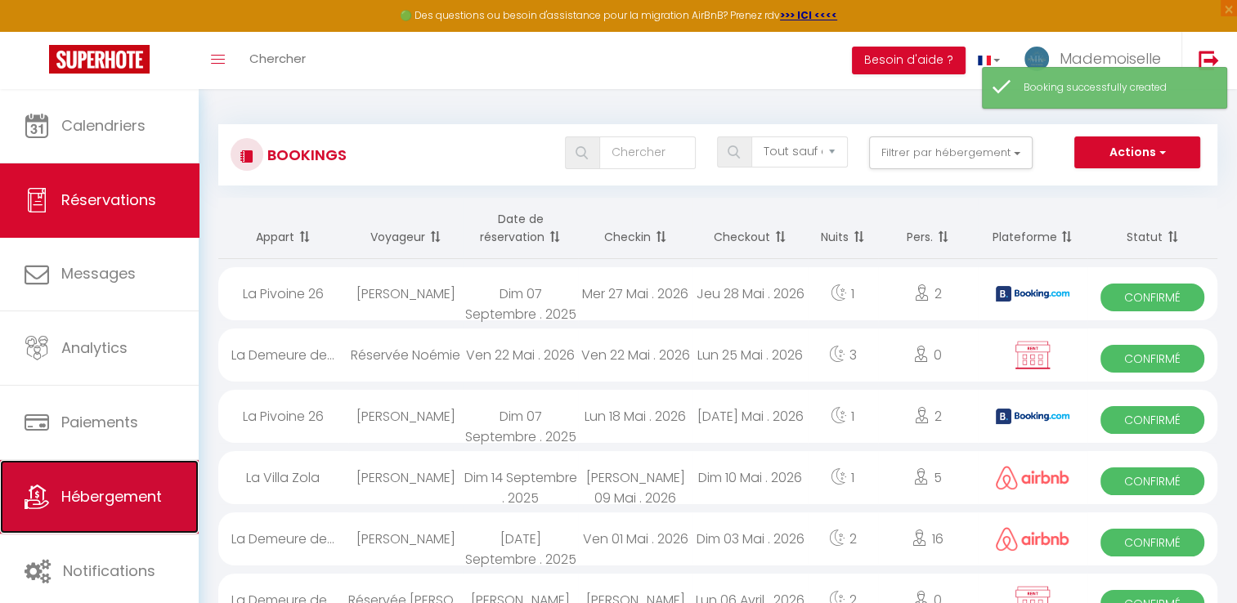
click at [71, 510] on link "Hébergement" at bounding box center [99, 497] width 199 height 74
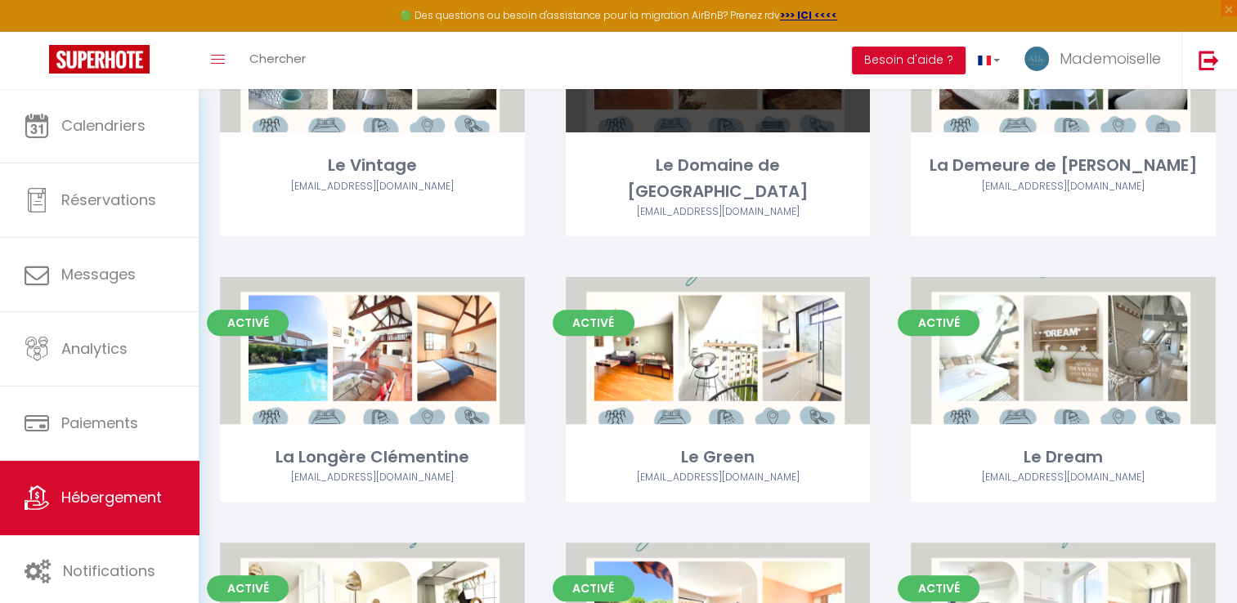
scroll to position [572, 0]
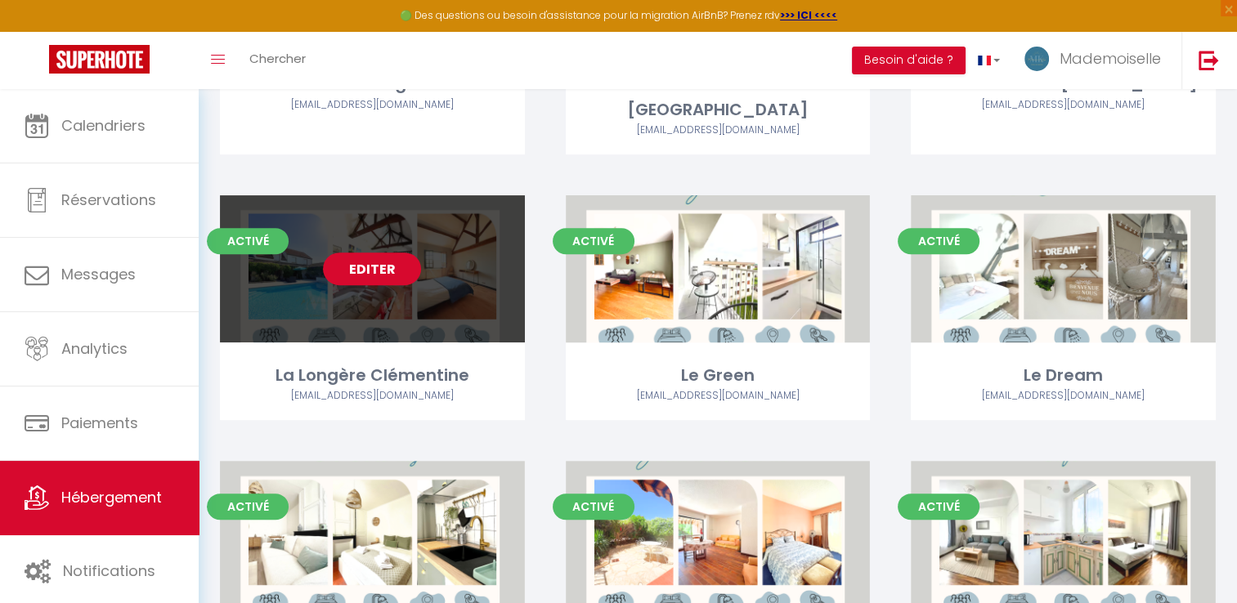
click at [380, 253] on link "Editer" at bounding box center [372, 269] width 98 height 33
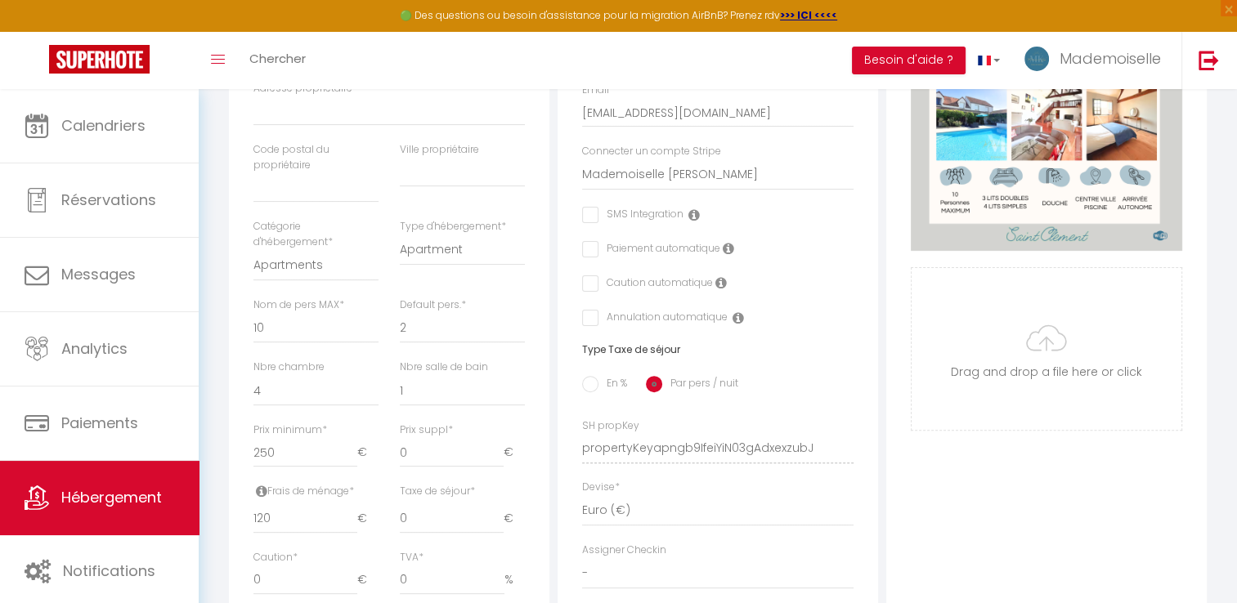
scroll to position [357, 0]
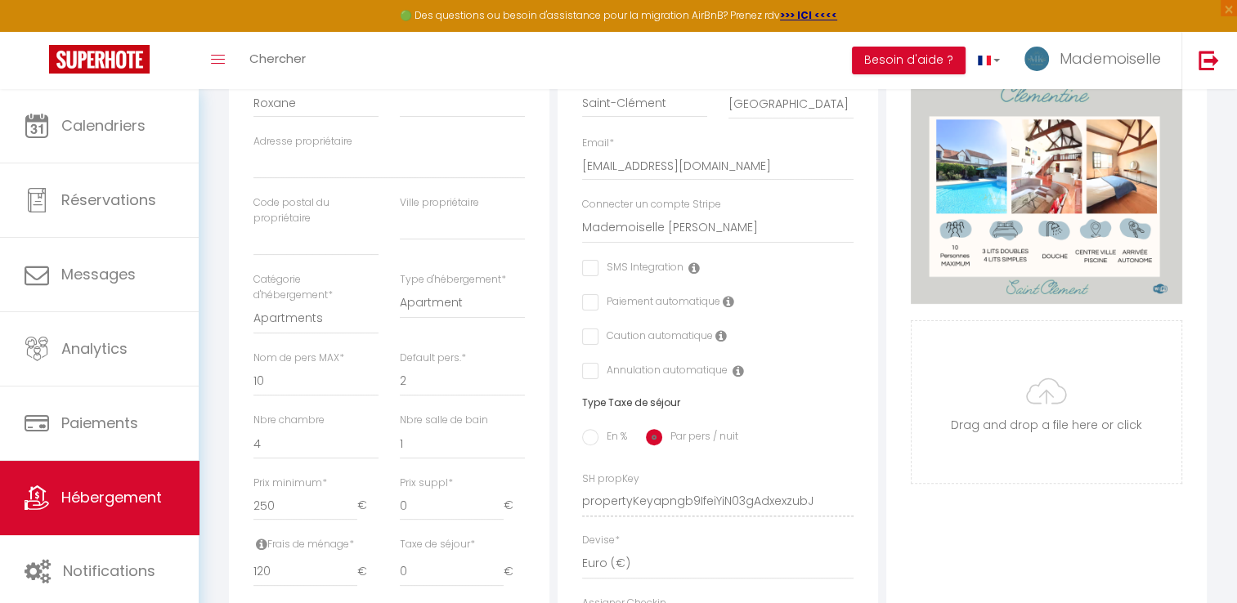
click at [598, 347] on label "Caution automatique" at bounding box center [655, 338] width 114 height 18
click at [585, 345] on input "checkbox" at bounding box center [587, 337] width 11 height 16
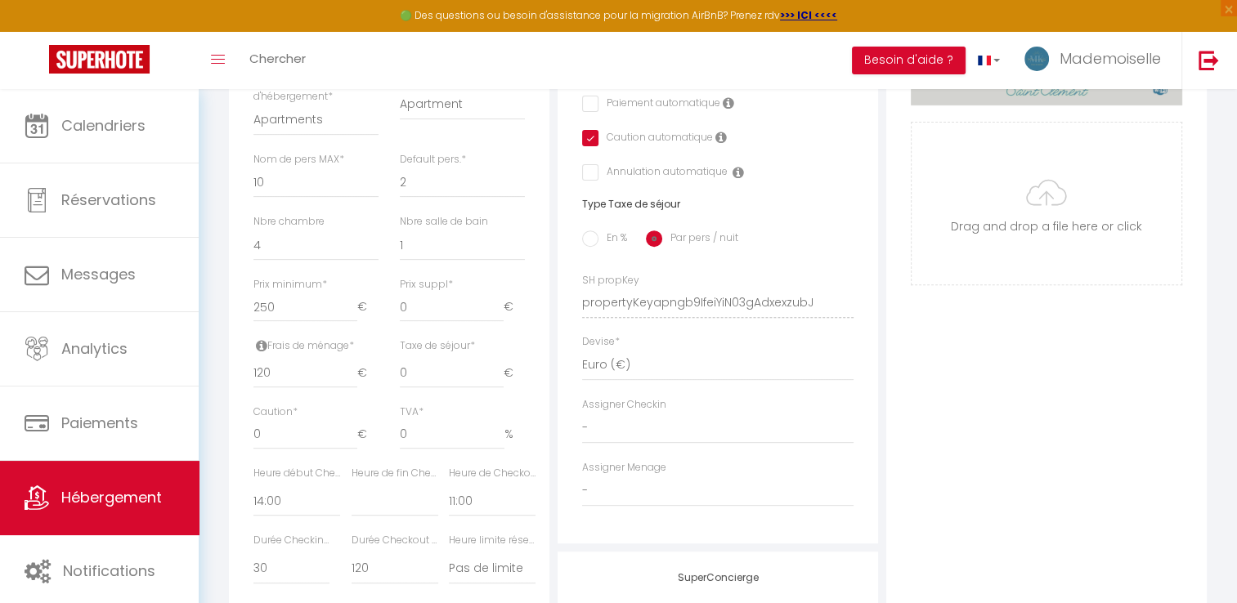
scroll to position [603, 0]
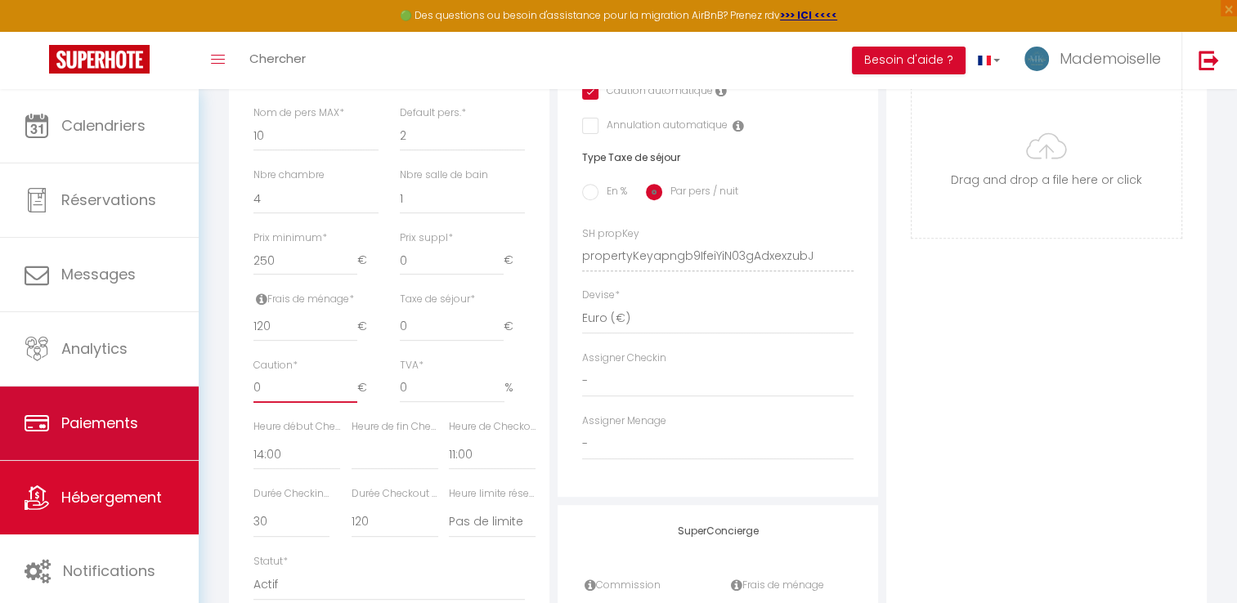
drag, startPoint x: 320, startPoint y: 405, endPoint x: 134, endPoint y: 409, distance: 185.6
click at [134, 409] on div "🟢 Des questions ou besoin d'assistance pour la migration AirBnB? Prenez rdv >>>…" at bounding box center [618, 162] width 1237 height 1351
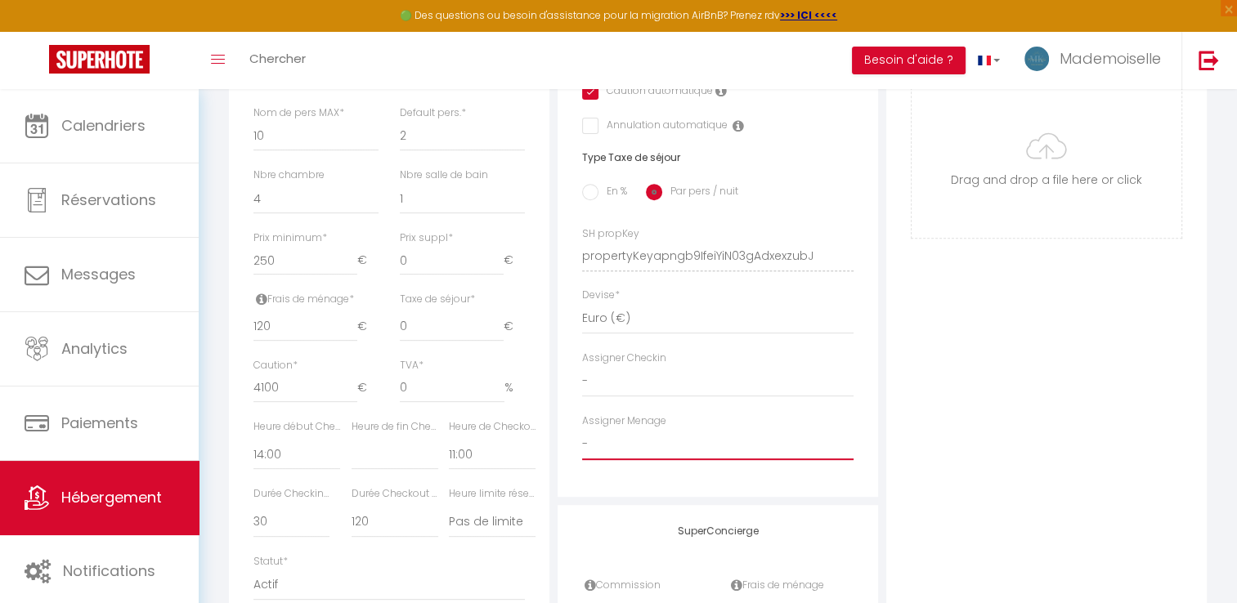
click at [835, 455] on select "- [PERSON_NAME] MEDDHI ORIOL [PERSON_NAME] T' multiservice [PERSON_NAME] [PERSO…" at bounding box center [717, 444] width 271 height 31
click at [1055, 459] on div "Photo Photo Supprimer Drag and drop a file here or click Ooops, something wrong…" at bounding box center [1046, 244] width 320 height 1103
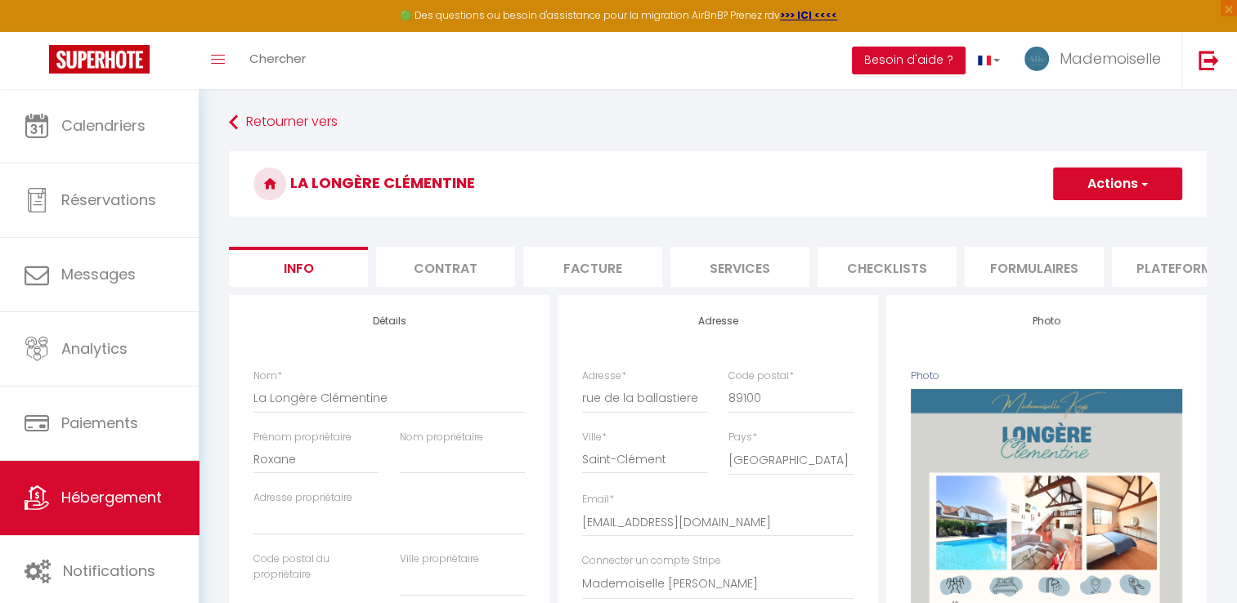
scroll to position [0, 0]
click at [1089, 182] on button "Actions" at bounding box center [1117, 184] width 129 height 33
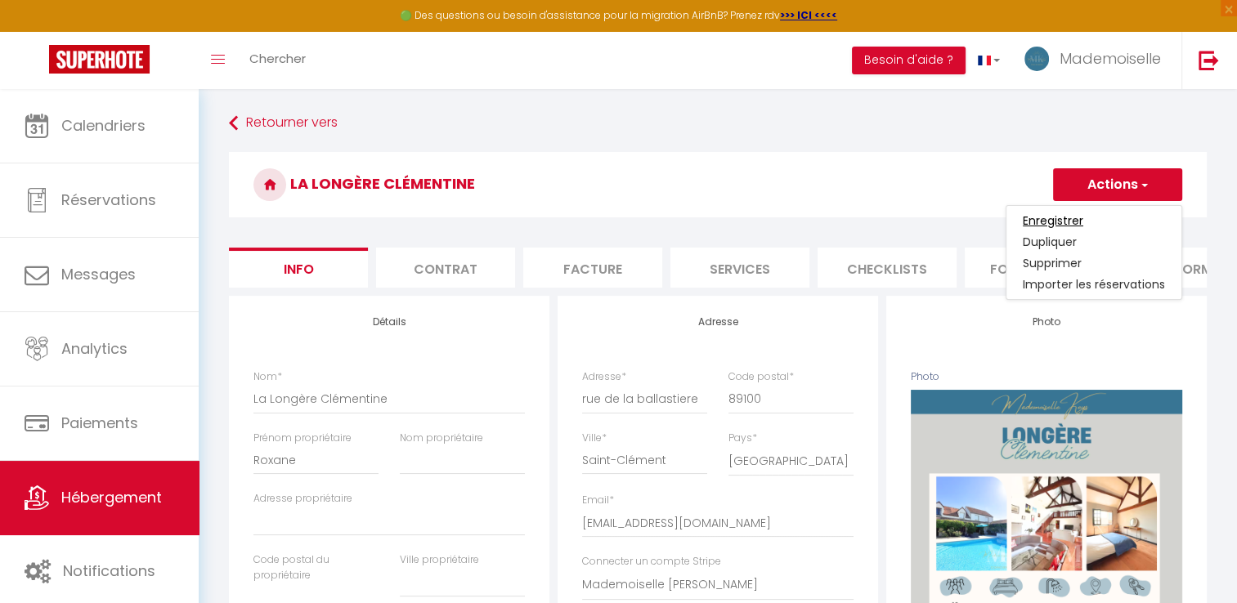
click at [1073, 217] on input "Enregistrer" at bounding box center [1053, 221] width 60 height 16
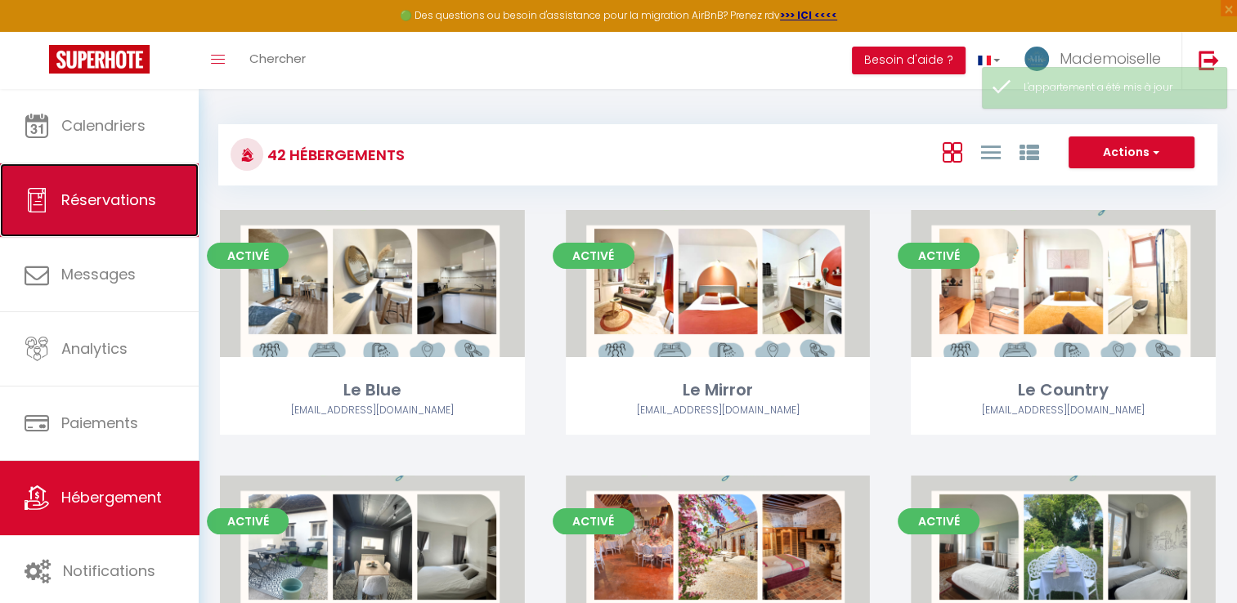
click at [69, 204] on span "Réservations" at bounding box center [108, 200] width 95 height 20
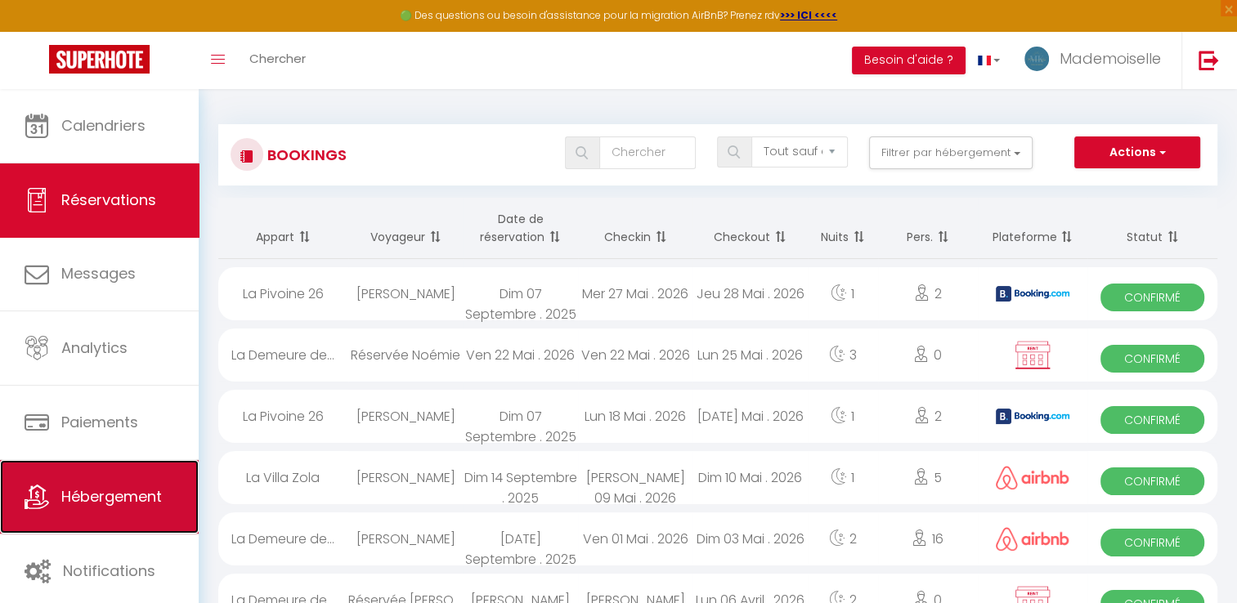
click at [78, 480] on link "Hébergement" at bounding box center [99, 497] width 199 height 74
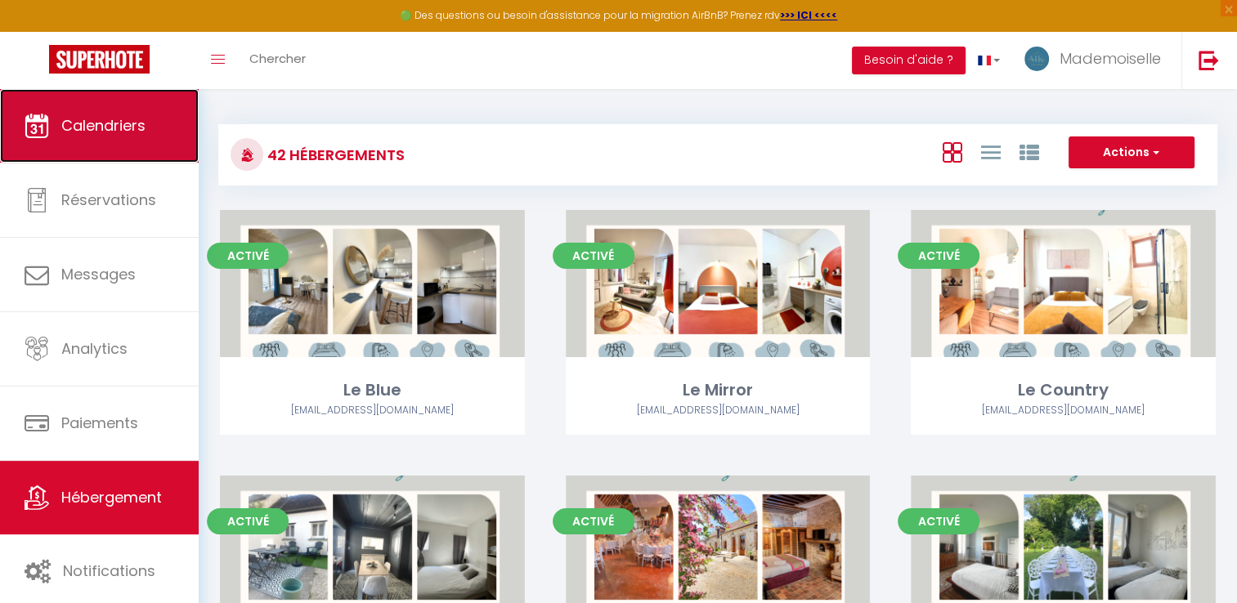
click at [76, 124] on span "Calendriers" at bounding box center [103, 125] width 84 height 20
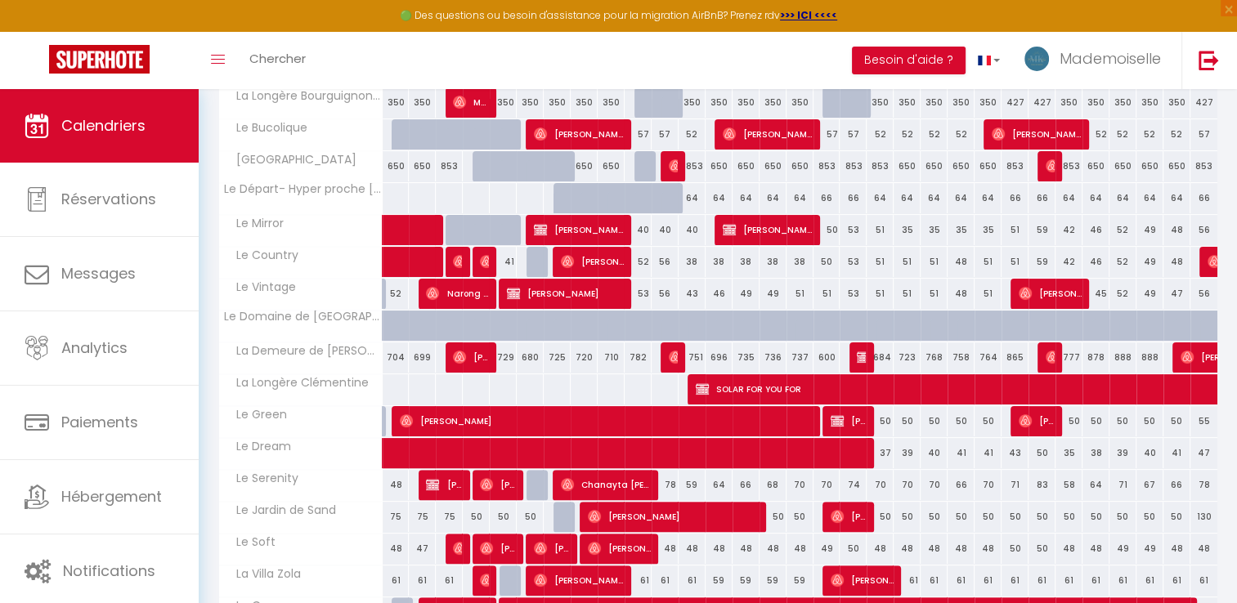
scroll to position [327, 0]
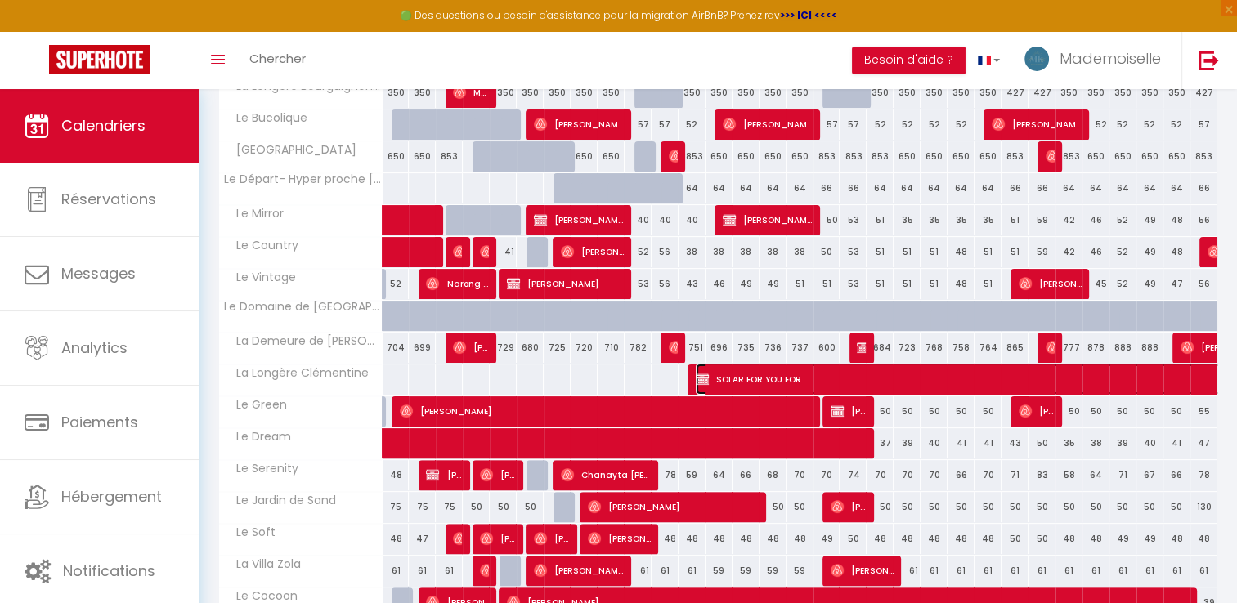
click at [701, 374] on img at bounding box center [702, 379] width 13 height 13
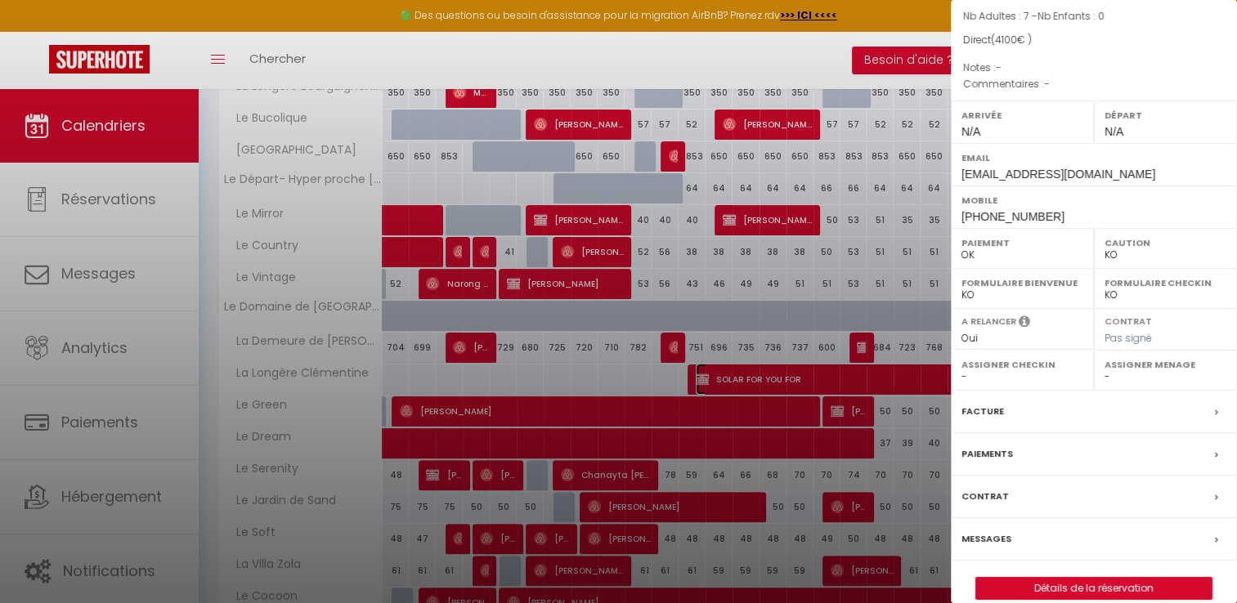
scroll to position [181, 0]
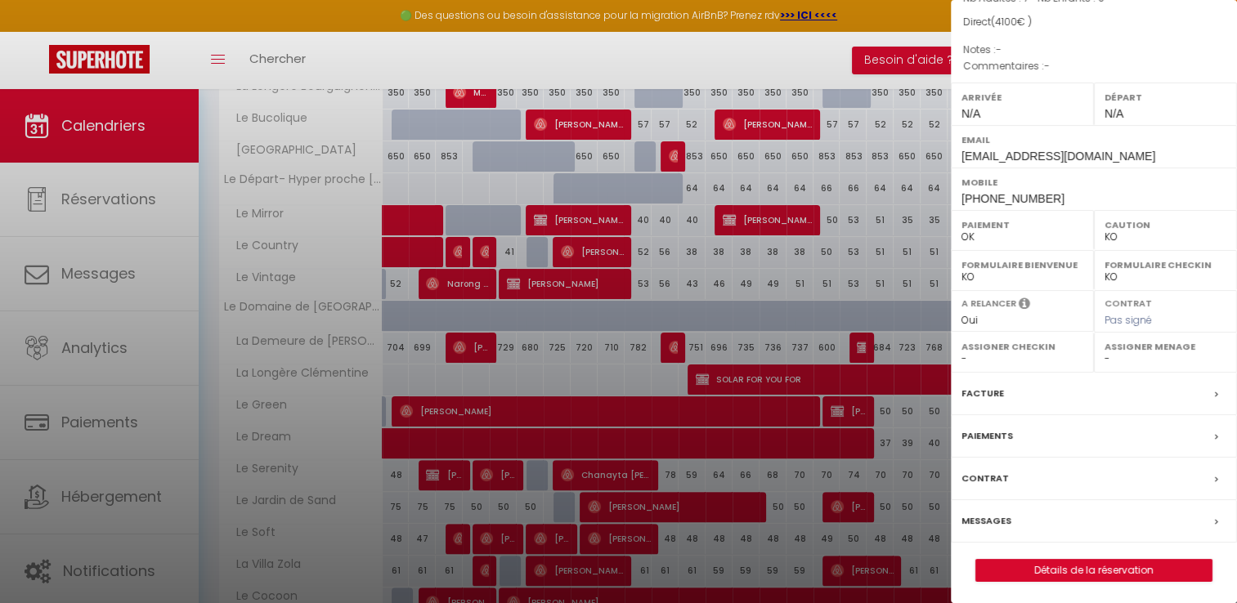
click at [1119, 234] on select "OK KO" at bounding box center [1166, 237] width 122 height 15
click at [1122, 235] on select "OK KO" at bounding box center [1166, 237] width 122 height 15
click at [1200, 479] on div "Contrat" at bounding box center [1094, 479] width 286 height 43
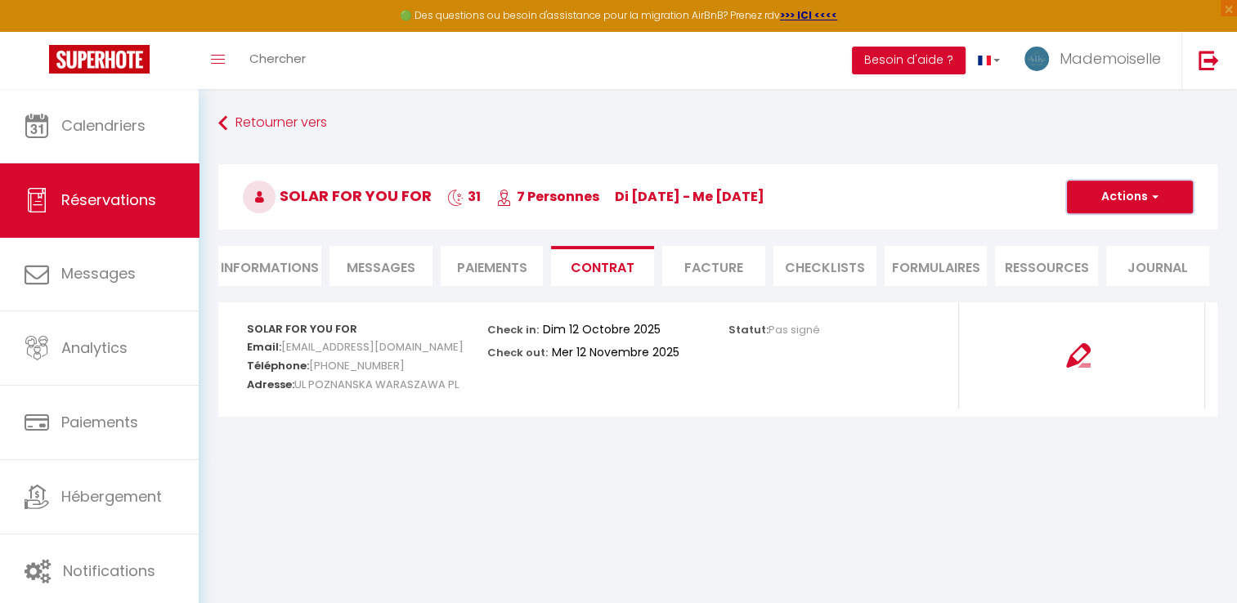
click at [1089, 201] on button "Actions" at bounding box center [1130, 197] width 126 height 33
click at [1082, 230] on link "Voir le contrat" at bounding box center [1117, 232] width 137 height 21
click at [1073, 356] on img at bounding box center [1078, 355] width 25 height 25
click at [697, 271] on li "Facture" at bounding box center [713, 266] width 103 height 40
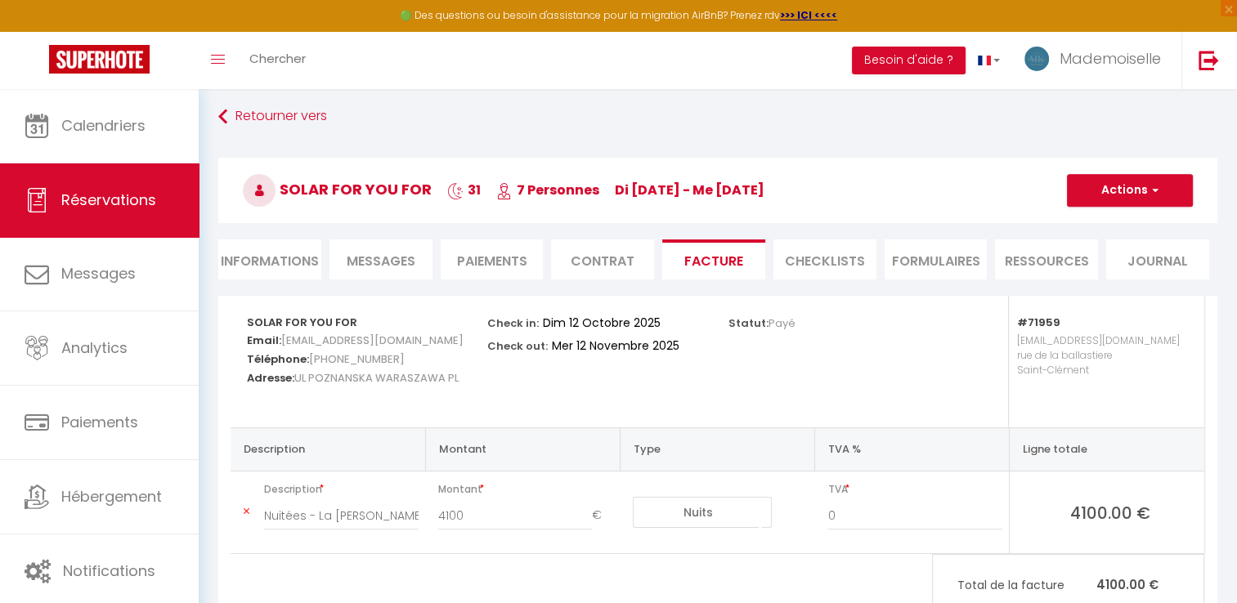
scroll to position [88, 0]
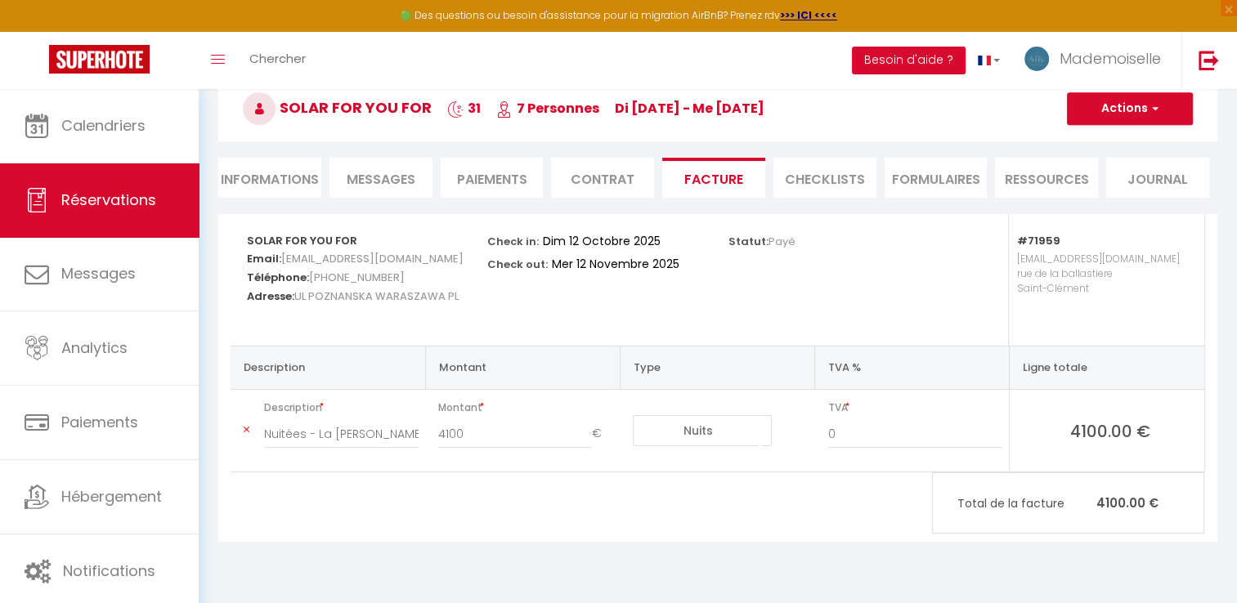
click at [480, 175] on li "Paiements" at bounding box center [492, 178] width 103 height 40
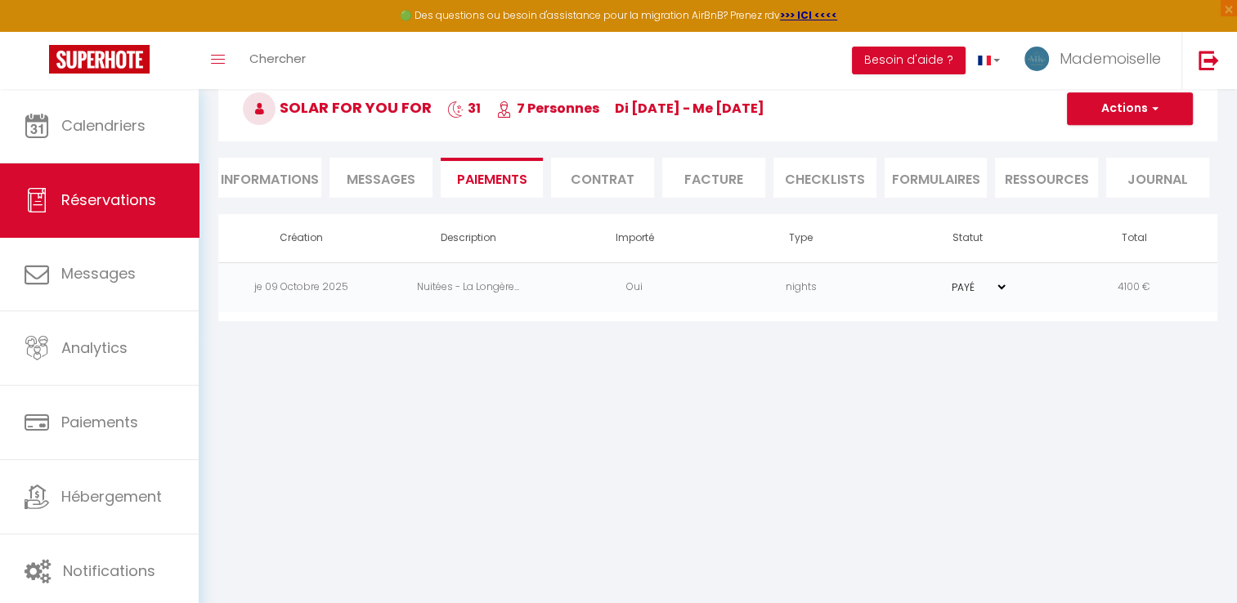
click at [1009, 286] on td "PAYÉ EN ATTENTE" at bounding box center [968, 287] width 167 height 50
click at [701, 177] on li "Facture" at bounding box center [713, 178] width 103 height 40
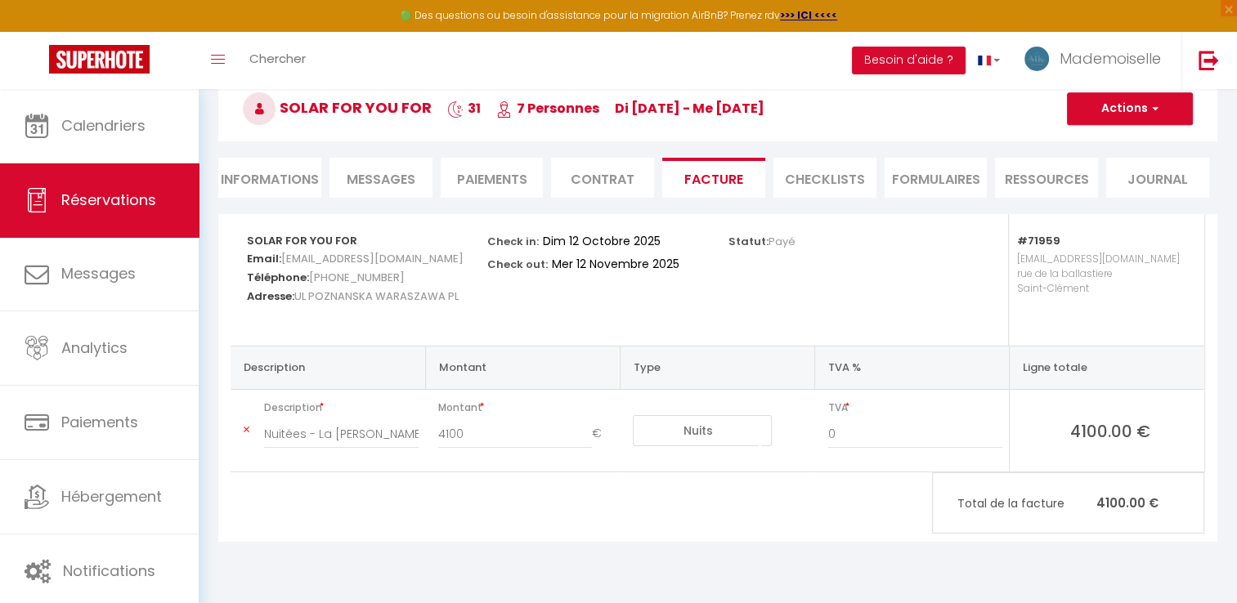
click at [236, 170] on li "Informations" at bounding box center [269, 178] width 103 height 40
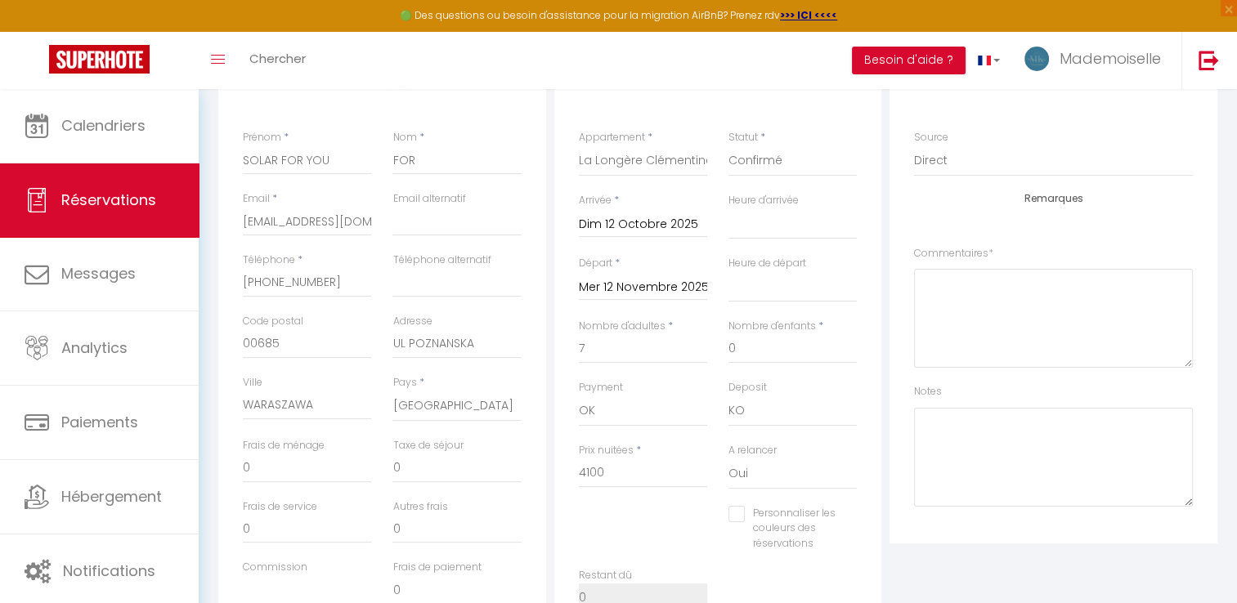
scroll to position [334, 0]
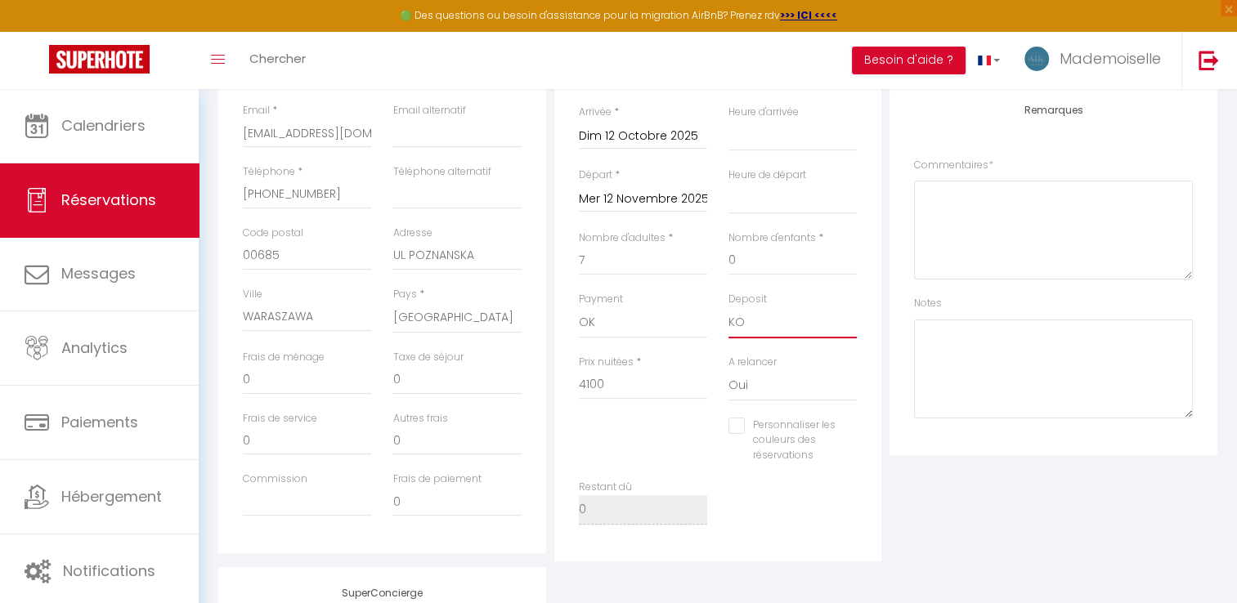
click at [759, 325] on select "OK KO" at bounding box center [792, 322] width 128 height 31
click at [742, 325] on select "OK KO" at bounding box center [792, 322] width 128 height 31
click at [582, 324] on select "OK KO" at bounding box center [643, 322] width 128 height 31
click at [579, 307] on select "OK KO" at bounding box center [643, 322] width 128 height 31
drag, startPoint x: 583, startPoint y: 338, endPoint x: 586, endPoint y: 370, distance: 31.2
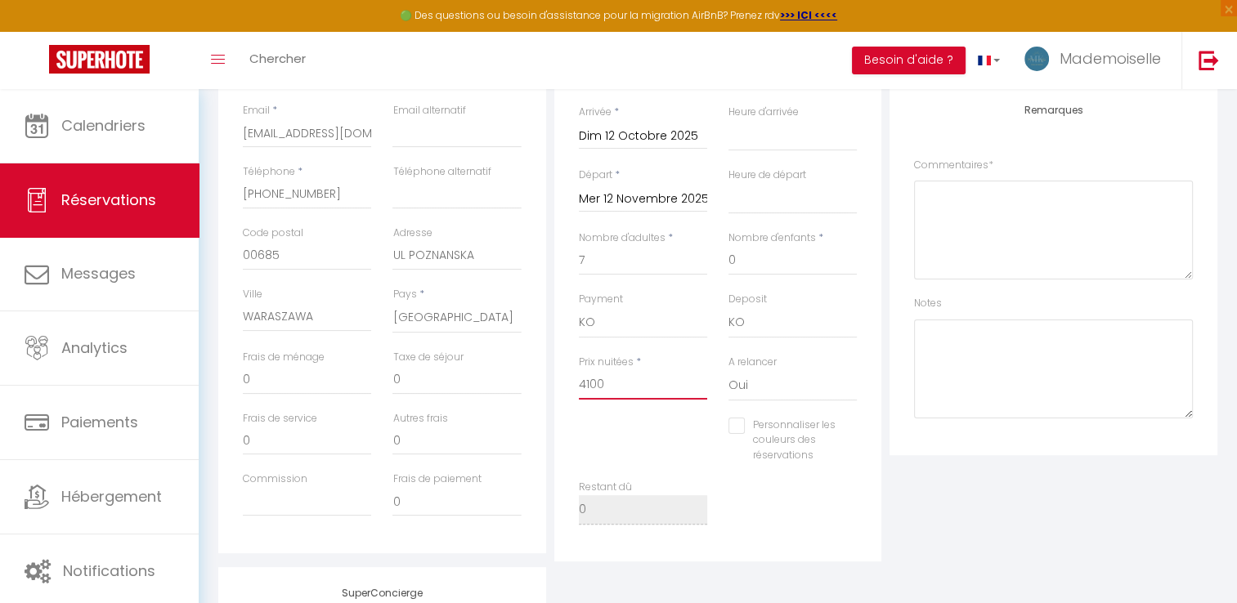
click at [583, 373] on input "4100" at bounding box center [643, 384] width 128 height 29
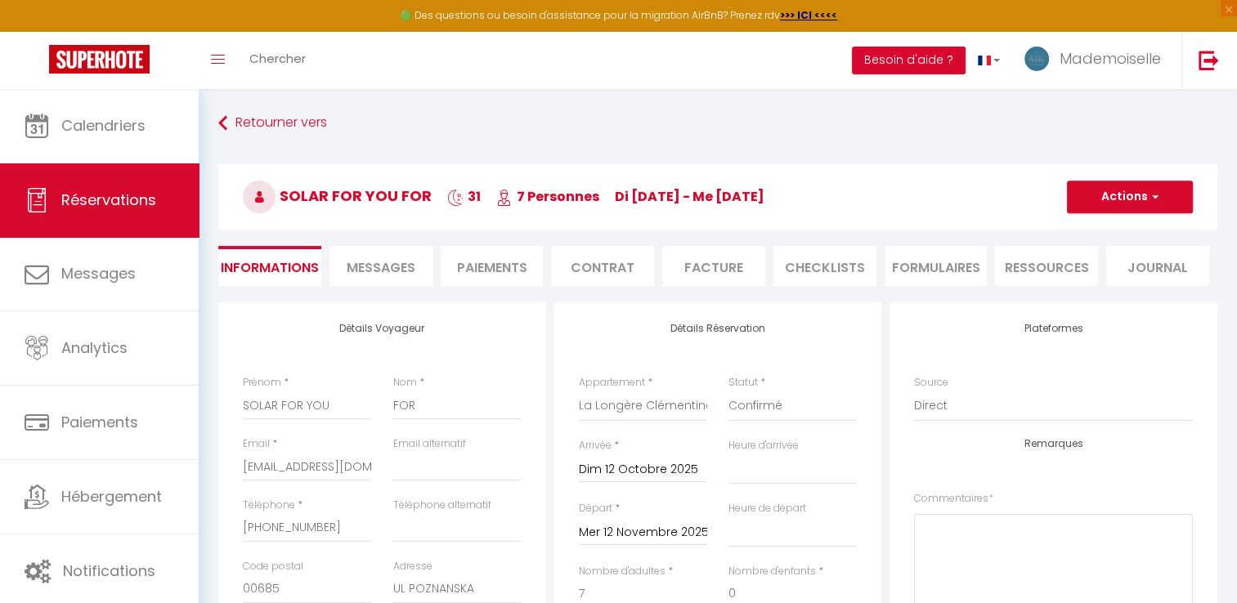
scroll to position [0, 0]
click at [1098, 184] on button "Actions" at bounding box center [1130, 197] width 126 height 33
click at [1082, 230] on link "Enregistrer" at bounding box center [1113, 232] width 129 height 21
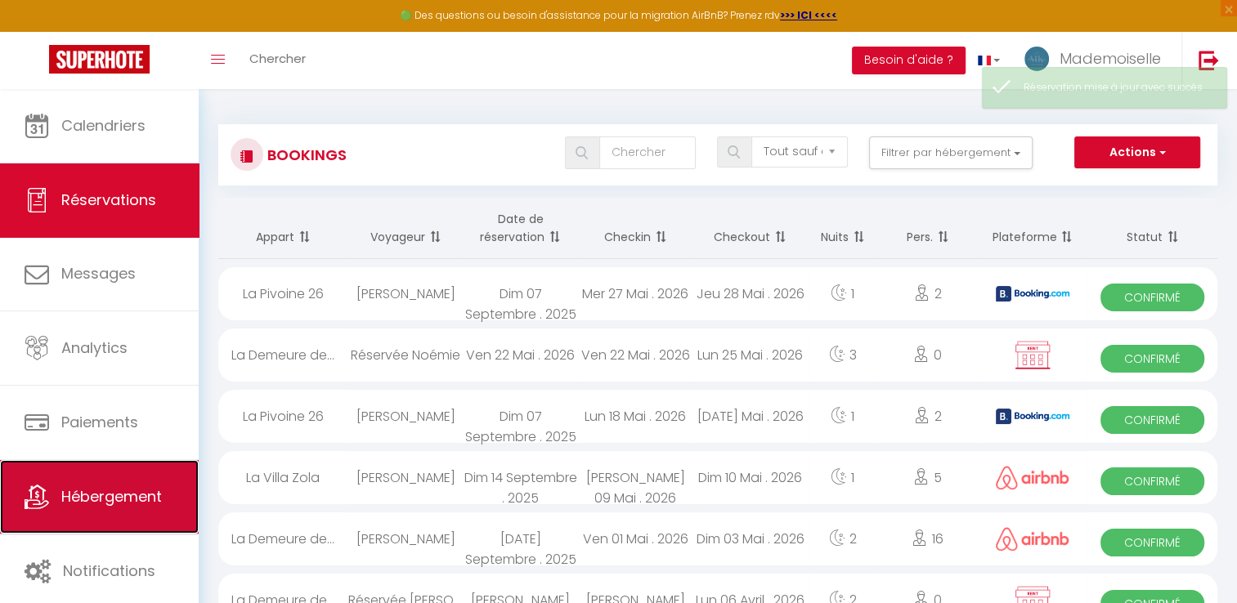
click at [72, 490] on span "Hébergement" at bounding box center [111, 496] width 101 height 20
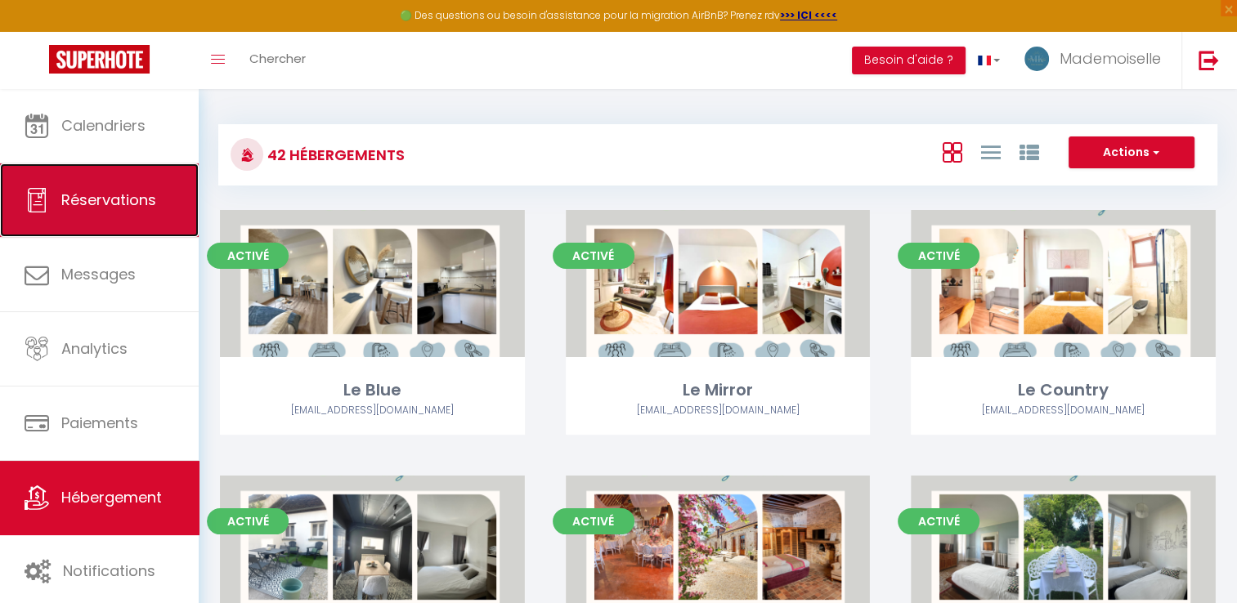
click at [86, 217] on link "Réservations" at bounding box center [99, 201] width 199 height 74
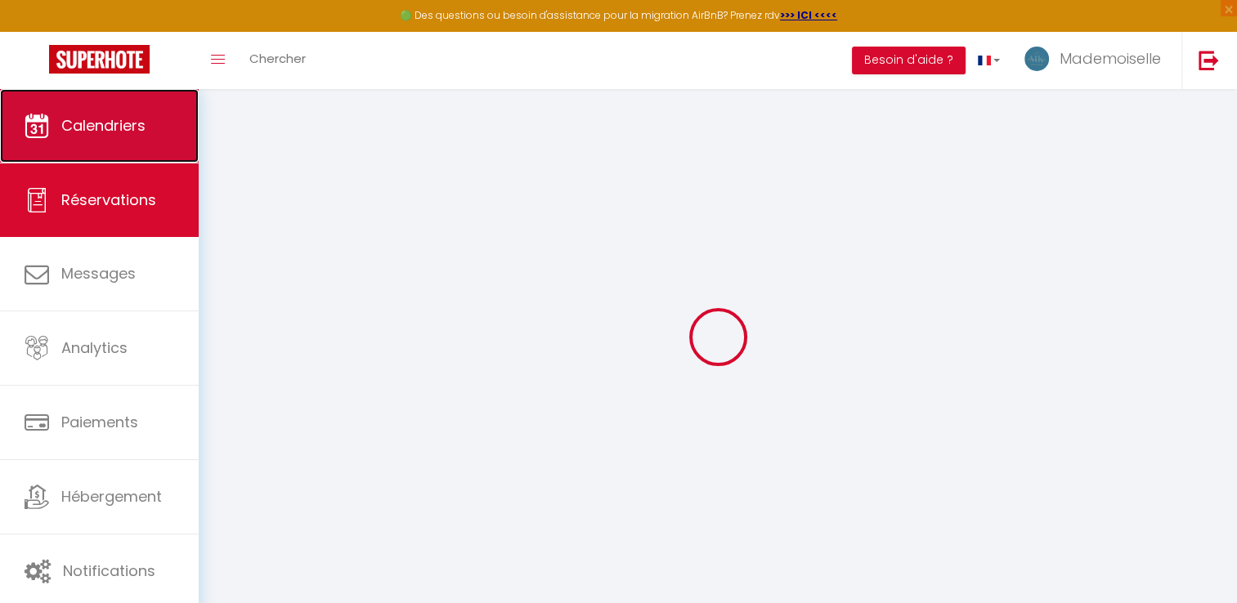
click at [113, 133] on span "Calendriers" at bounding box center [103, 125] width 84 height 20
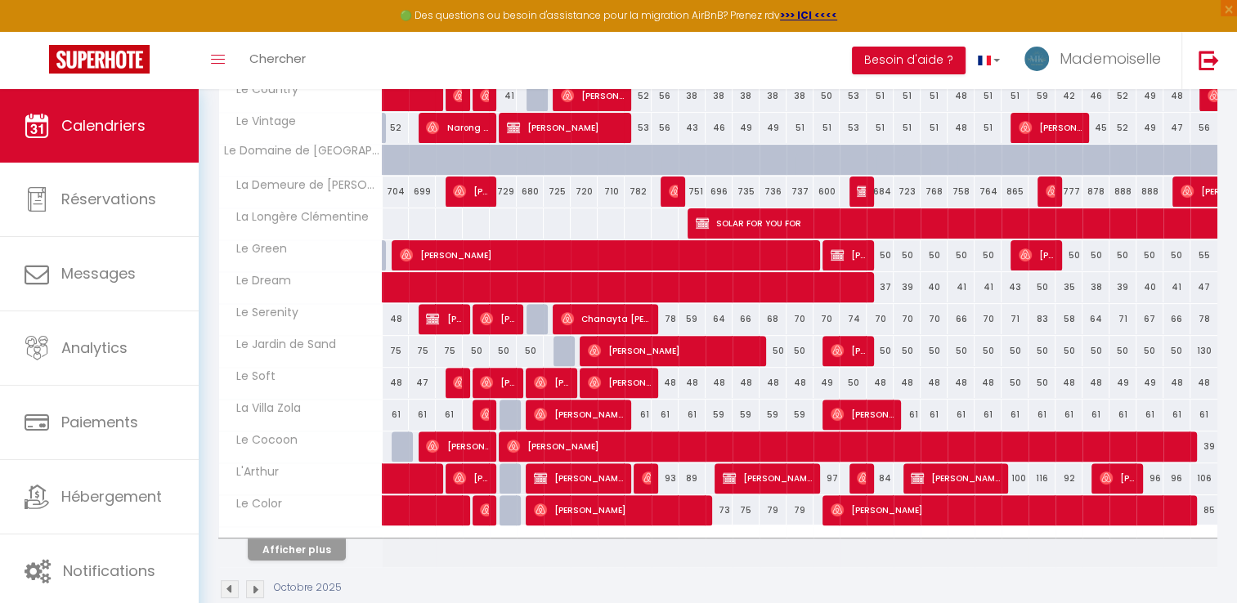
scroll to position [509, 0]
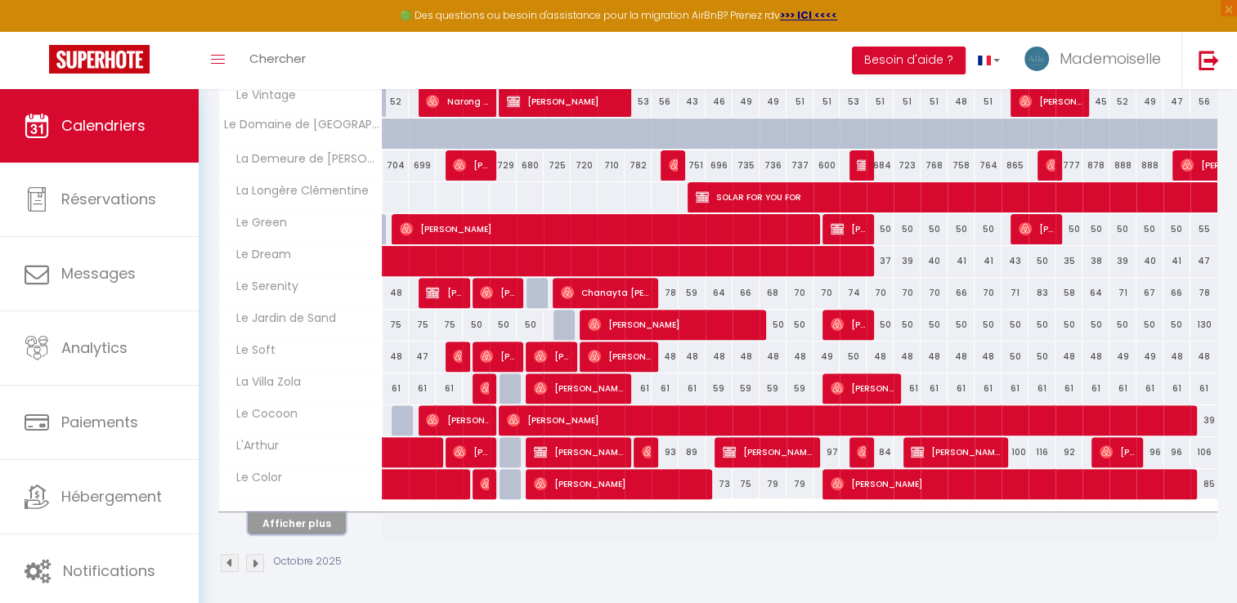
click at [296, 522] on button "Afficher plus" at bounding box center [297, 524] width 98 height 22
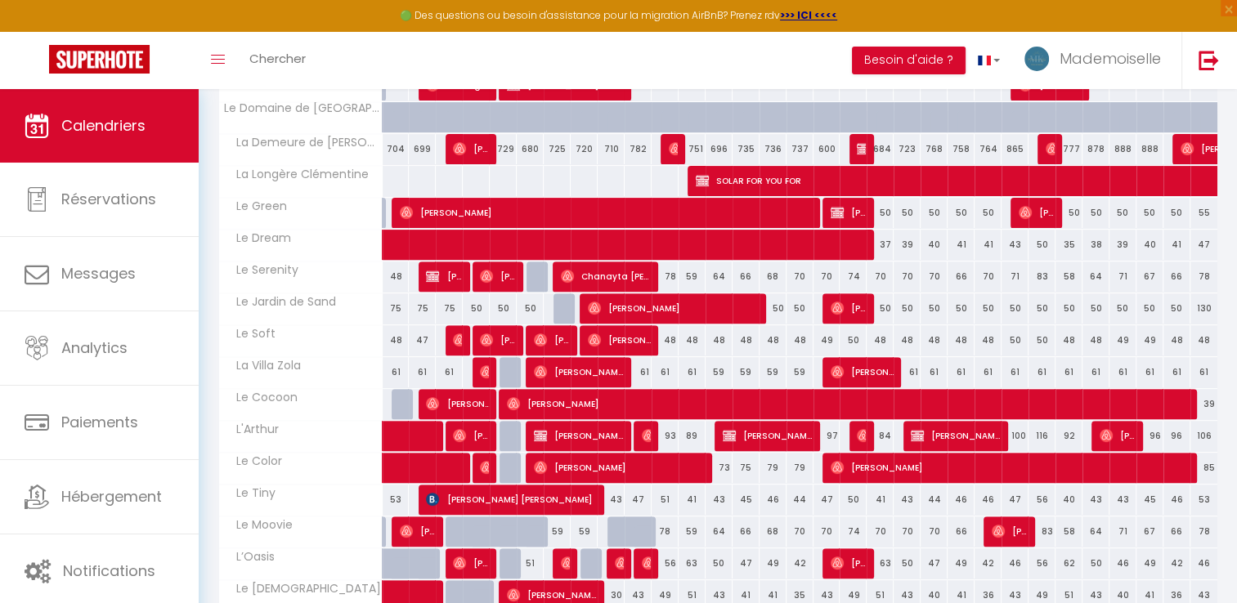
scroll to position [490, 0]
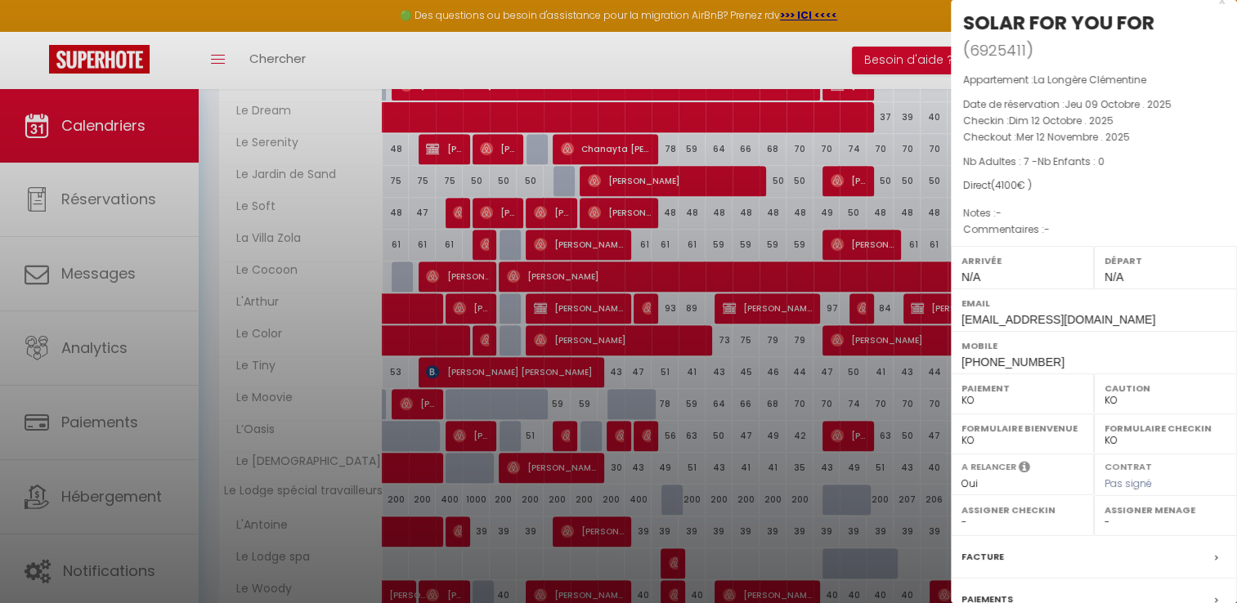
scroll to position [181, 0]
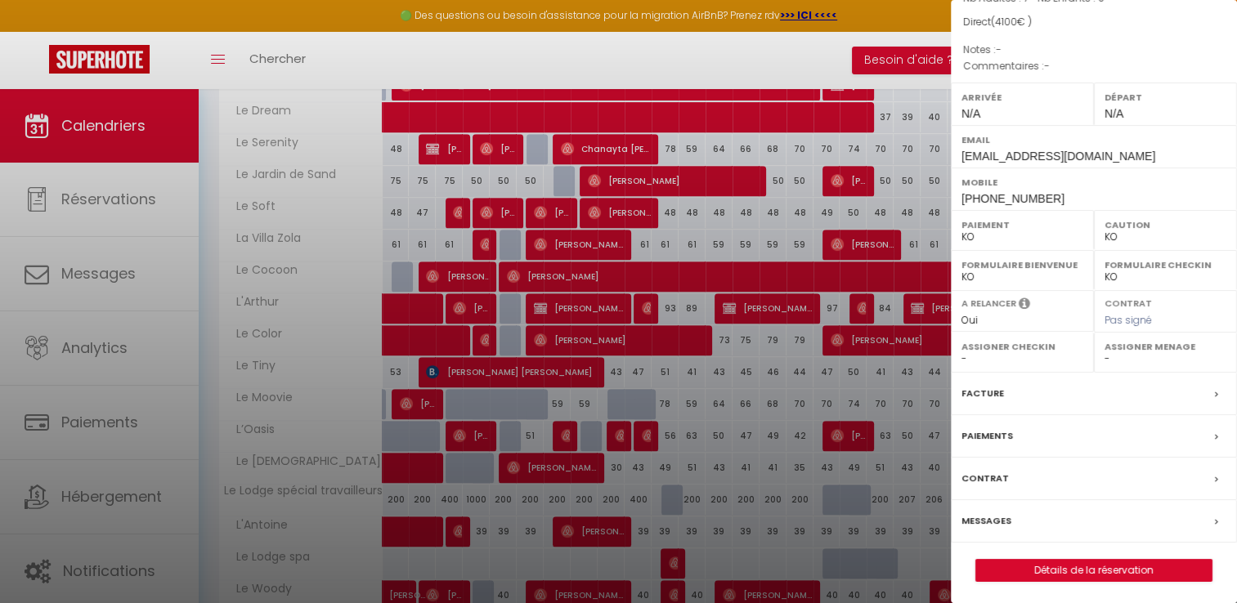
click at [1194, 435] on div "Paiements" at bounding box center [1094, 436] width 286 height 43
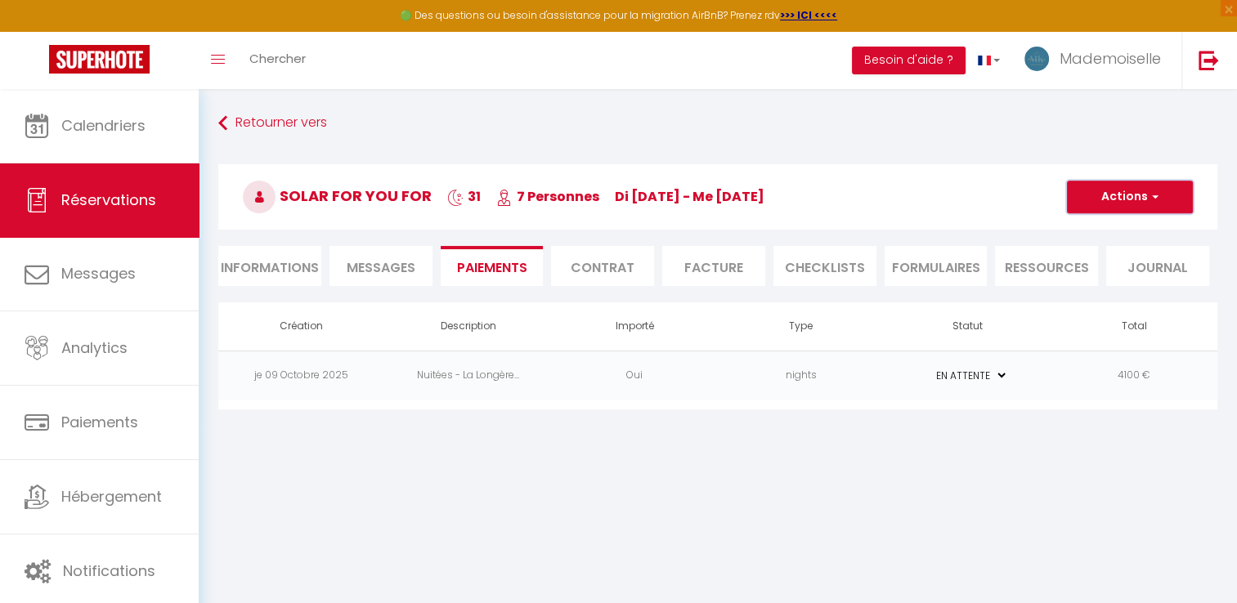
click at [1098, 194] on button "Actions" at bounding box center [1130, 197] width 126 height 33
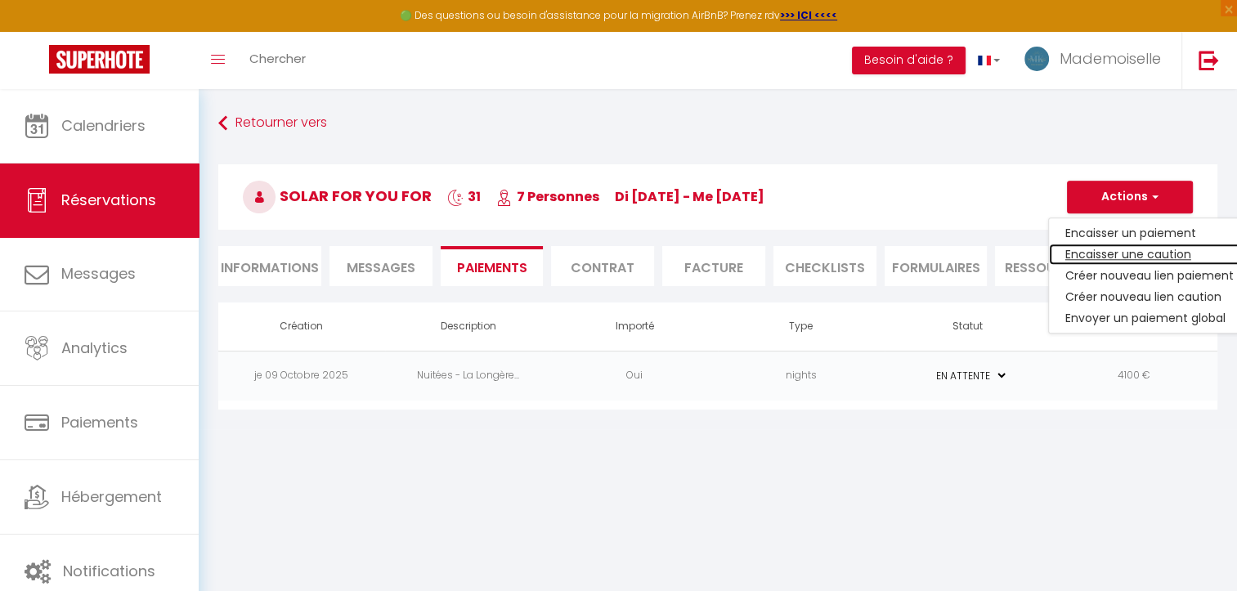
click at [1087, 252] on link "Encaisser une caution" at bounding box center [1149, 254] width 201 height 21
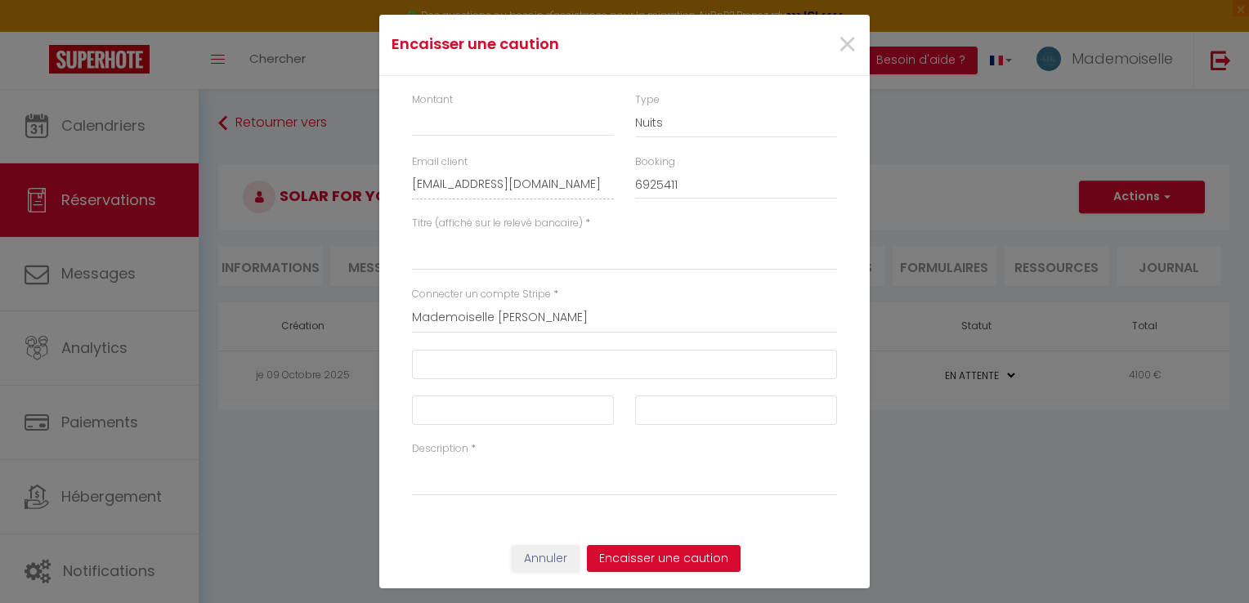
click at [452, 153] on div "Montant" at bounding box center [512, 123] width 223 height 63
click at [455, 121] on input "Montant" at bounding box center [513, 121] width 202 height 29
click at [500, 267] on textarea "Titre (affiché sur le relevé bancaire)" at bounding box center [624, 250] width 425 height 39
click at [840, 41] on span "×" at bounding box center [847, 44] width 20 height 49
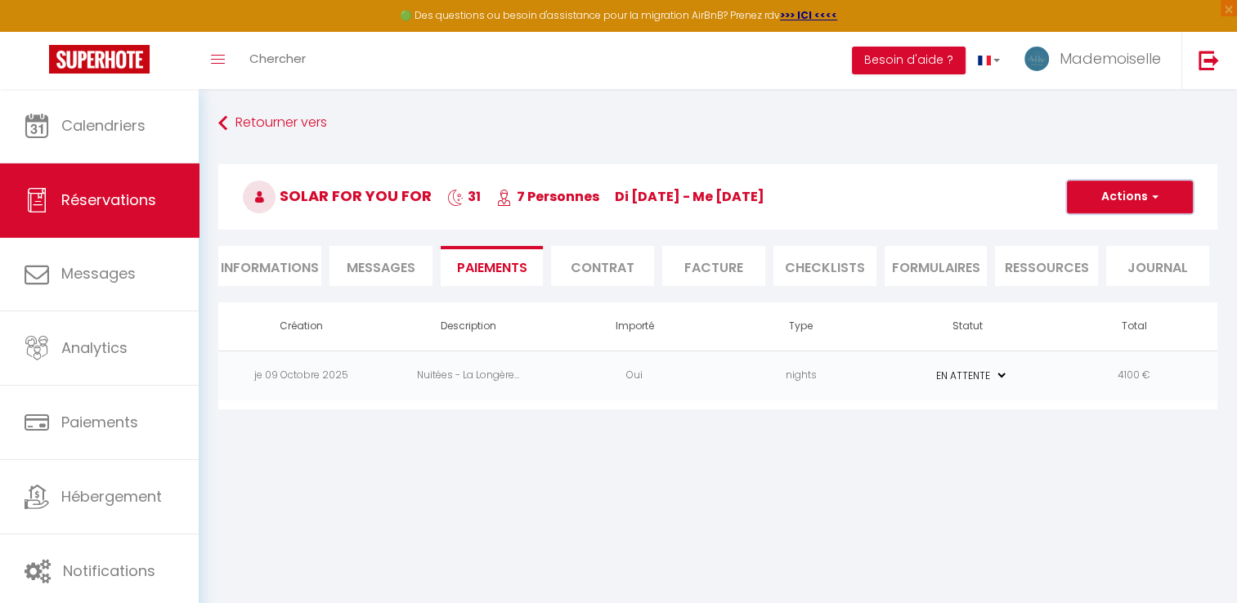
click at [1129, 205] on button "Actions" at bounding box center [1130, 197] width 126 height 33
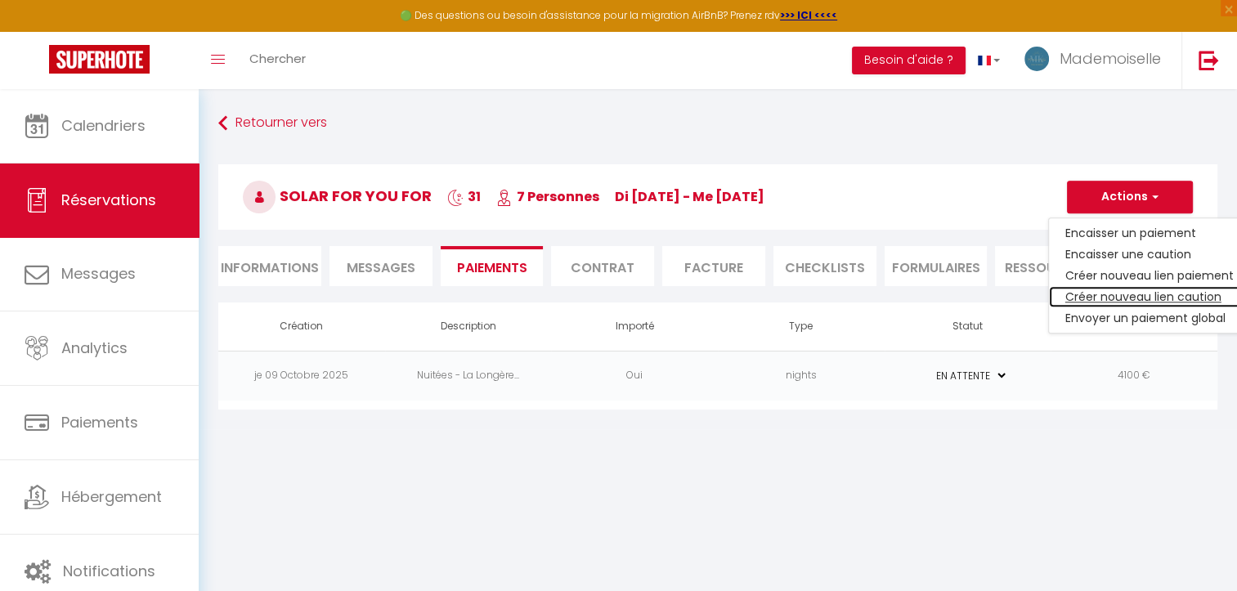
click at [1108, 295] on link "Créer nouveau lien caution" at bounding box center [1149, 296] width 201 height 21
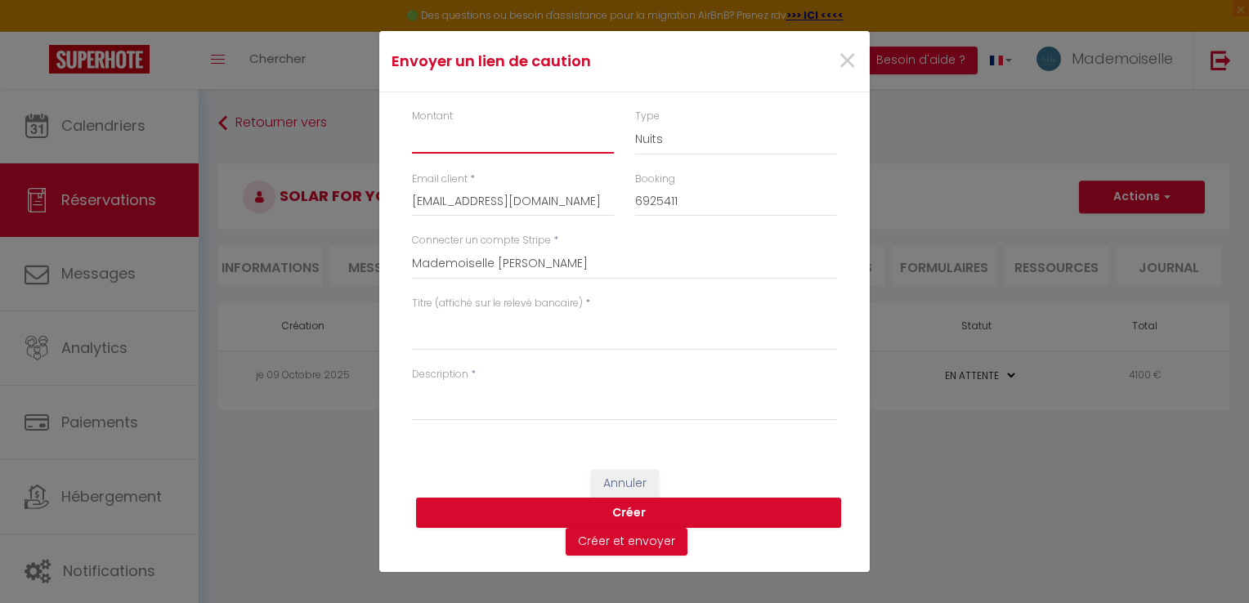
click at [465, 134] on input "Montant" at bounding box center [513, 138] width 202 height 29
click at [426, 139] on input "44100" at bounding box center [513, 138] width 202 height 29
click at [497, 329] on textarea "Titre (affiché sur le relevé bancaire)" at bounding box center [624, 330] width 425 height 39
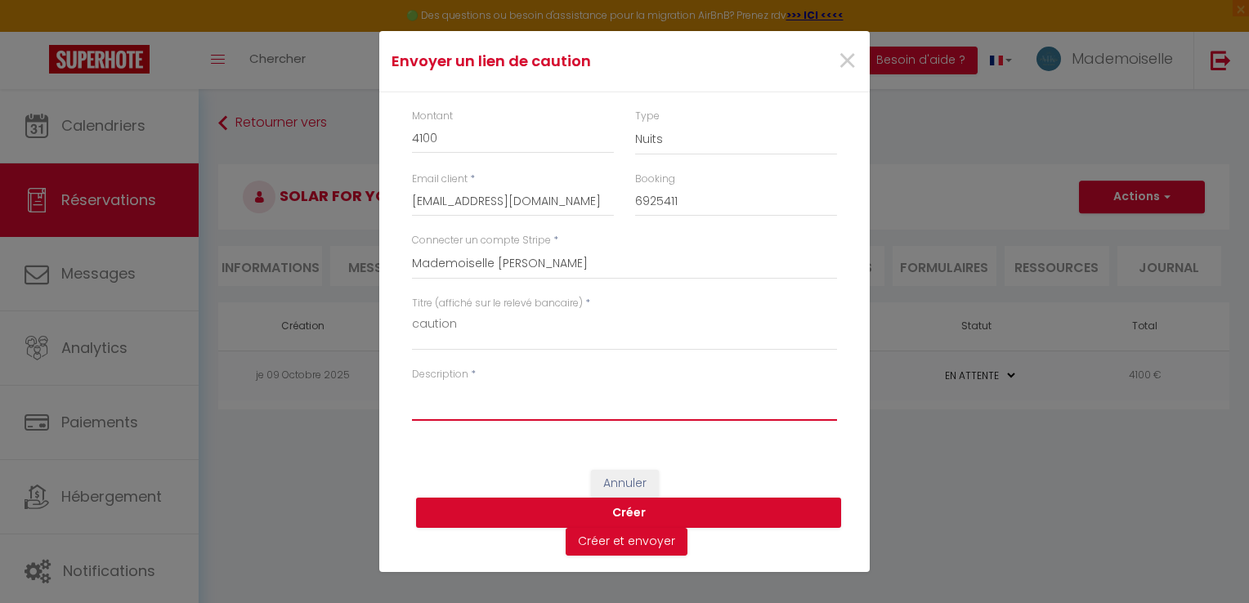
click at [492, 404] on textarea "Description" at bounding box center [624, 401] width 425 height 39
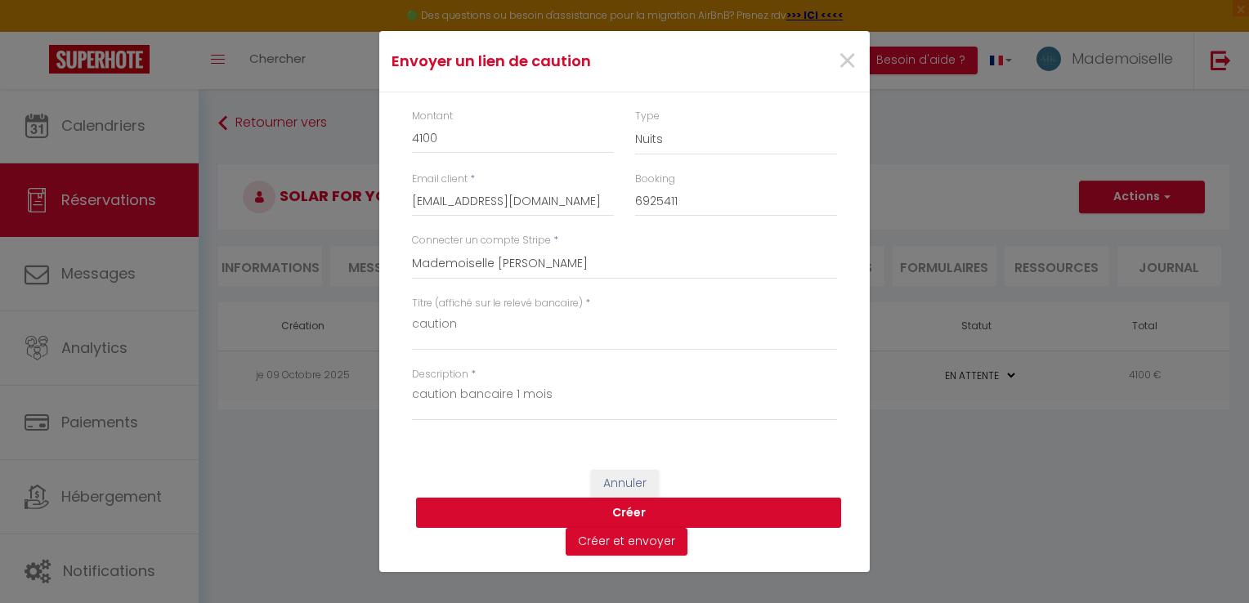
click at [601, 516] on button "Créer" at bounding box center [628, 513] width 425 height 31
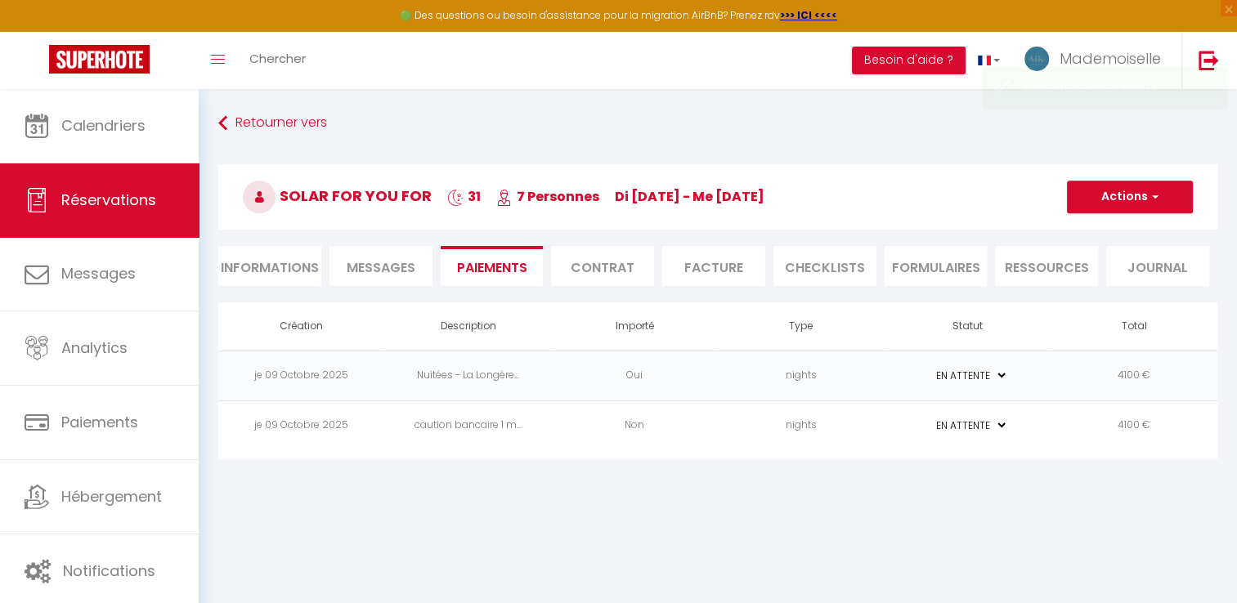
click at [1067, 386] on td "4100 €" at bounding box center [1134, 376] width 167 height 50
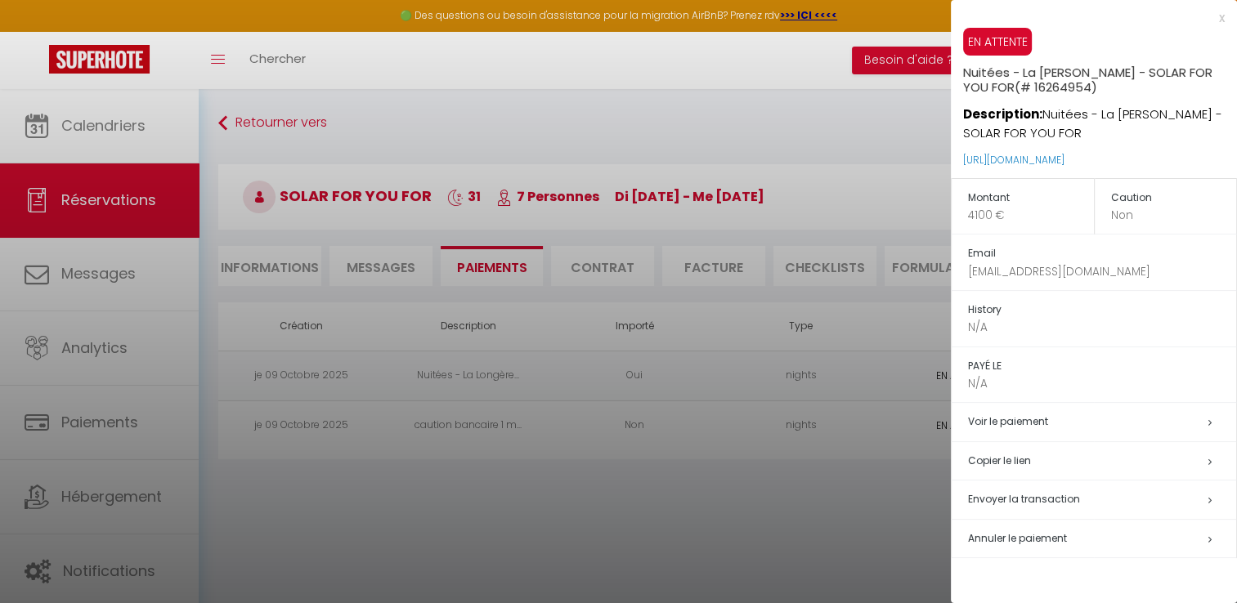
click at [1006, 498] on span "Envoyer la transaction" at bounding box center [1024, 499] width 112 height 14
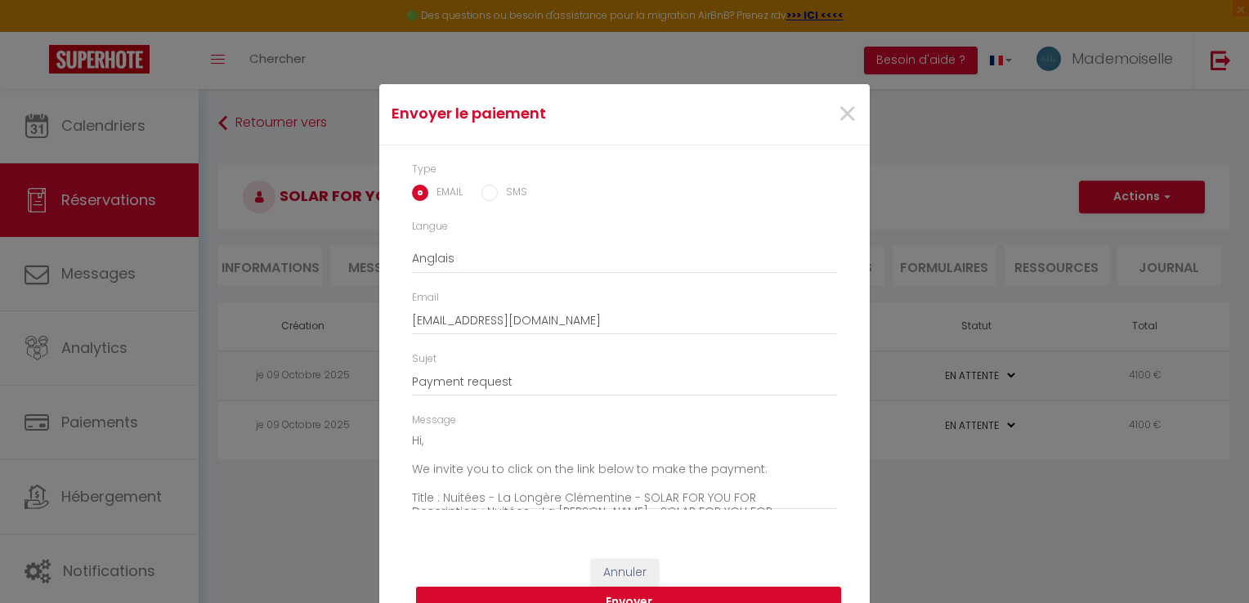
scroll to position [29, 0]
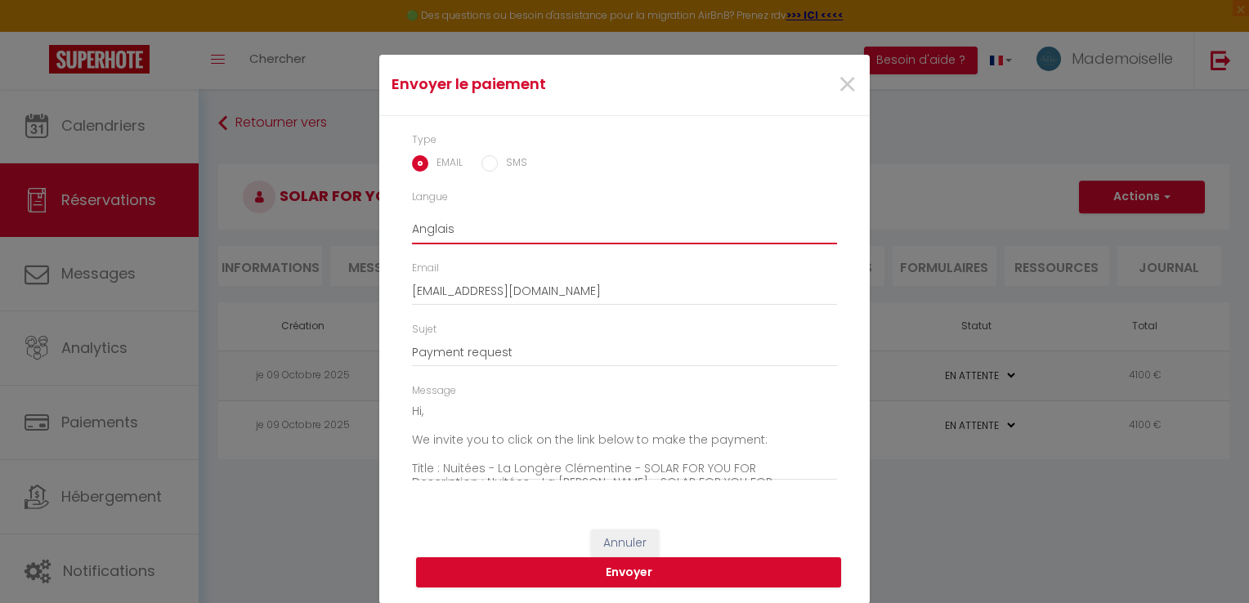
click at [455, 232] on select "Anglais Français Espagnol Portugais" at bounding box center [624, 228] width 425 height 31
click at [412, 213] on select "Anglais Français Espagnol Portugais" at bounding box center [624, 228] width 425 height 31
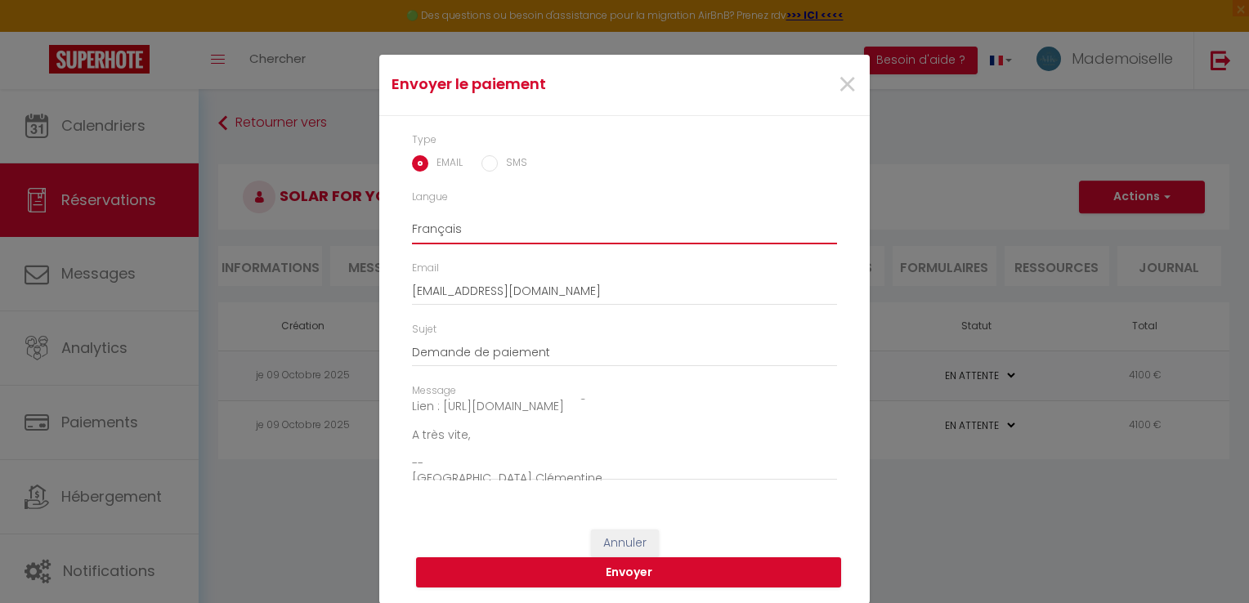
scroll to position [114, 0]
click at [624, 571] on button "Envoyer" at bounding box center [628, 573] width 425 height 31
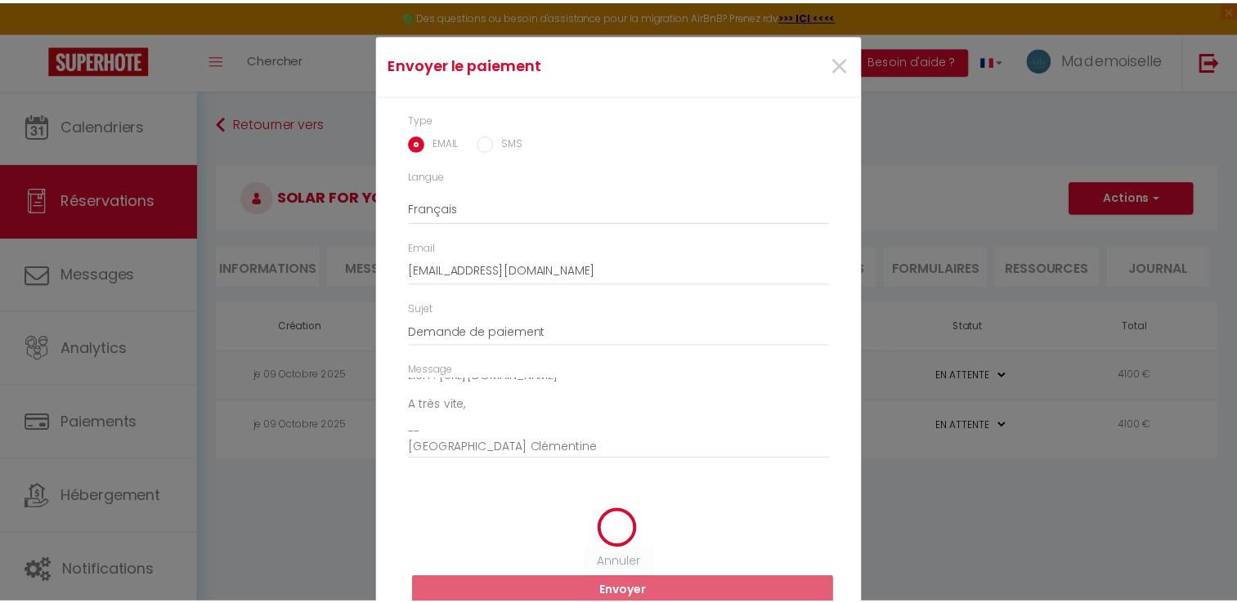
scroll to position [10, 0]
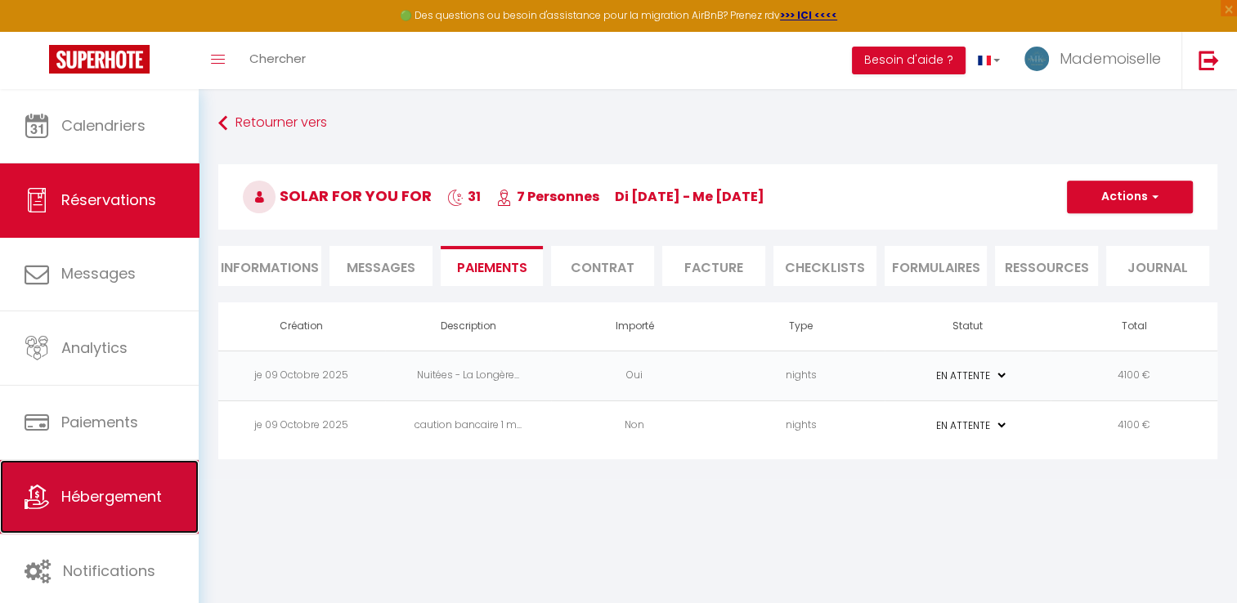
click at [67, 477] on link "Hébergement" at bounding box center [99, 497] width 199 height 74
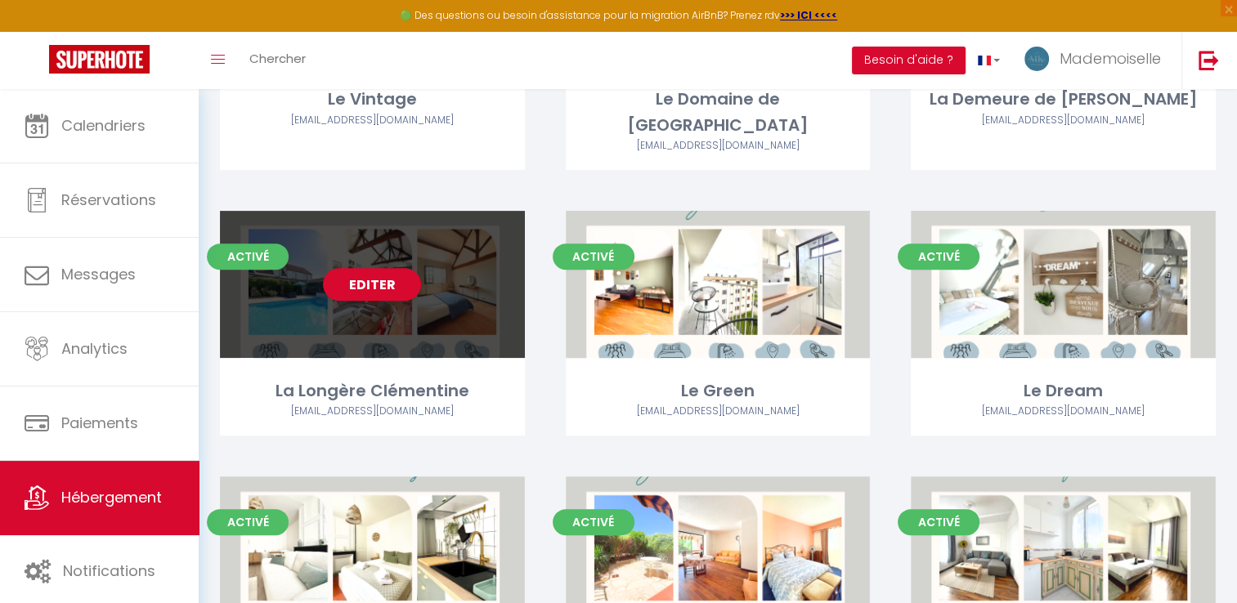
scroll to position [572, 0]
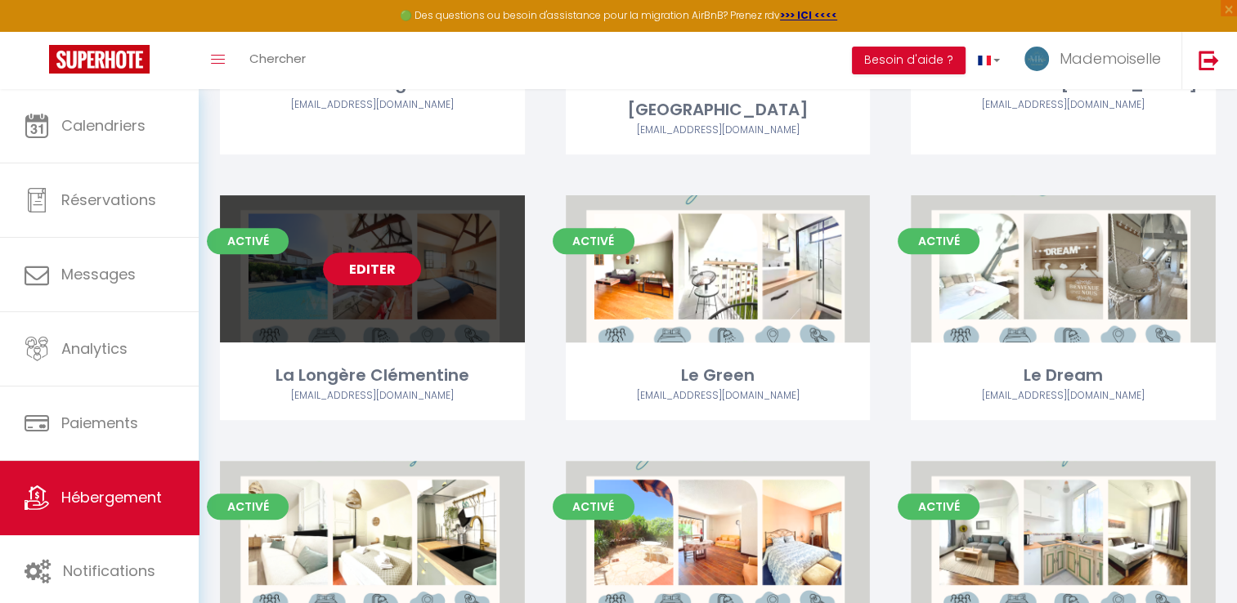
click at [378, 253] on link "Editer" at bounding box center [372, 269] width 98 height 33
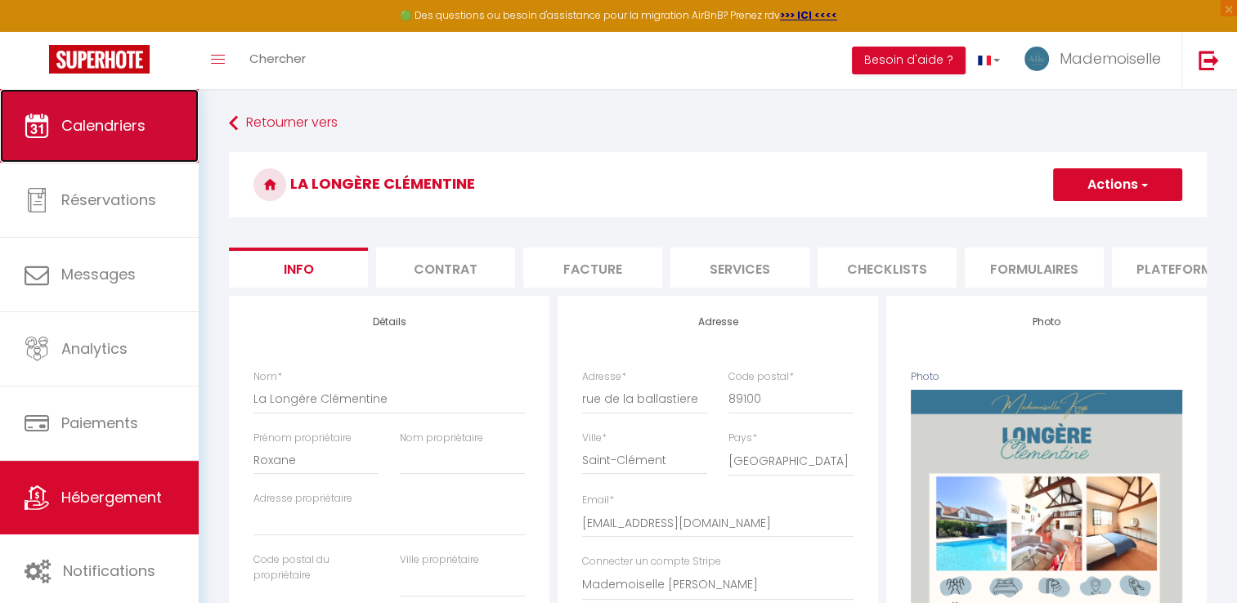
click at [73, 123] on span "Calendriers" at bounding box center [103, 125] width 84 height 20
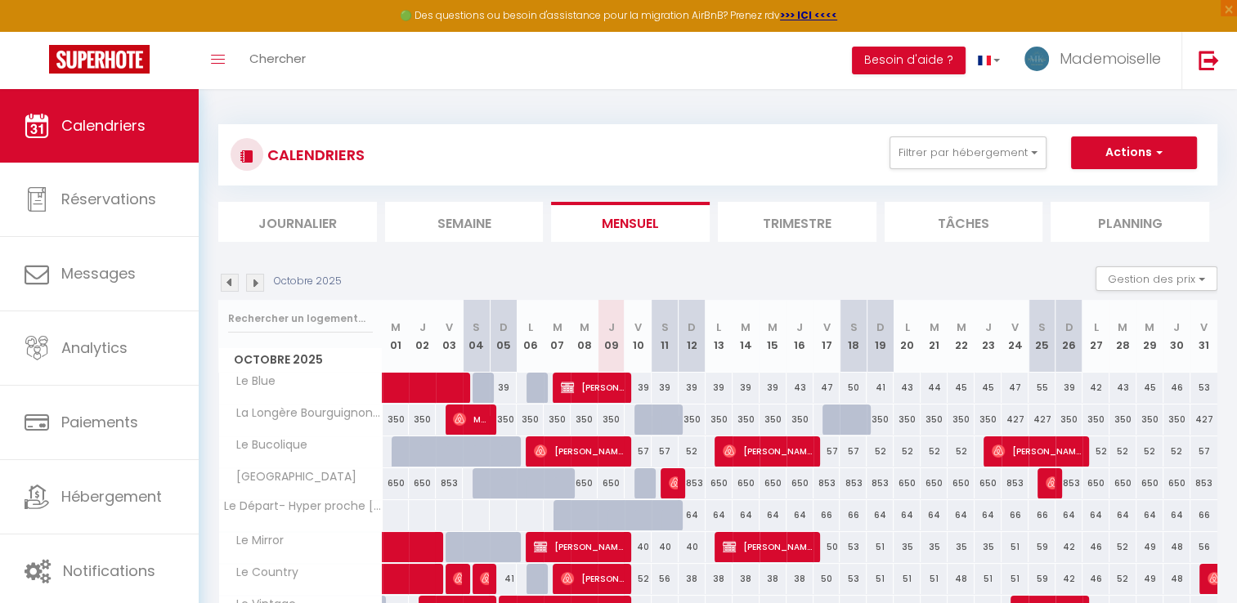
click at [258, 285] on img at bounding box center [255, 283] width 18 height 18
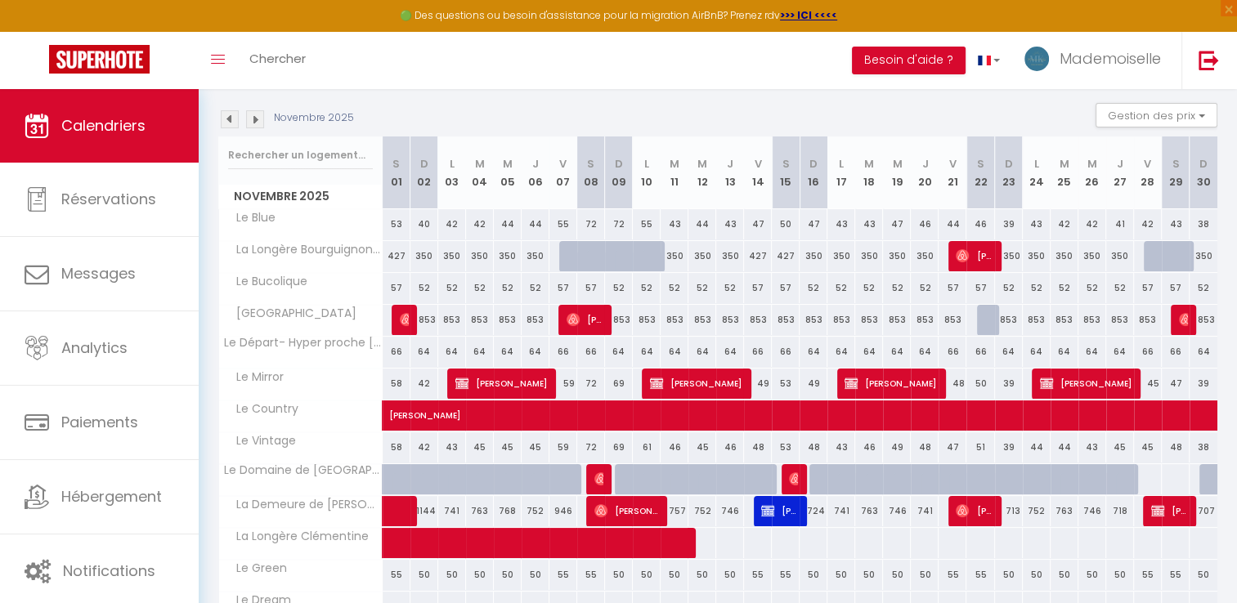
scroll to position [327, 0]
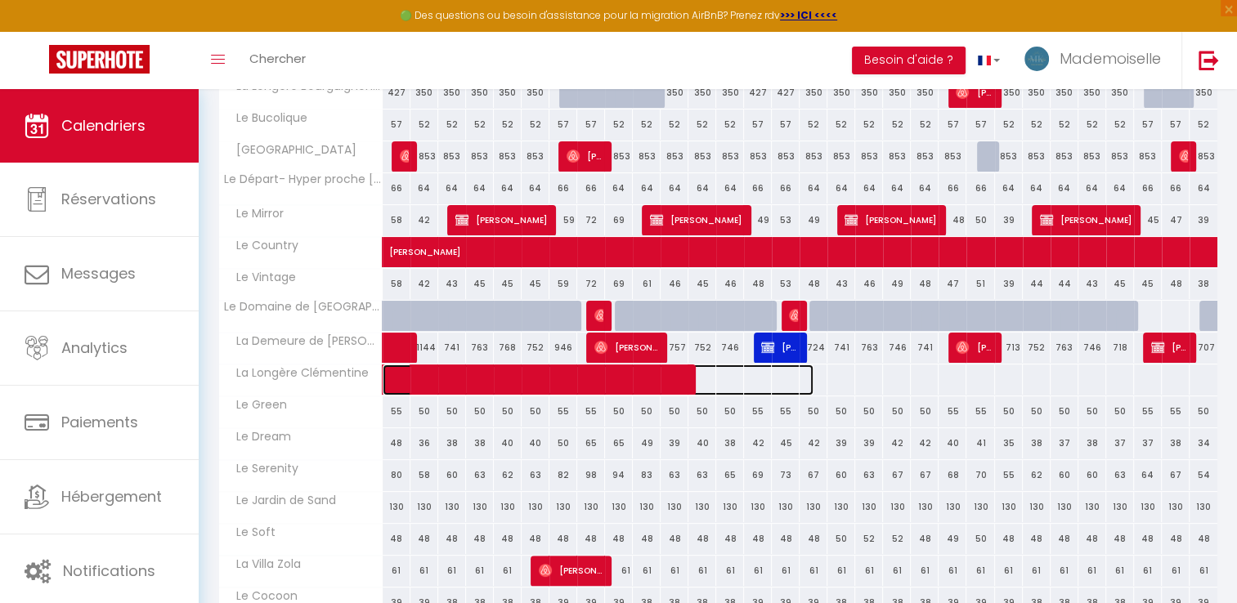
click at [701, 378] on span at bounding box center [607, 380] width 414 height 31
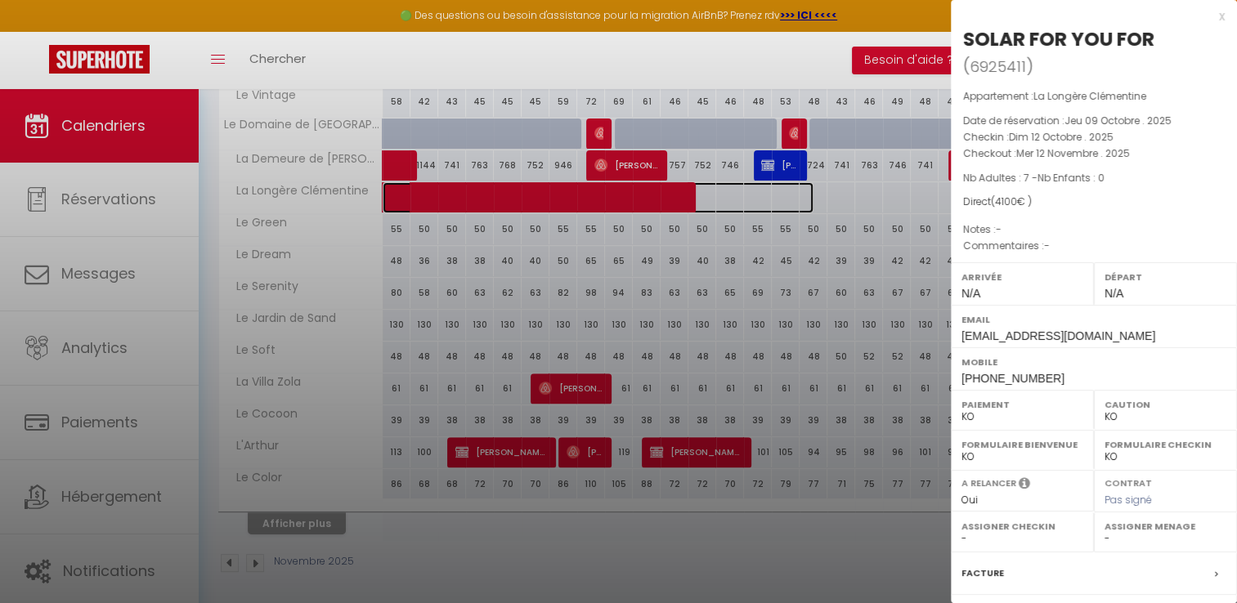
scroll to position [0, 0]
click at [1205, 18] on div "x" at bounding box center [1088, 18] width 274 height 20
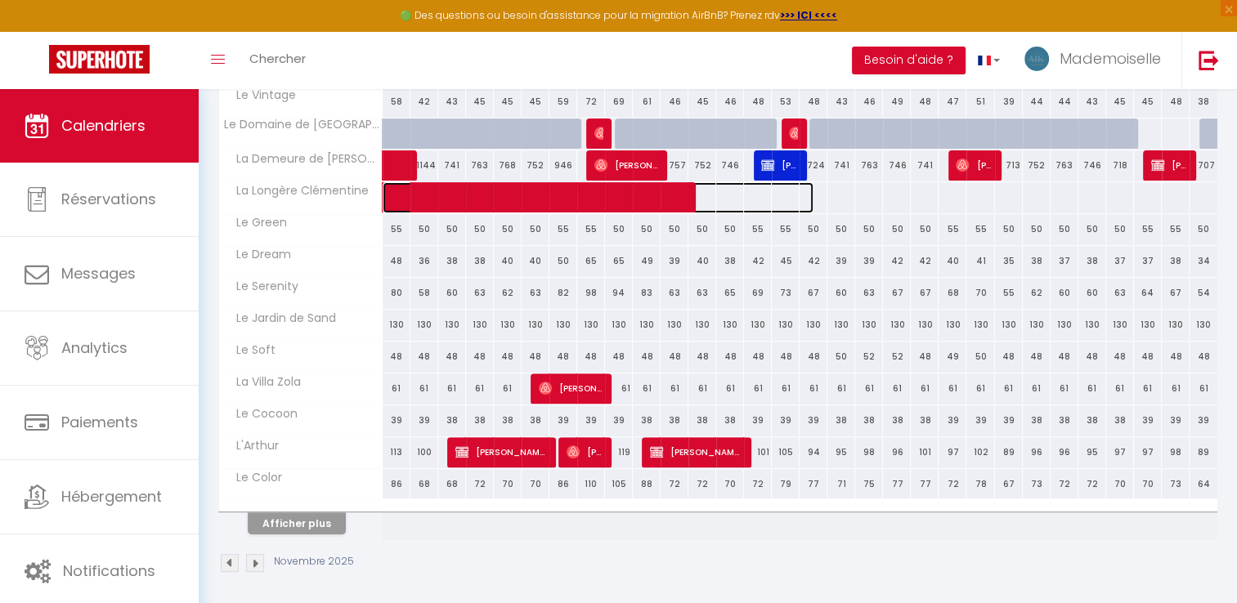
click at [718, 193] on span at bounding box center [607, 197] width 414 height 31
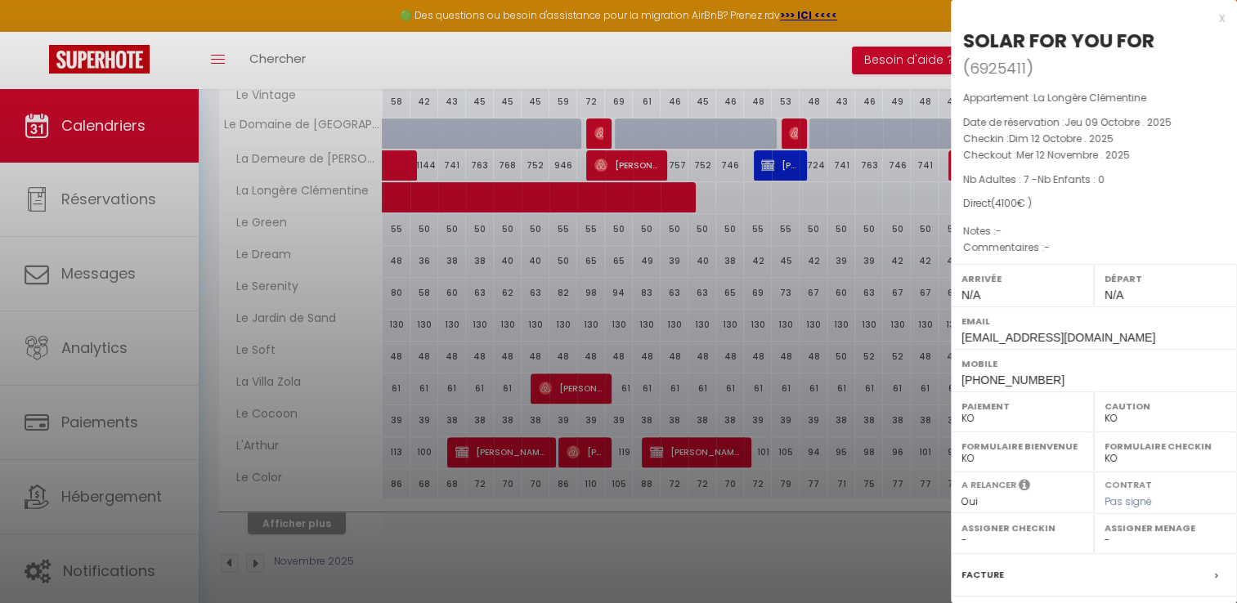
click at [1207, 16] on div "x" at bounding box center [1088, 18] width 274 height 20
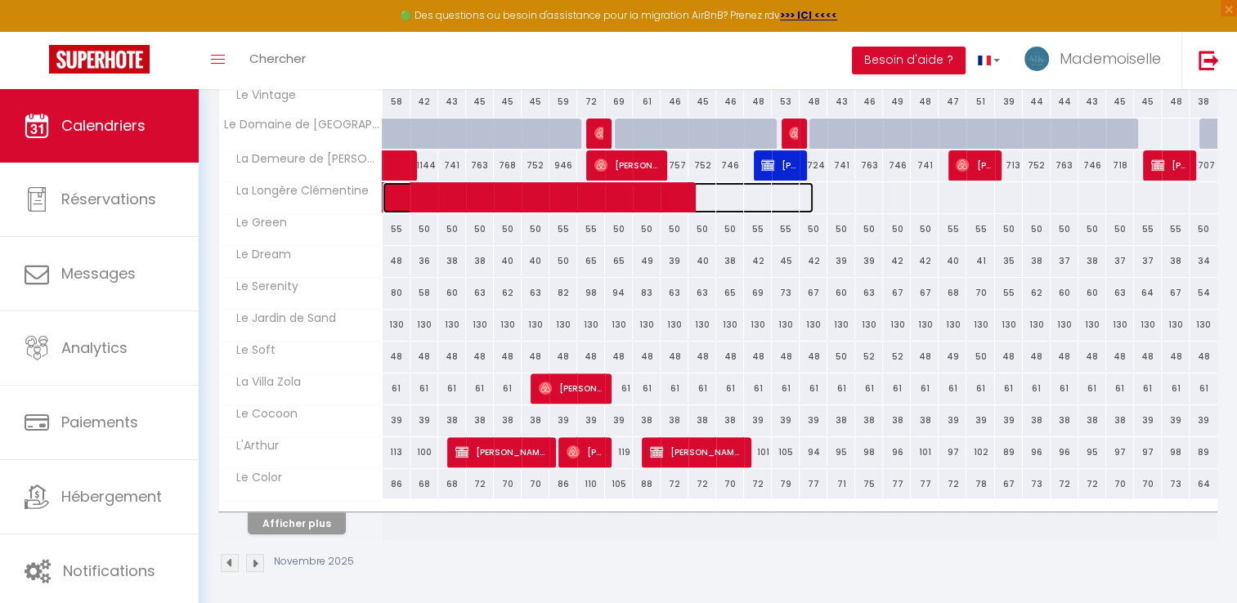
click at [748, 193] on span at bounding box center [607, 197] width 414 height 31
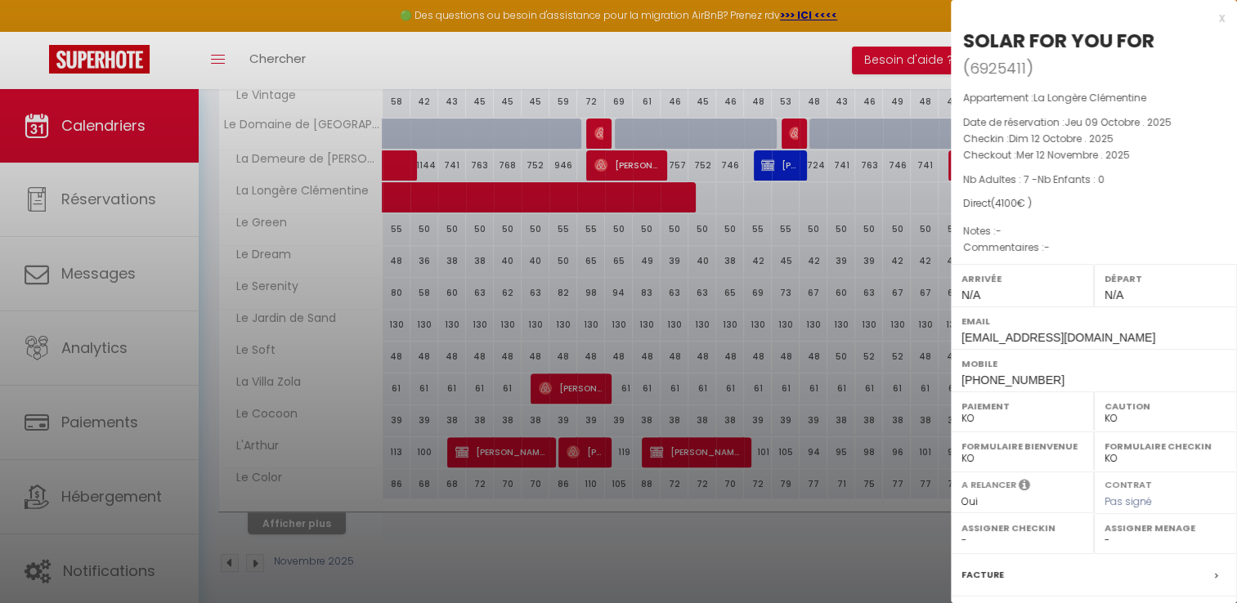
click at [1214, 18] on div "x SOLAR FOR YOU FOR ( 6925411 ) Appartement : La Longère Clémentine Date de rés…" at bounding box center [1094, 394] width 286 height 788
click at [1210, 20] on div "x" at bounding box center [1088, 18] width 274 height 20
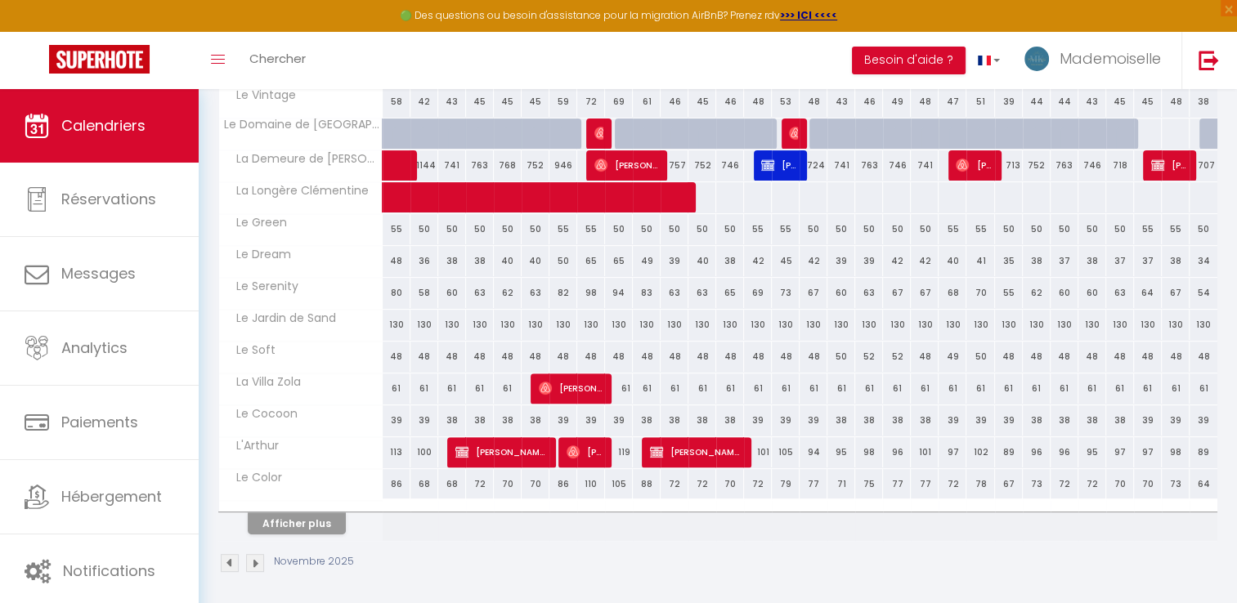
click at [911, 192] on div at bounding box center [924, 197] width 29 height 30
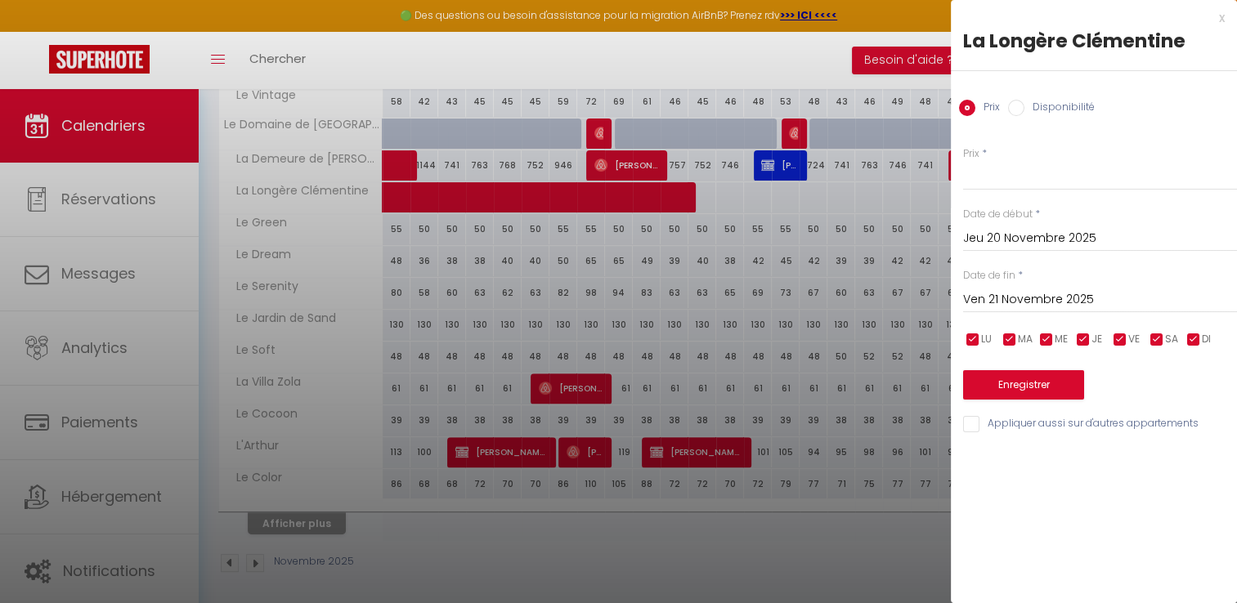
click at [1016, 108] on input "Disponibilité" at bounding box center [1016, 108] width 16 height 16
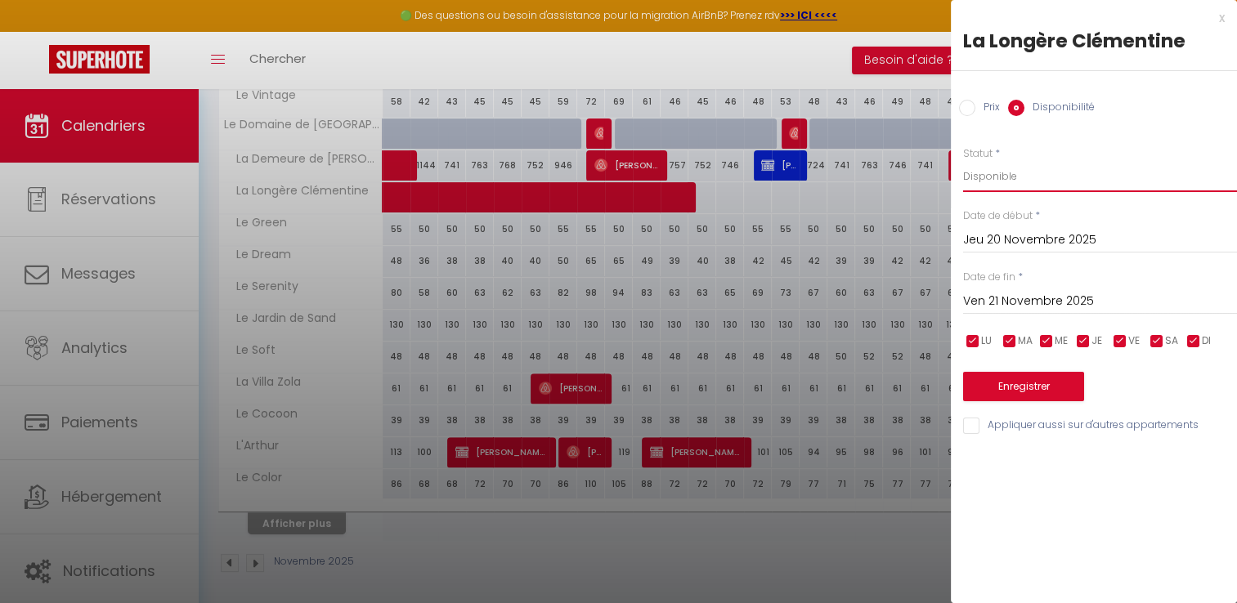
click at [998, 176] on select "Disponible Indisponible" at bounding box center [1100, 176] width 274 height 31
click at [963, 161] on select "Disponible Indisponible" at bounding box center [1100, 176] width 274 height 31
click at [1009, 234] on input "Jeu 20 Novembre 2025" at bounding box center [1100, 240] width 274 height 21
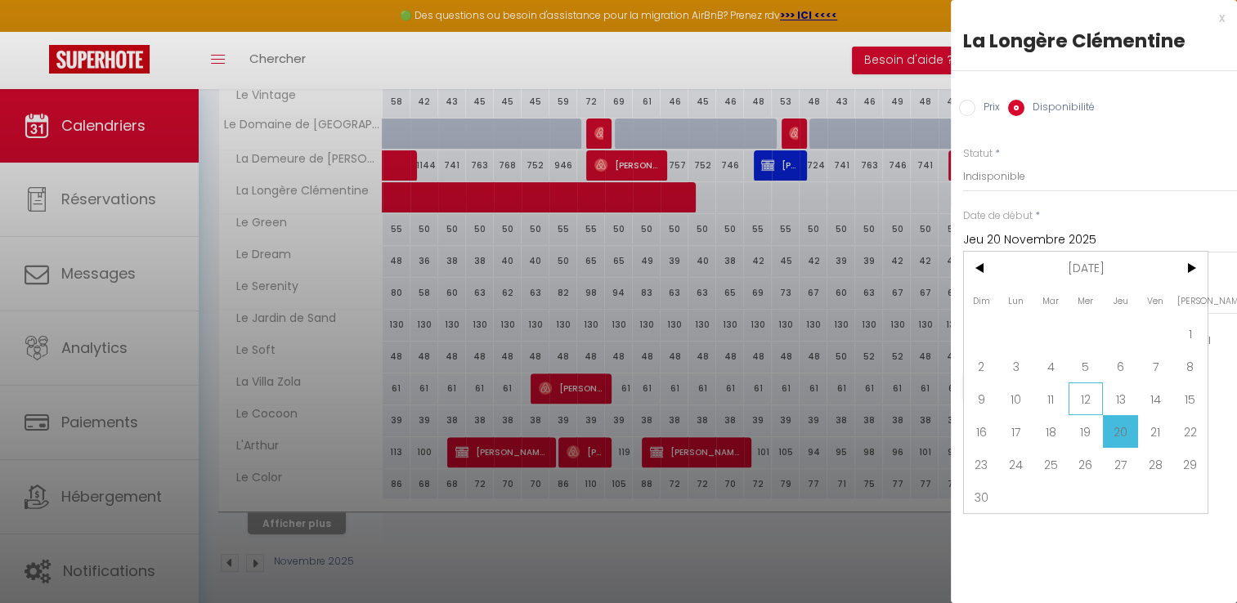
click at [1073, 390] on span "12" at bounding box center [1086, 399] width 35 height 33
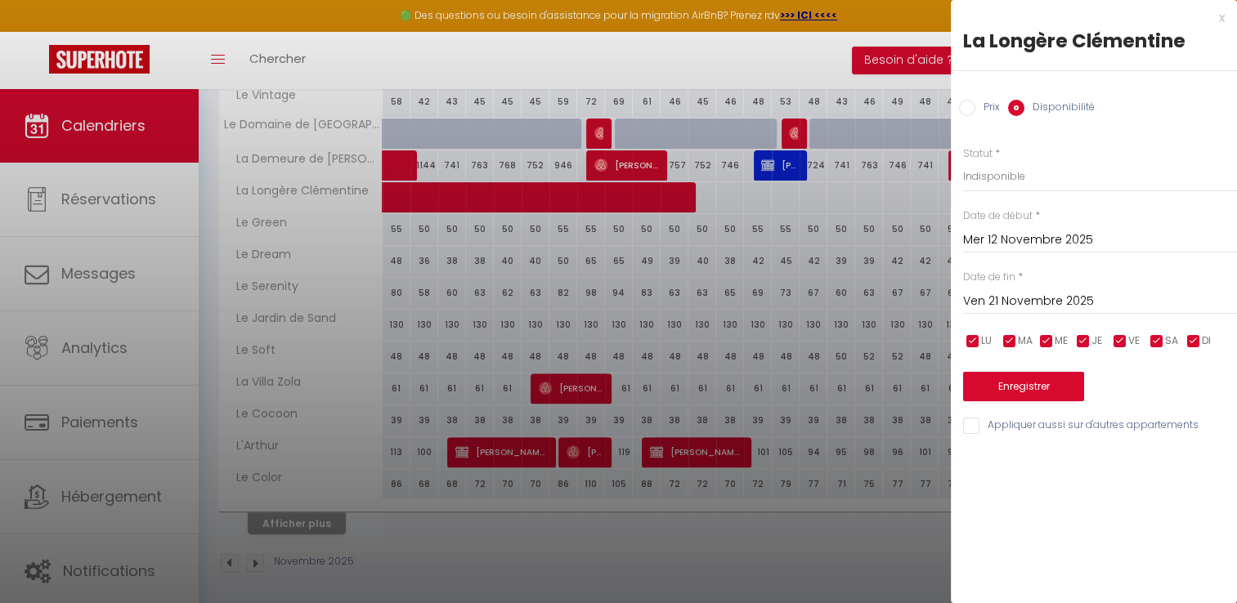
click at [1027, 299] on input "Ven 21 Novembre 2025" at bounding box center [1100, 301] width 274 height 21
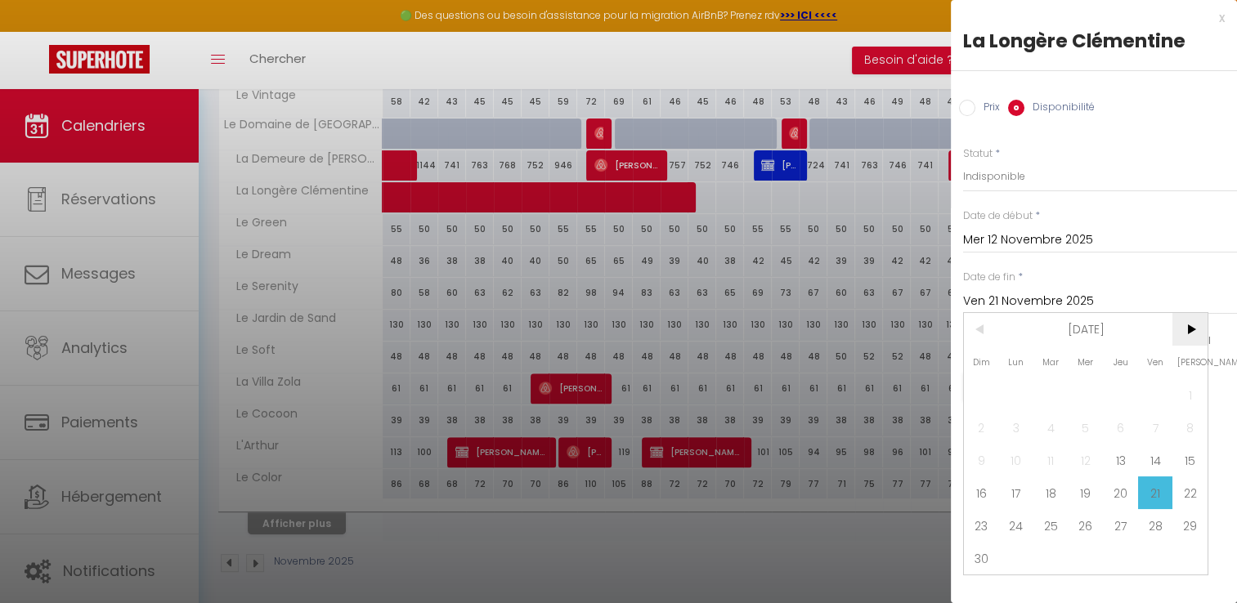
click at [1187, 328] on span ">" at bounding box center [1189, 329] width 35 height 33
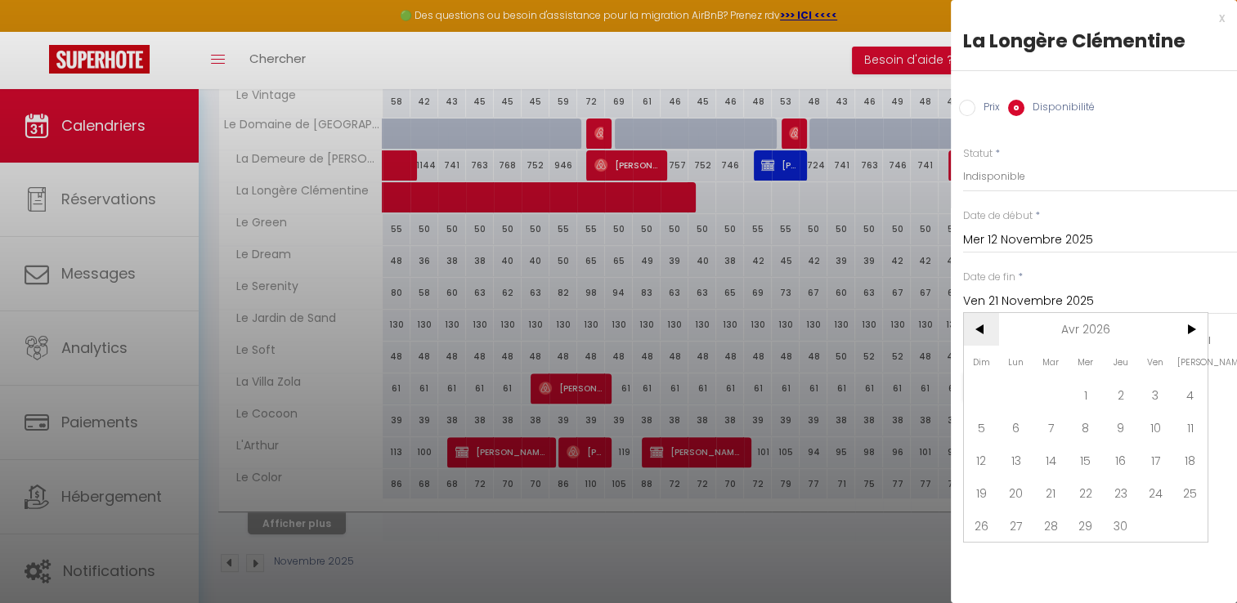
click at [981, 328] on span "<" at bounding box center [981, 329] width 35 height 33
click at [1189, 329] on span ">" at bounding box center [1189, 329] width 35 height 33
drag, startPoint x: 1116, startPoint y: 525, endPoint x: 1095, endPoint y: 401, distance: 126.1
click at [1118, 524] on span "30" at bounding box center [1120, 525] width 35 height 33
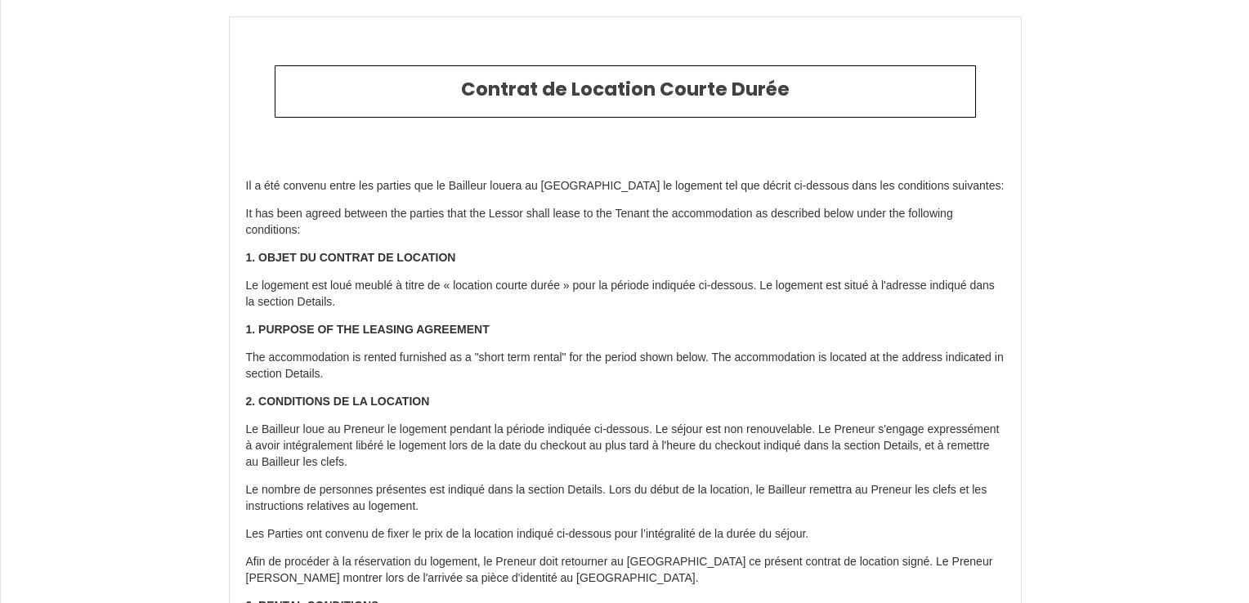
type input "6925411"
type input "La Longère Clémentine"
type input "rue de la ballastiere"
type input "89100"
type input "Saint-Clément"
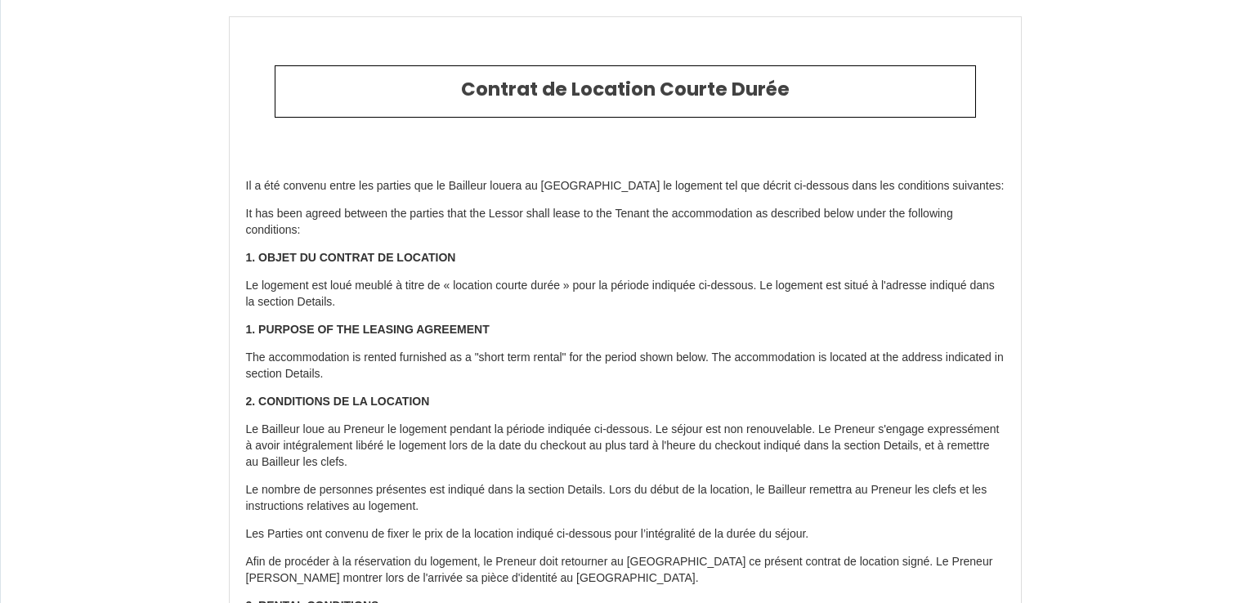
type input "[GEOGRAPHIC_DATA]"
type input "12 Sun October 2025"
type input "12 Wed November 2025"
type input "7"
type input "0"
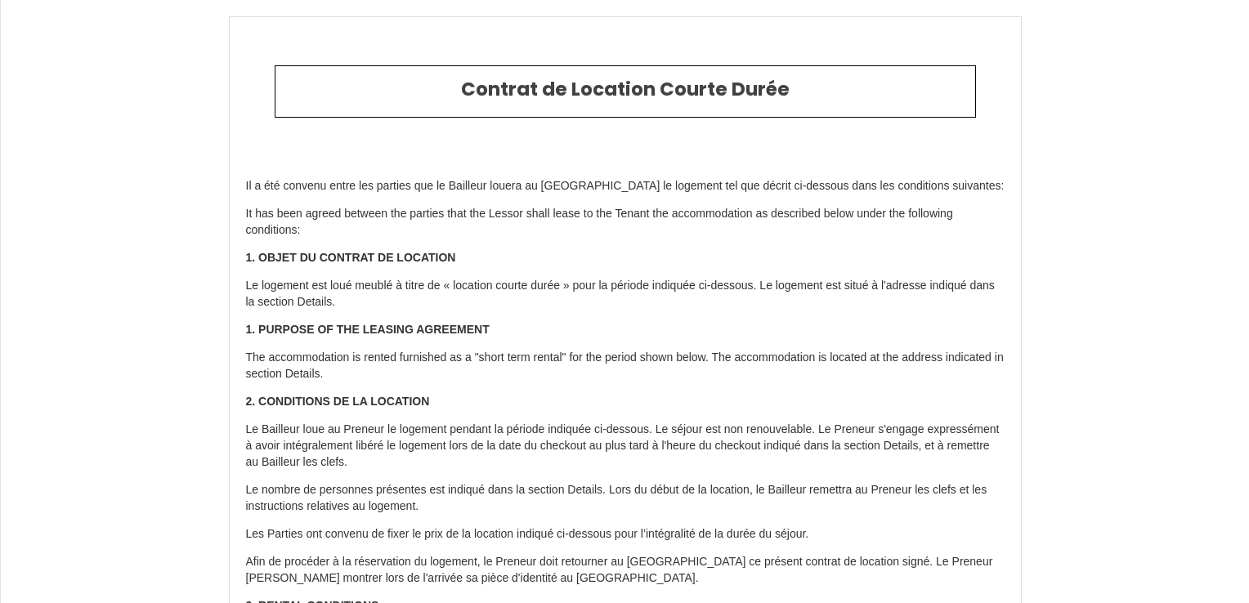
type input "4100"
type input "Roxane"
type input "Keys"
type input "[GEOGRAPHIC_DATA]"
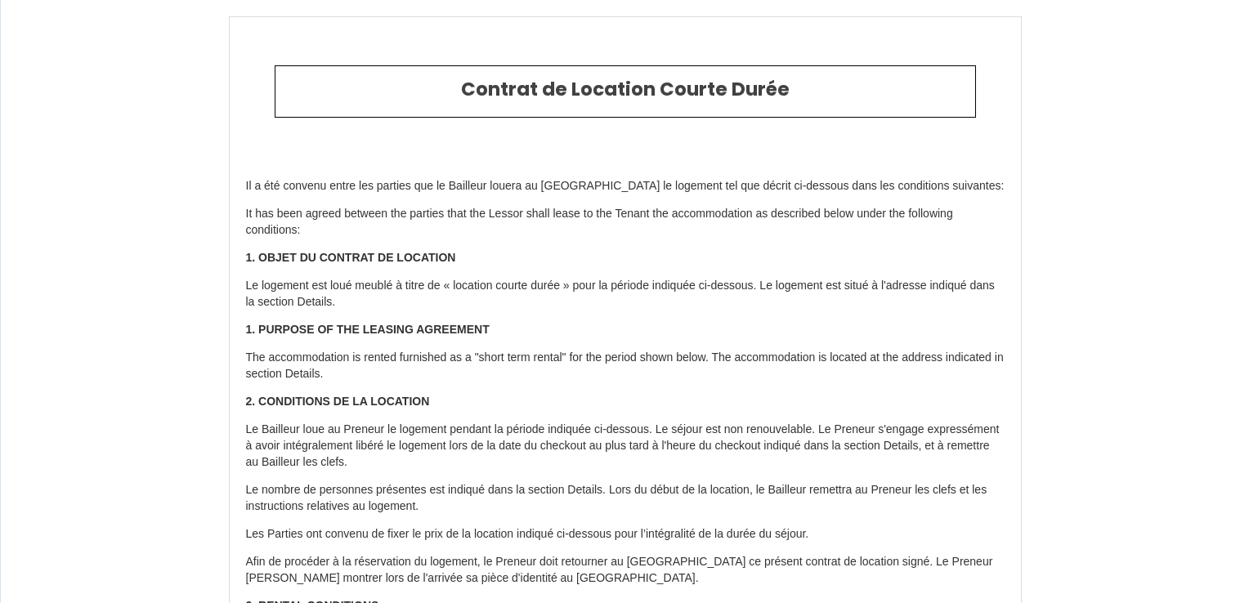
type input "[EMAIL_ADDRESS][DOMAIN_NAME]"
type input "SOLAR FOR YOU"
type input "FOR"
type input "UL POZNANSKA"
type input "00685"
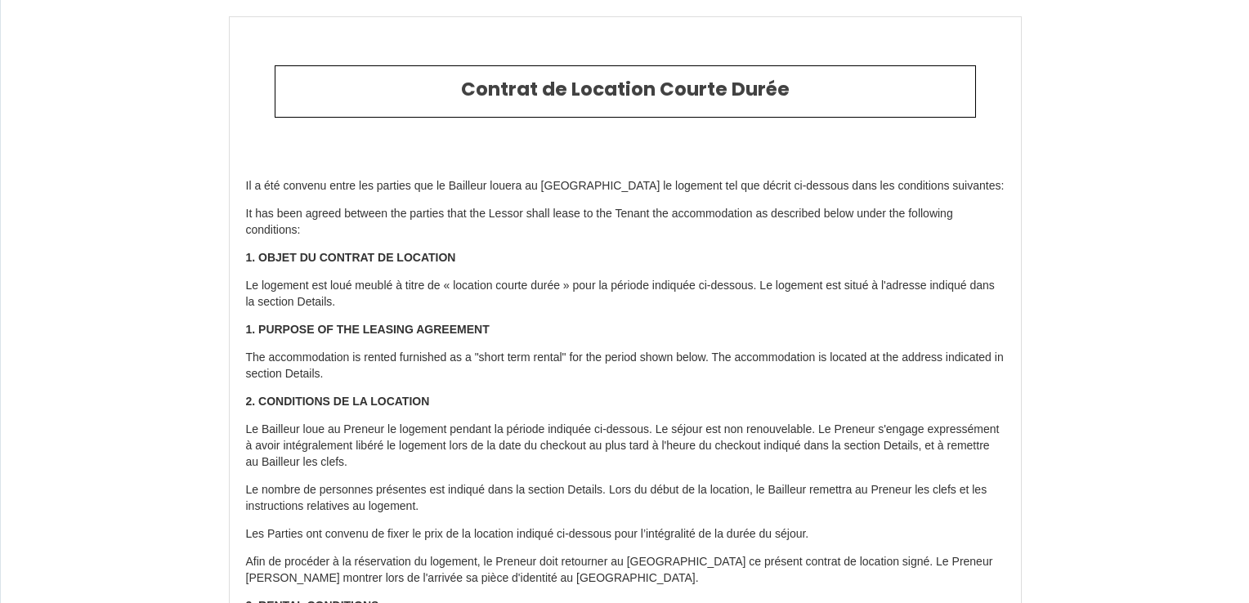
type input "WARASZAWA"
select select "PL"
type input "[EMAIL_ADDRESS][DOMAIN_NAME]"
type input "+48 600 724 521"
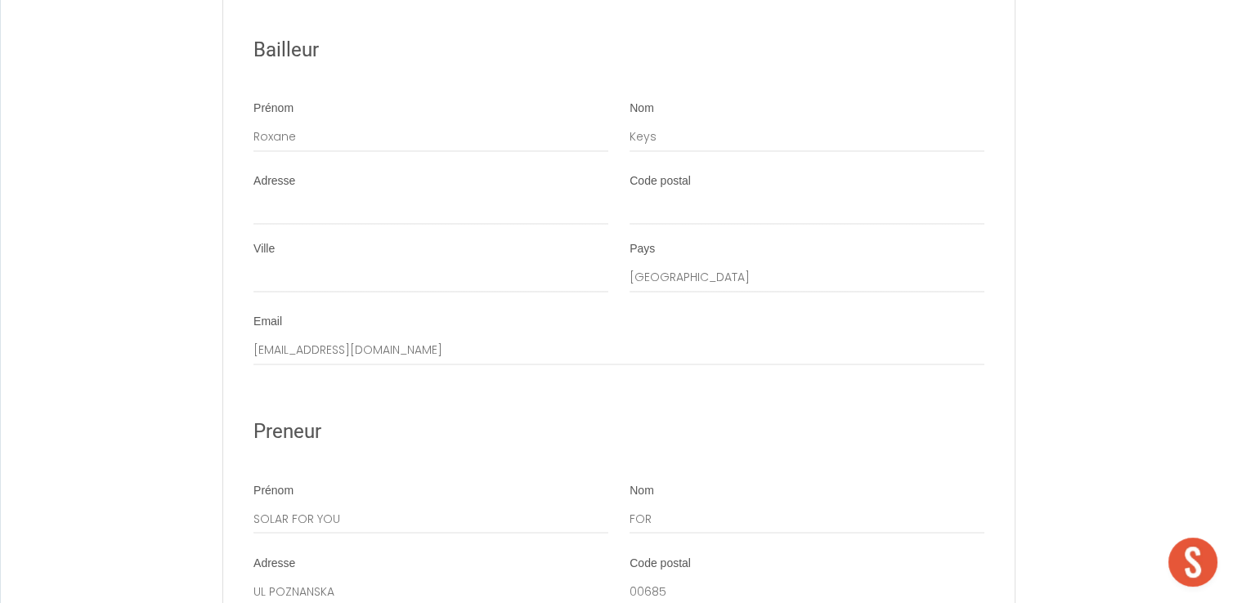
scroll to position [2698, 0]
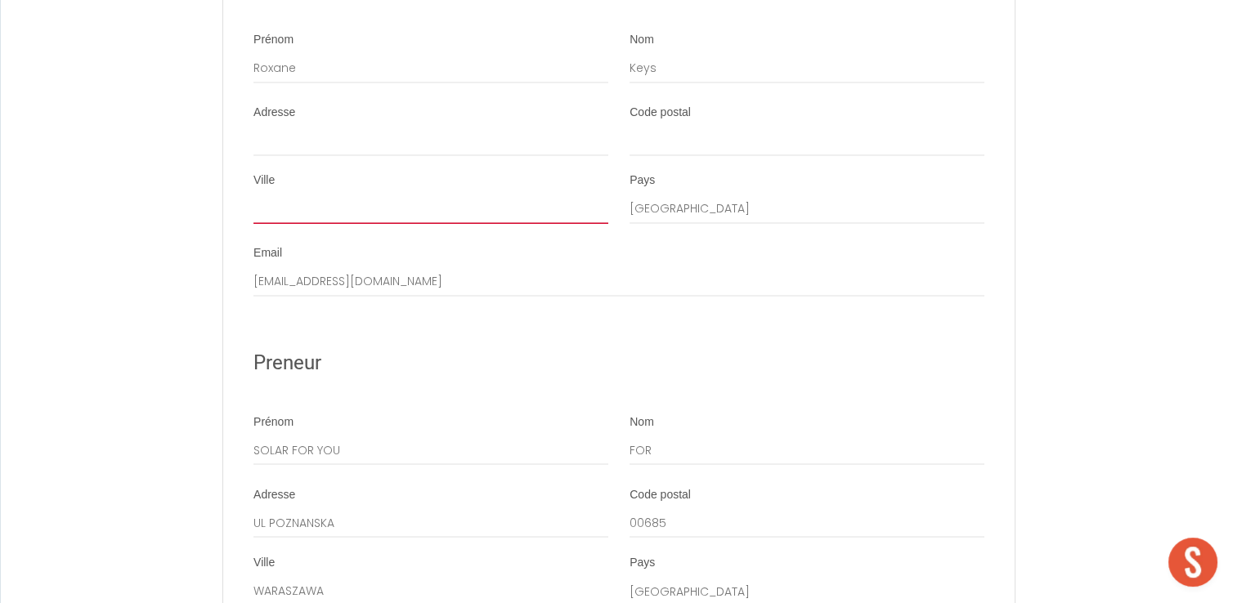
click at [432, 224] on input "Ville" at bounding box center [430, 209] width 355 height 29
click at [710, 83] on input "Keys" at bounding box center [807, 68] width 355 height 29
click at [354, 83] on input "Roxane" at bounding box center [430, 68] width 355 height 29
type input "Roxane"
drag, startPoint x: 679, startPoint y: 87, endPoint x: 603, endPoint y: 90, distance: 76.9
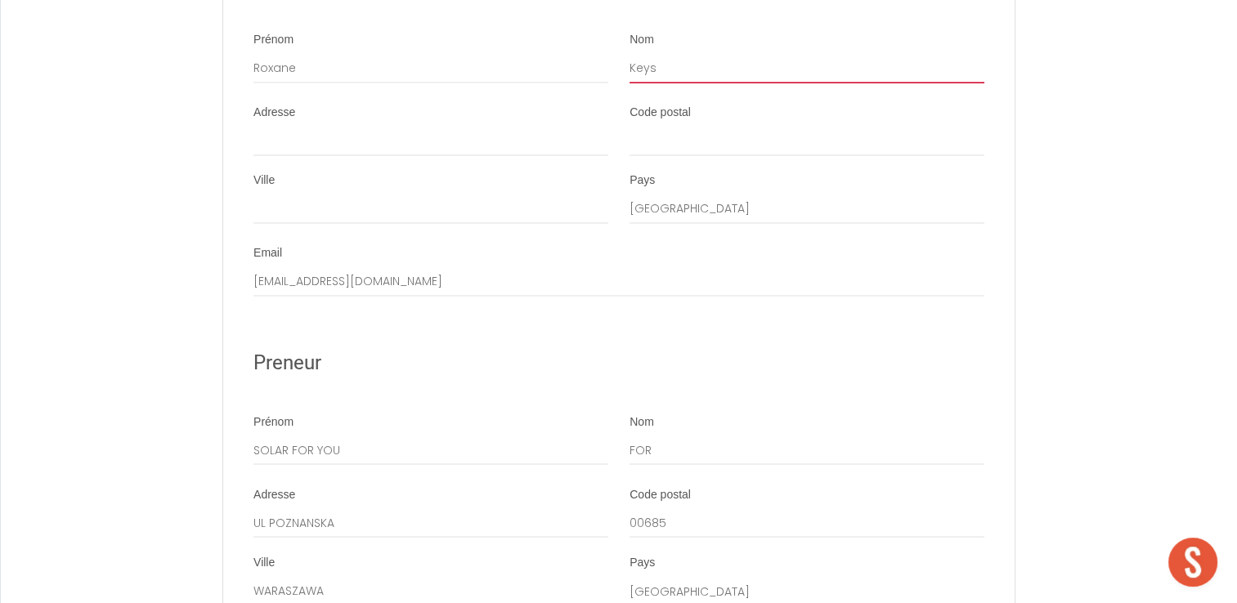
click at [603, 90] on div "Prénom Roxane Nom Keys" at bounding box center [619, 66] width 752 height 68
click at [673, 81] on input "DUHAMMEL" at bounding box center [807, 68] width 355 height 29
type input "DUHAMEL"
click at [350, 152] on input "Adresse" at bounding box center [430, 141] width 355 height 29
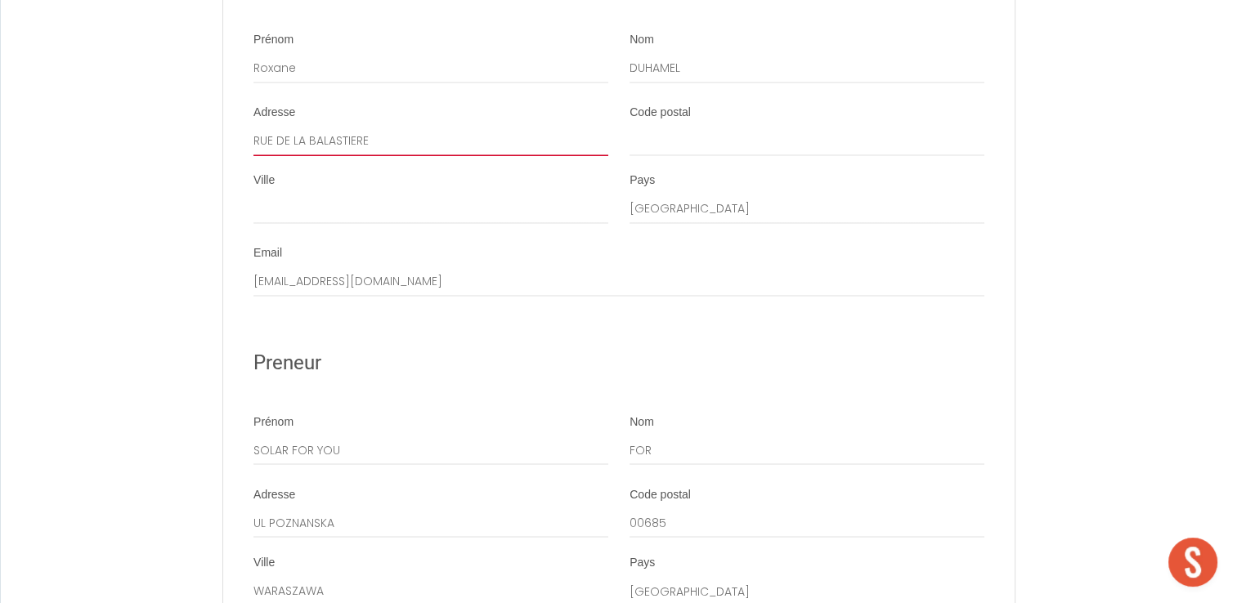
type input "RUE DE LA BALASTIERE"
click at [747, 156] on input "Code postal" at bounding box center [807, 141] width 355 height 29
type input "89100"
drag, startPoint x: 422, startPoint y: 240, endPoint x: 408, endPoint y: 232, distance: 15.7
click at [419, 239] on div "Ville" at bounding box center [431, 207] width 376 height 68
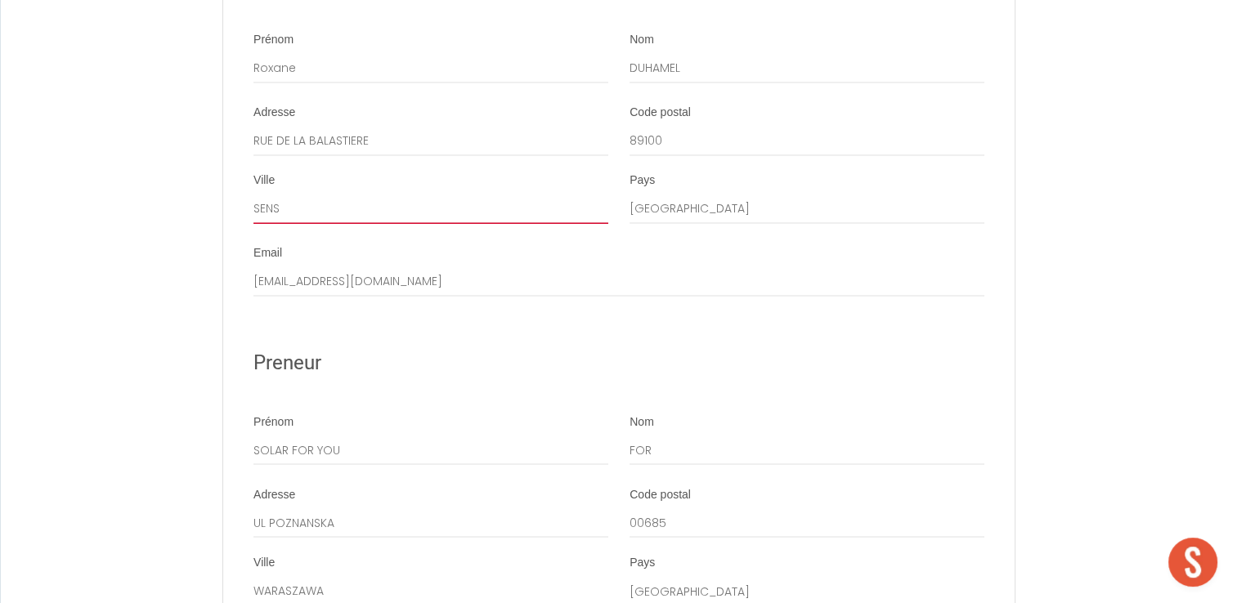
type input "sens"
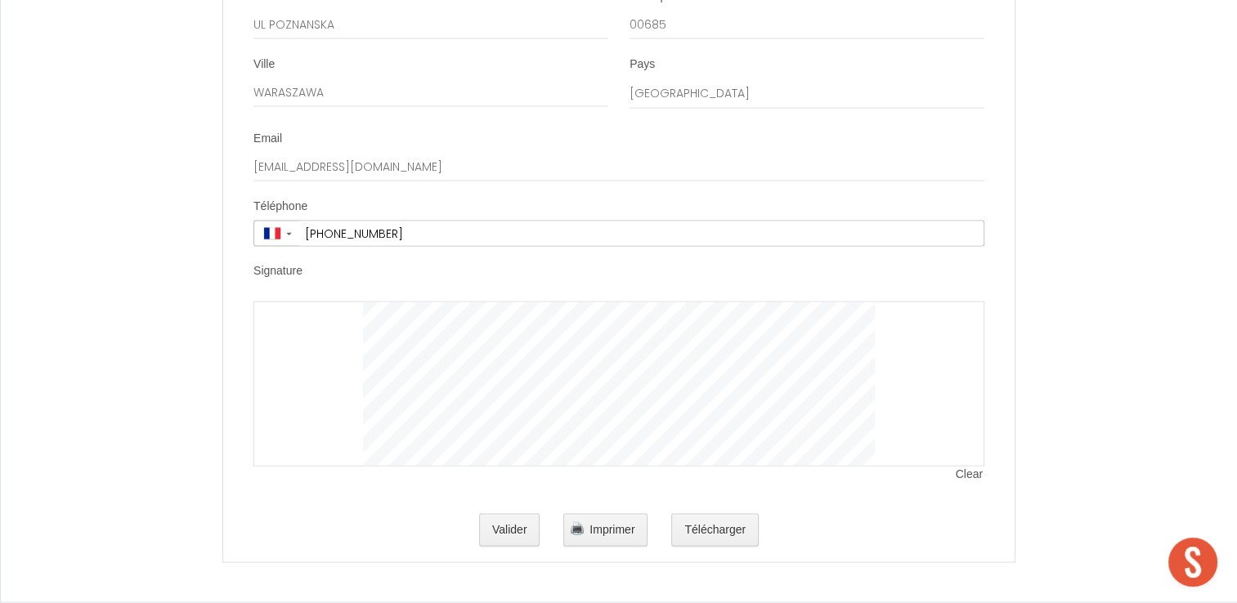
scroll to position [3210, 0]
click at [522, 527] on button "Valider" at bounding box center [509, 530] width 61 height 33
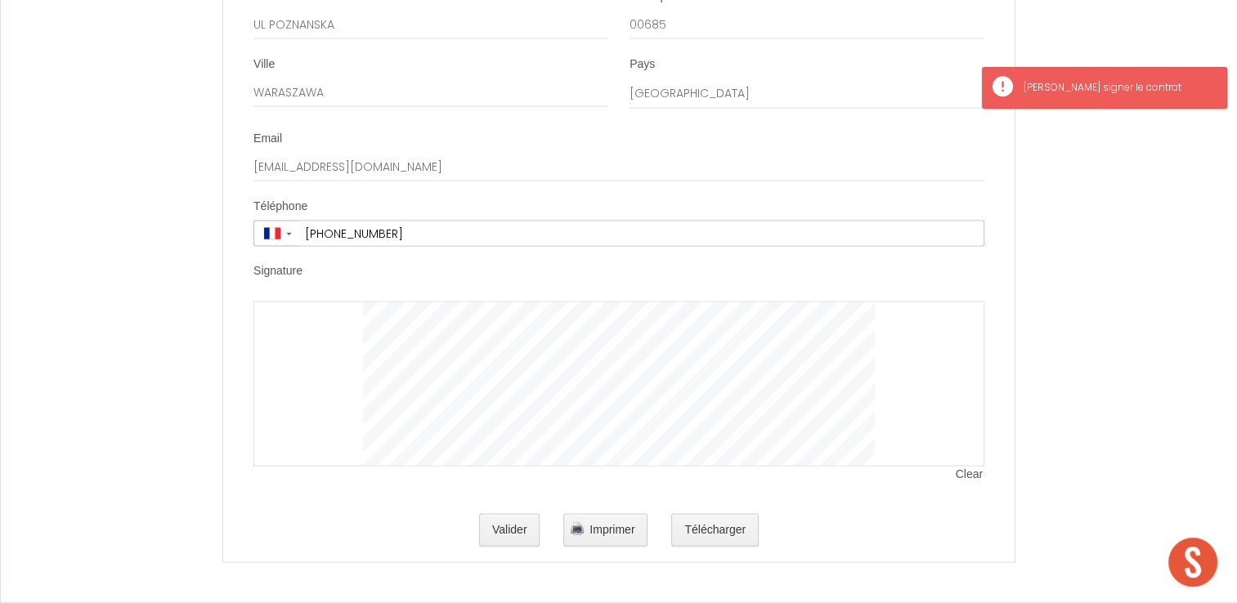
drag, startPoint x: 295, startPoint y: 348, endPoint x: 352, endPoint y: 393, distance: 72.8
click at [349, 402] on div at bounding box center [618, 384] width 731 height 165
click at [366, 368] on div at bounding box center [618, 384] width 731 height 165
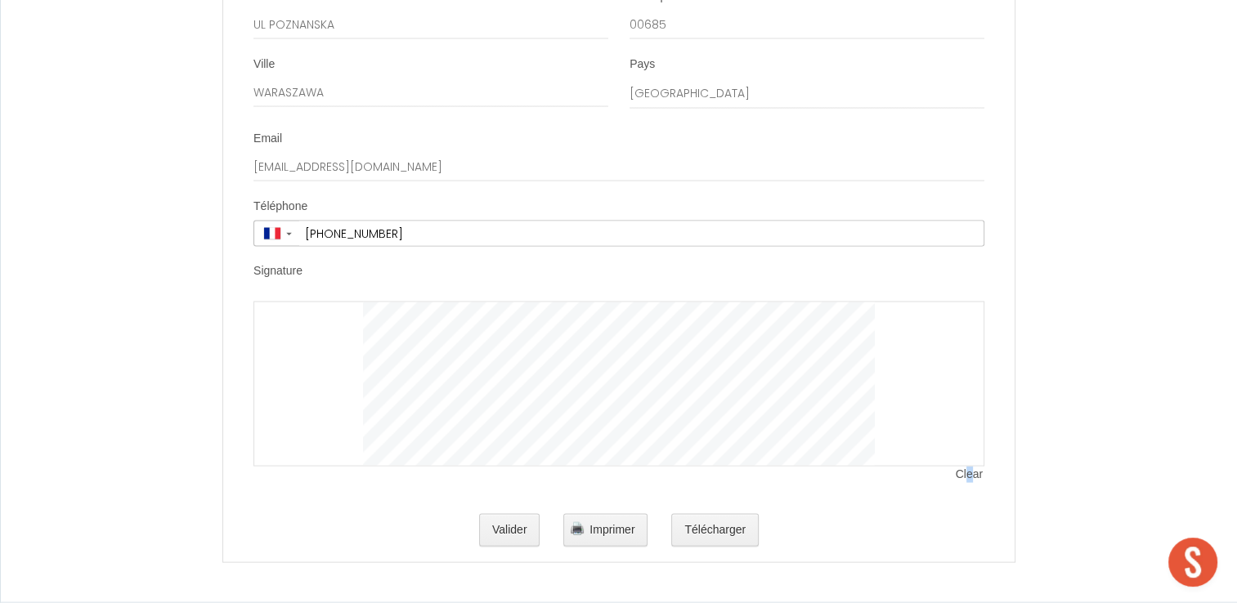
click at [969, 476] on span "Clear" at bounding box center [970, 475] width 29 height 16
click at [725, 530] on button "Télécharger" at bounding box center [714, 530] width 87 height 33
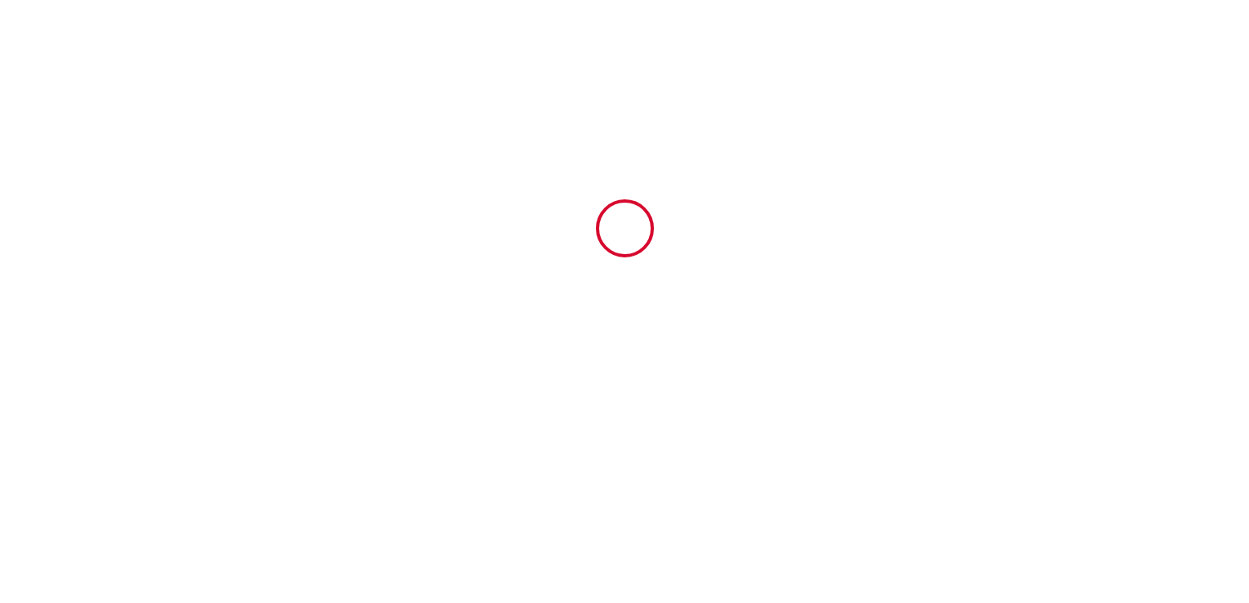
type input "6925411"
type input "La Longère Clémentine"
type input "rue de la ballastiere"
type input "89100"
type input "Saint-Clément"
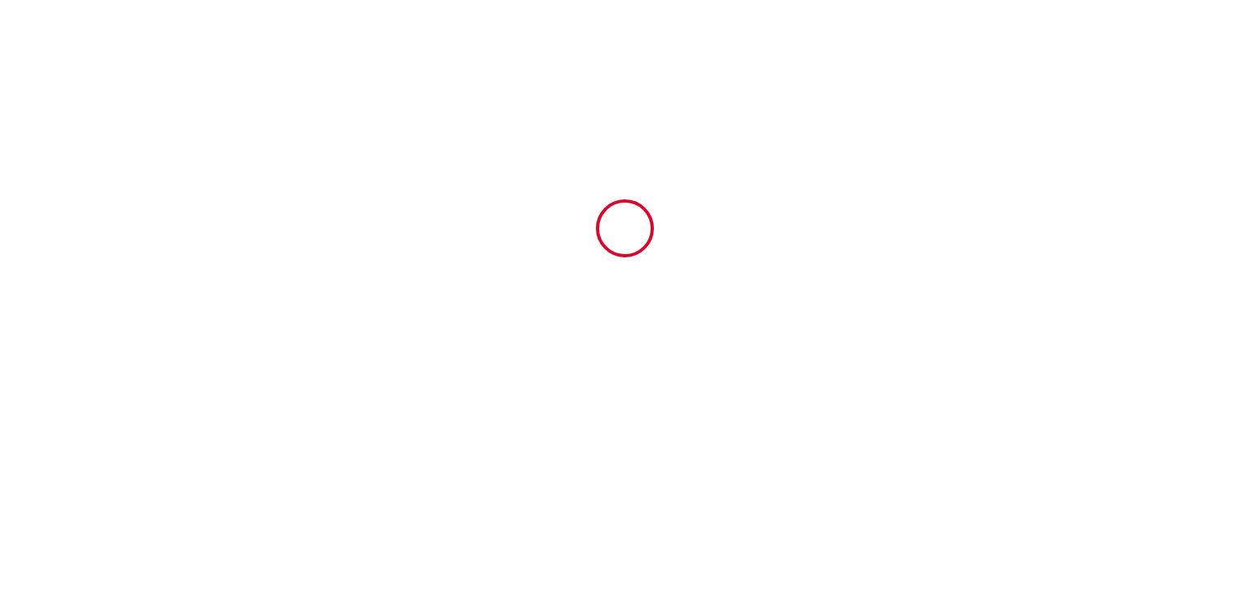
type input "[GEOGRAPHIC_DATA]"
type input "12 Sun October 2025"
type input "12 Wed November 2025"
type input "7"
type input "0"
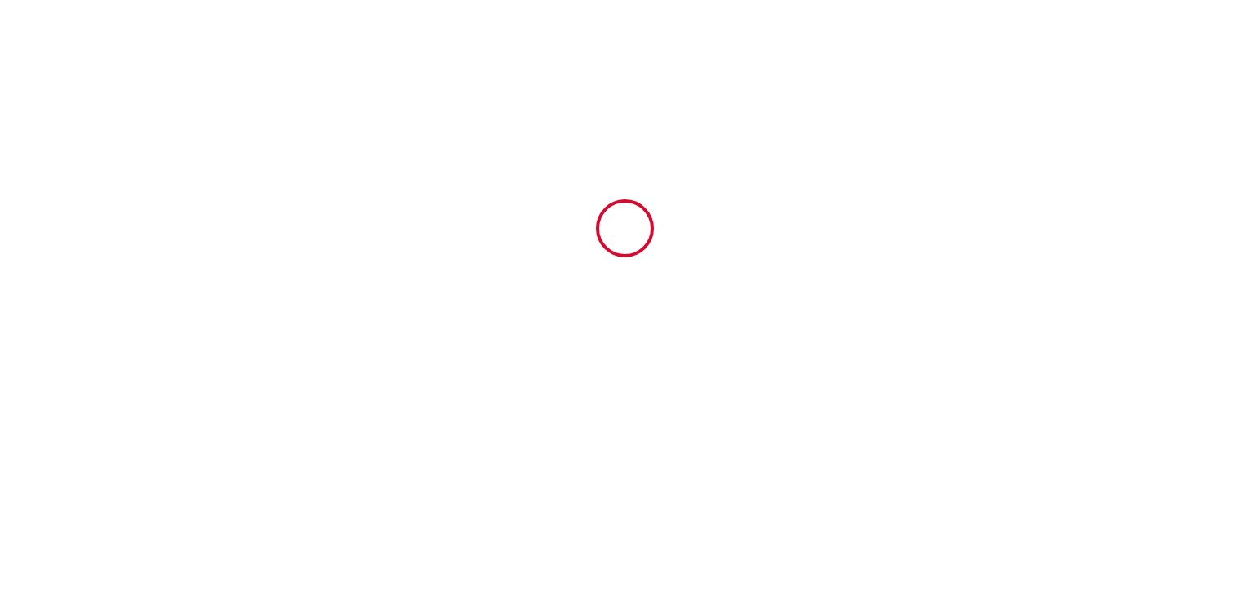
type input "4100"
type input "Roxane"
type input "Keys"
type input "[GEOGRAPHIC_DATA]"
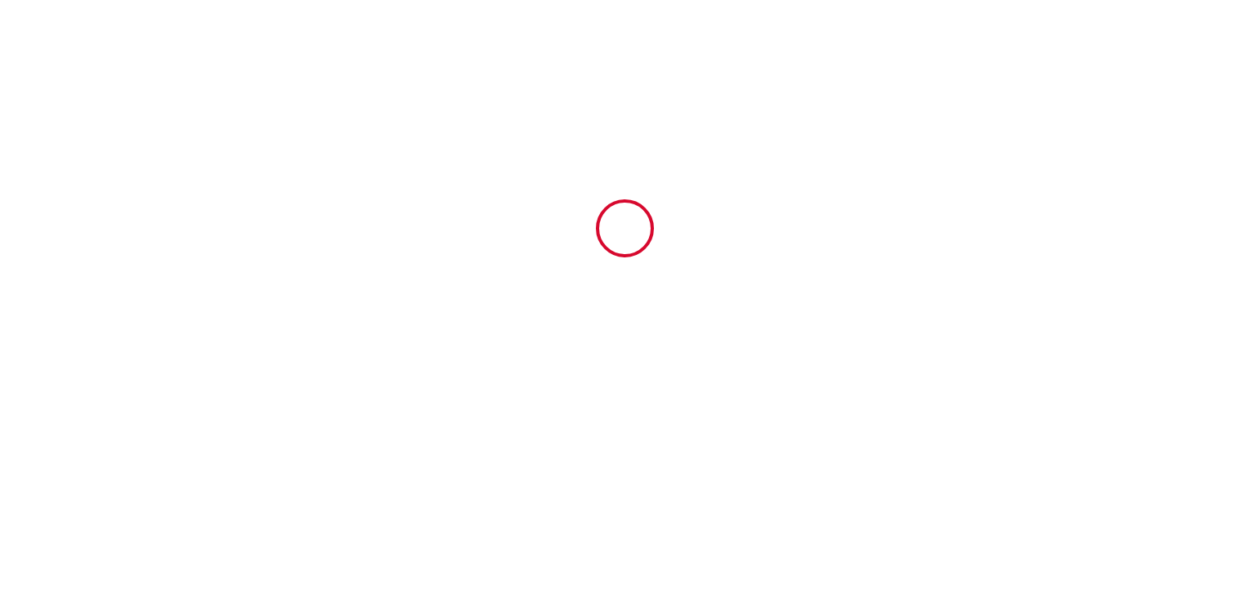
type input "[EMAIL_ADDRESS][DOMAIN_NAME]"
type input "SOLAR FOR YOU"
type input "FOR"
type input "UL POZNANSKA"
type input "00685"
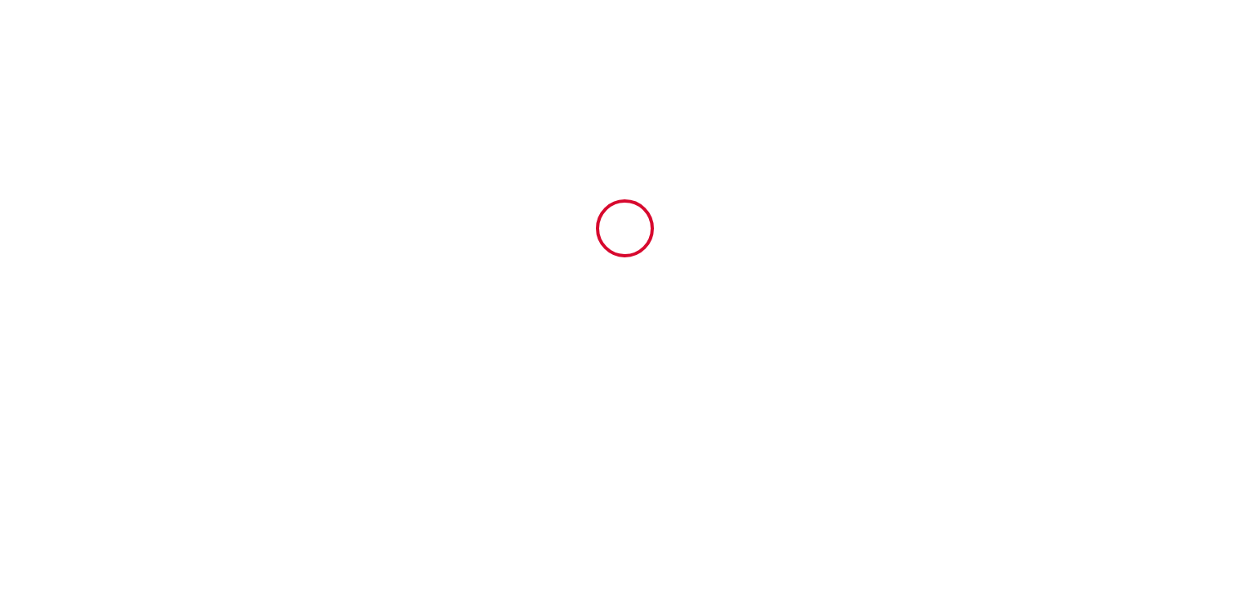
type input "WARASZAWA"
type input "[EMAIL_ADDRESS][DOMAIN_NAME]"
type input "+48 600 724 521"
select select "PL"
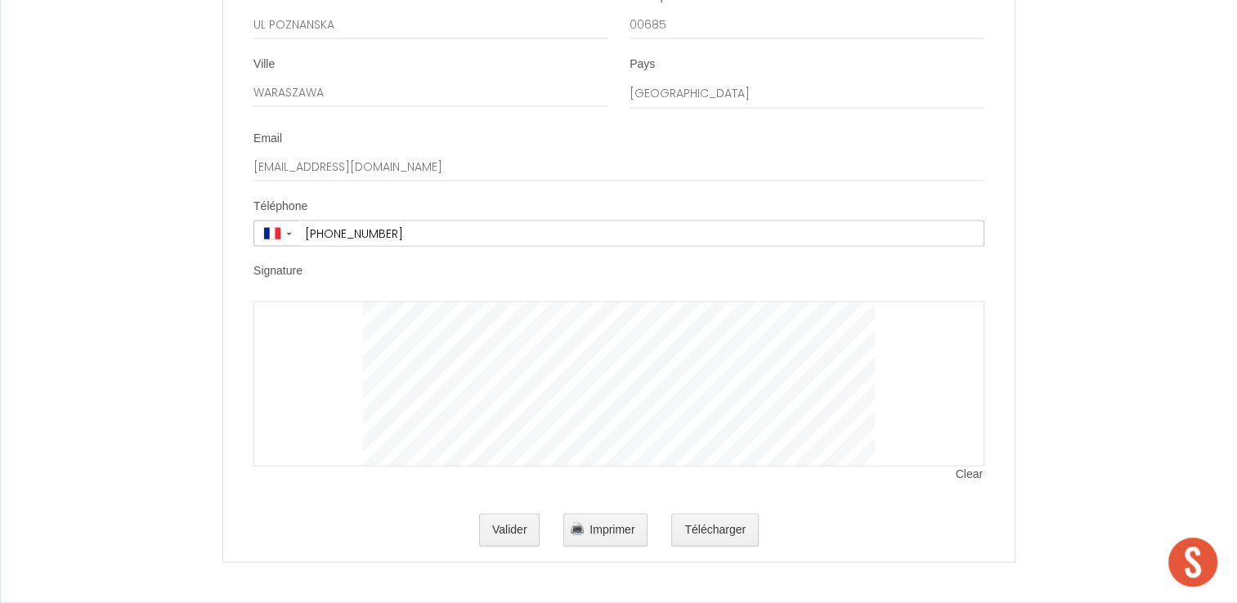
scroll to position [3210, 0]
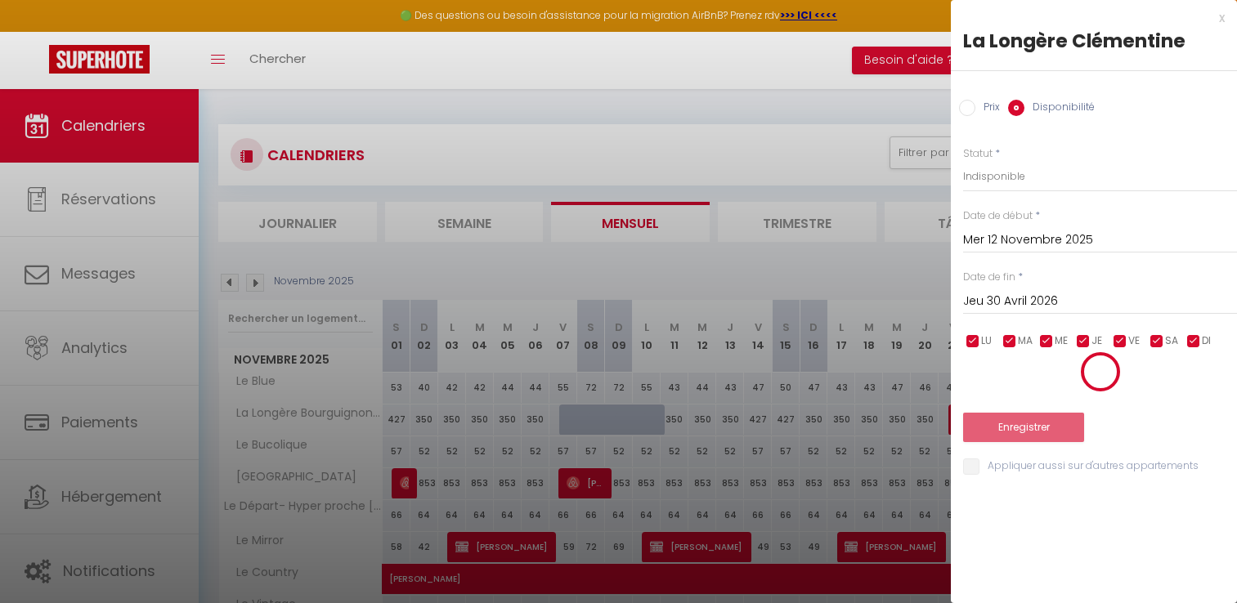
select select "0"
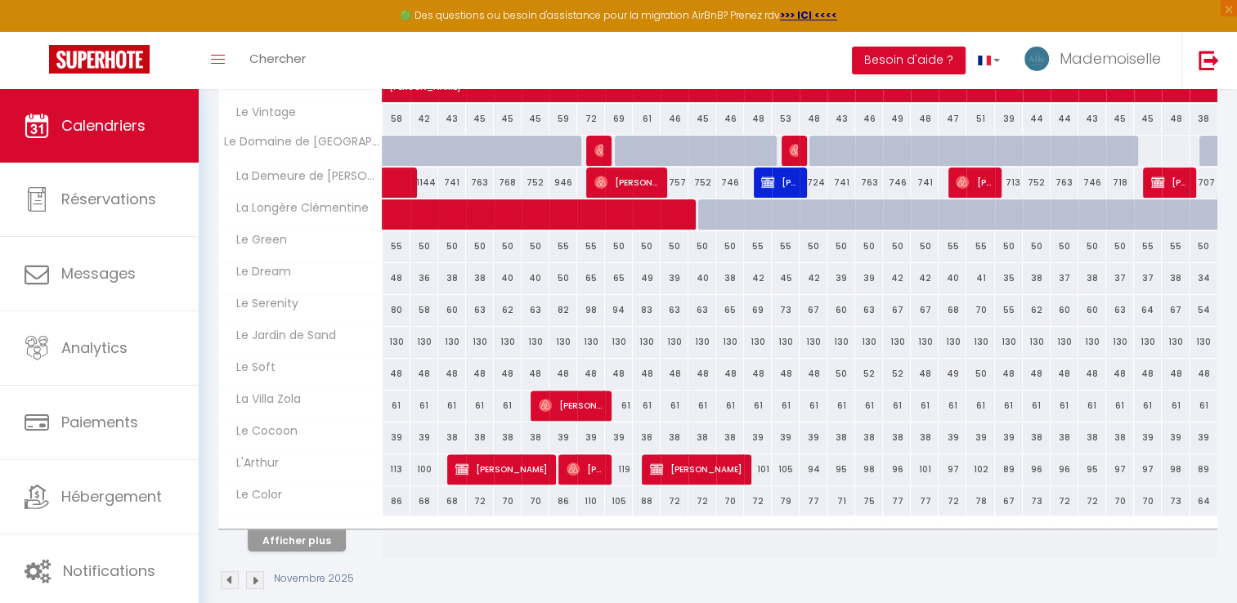
scroll to position [509, 0]
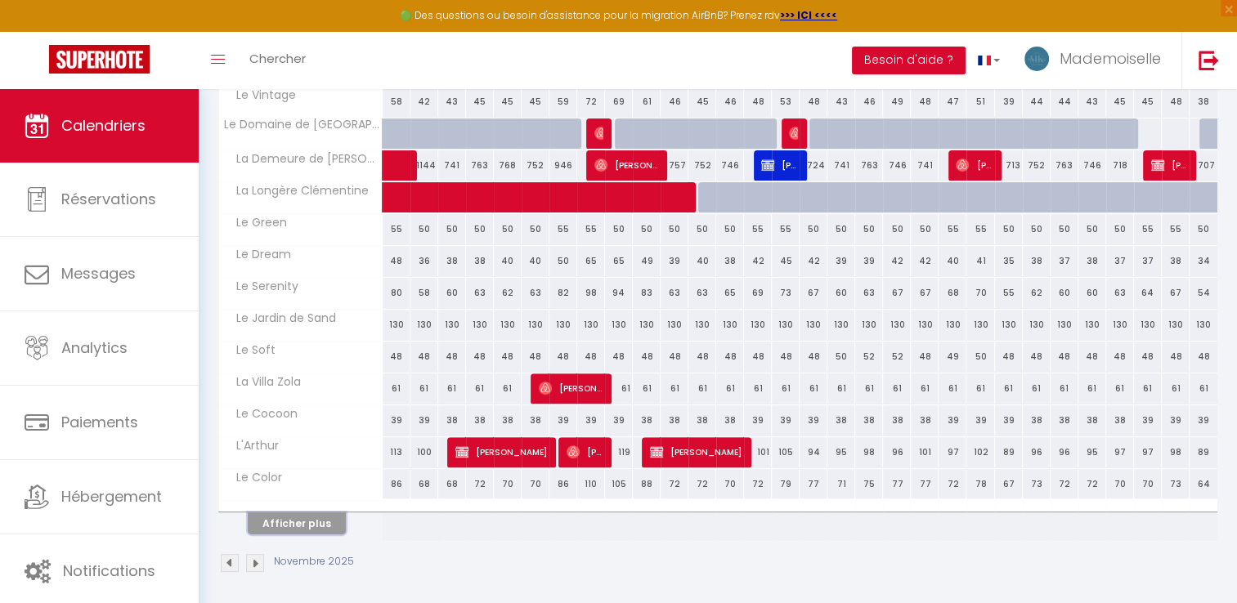
click at [278, 512] on div "Afficher plus" at bounding box center [297, 523] width 172 height 23
click at [296, 515] on button "Afficher plus" at bounding box center [297, 524] width 98 height 22
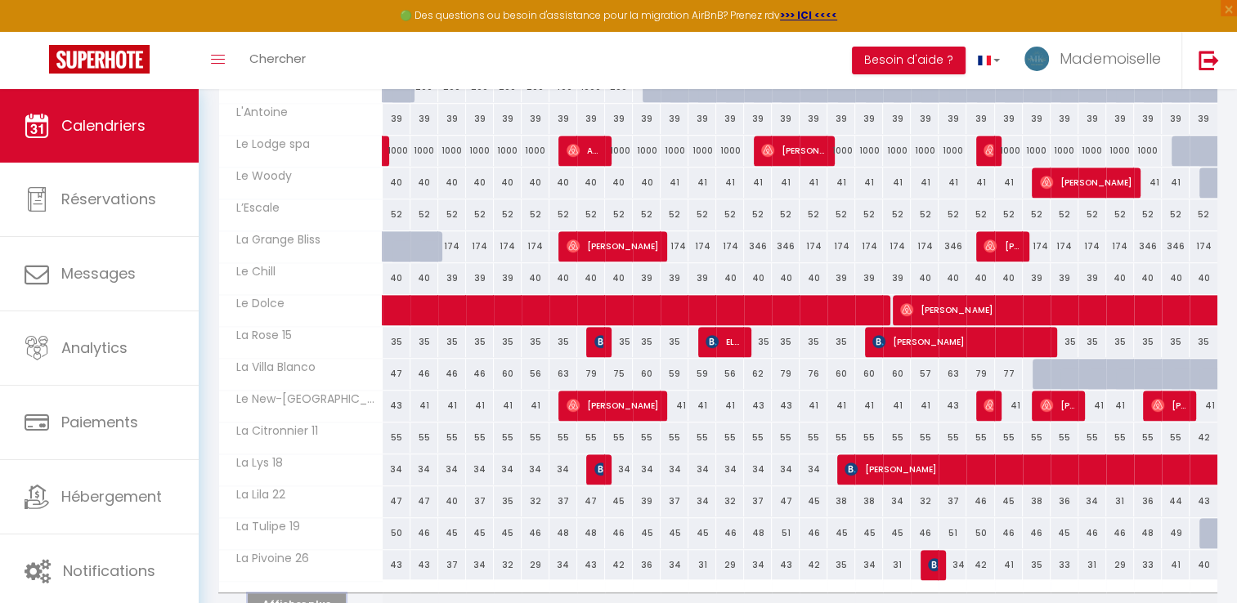
scroll to position [1144, 0]
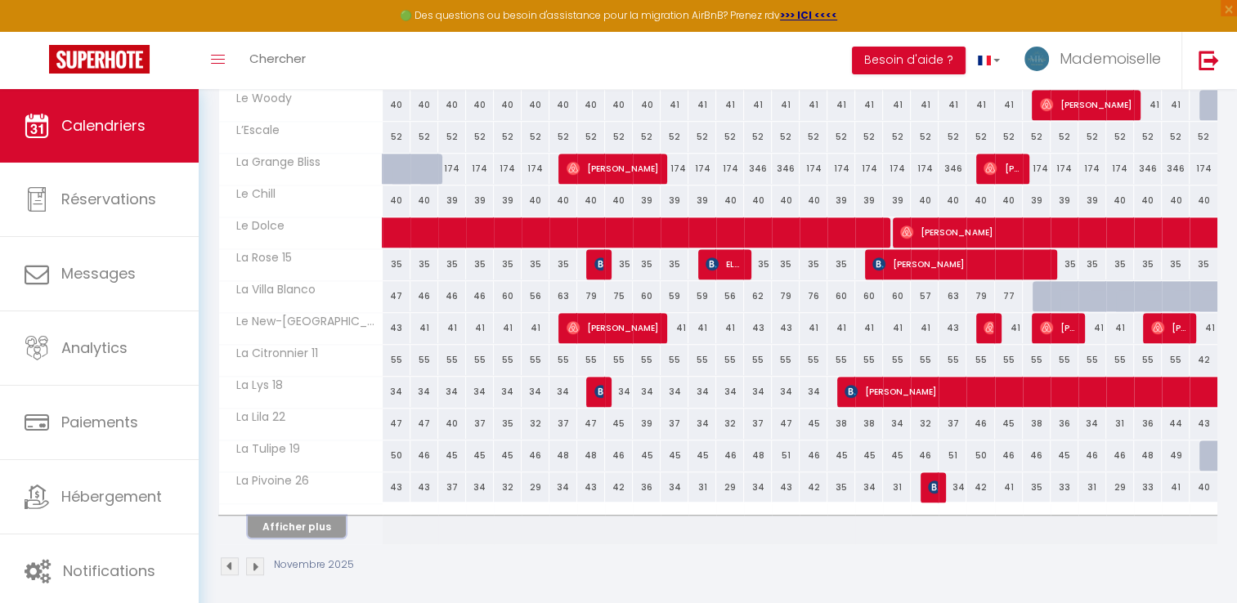
click at [295, 521] on button "Afficher plus" at bounding box center [297, 527] width 98 height 22
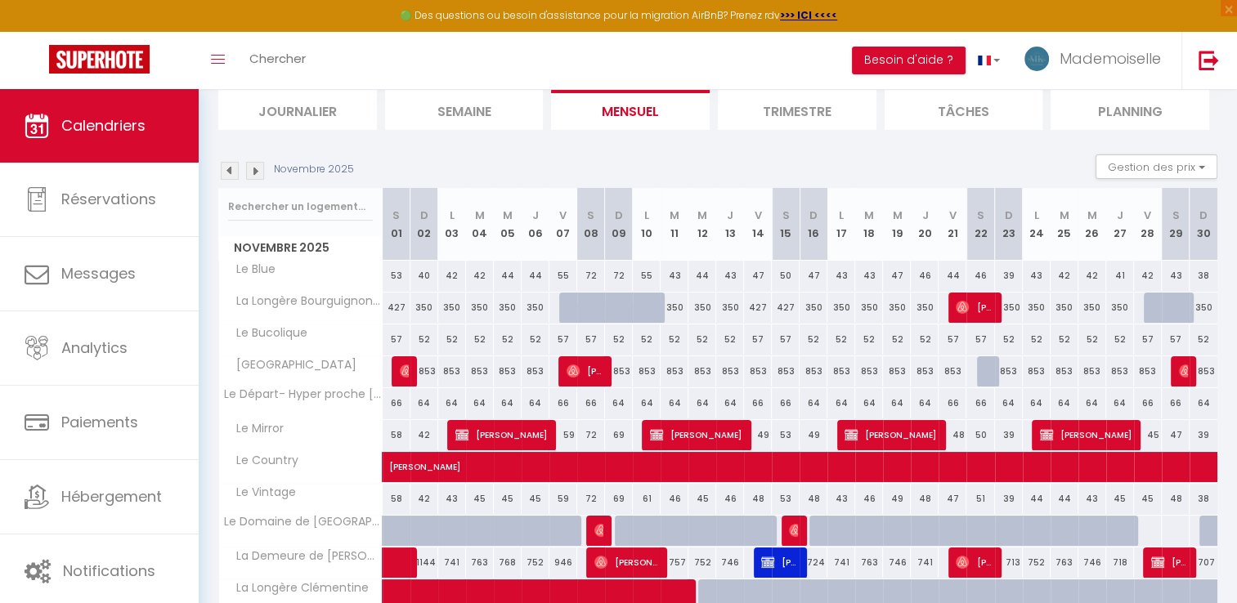
scroll to position [105, 0]
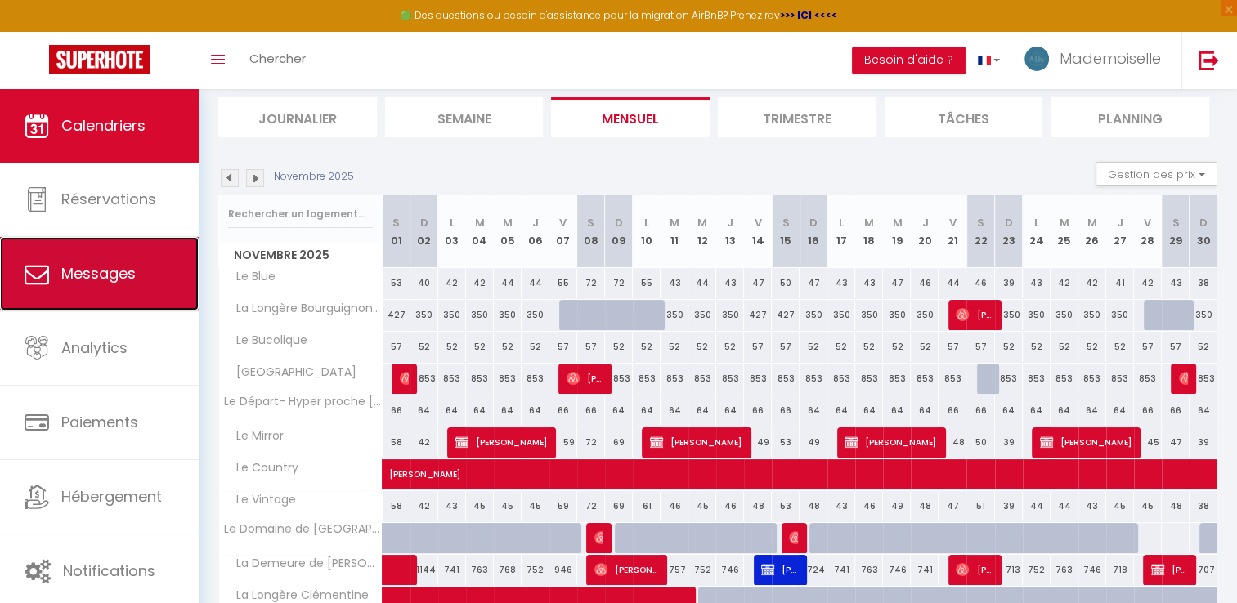
click at [141, 271] on link "Messages" at bounding box center [99, 274] width 199 height 74
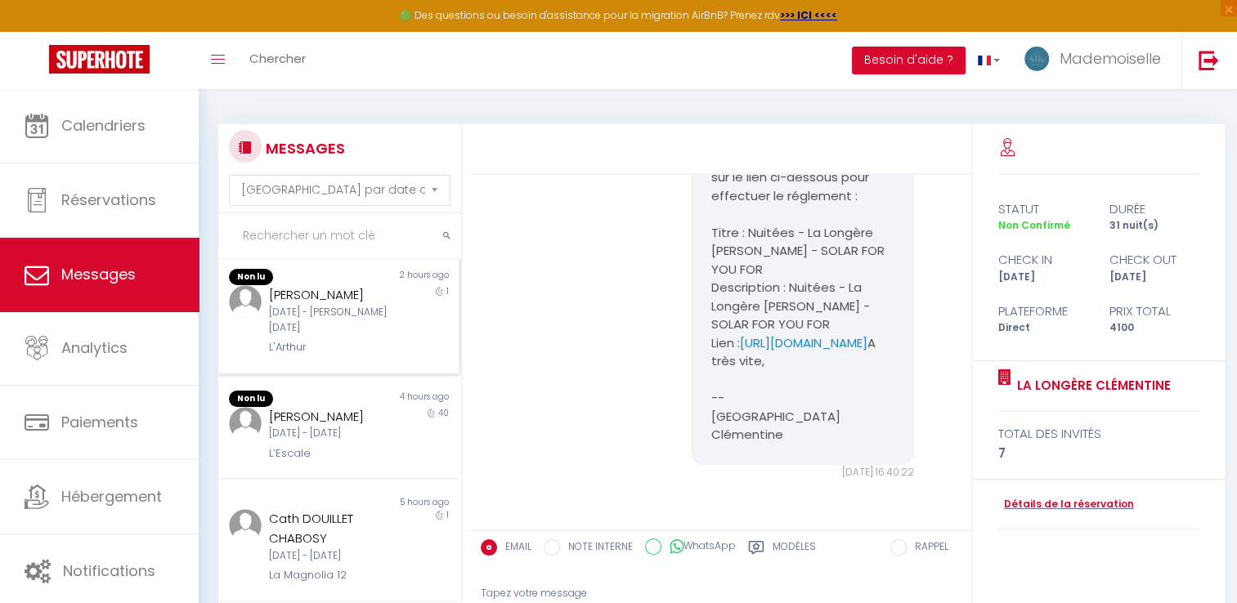
scroll to position [722, 0]
drag, startPoint x: 373, startPoint y: 522, endPoint x: 383, endPoint y: 517, distance: 12.1
click at [380, 520] on div "Cath DOUILLET CHABOSY Jeu 09 Oct - Ven 10 Oct La Magnolia 12" at bounding box center [328, 546] width 141 height 74
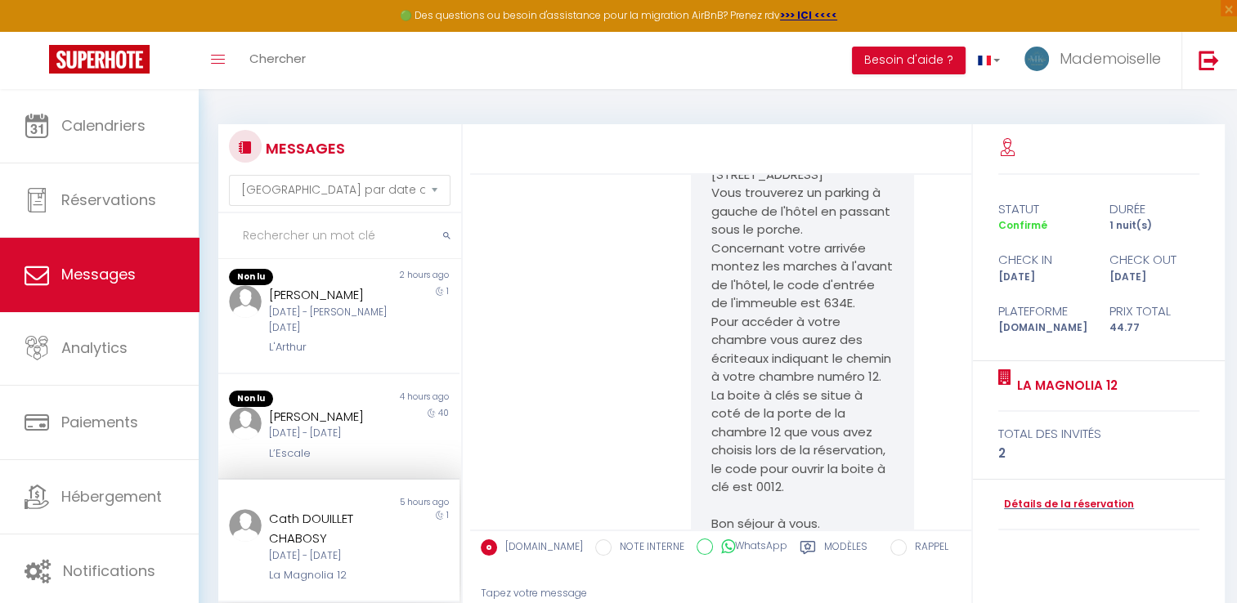
scroll to position [1069, 0]
